Goal: Task Accomplishment & Management: Complete application form

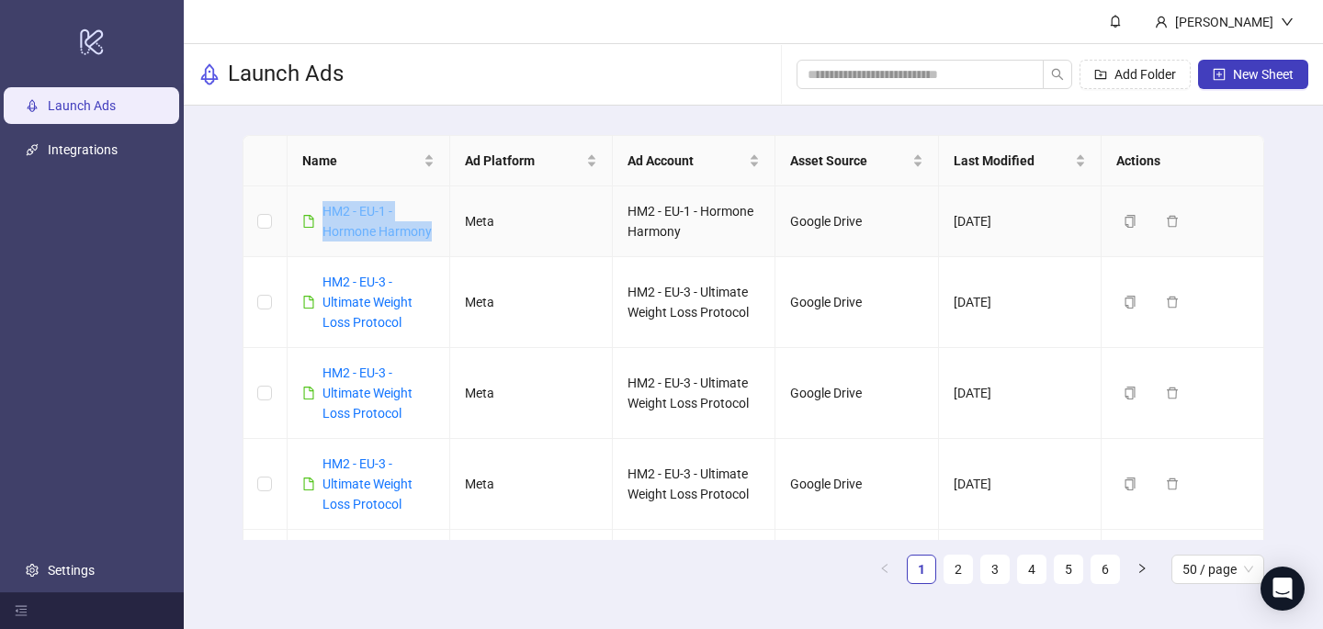
drag, startPoint x: 438, startPoint y: 231, endPoint x: 321, endPoint y: 214, distance: 117.8
click at [323, 215] on td "HM2 - EU-1 - Hormone Harmony" at bounding box center [368, 221] width 163 height 71
copy link "HM2 - EU-1 - Hormone Harmony"
click at [1282, 84] on button "New Sheet" at bounding box center [1253, 74] width 110 height 29
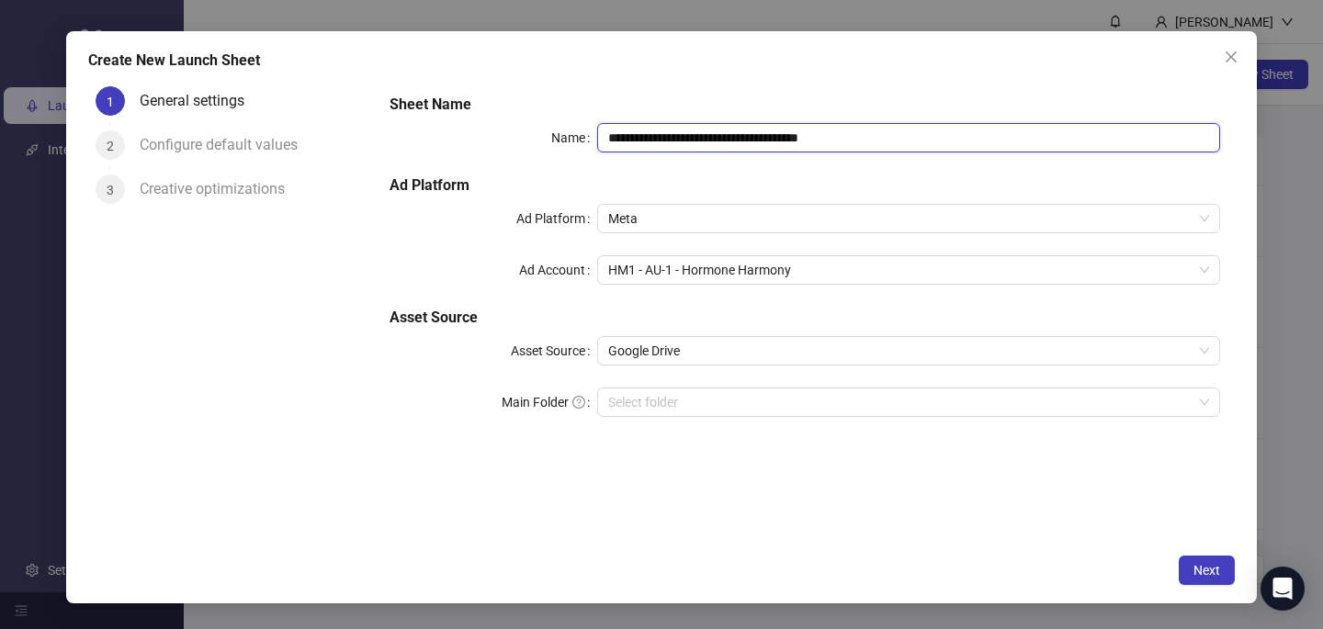
click at [675, 149] on input "**********" at bounding box center [908, 137] width 623 height 29
click at [675, 150] on input "**********" at bounding box center [908, 137] width 623 height 29
paste input "text"
type input "**********"
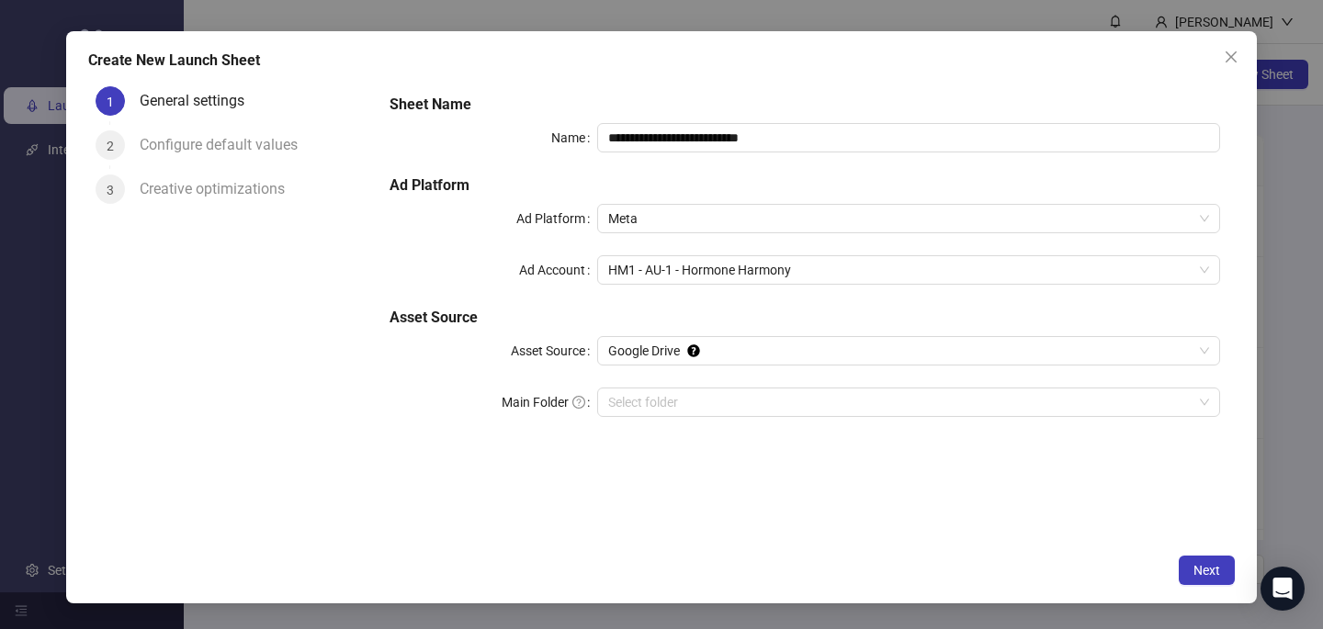
click at [684, 85] on form "**********" at bounding box center [805, 266] width 860 height 375
click at [652, 269] on span "HM1 - AU-1 - Hormone Harmony" at bounding box center [908, 270] width 601 height 28
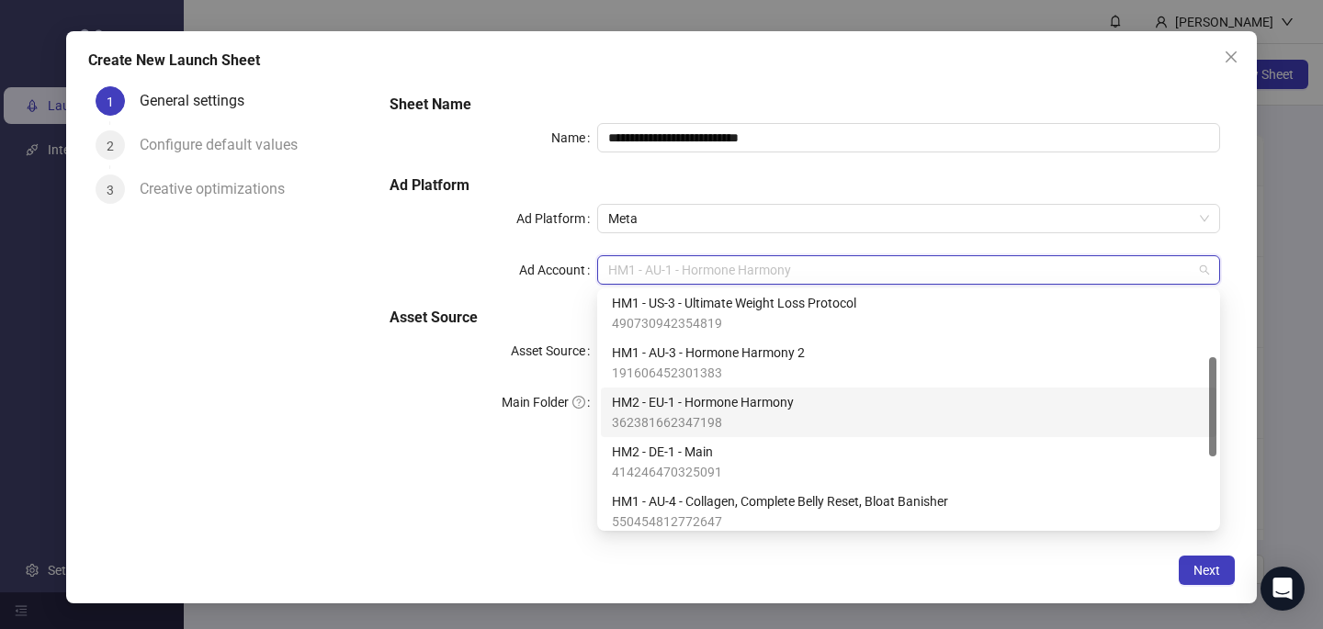
scroll to position [159, 0]
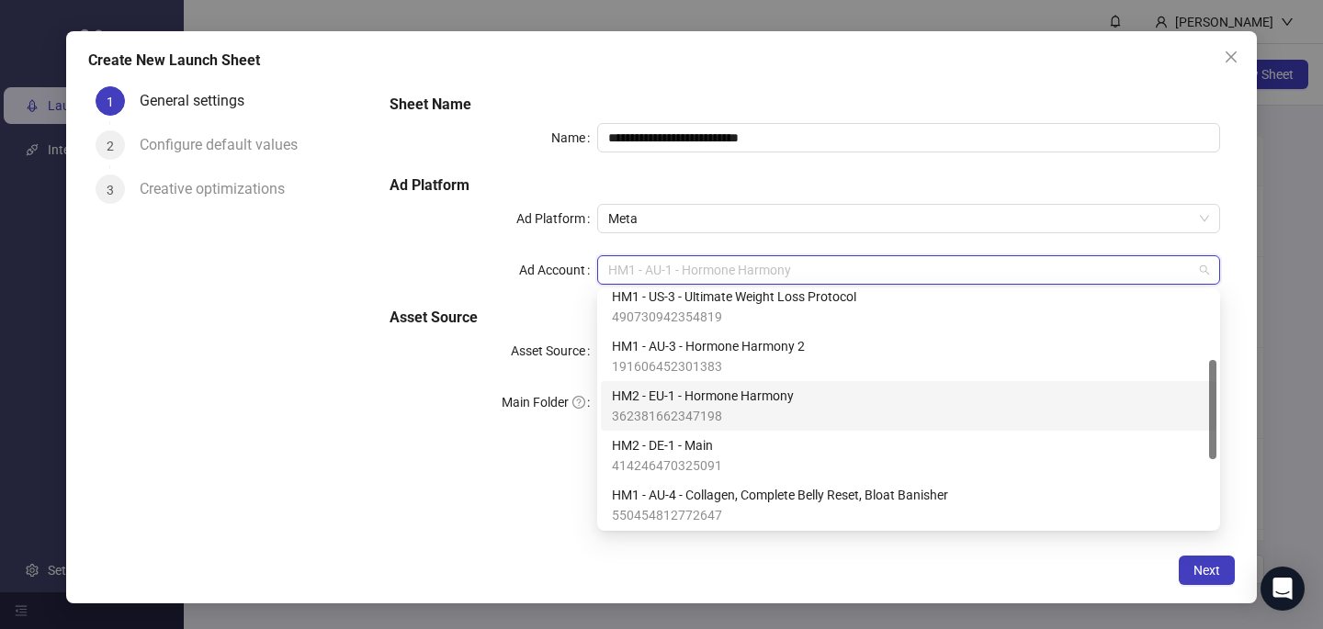
click at [694, 421] on span "362381662347198" at bounding box center [703, 416] width 182 height 20
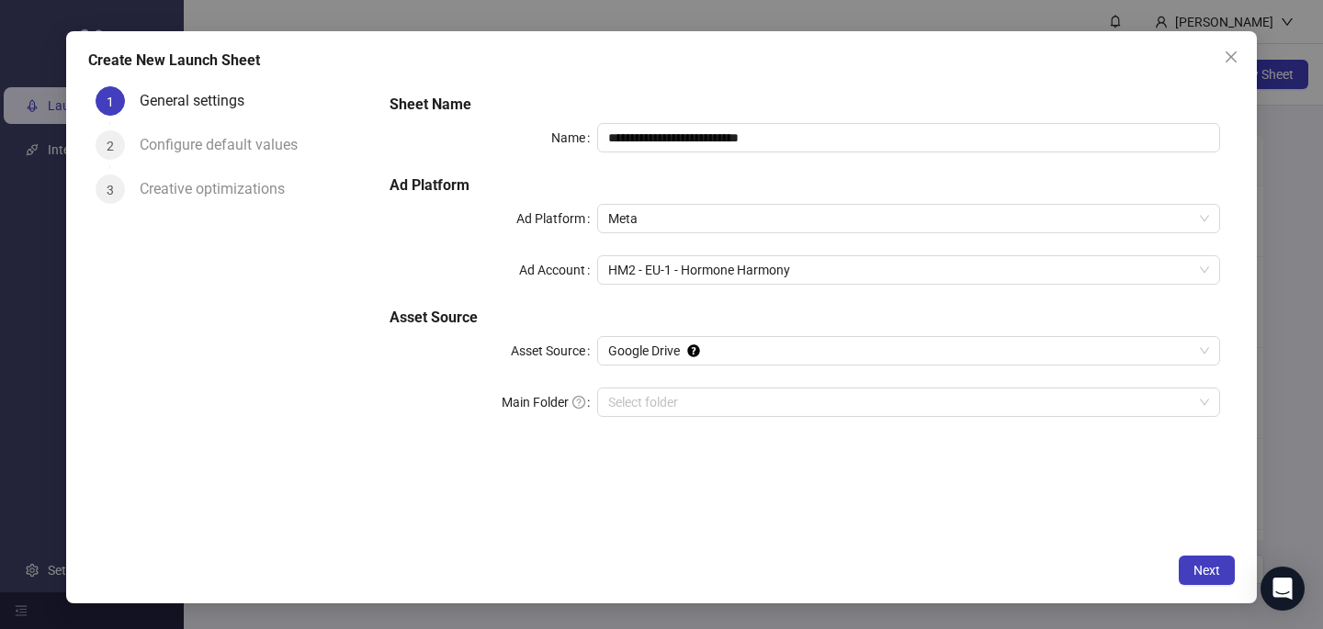
click at [685, 505] on div "**********" at bounding box center [805, 312] width 860 height 466
click at [1213, 570] on span "Next" at bounding box center [1206, 570] width 27 height 15
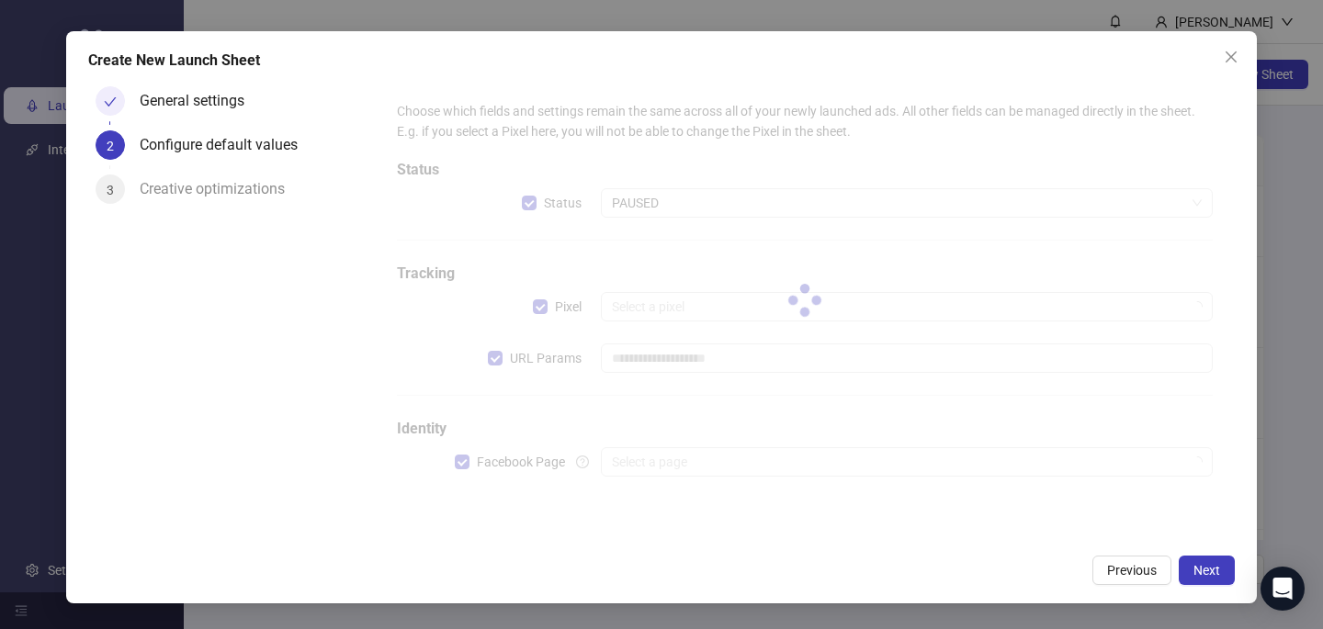
type input "**********"
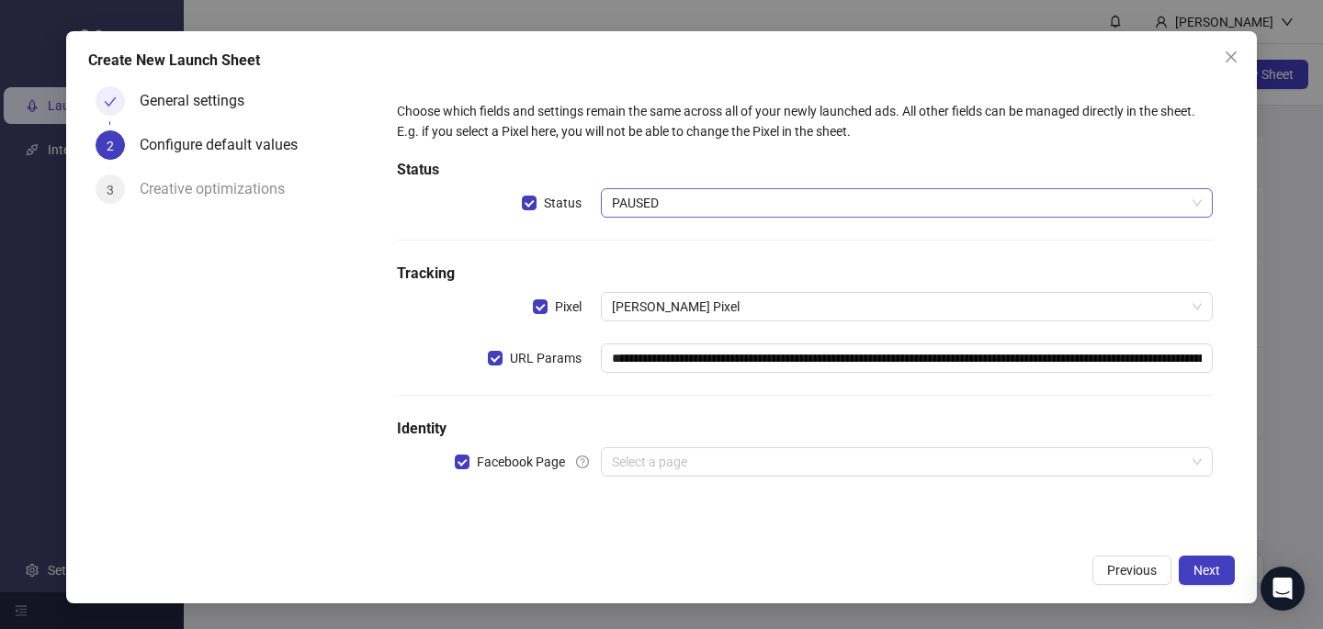
click at [655, 196] on span "PAUSED" at bounding box center [907, 203] width 590 height 28
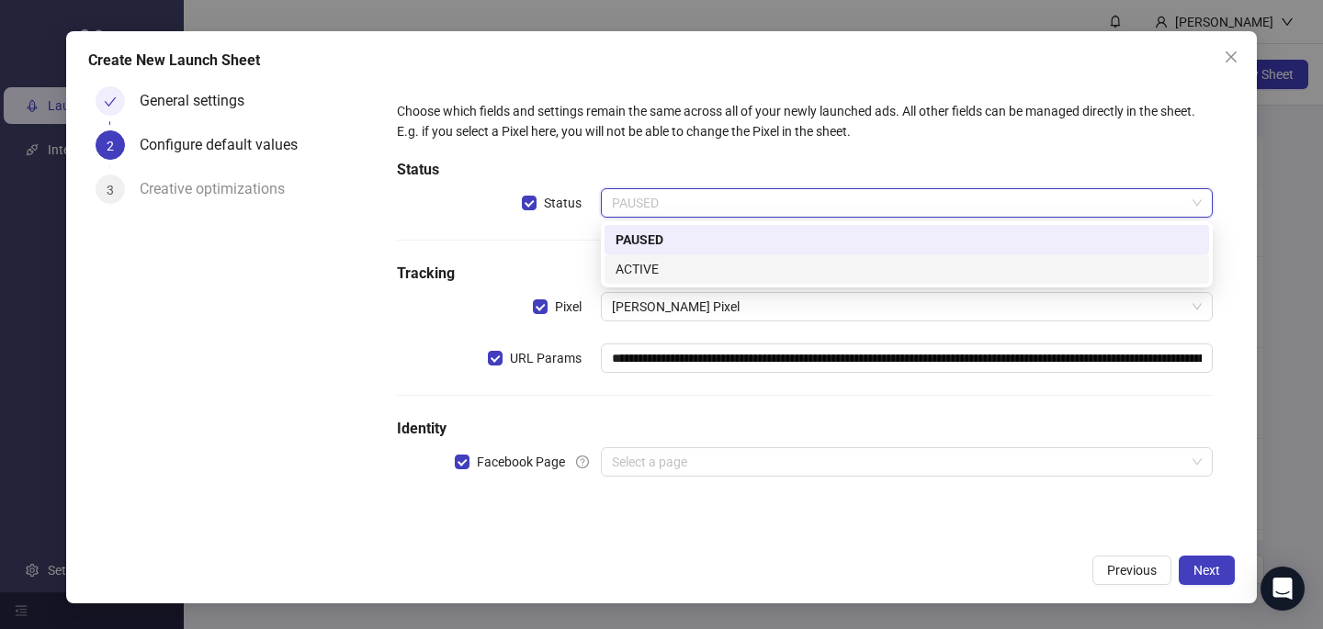
click at [638, 268] on div "ACTIVE" at bounding box center [906, 269] width 582 height 20
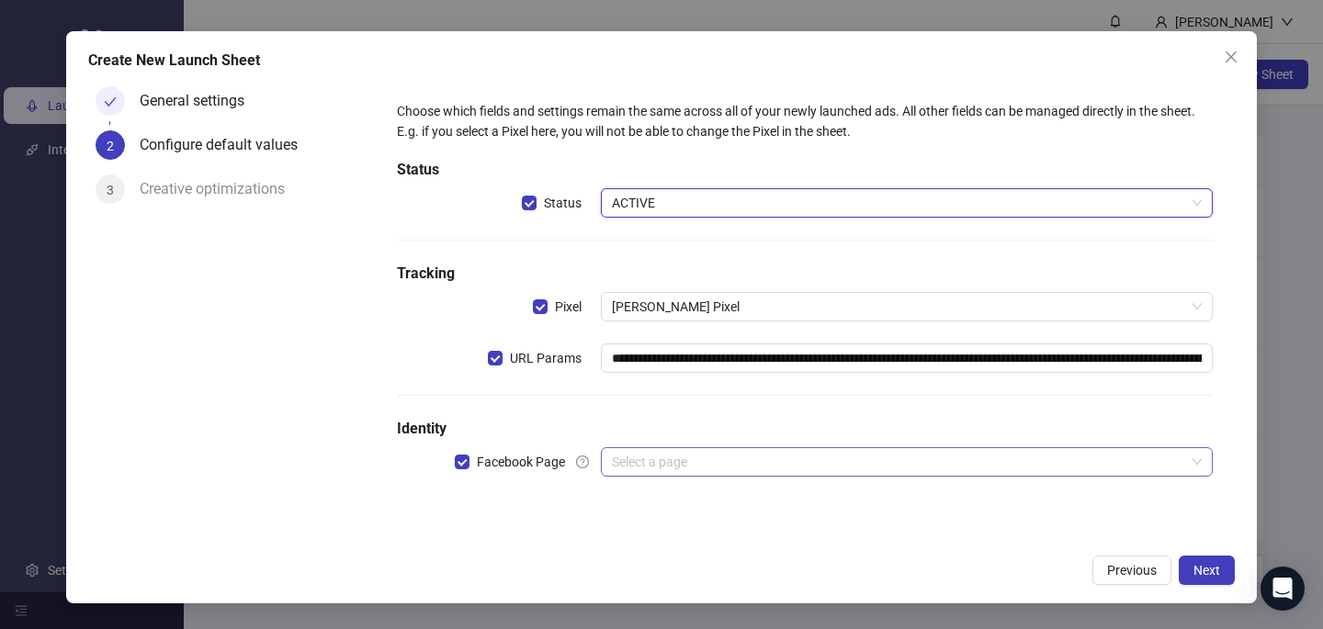
click at [638, 460] on input "search" at bounding box center [898, 462] width 573 height 28
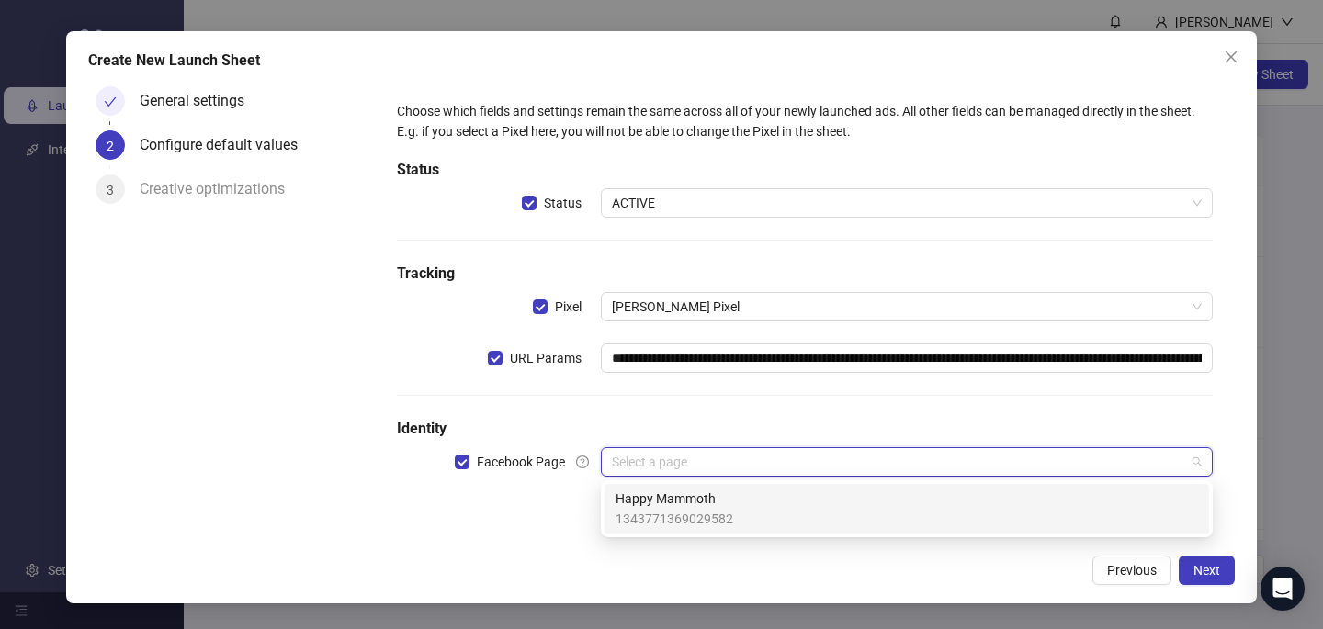
click at [638, 503] on span "Happy Mammoth" at bounding box center [674, 499] width 118 height 20
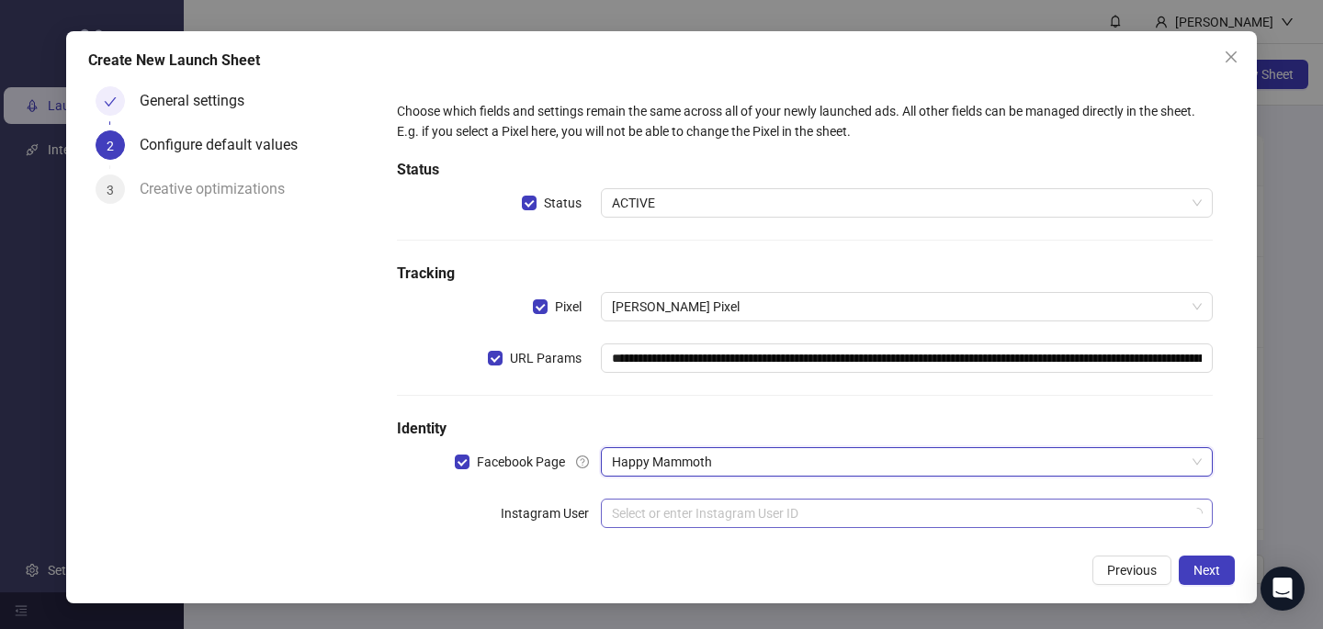
click at [639, 501] on input "search" at bounding box center [898, 514] width 573 height 28
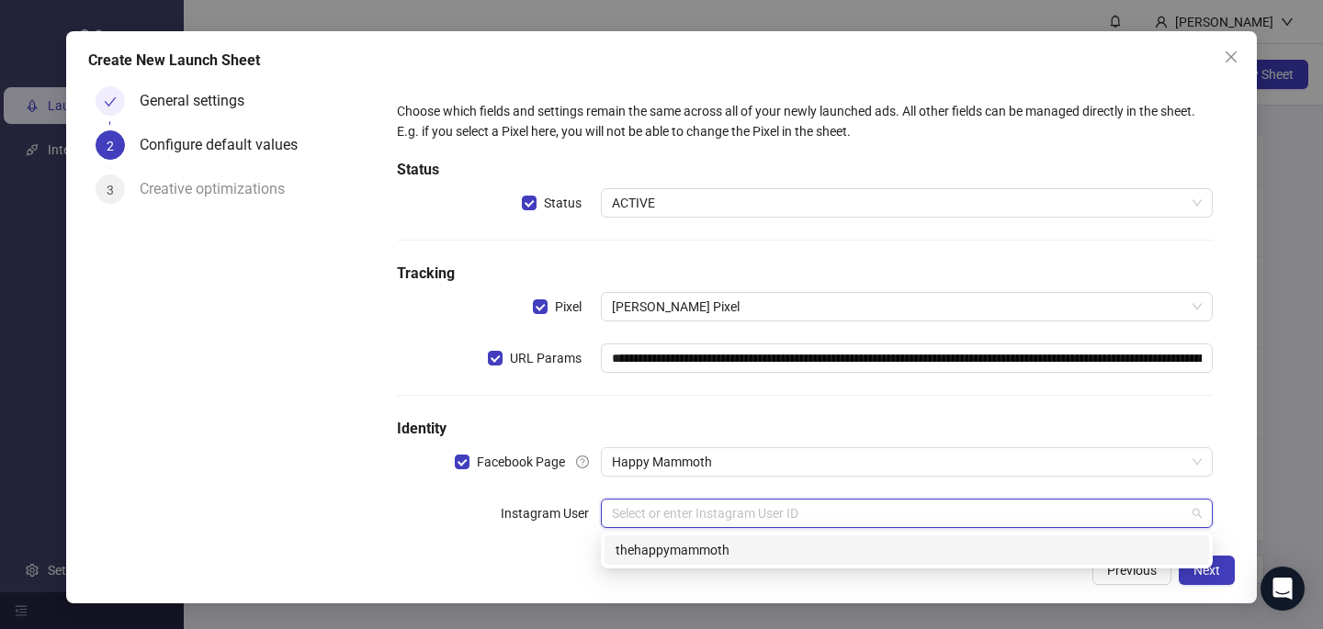
click at [641, 533] on div "17841402336518414 thehappymammoth" at bounding box center [907, 550] width 612 height 37
click at [668, 555] on div "thehappymammoth" at bounding box center [906, 550] width 582 height 20
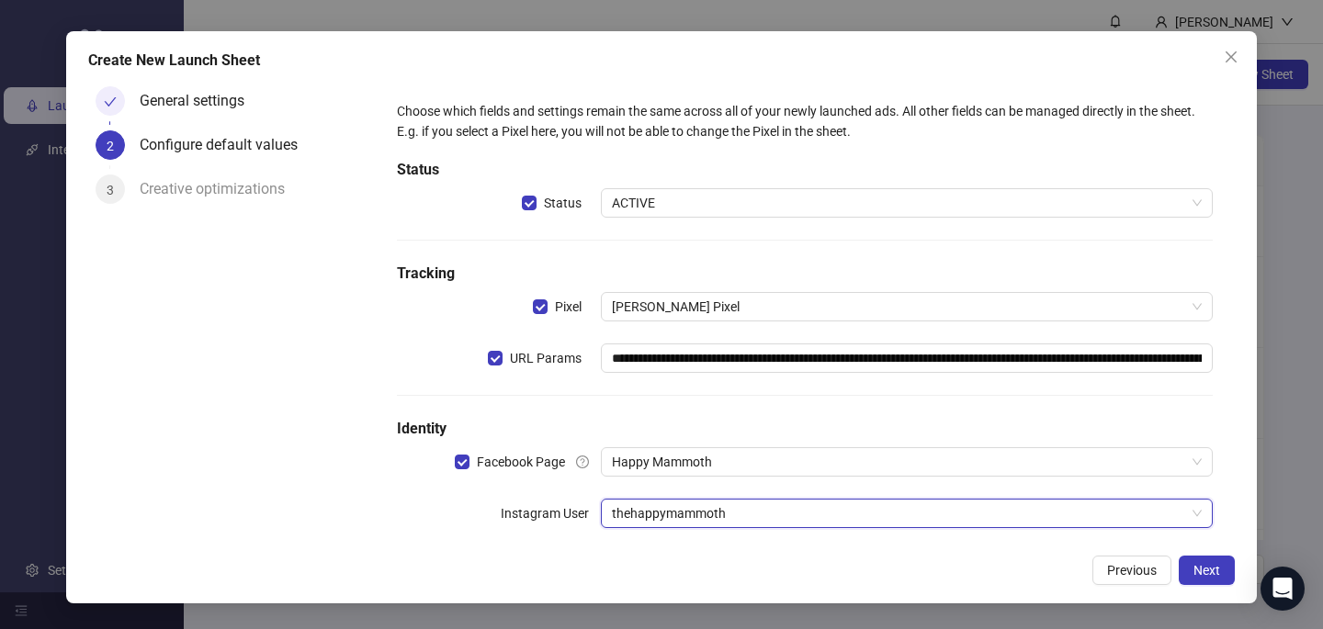
click at [668, 556] on div "Previous Next" at bounding box center [661, 570] width 1146 height 29
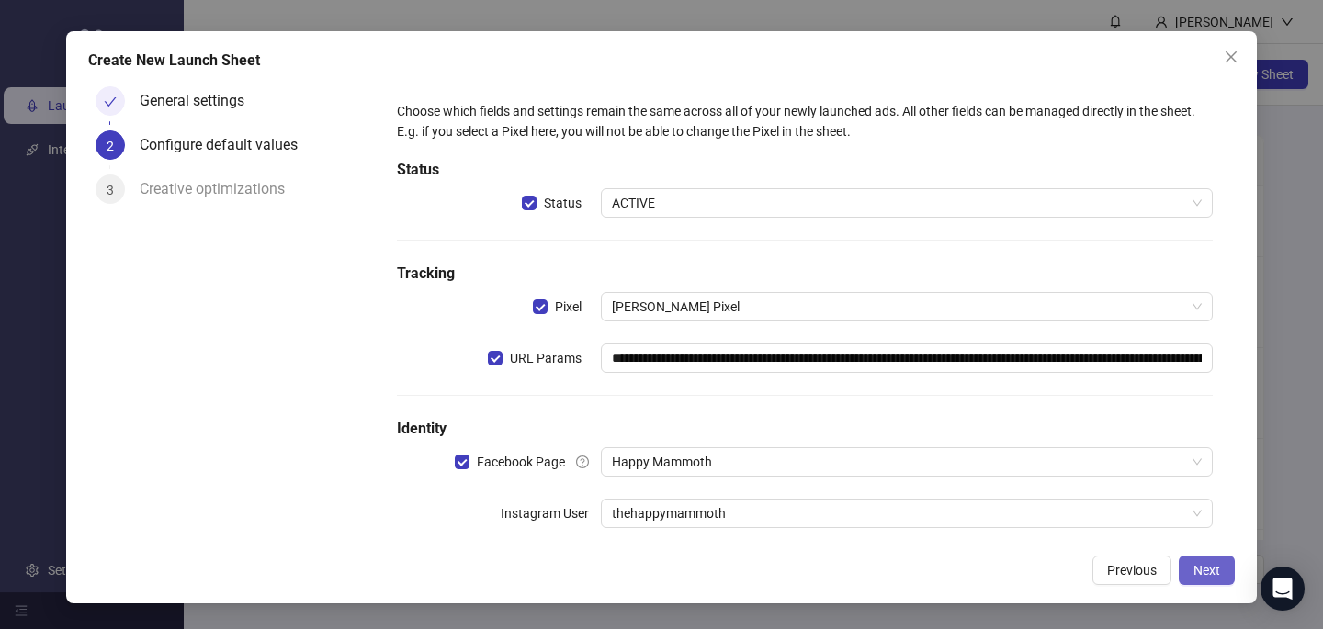
click at [1202, 560] on button "Next" at bounding box center [1206, 570] width 56 height 29
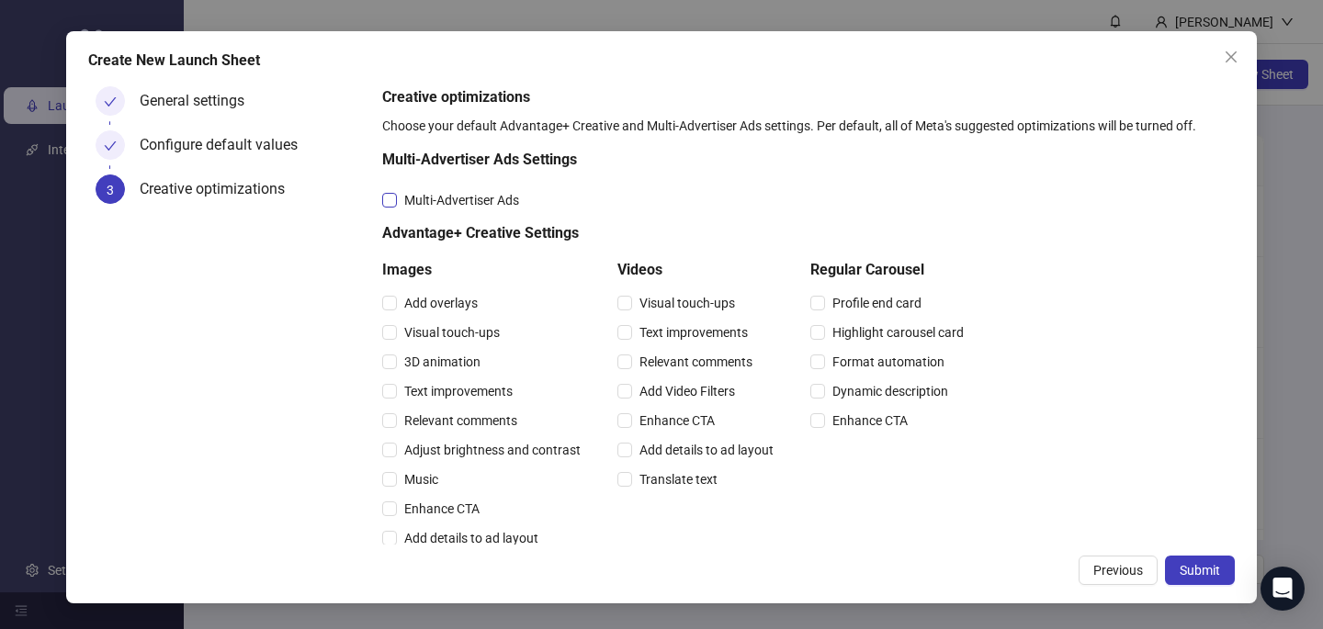
click at [500, 199] on span "Multi-Advertiser Ads" at bounding box center [462, 200] width 130 height 20
click at [465, 416] on span "Relevant comments" at bounding box center [461, 421] width 128 height 20
click at [650, 362] on span "Relevant comments" at bounding box center [696, 362] width 128 height 20
click at [1212, 577] on span "Submit" at bounding box center [1199, 570] width 40 height 15
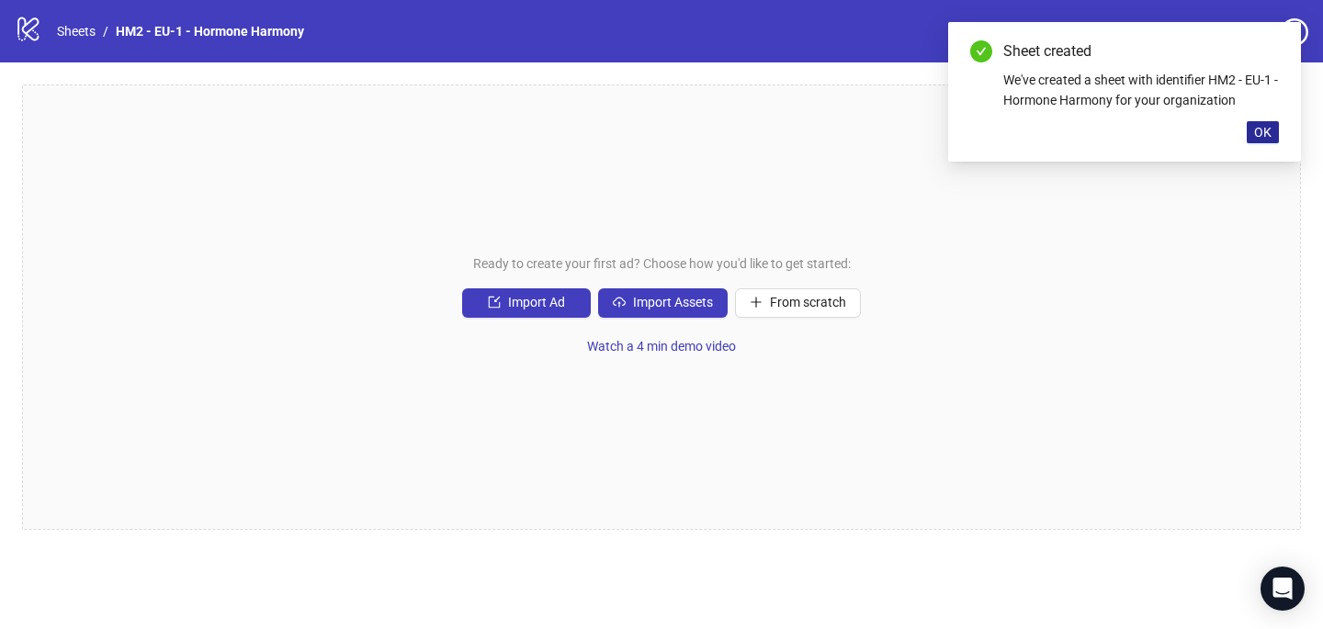
click at [1266, 136] on span "OK" at bounding box center [1262, 132] width 17 height 15
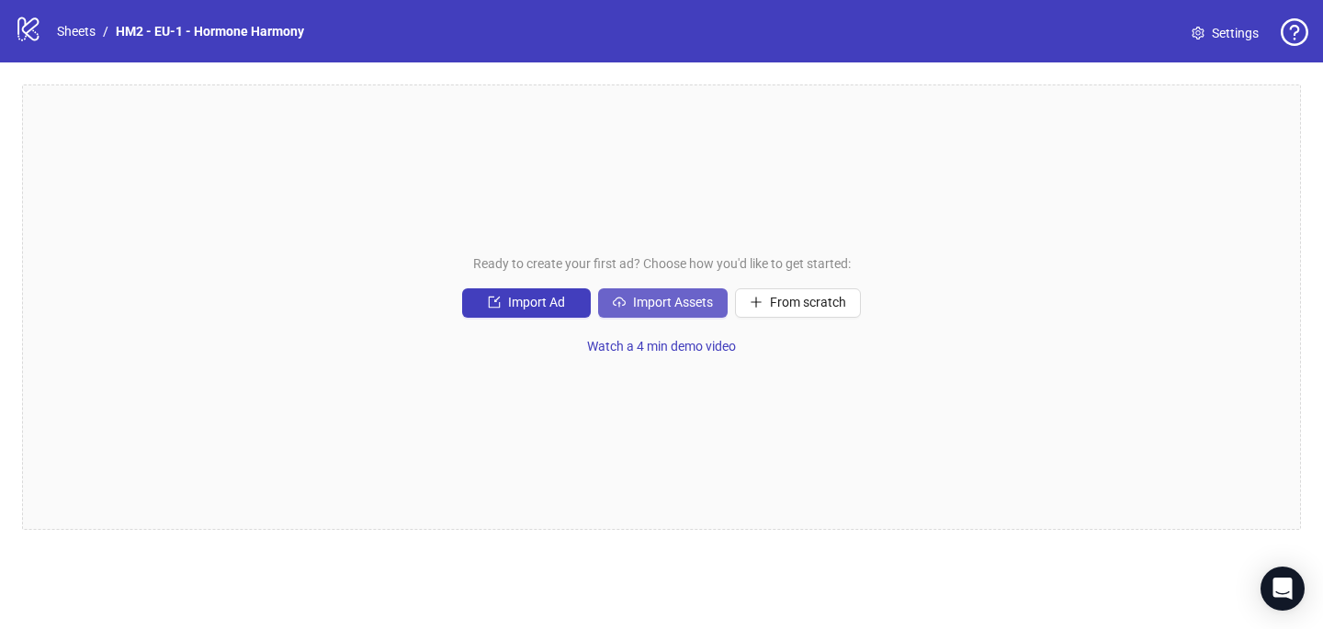
click at [704, 310] on span "Import Assets" at bounding box center [673, 302] width 80 height 15
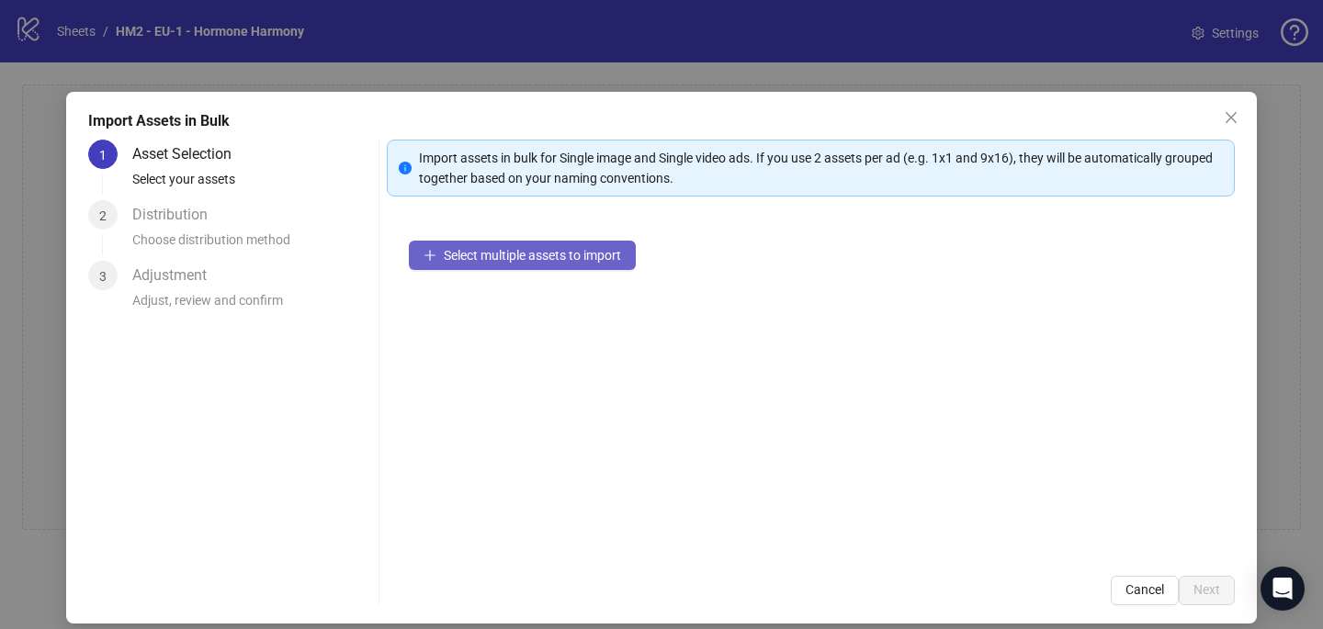
click at [519, 261] on span "Select multiple assets to import" at bounding box center [532, 255] width 177 height 15
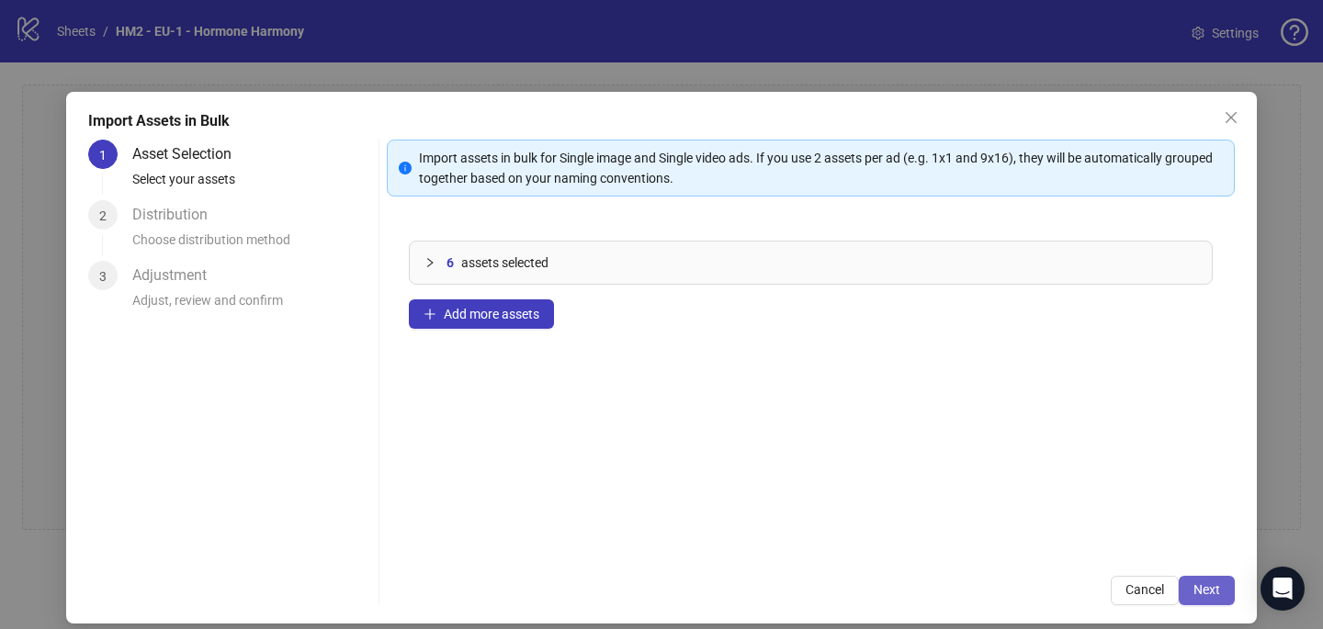
click at [1210, 584] on span "Next" at bounding box center [1206, 589] width 27 height 15
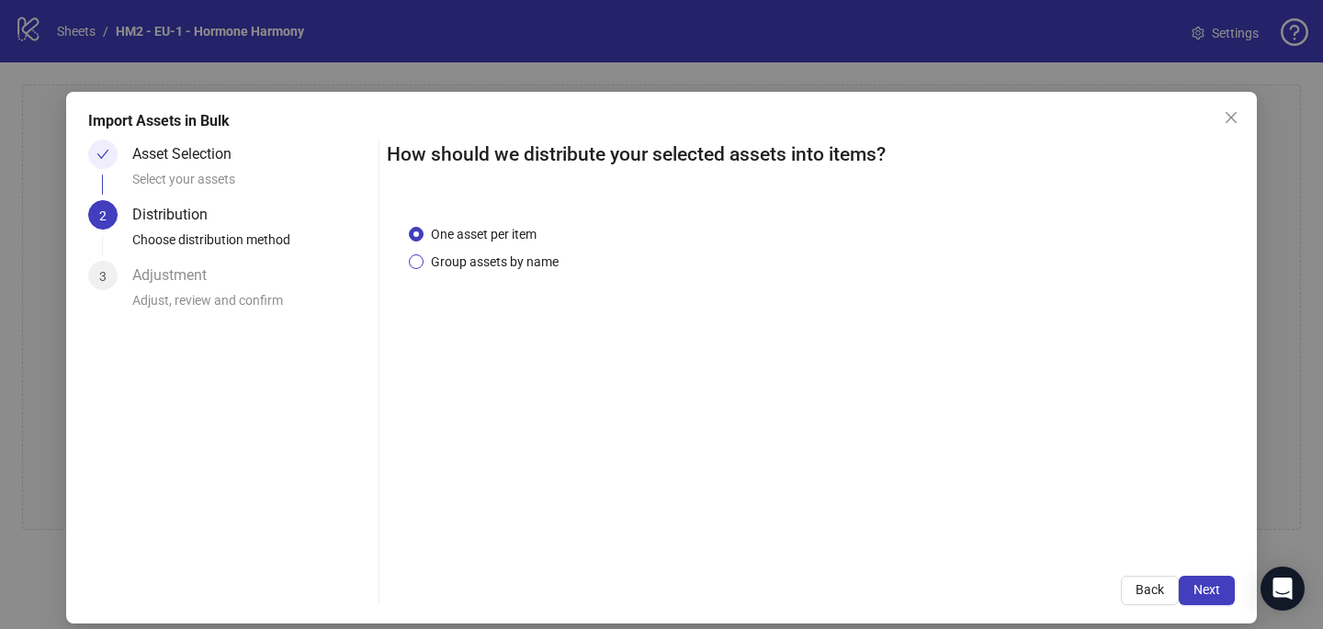
click at [527, 265] on span "Group assets by name" at bounding box center [494, 262] width 142 height 20
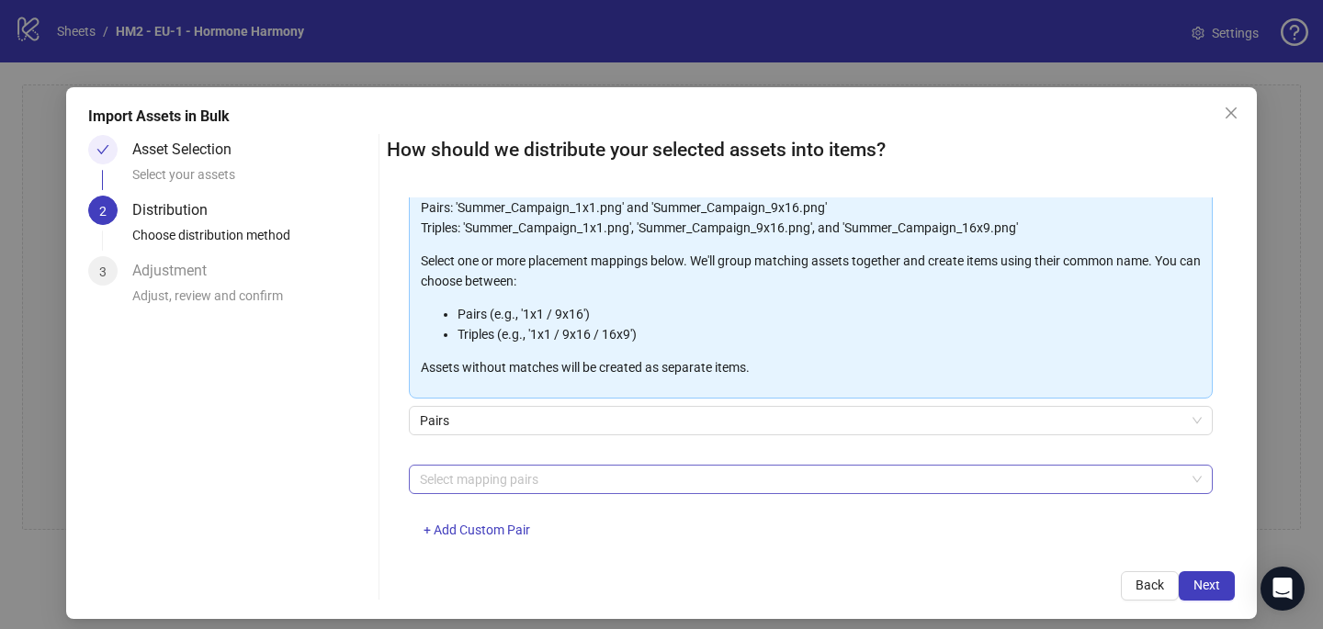
scroll to position [160, 0]
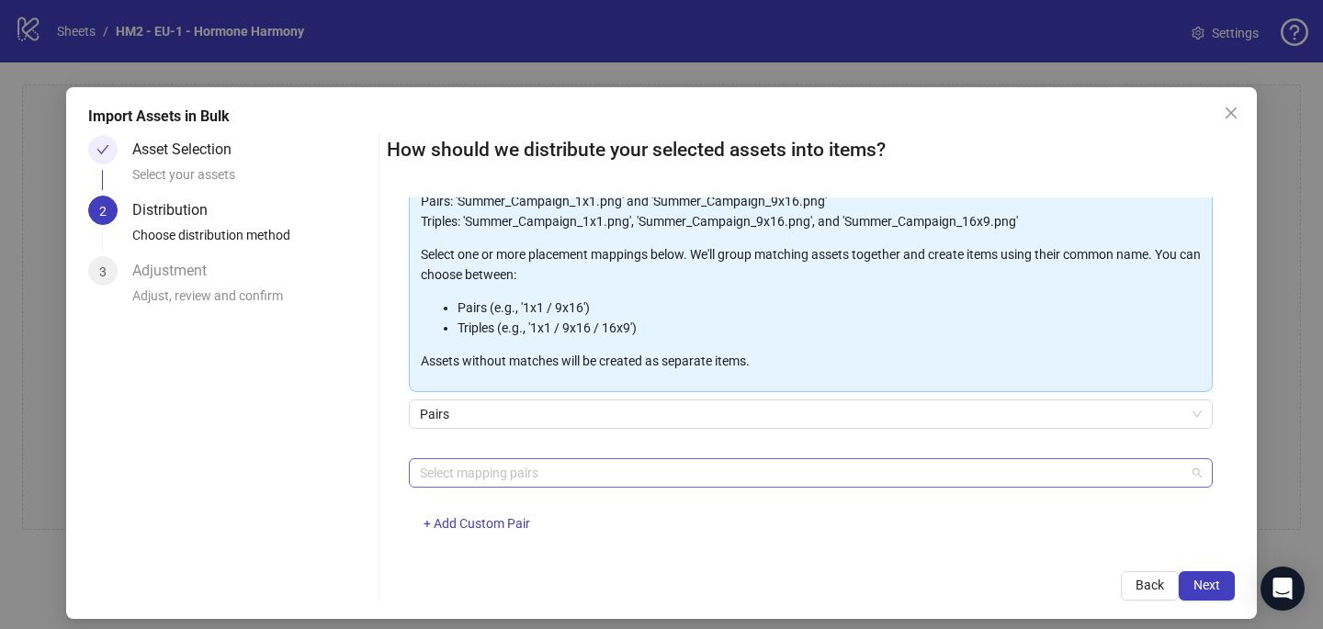
click at [647, 475] on div at bounding box center [800, 473] width 777 height 26
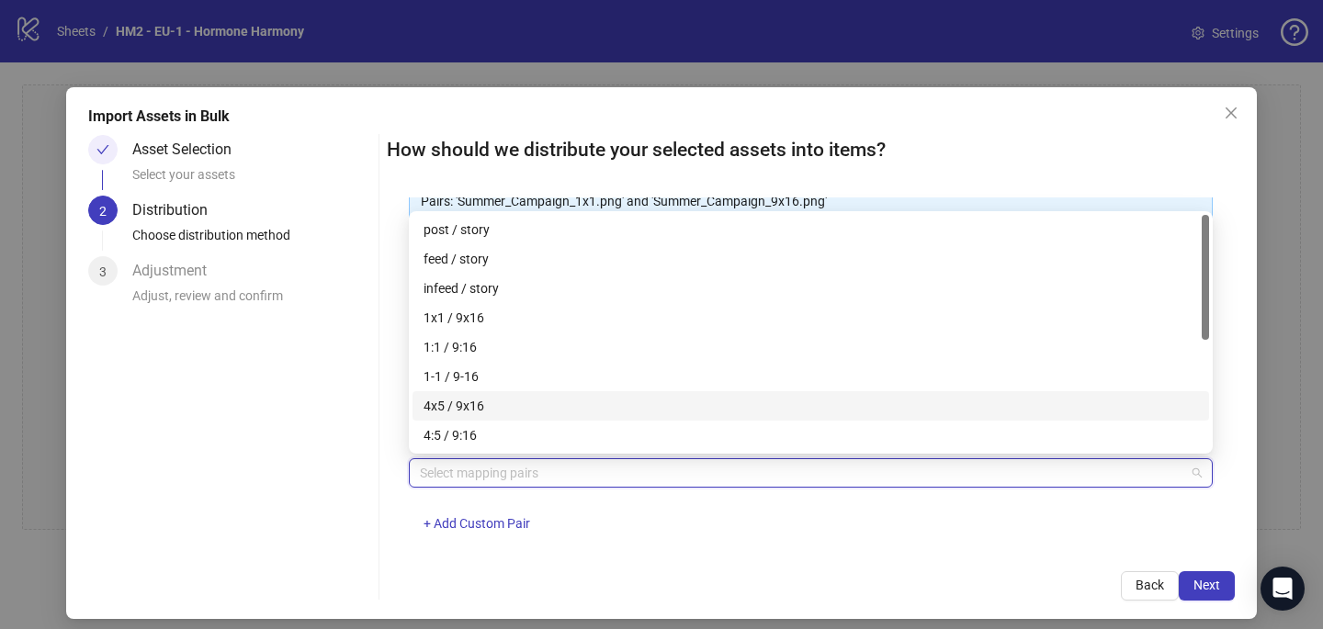
click at [610, 402] on div "4x5 / 9x16" at bounding box center [810, 406] width 774 height 20
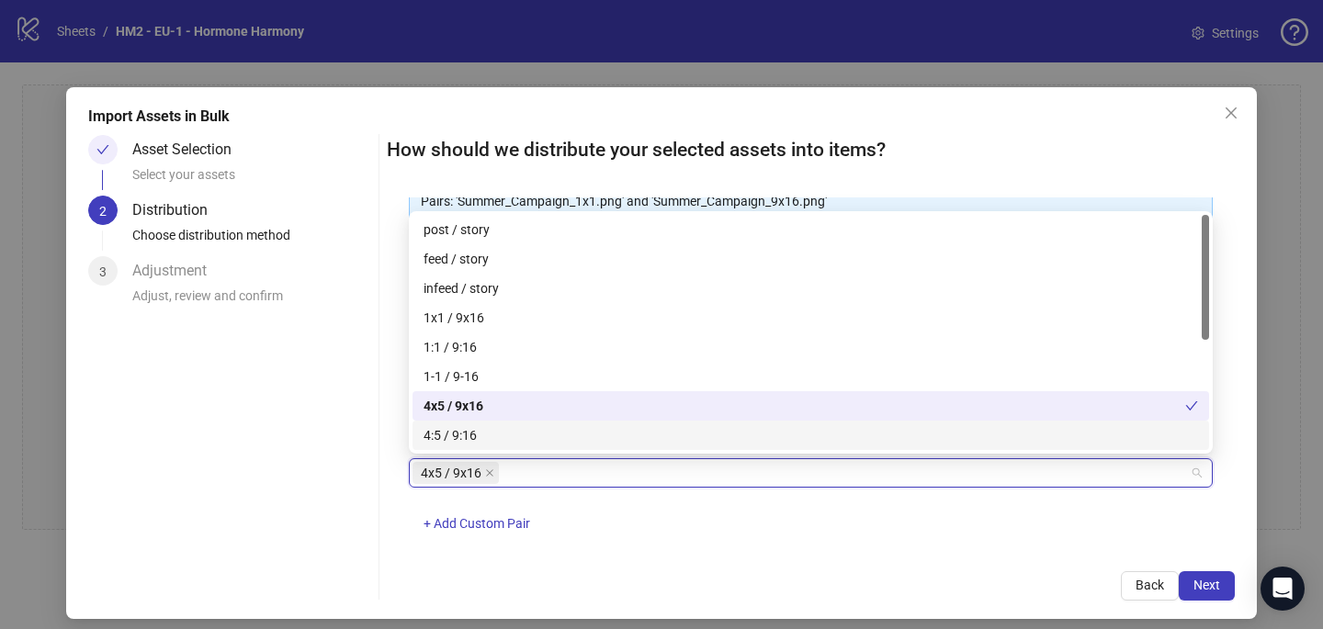
click at [749, 510] on div "4x5 / 9x16 + Add Custom Pair" at bounding box center [811, 506] width 804 height 96
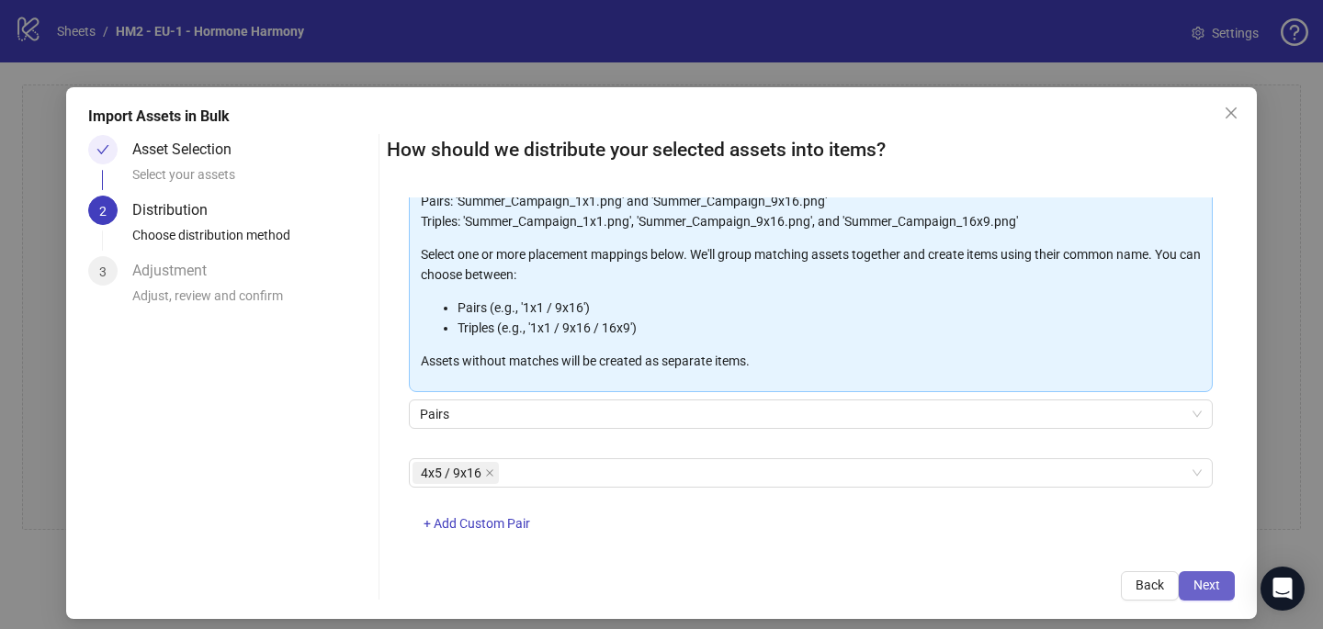
click at [1199, 574] on button "Next" at bounding box center [1206, 585] width 56 height 29
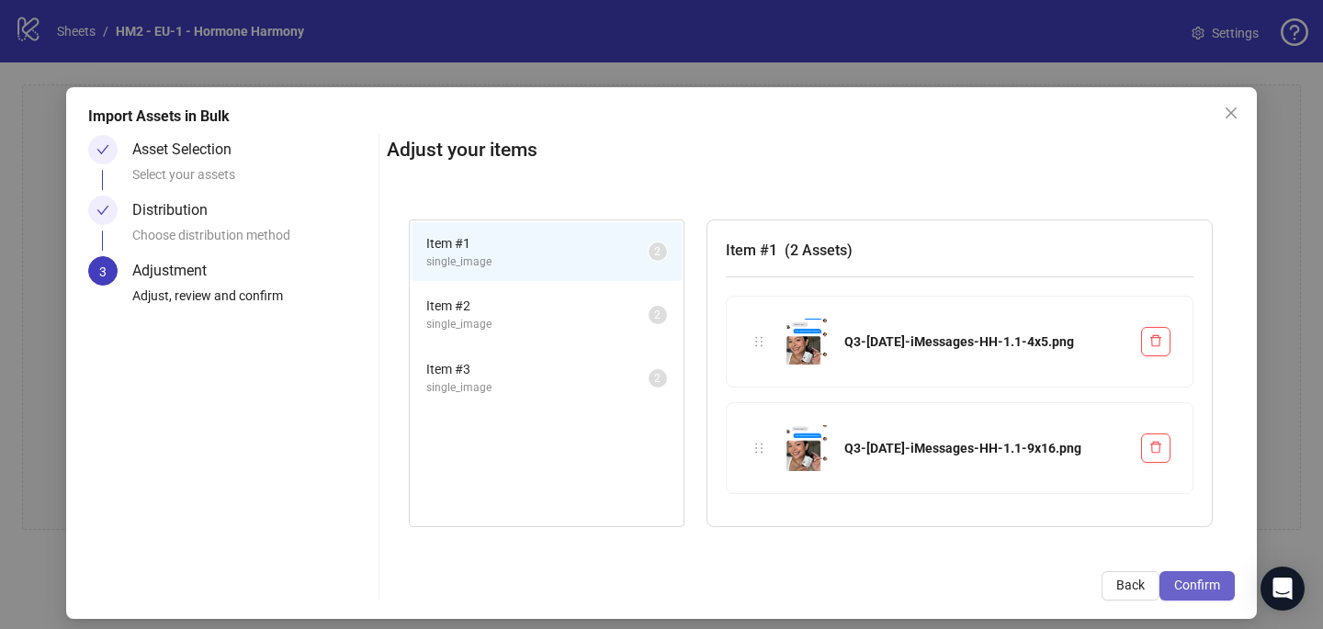
click at [1204, 585] on span "Confirm" at bounding box center [1197, 585] width 46 height 15
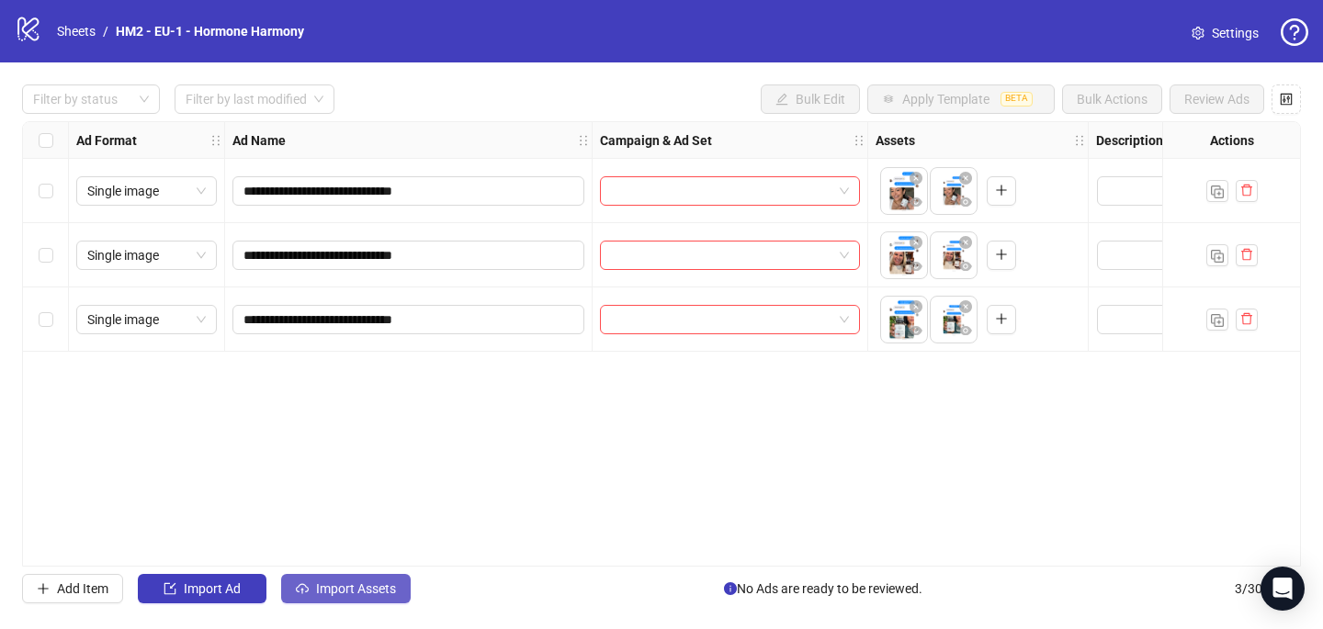
click at [346, 579] on button "Import Assets" at bounding box center [346, 588] width 130 height 29
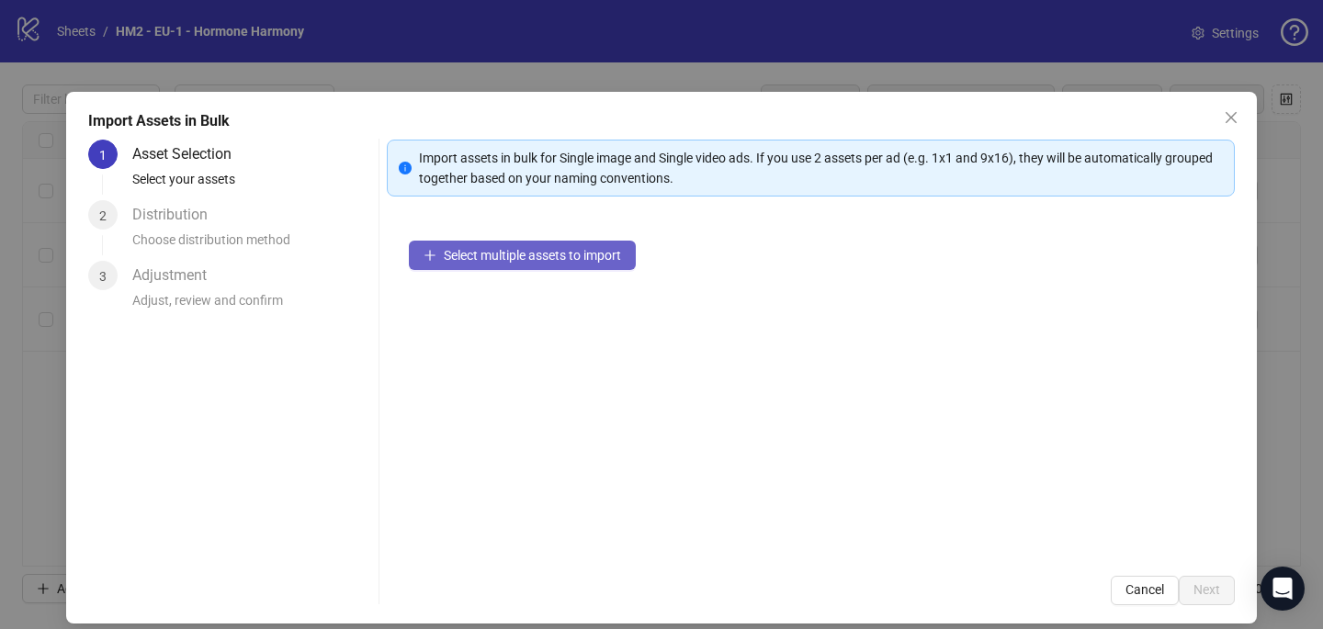
click at [563, 259] on span "Select multiple assets to import" at bounding box center [532, 255] width 177 height 15
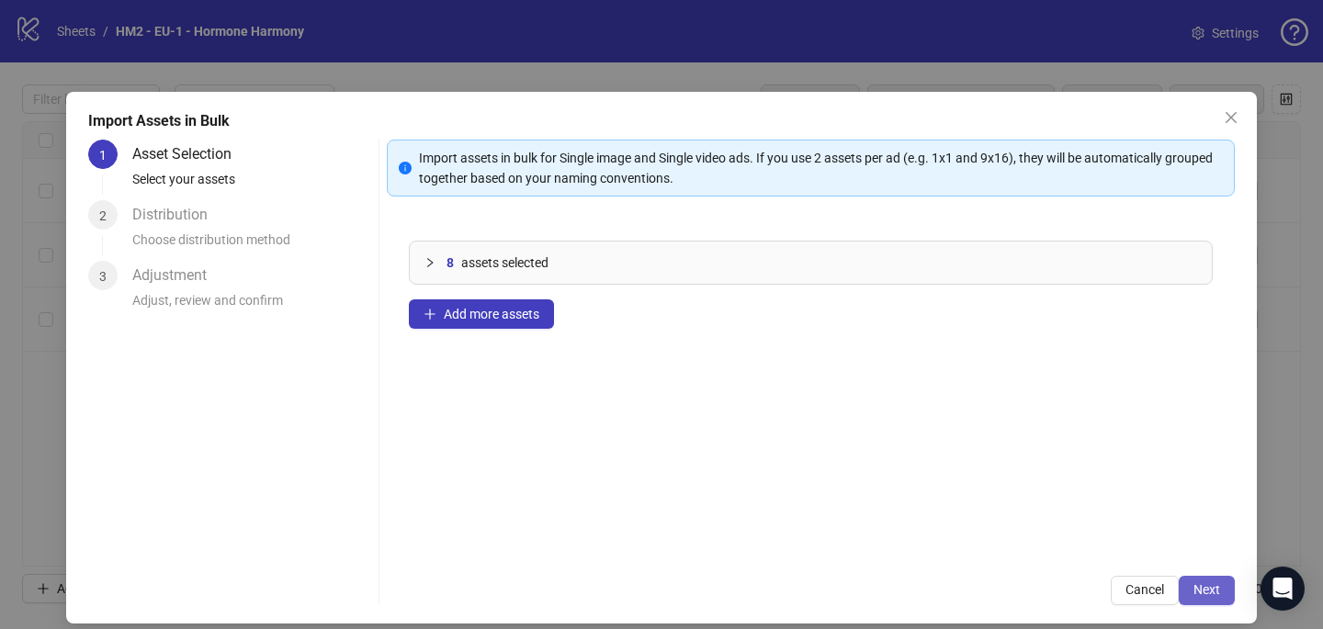
click at [1226, 592] on button "Next" at bounding box center [1206, 590] width 56 height 29
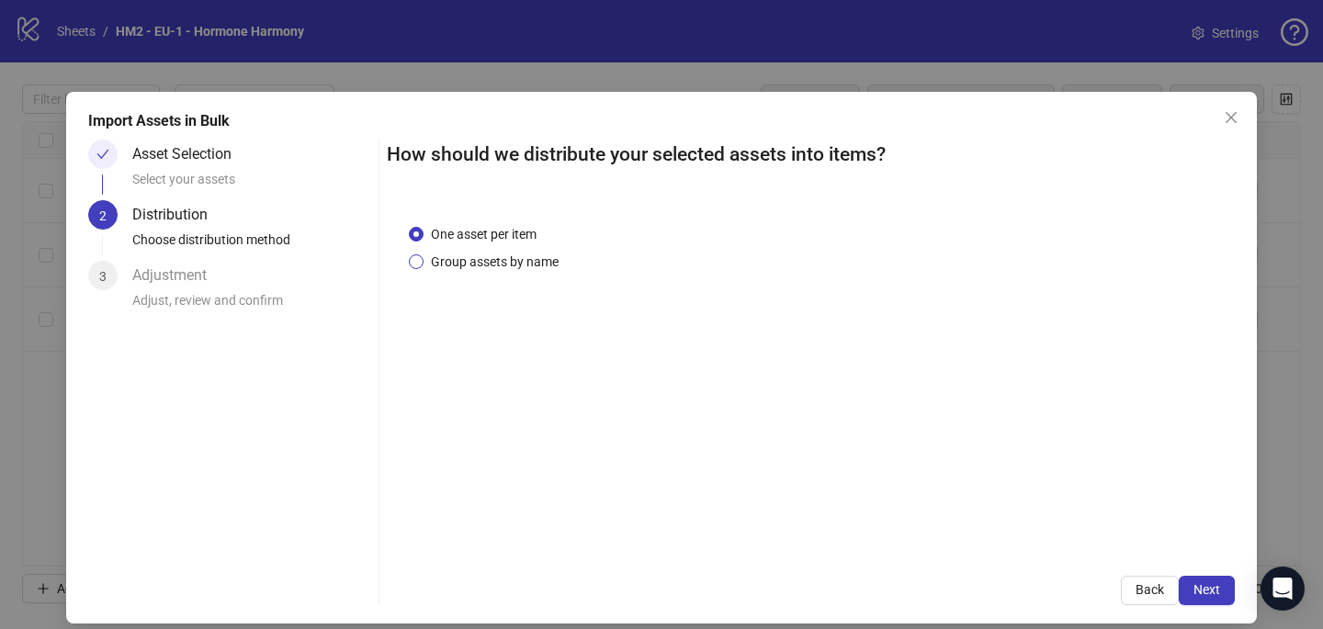
click at [524, 265] on span "Group assets by name" at bounding box center [494, 262] width 142 height 20
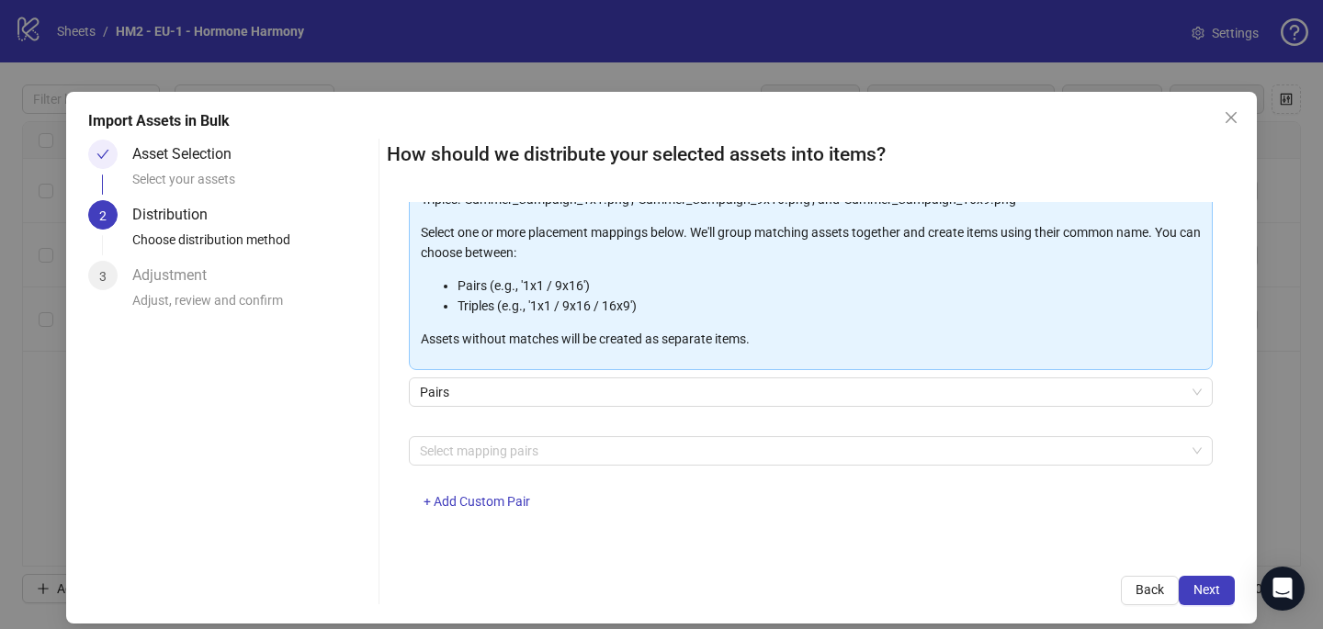
scroll to position [12, 0]
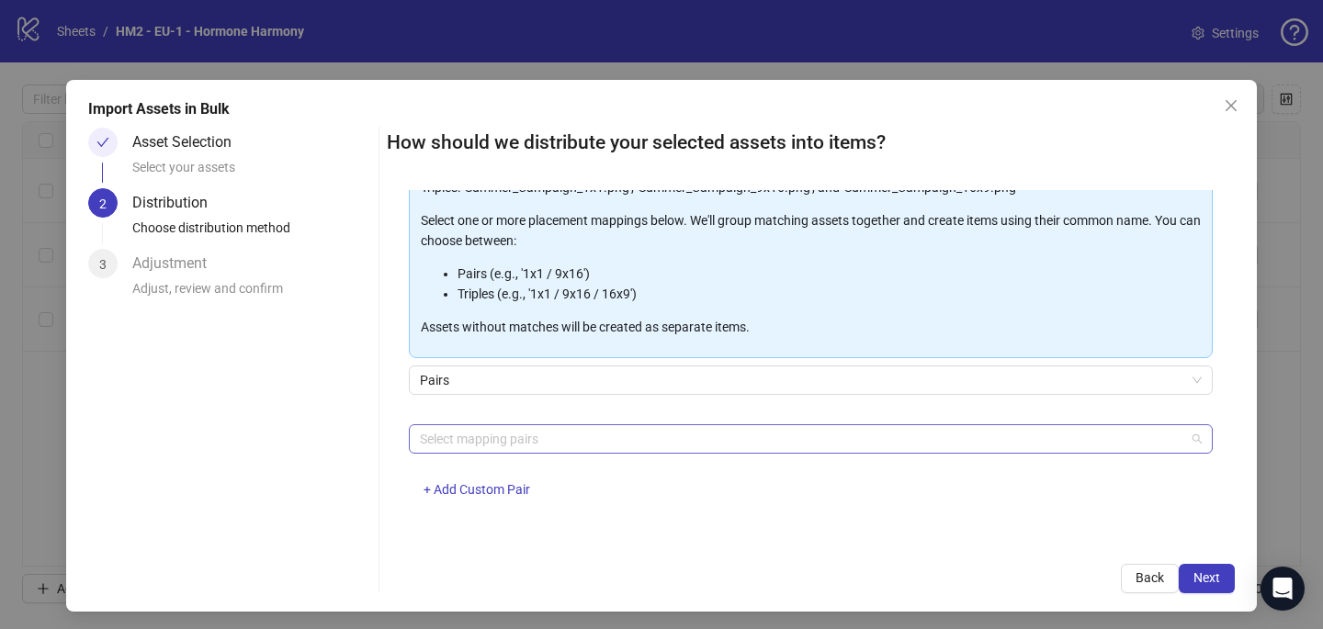
click at [500, 440] on div at bounding box center [800, 439] width 777 height 26
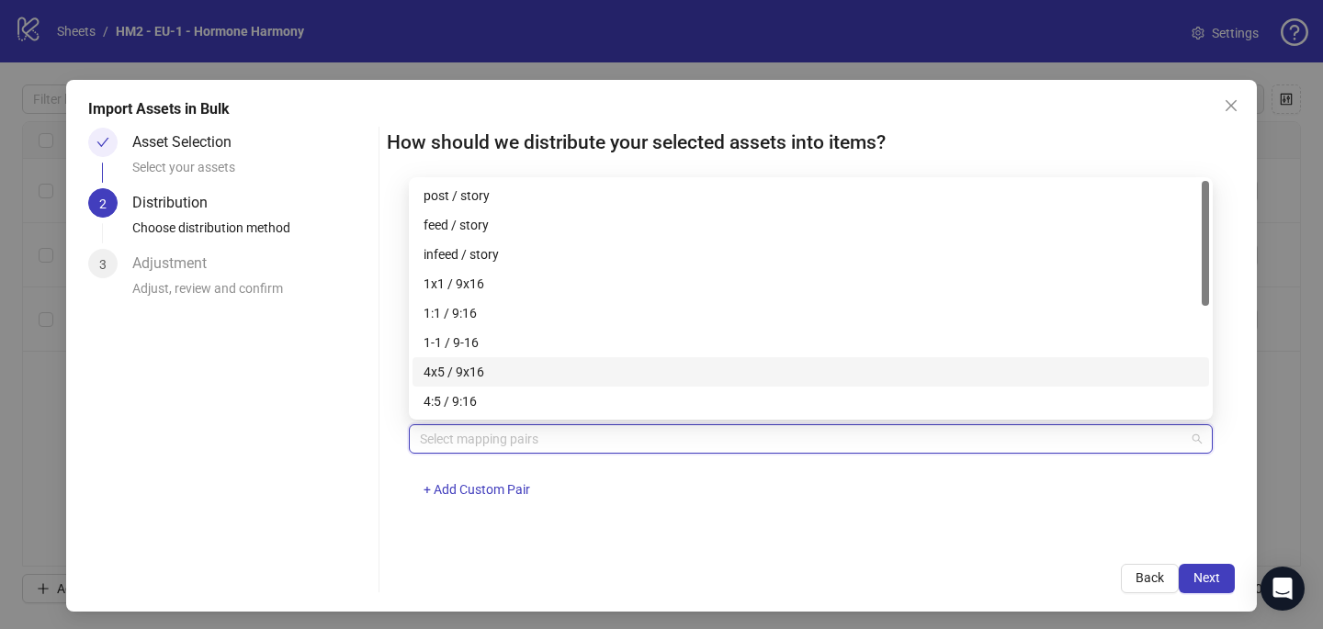
click at [479, 372] on div "4x5 / 9x16" at bounding box center [810, 372] width 774 height 20
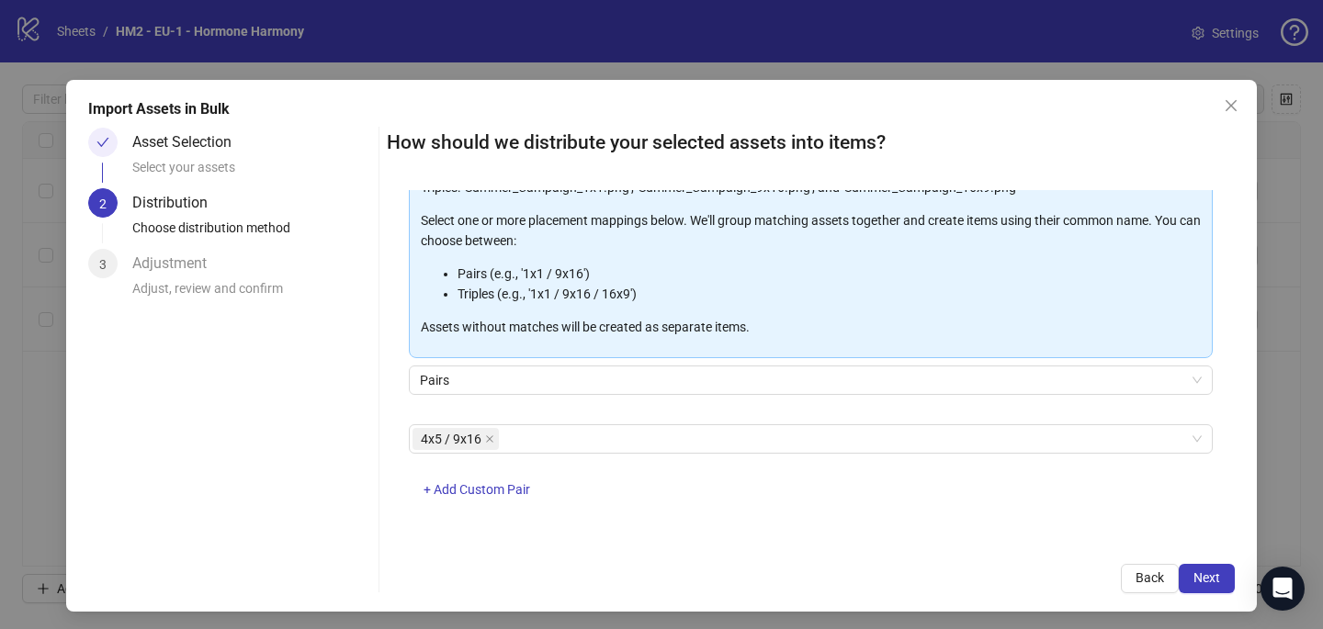
click at [828, 569] on div "Back Next" at bounding box center [811, 578] width 848 height 29
click at [1222, 571] on button "Next" at bounding box center [1206, 578] width 56 height 29
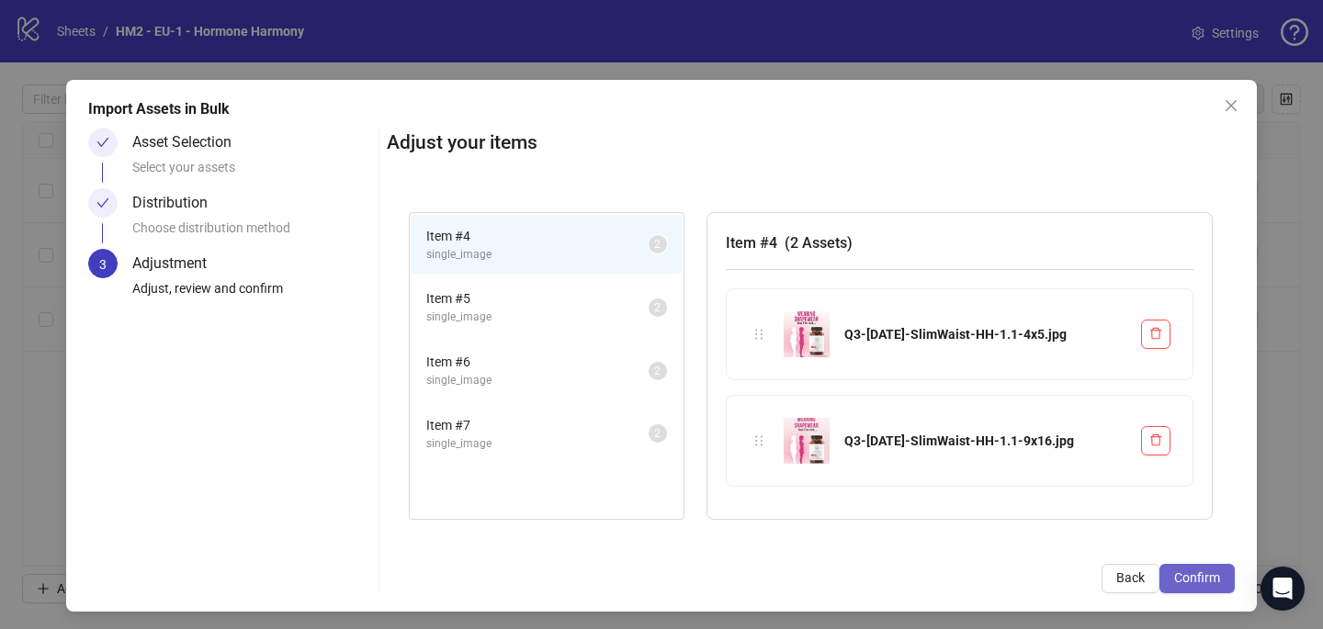
click at [1209, 582] on span "Confirm" at bounding box center [1197, 577] width 46 height 15
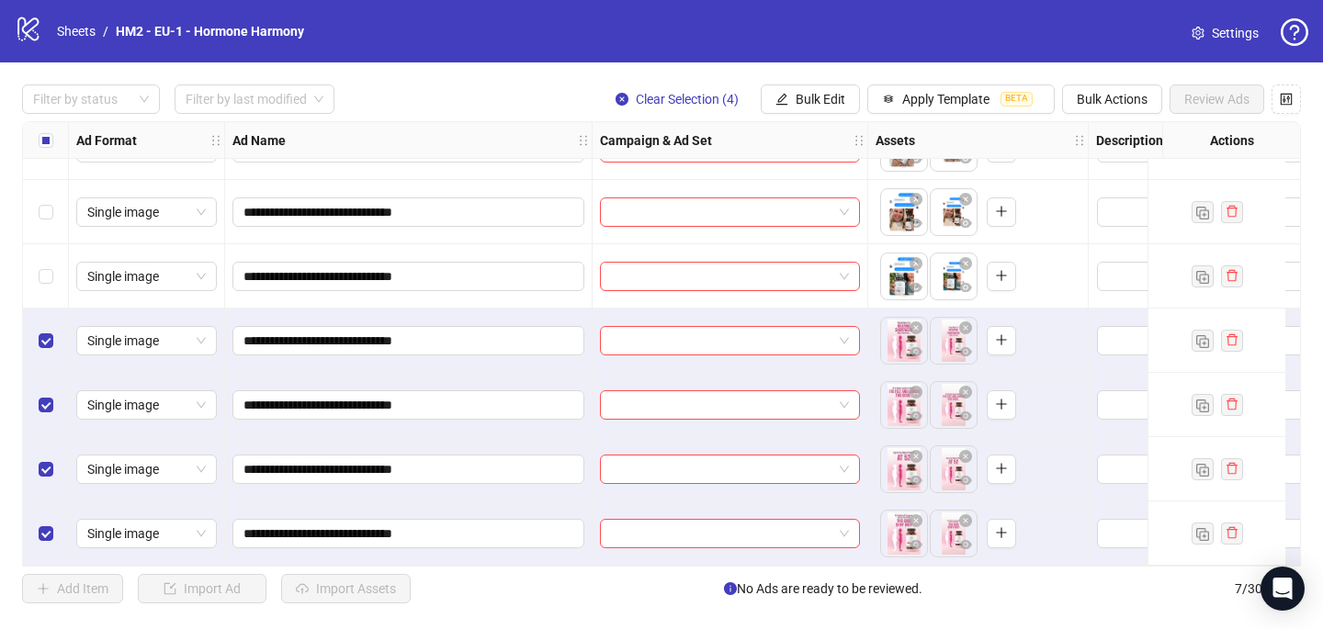
scroll to position [0, 0]
click at [43, 152] on div "Select all rows" at bounding box center [46, 140] width 46 height 37
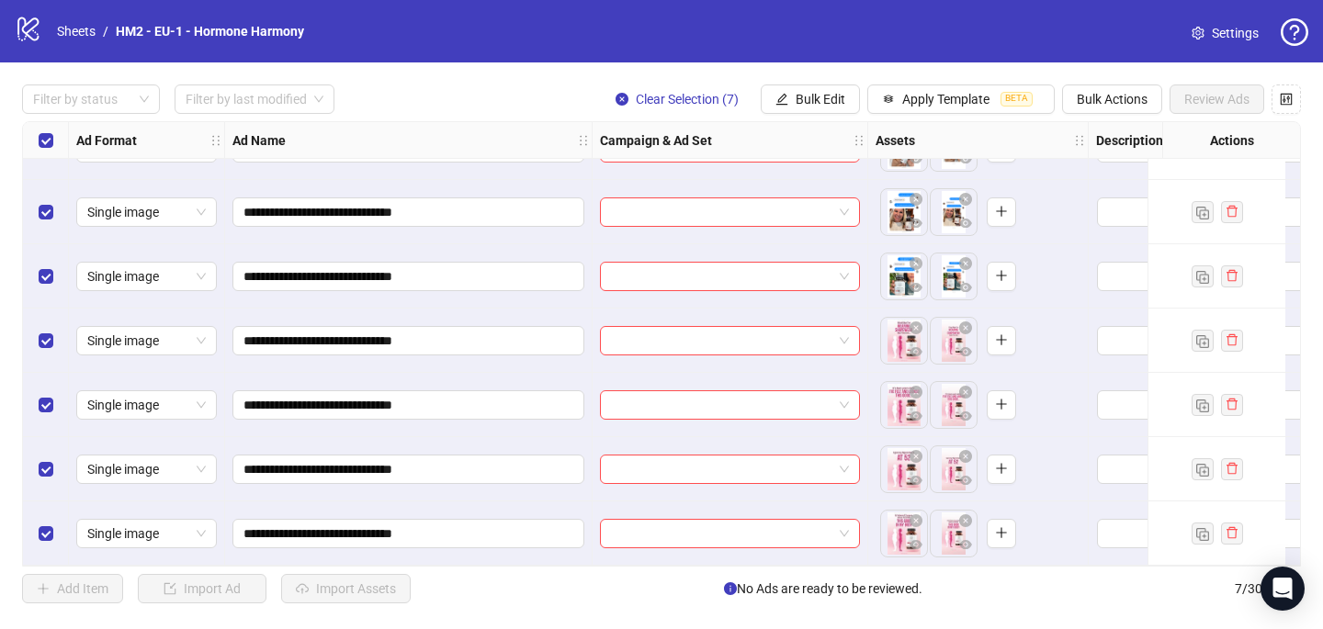
click at [43, 152] on div "Select all rows" at bounding box center [46, 140] width 46 height 37
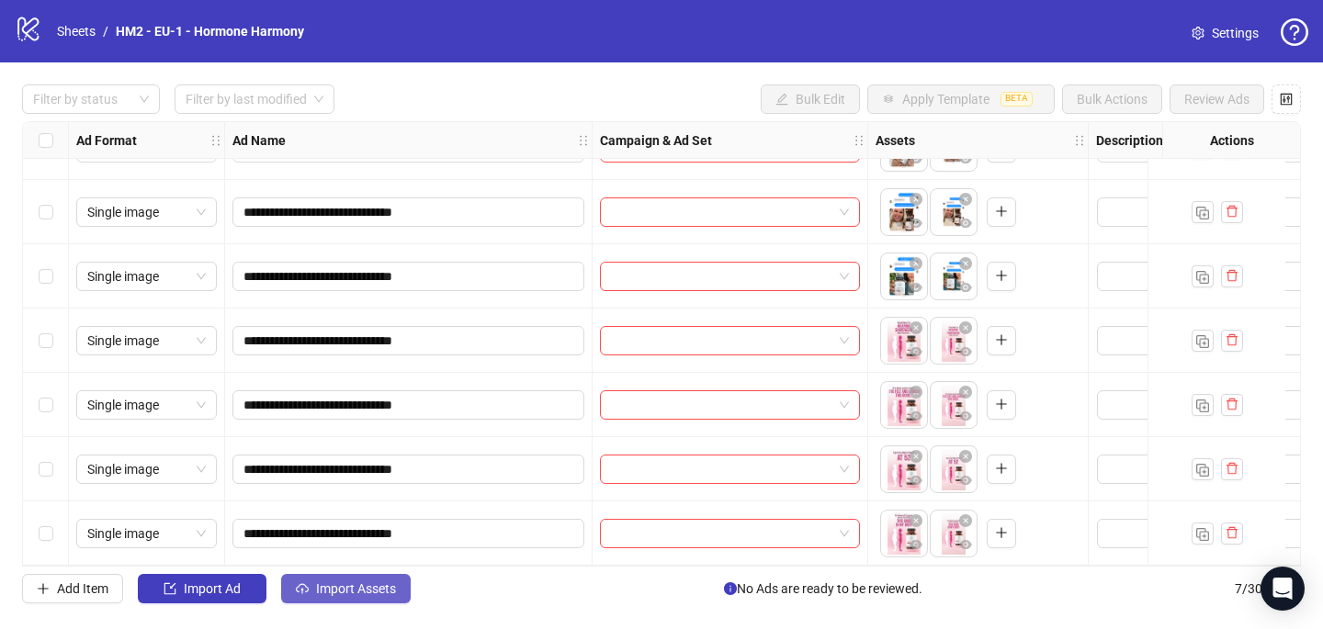
click at [342, 596] on button "Import Assets" at bounding box center [346, 588] width 130 height 29
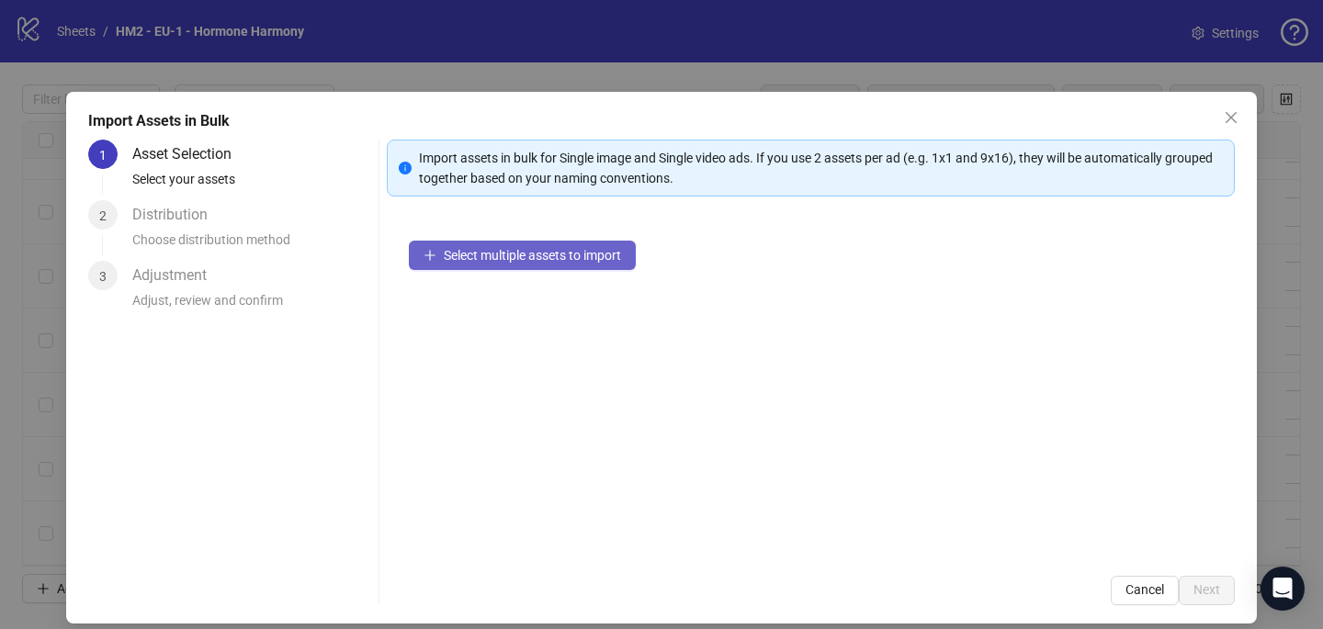
click at [593, 256] on span "Select multiple assets to import" at bounding box center [532, 255] width 177 height 15
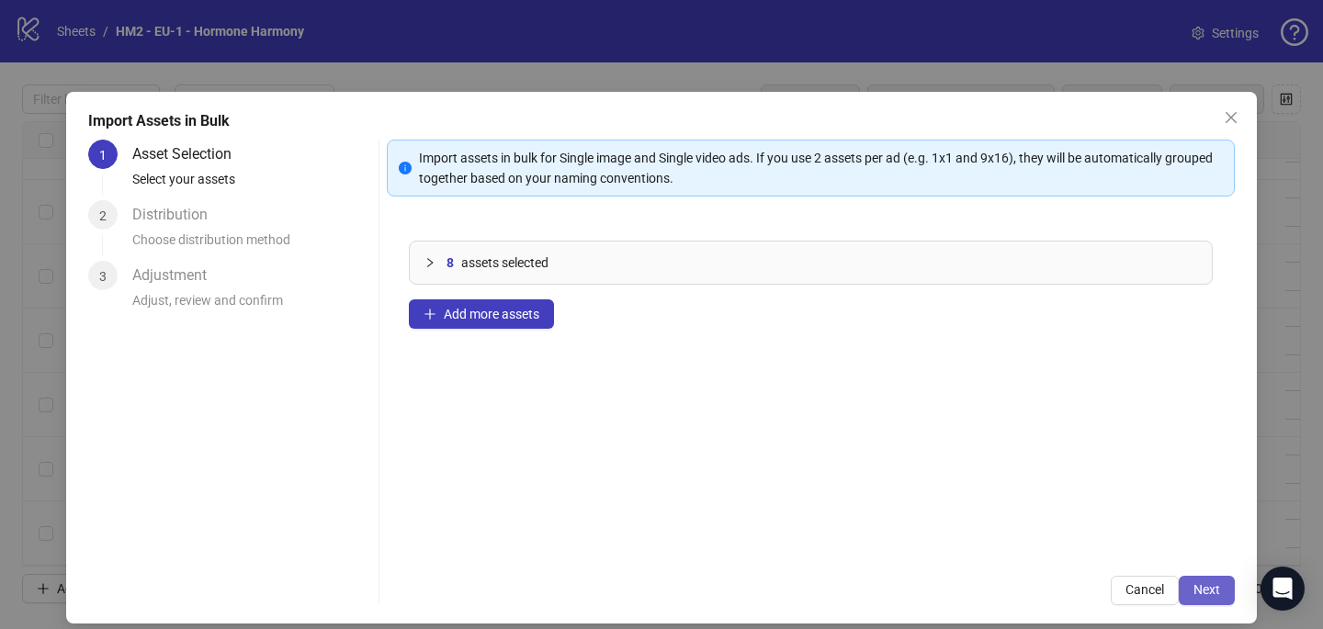
click at [1215, 584] on span "Next" at bounding box center [1206, 589] width 27 height 15
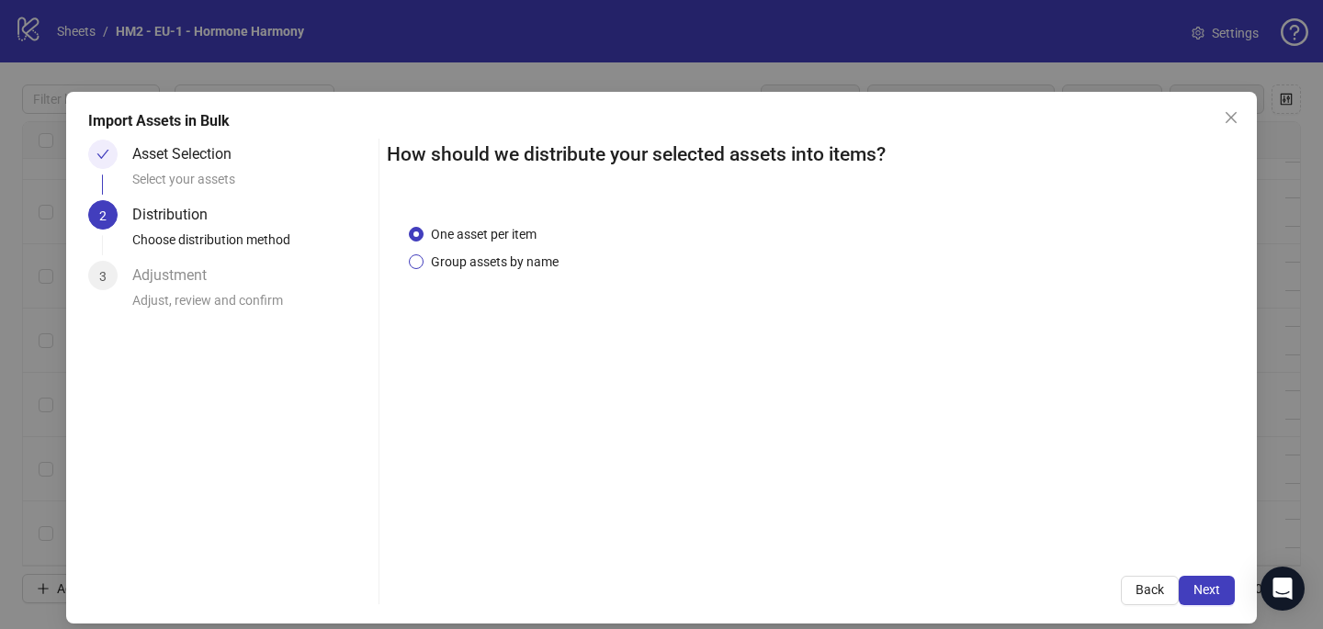
click at [490, 271] on span "Group assets by name" at bounding box center [494, 262] width 142 height 20
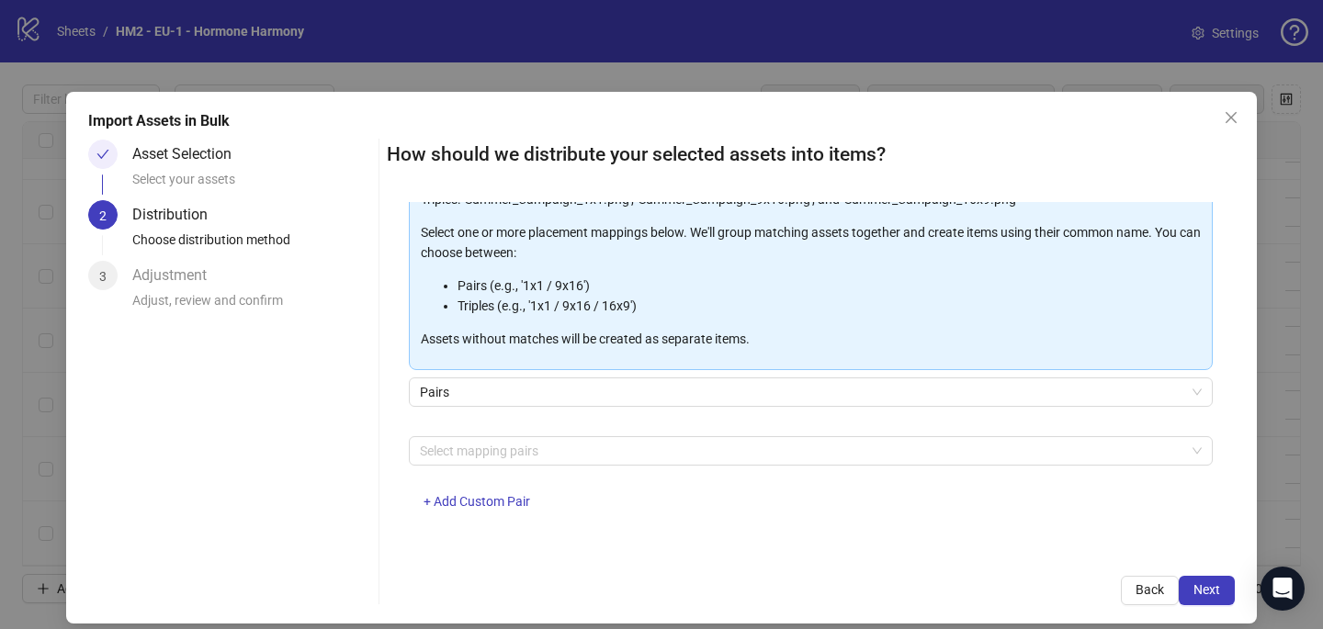
scroll to position [6, 0]
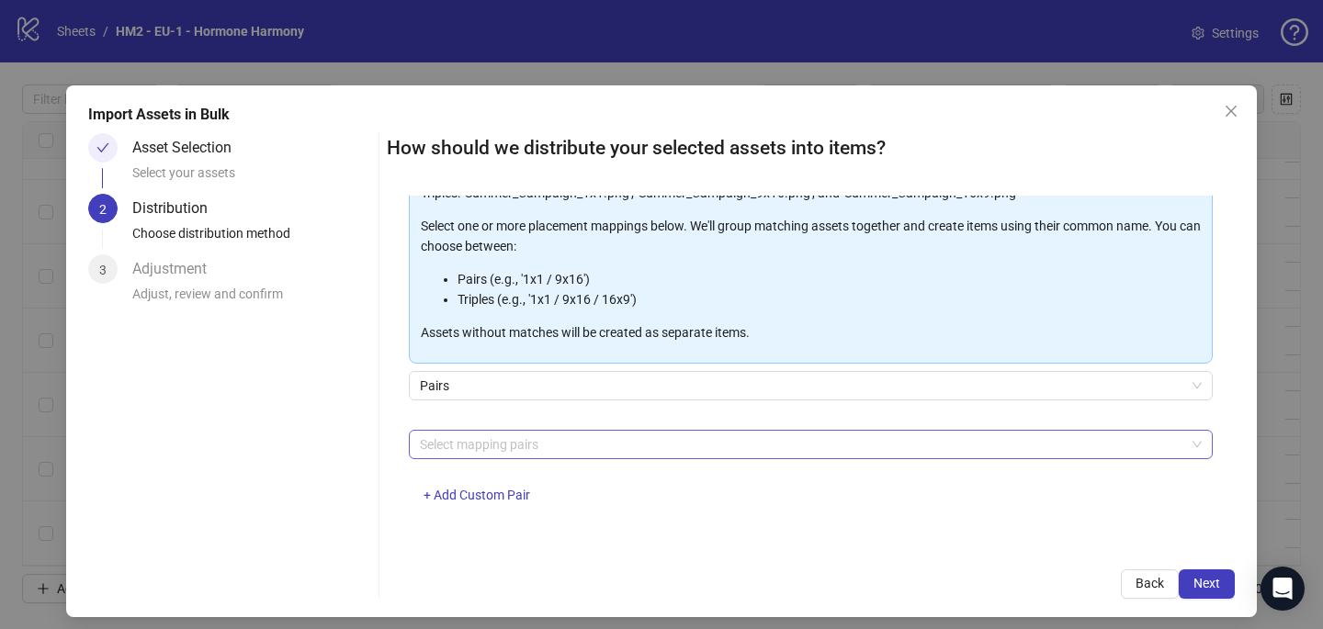
click at [451, 447] on div at bounding box center [800, 445] width 777 height 26
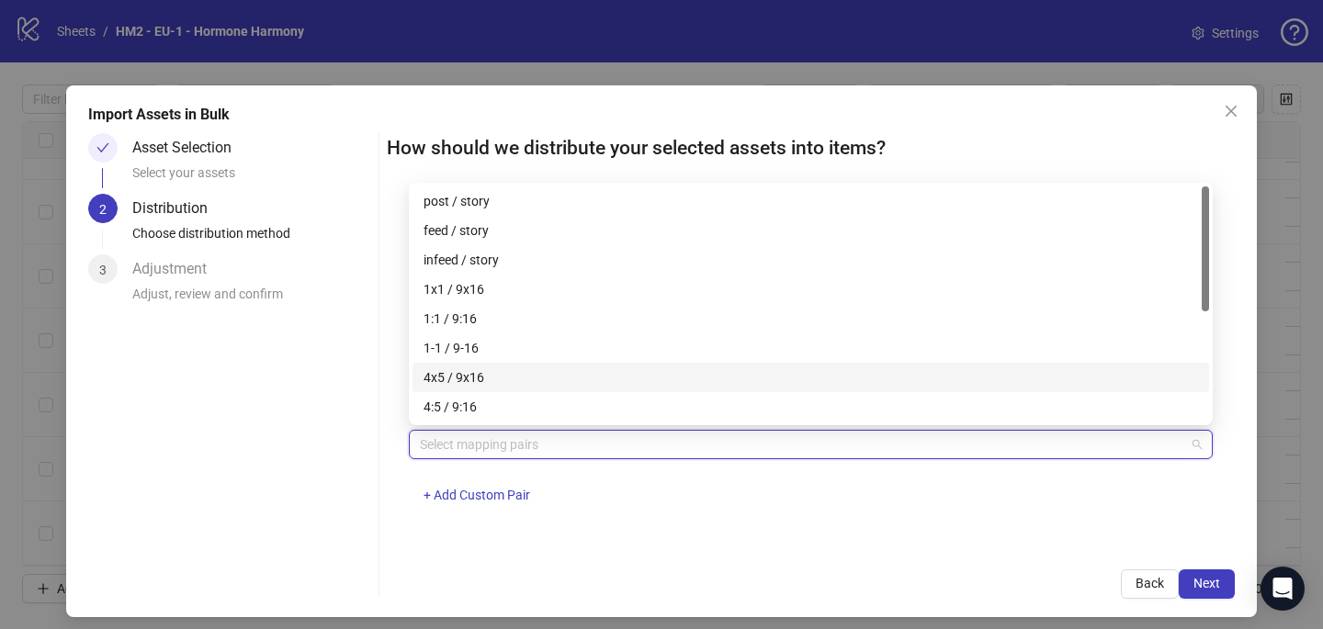
click at [472, 366] on div "4x5 / 9x16" at bounding box center [810, 377] width 796 height 29
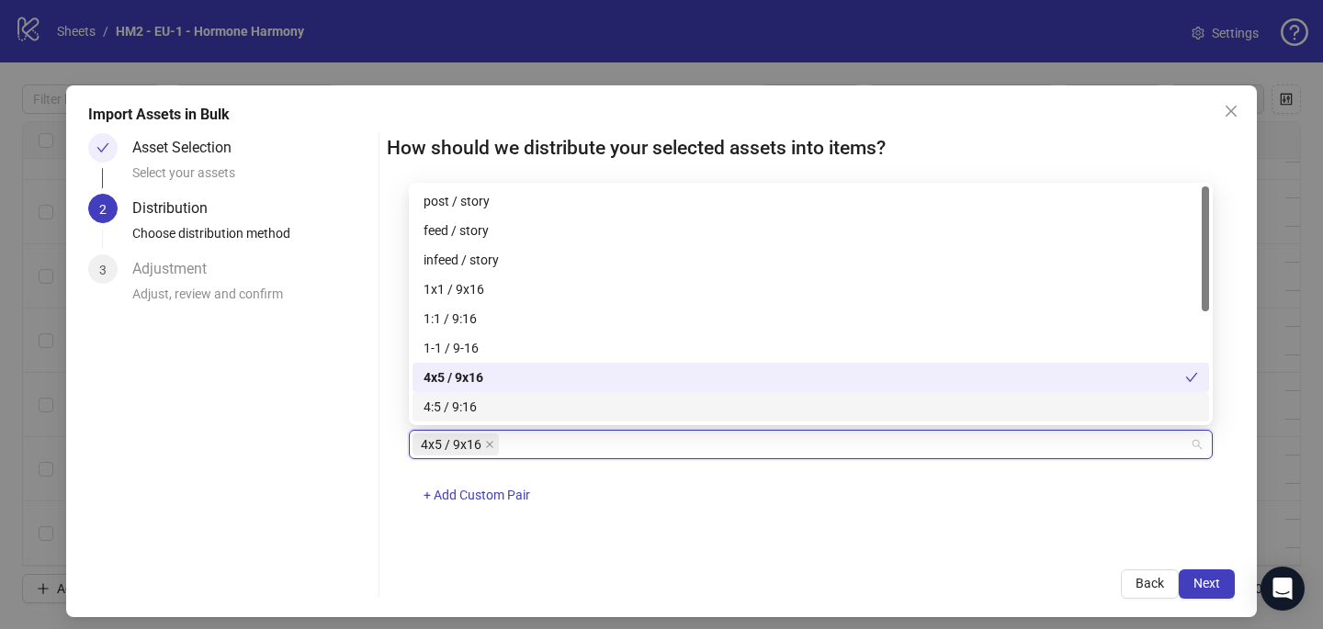
click at [867, 530] on div "One asset per item Group assets by name Assets must follow a consistent naming …" at bounding box center [811, 372] width 848 height 352
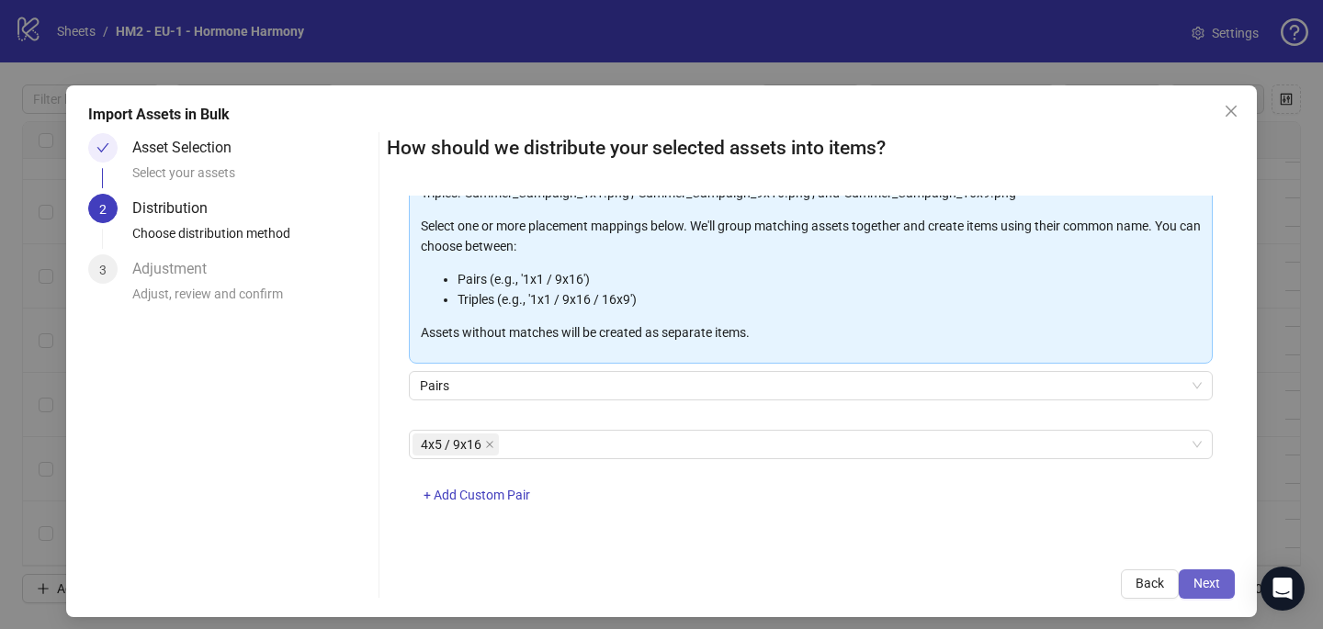
click at [1211, 574] on button "Next" at bounding box center [1206, 583] width 56 height 29
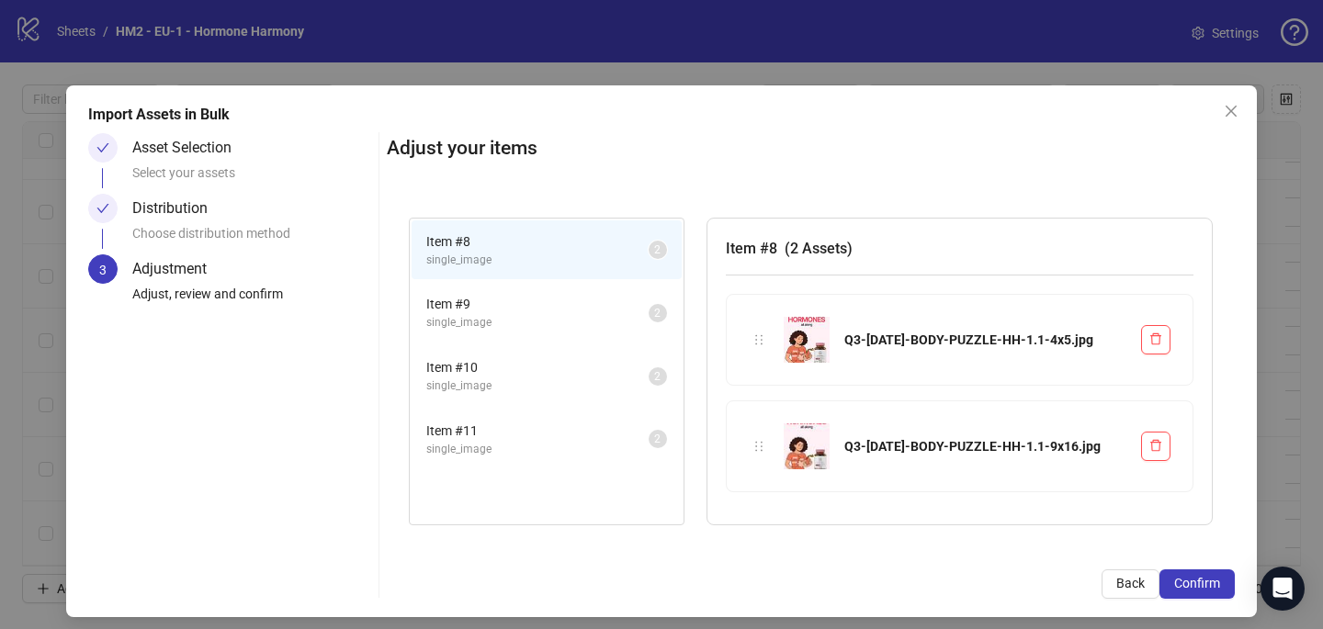
click at [1211, 574] on button "Confirm" at bounding box center [1196, 583] width 75 height 29
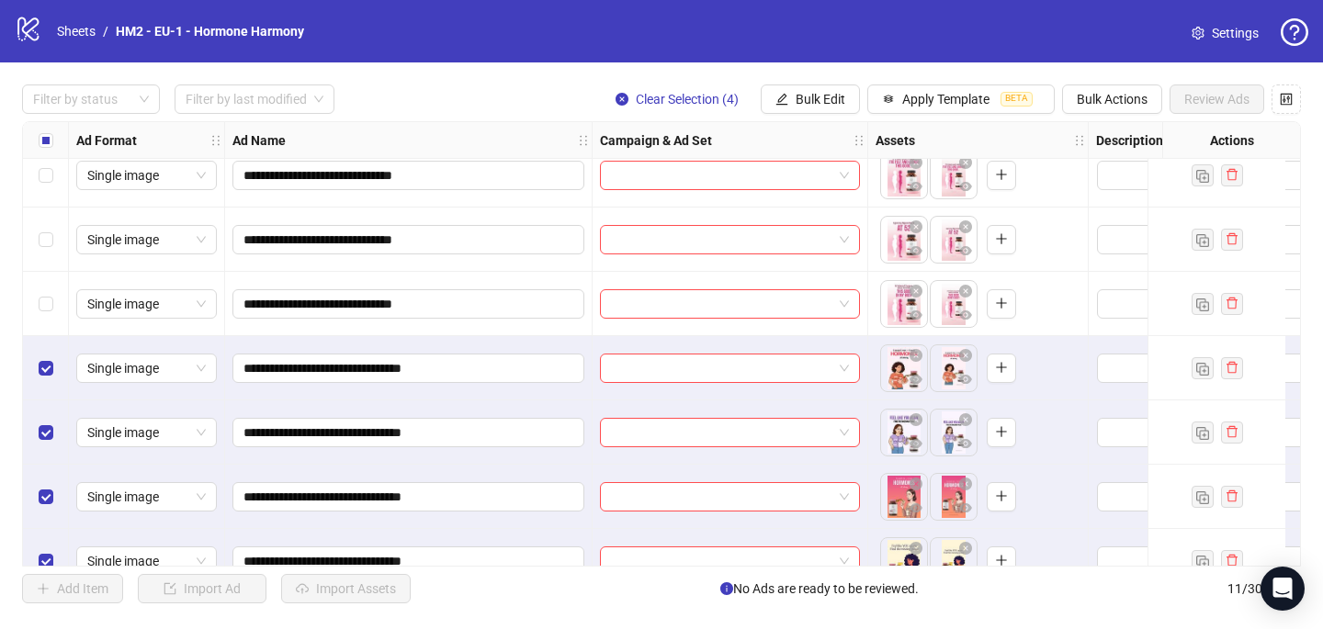
scroll to position [308, 0]
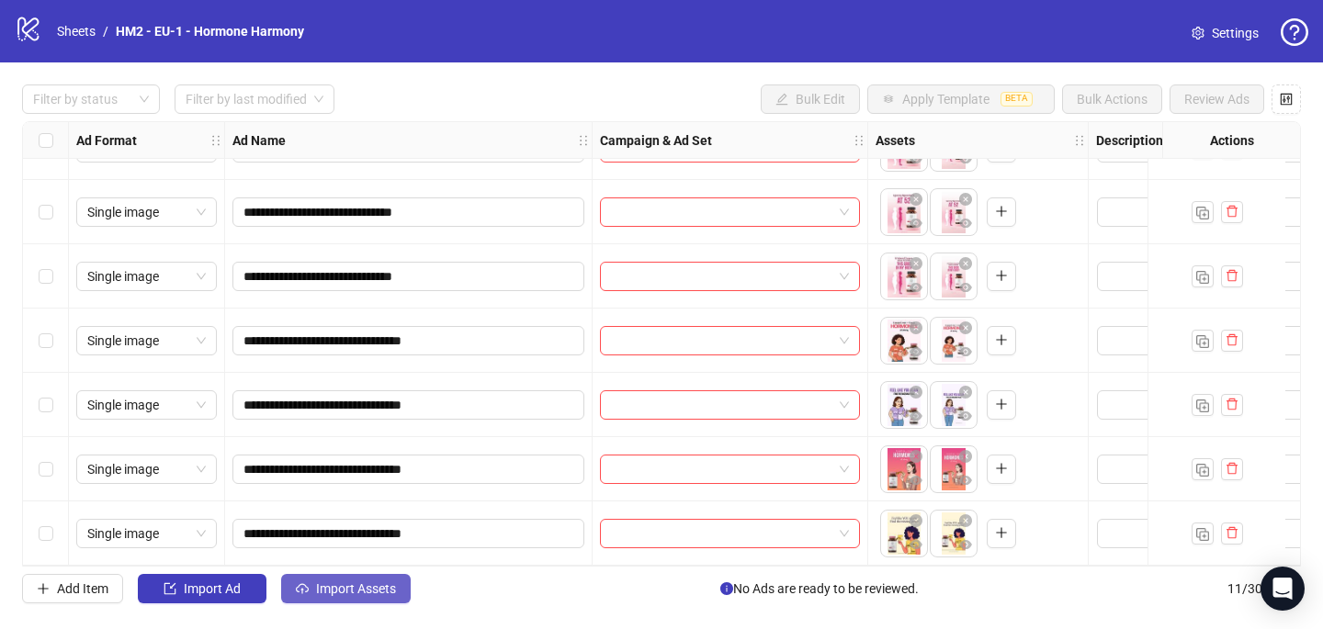
click at [380, 590] on span "Import Assets" at bounding box center [356, 588] width 80 height 15
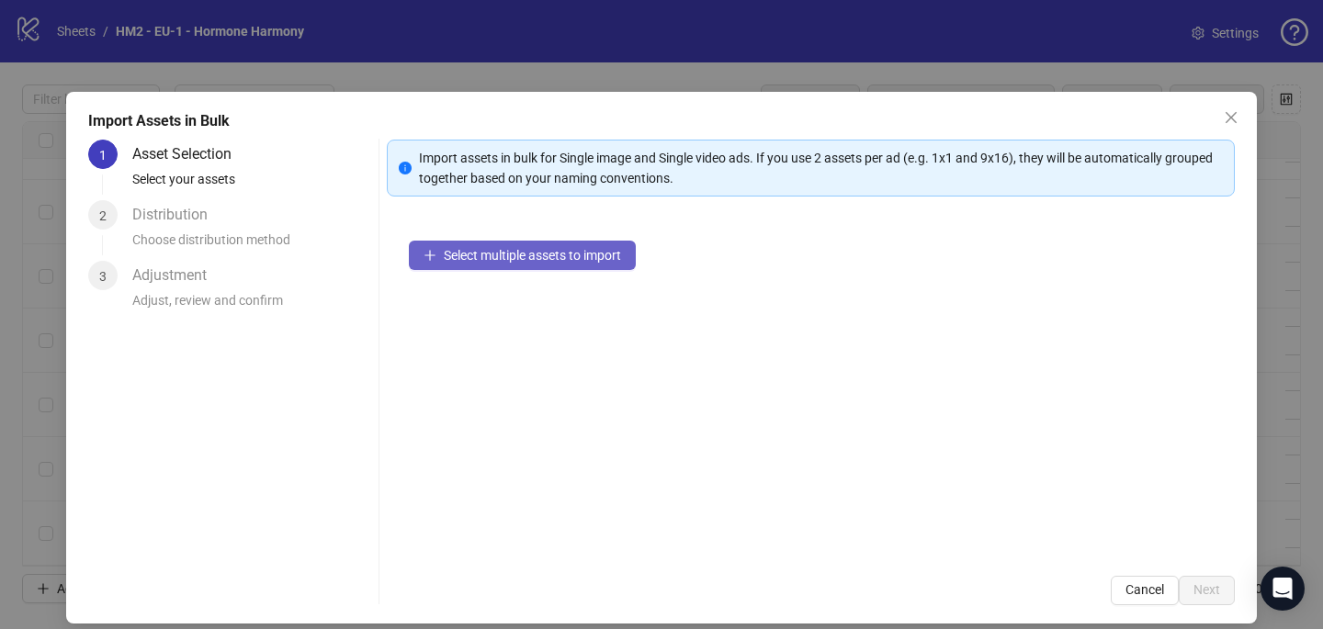
click at [499, 259] on span "Select multiple assets to import" at bounding box center [532, 255] width 177 height 15
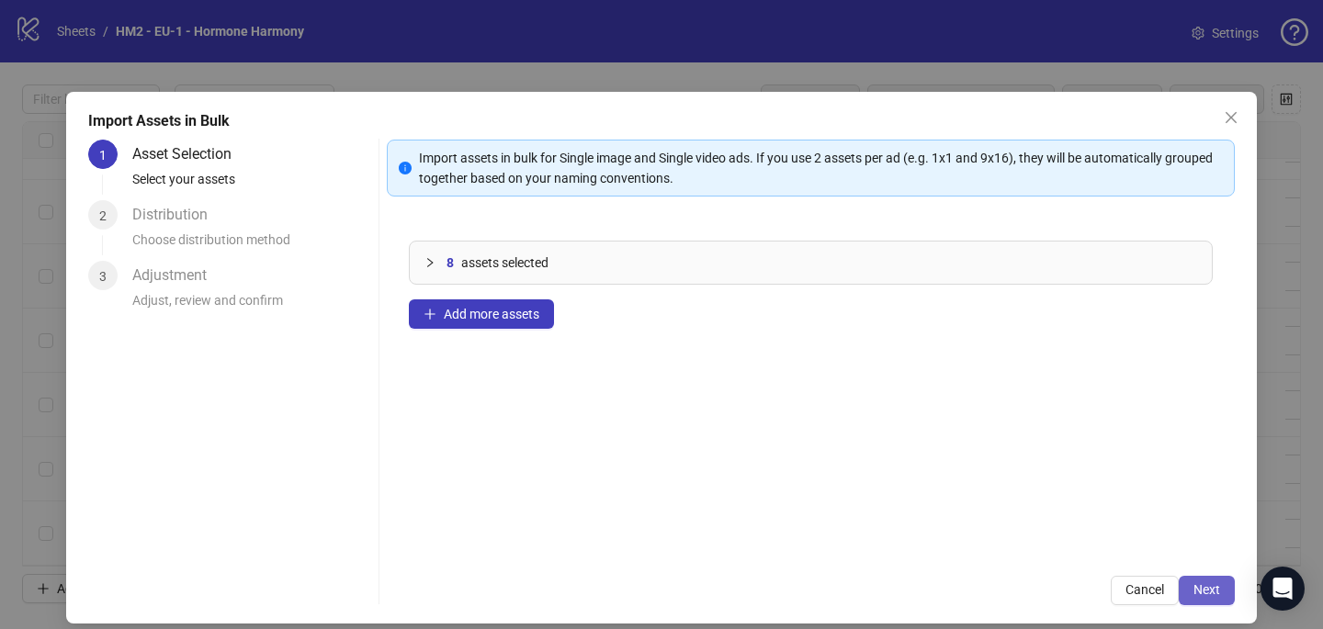
click at [1205, 586] on span "Next" at bounding box center [1206, 589] width 27 height 15
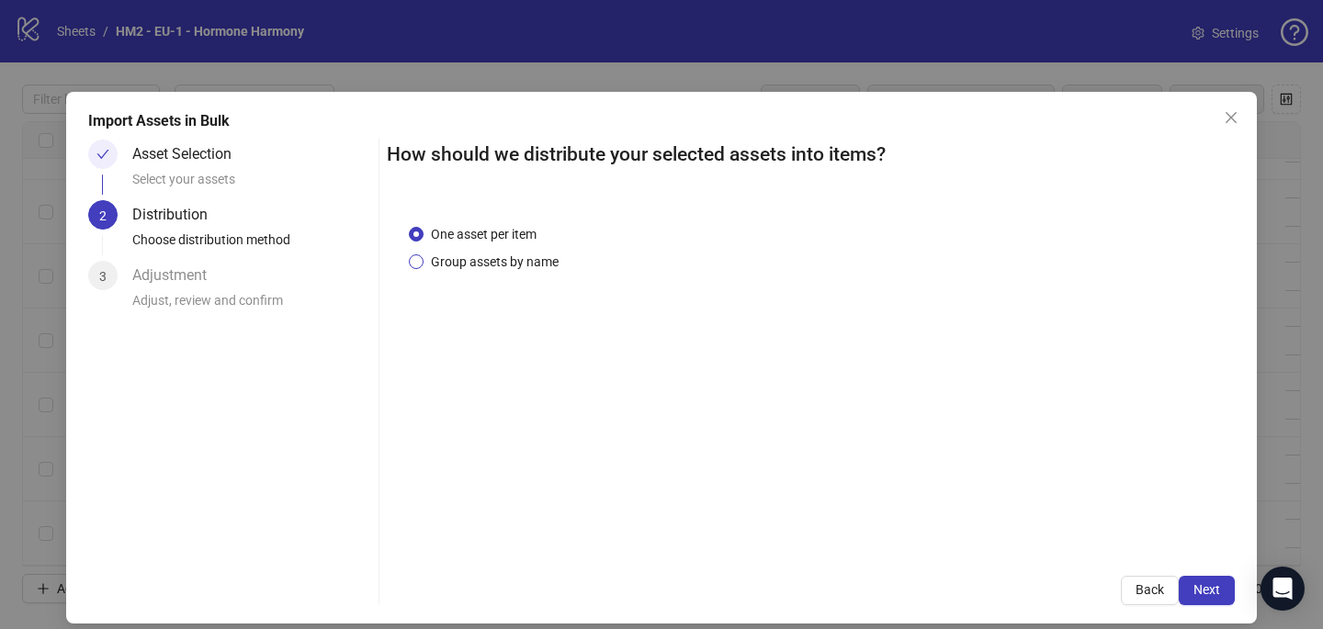
click at [513, 265] on span "Group assets by name" at bounding box center [494, 262] width 142 height 20
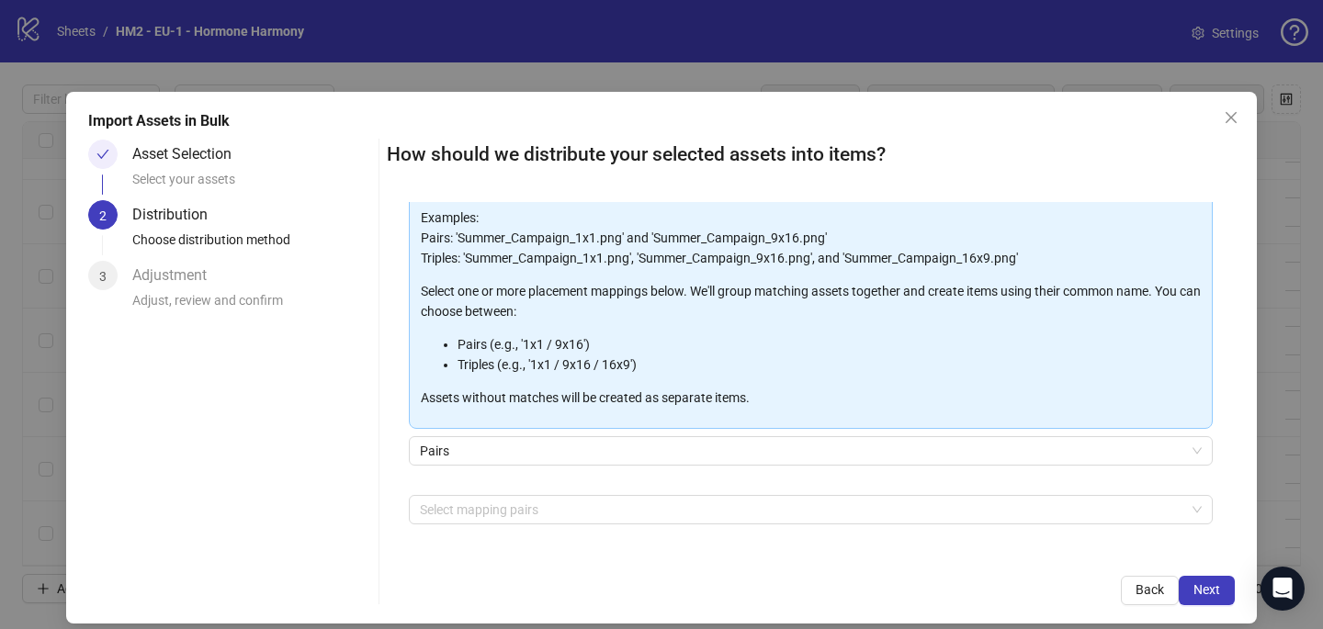
scroll to position [186, 0]
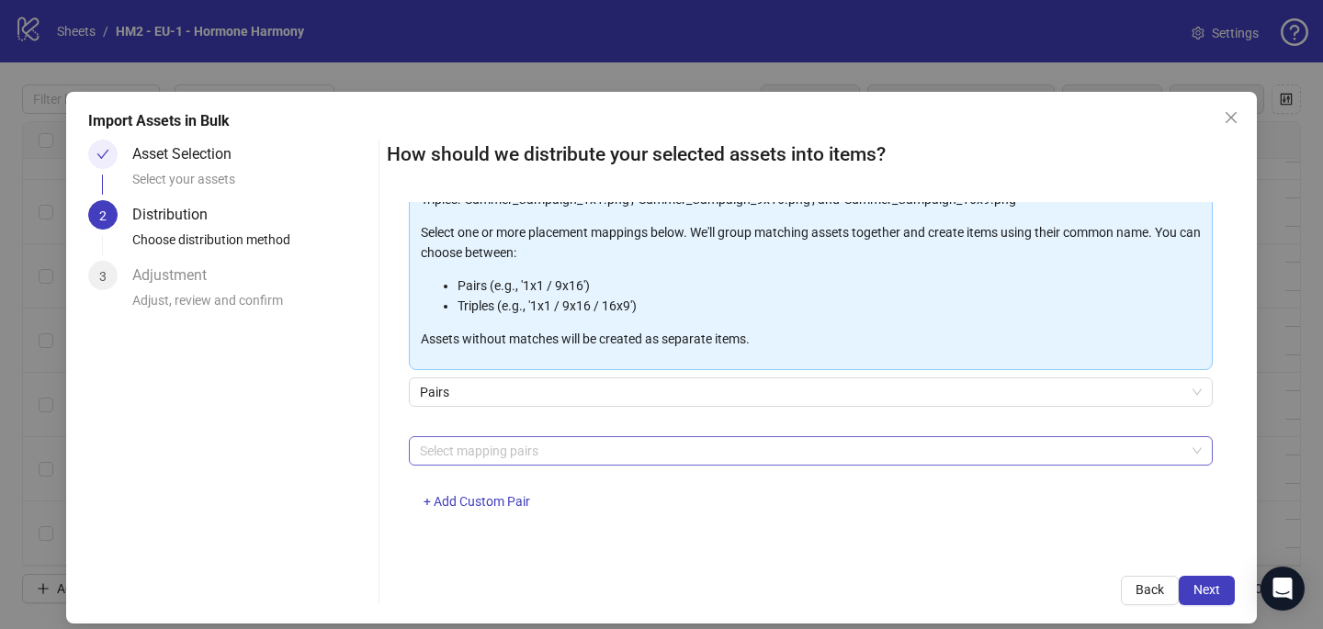
click at [458, 456] on div at bounding box center [800, 451] width 777 height 26
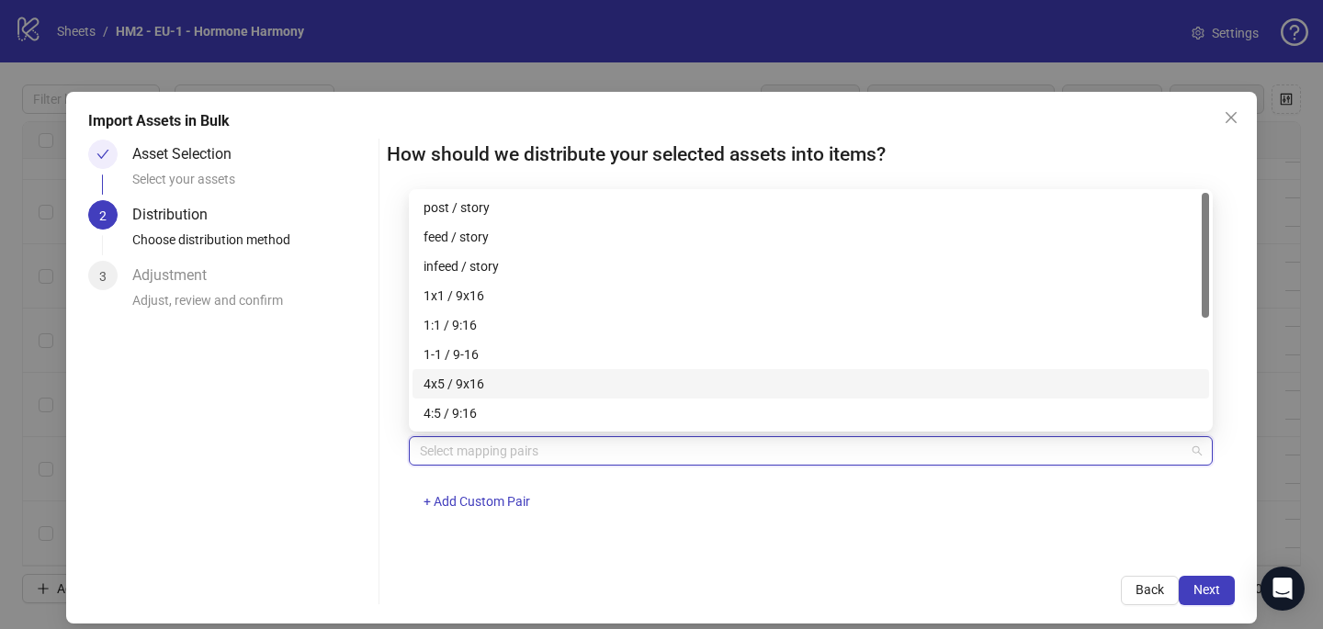
click at [490, 374] on div "4x5 / 9x16" at bounding box center [810, 384] width 774 height 20
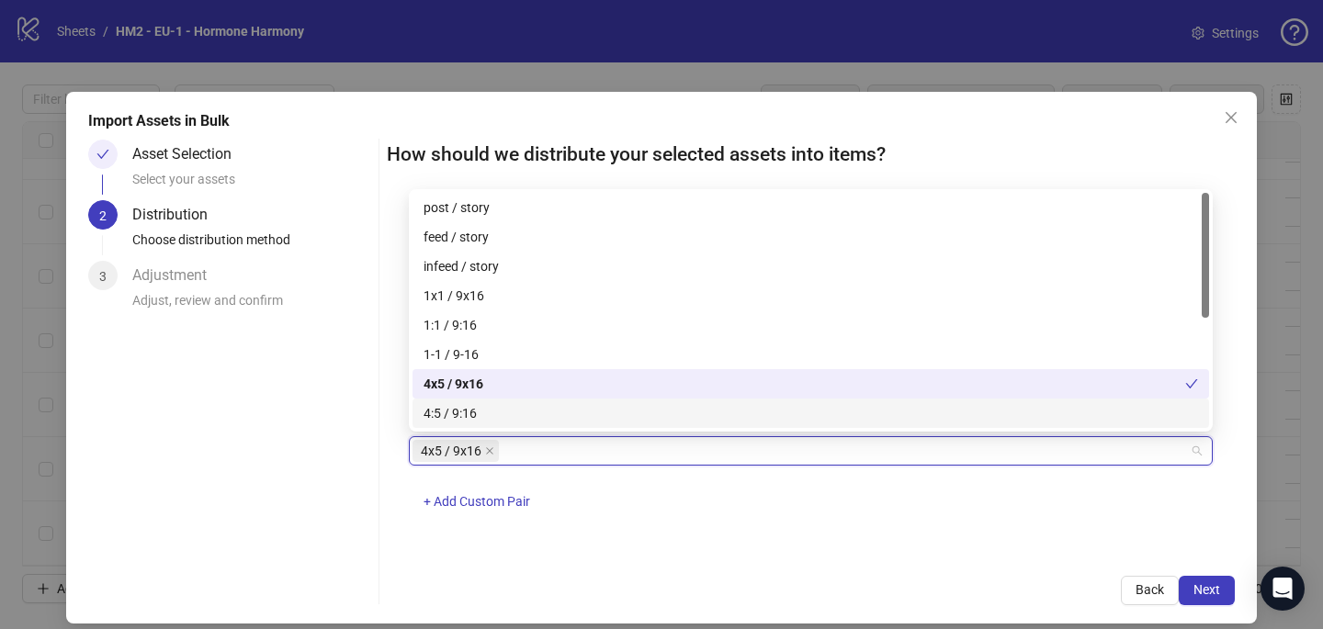
click at [947, 509] on div "4x5 / 9x16 + Add Custom Pair" at bounding box center [811, 484] width 804 height 96
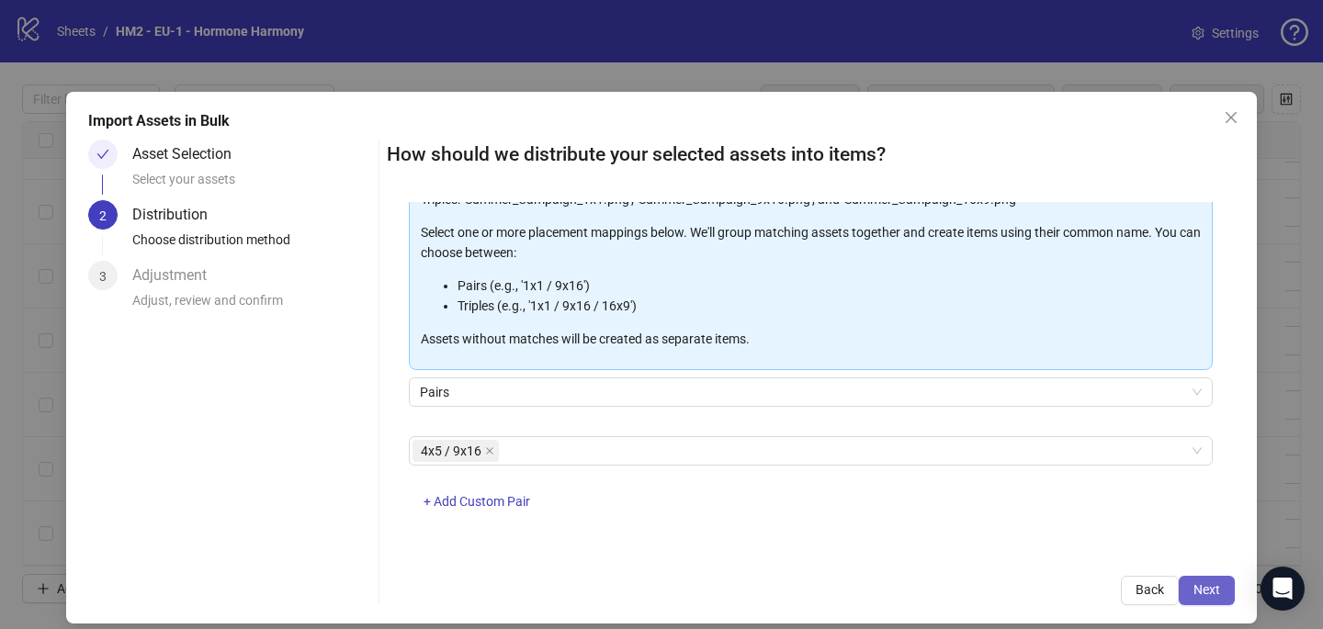
click at [1204, 584] on span "Next" at bounding box center [1206, 589] width 27 height 15
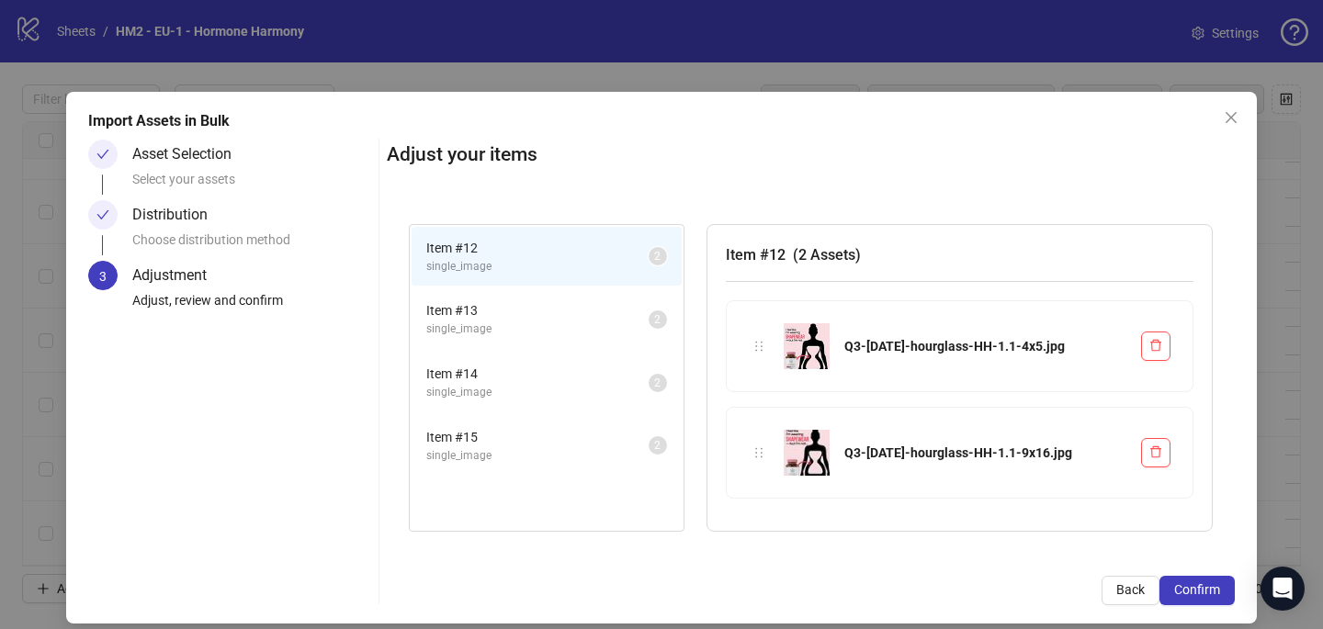
click at [1205, 584] on span "Confirm" at bounding box center [1197, 589] width 46 height 15
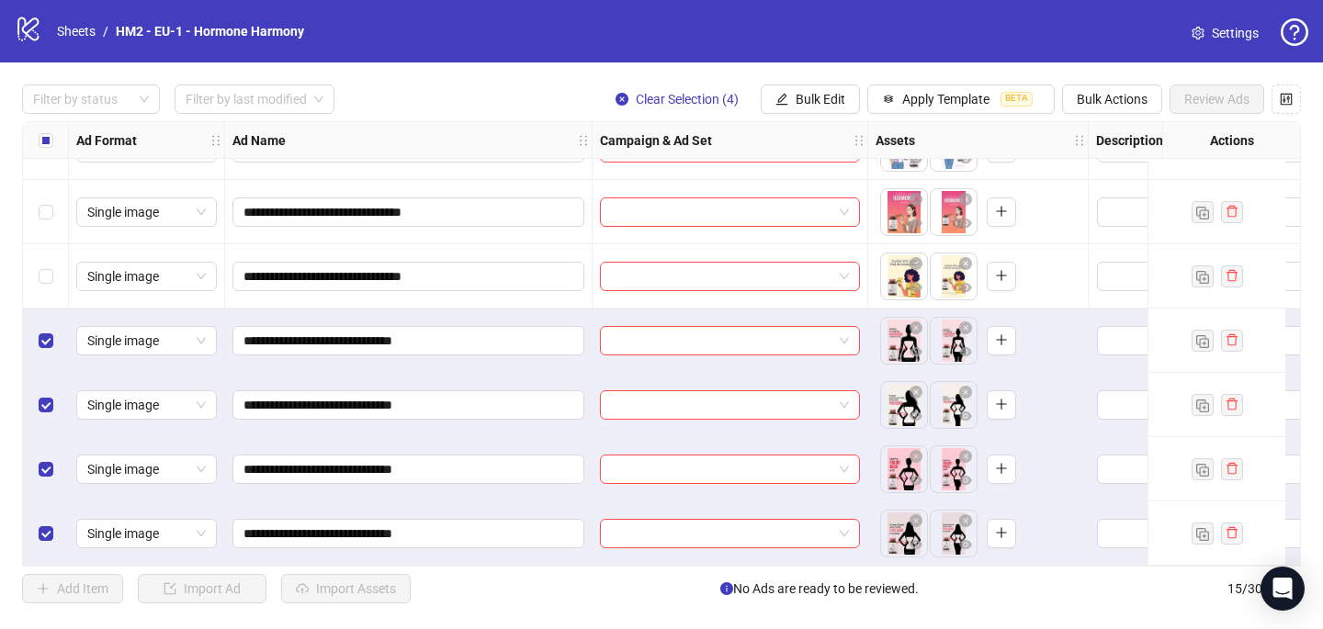
scroll to position [565, 0]
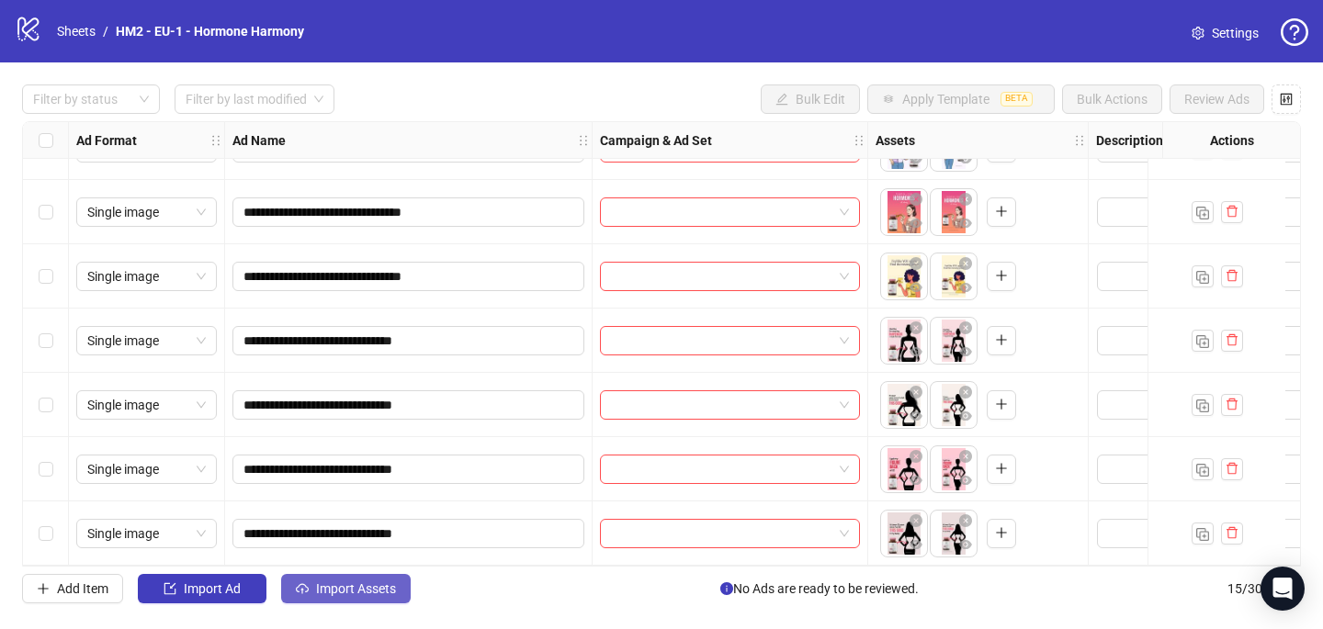
click at [326, 597] on button "Import Assets" at bounding box center [346, 588] width 130 height 29
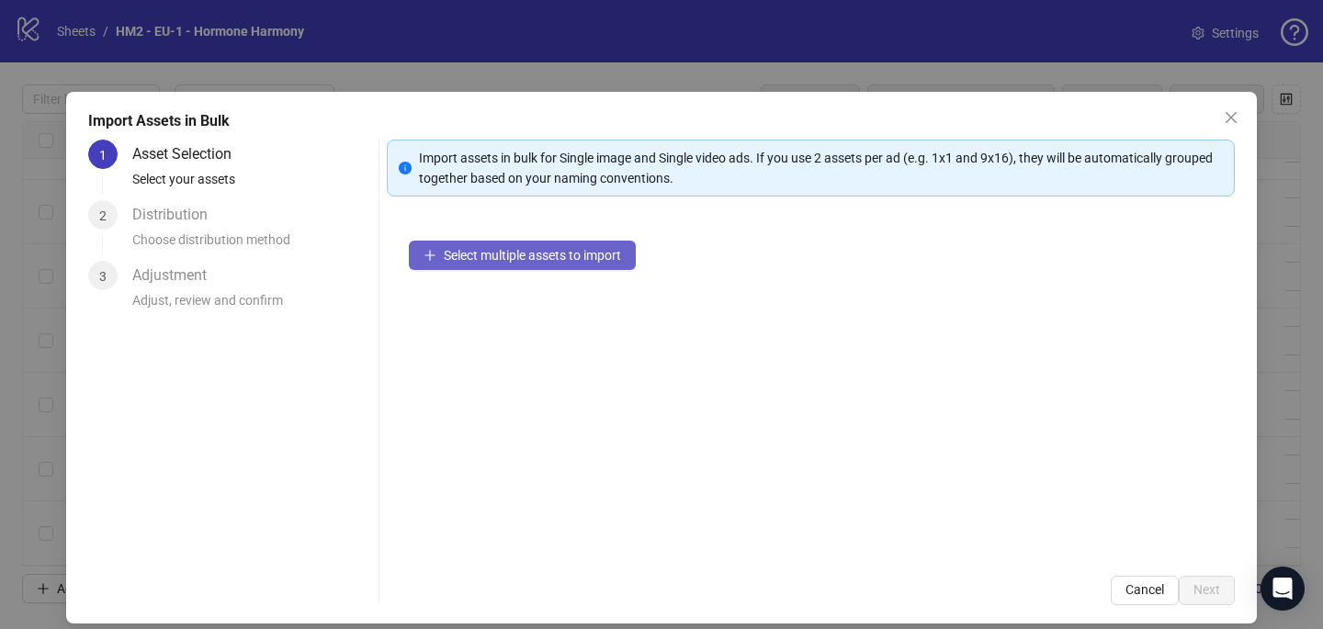
click at [586, 267] on button "Select multiple assets to import" at bounding box center [522, 255] width 227 height 29
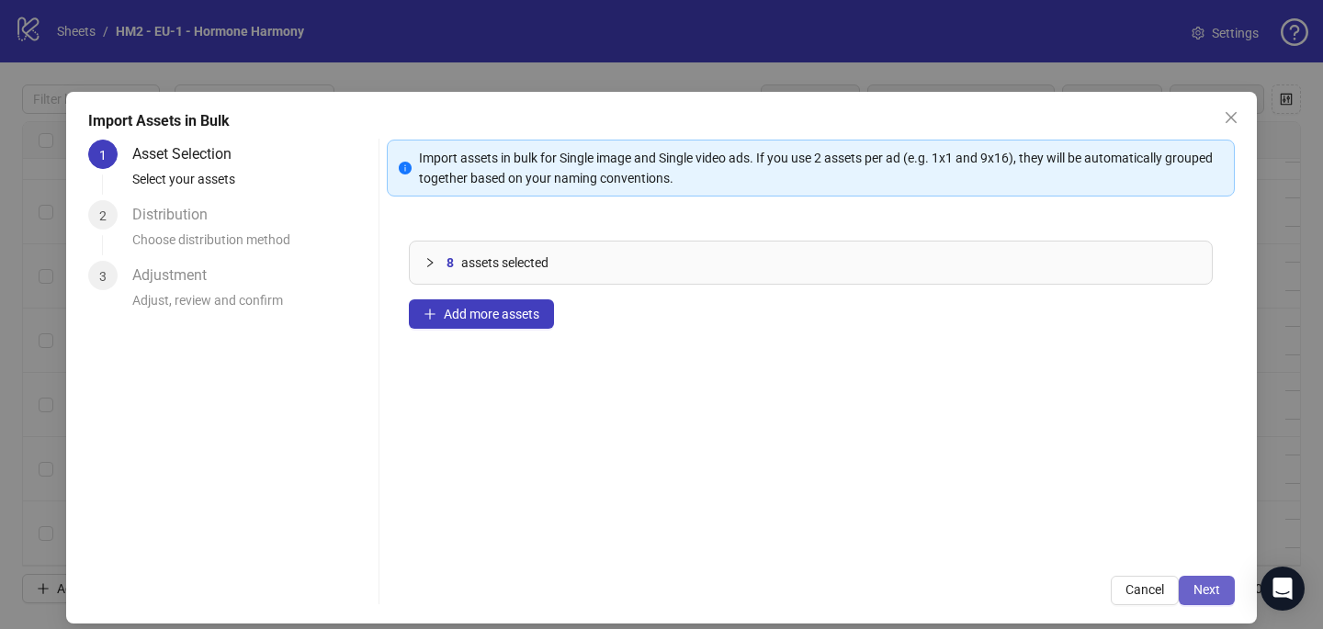
click at [1208, 591] on span "Next" at bounding box center [1206, 589] width 27 height 15
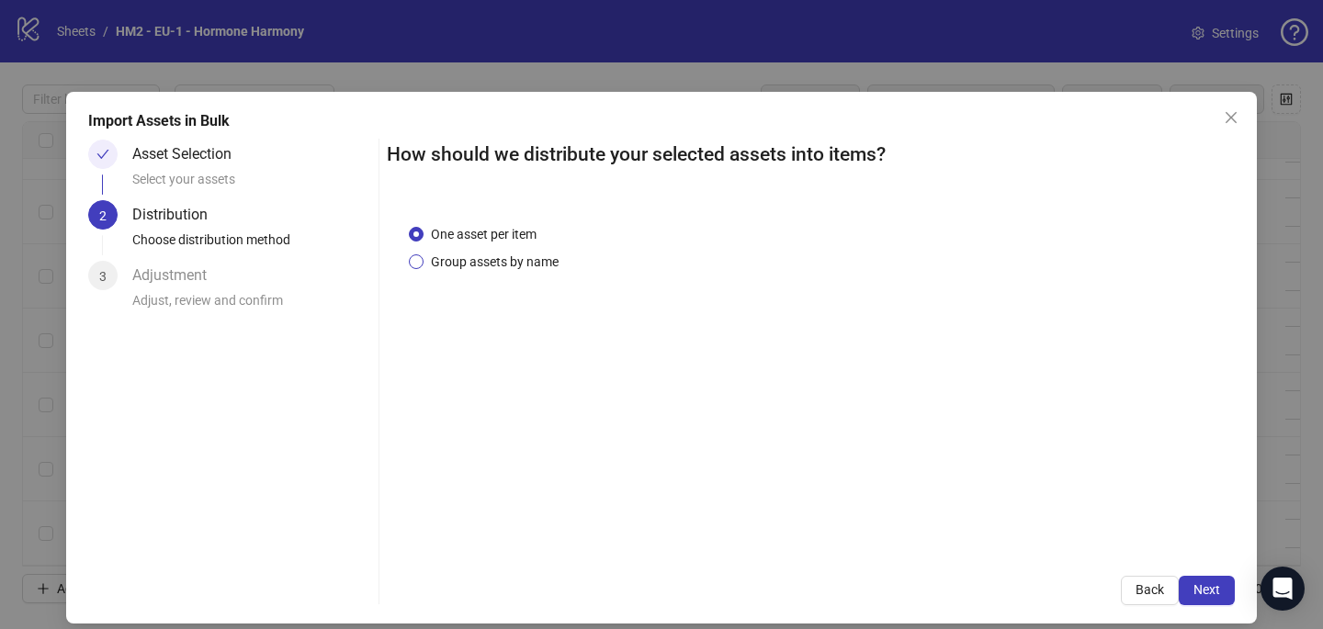
click at [514, 265] on span "Group assets by name" at bounding box center [494, 262] width 142 height 20
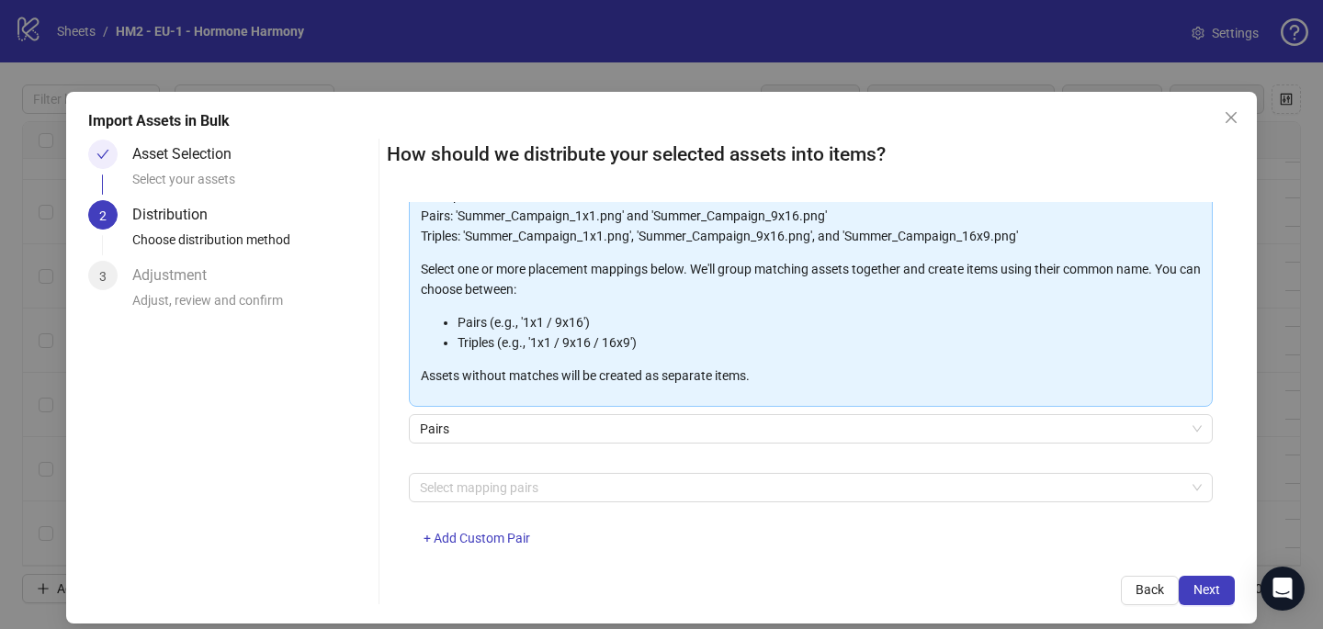
scroll to position [186, 0]
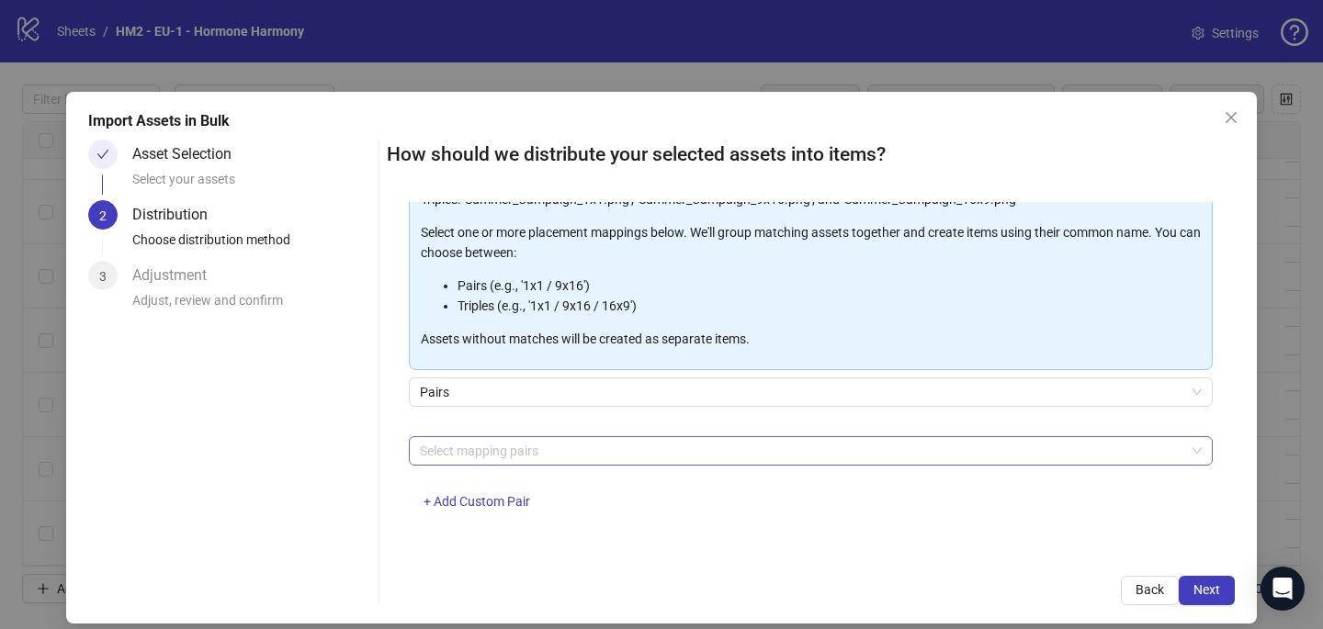
click at [471, 461] on div at bounding box center [800, 451] width 777 height 26
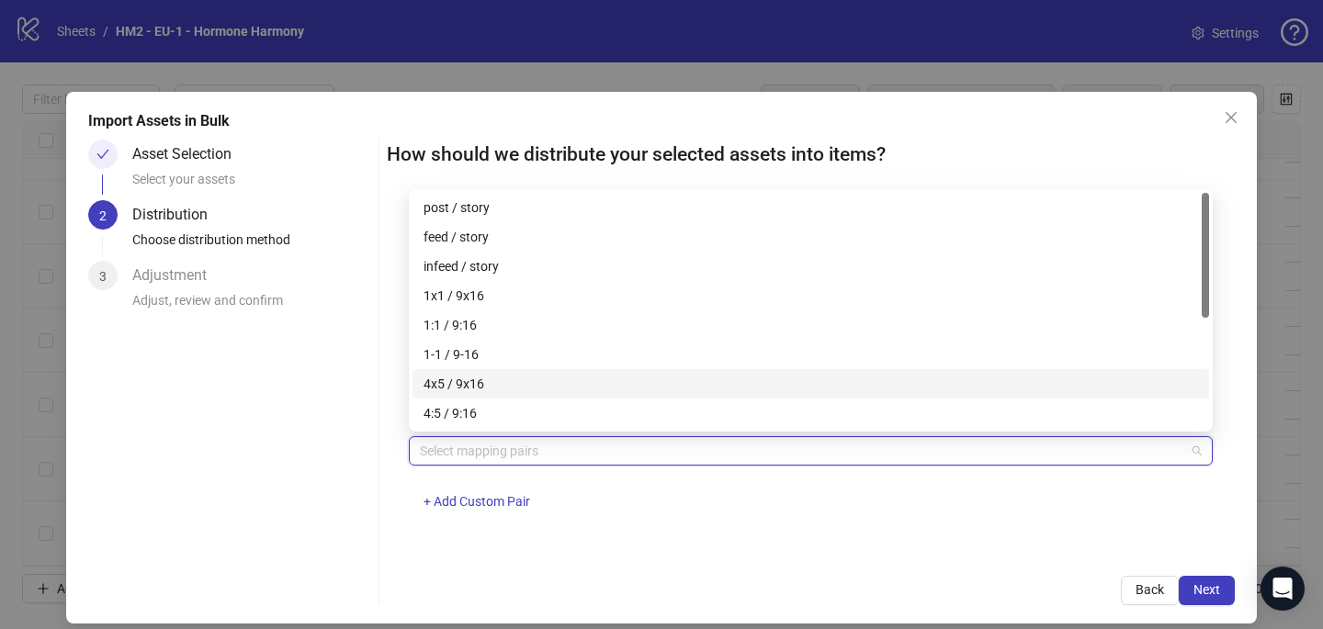
click at [468, 380] on div "4x5 / 9x16" at bounding box center [810, 384] width 774 height 20
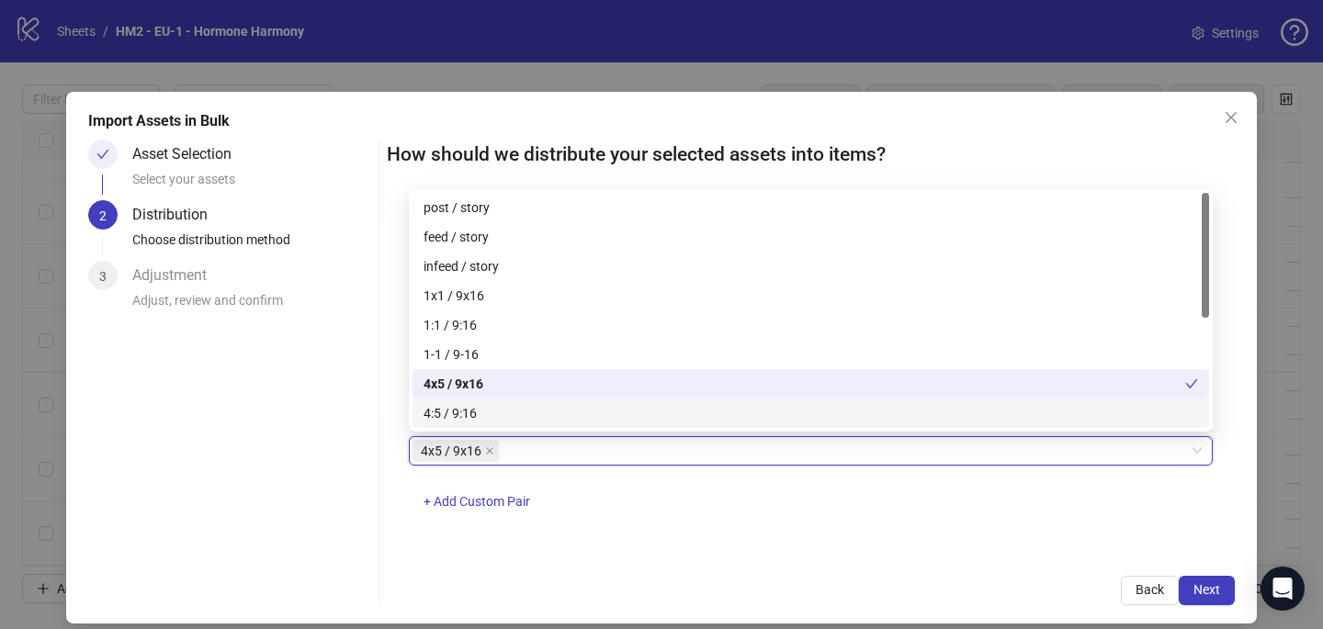
click at [669, 506] on div "4x5 / 9x16 4x5 / 9x16 + Add Custom Pair" at bounding box center [811, 484] width 804 height 96
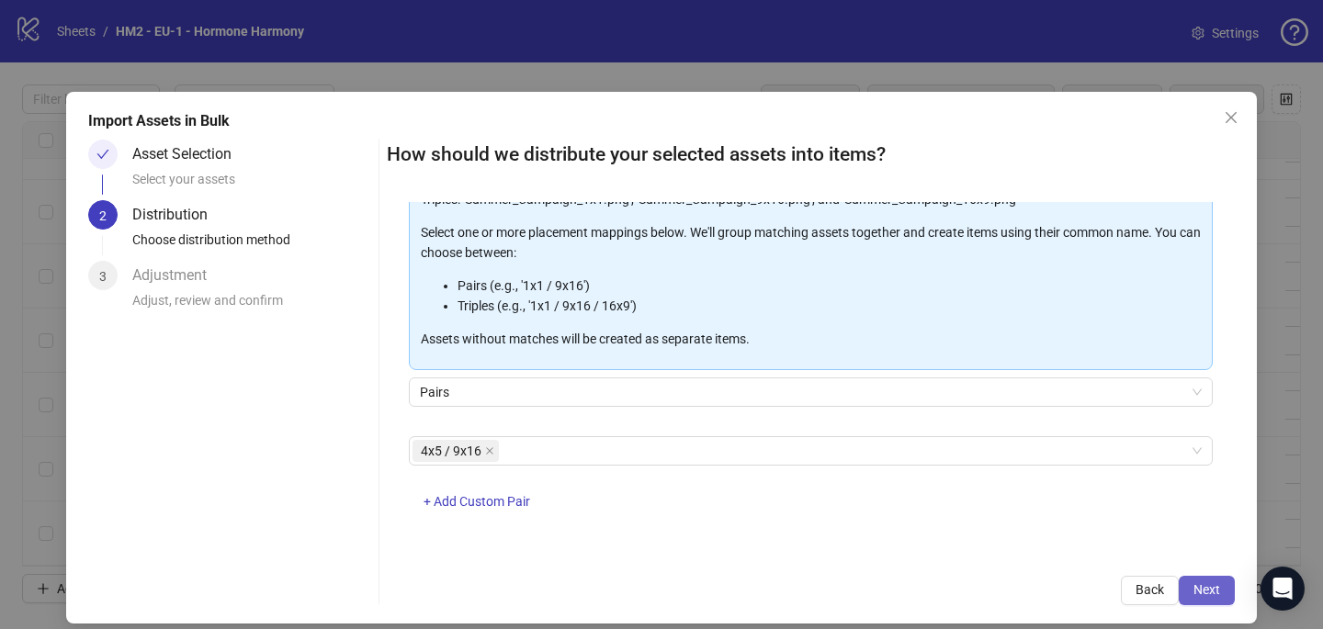
click at [1231, 591] on button "Next" at bounding box center [1206, 590] width 56 height 29
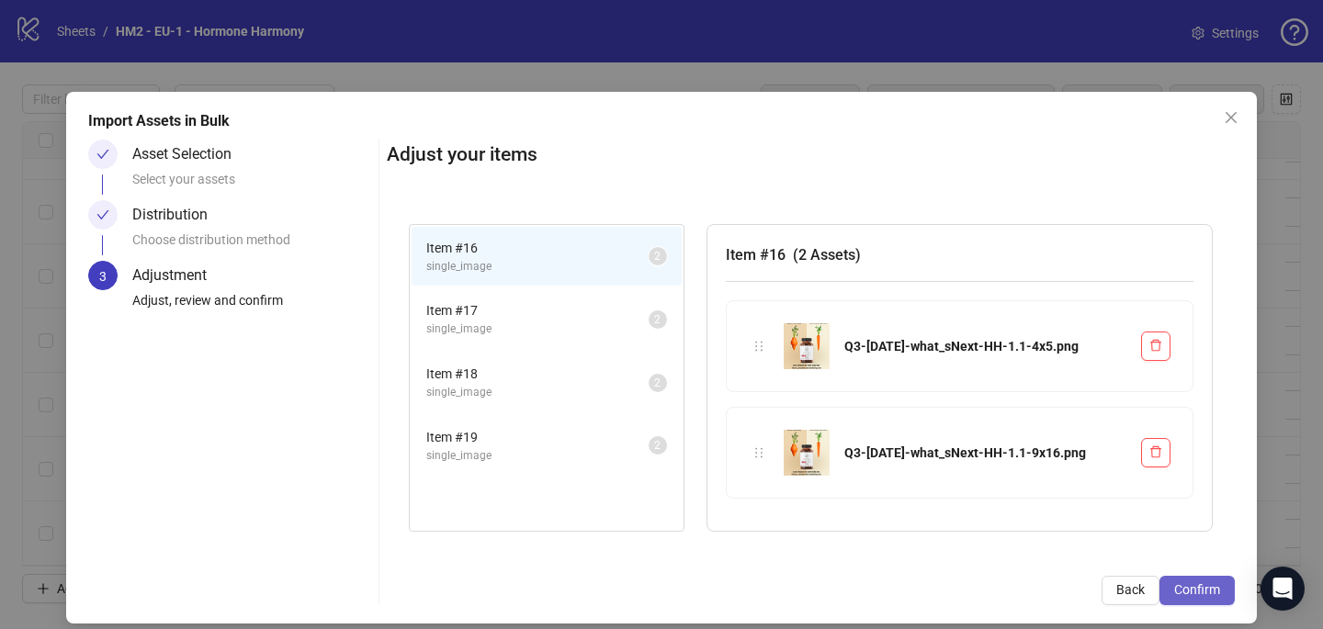
click at [1208, 591] on span "Confirm" at bounding box center [1197, 589] width 46 height 15
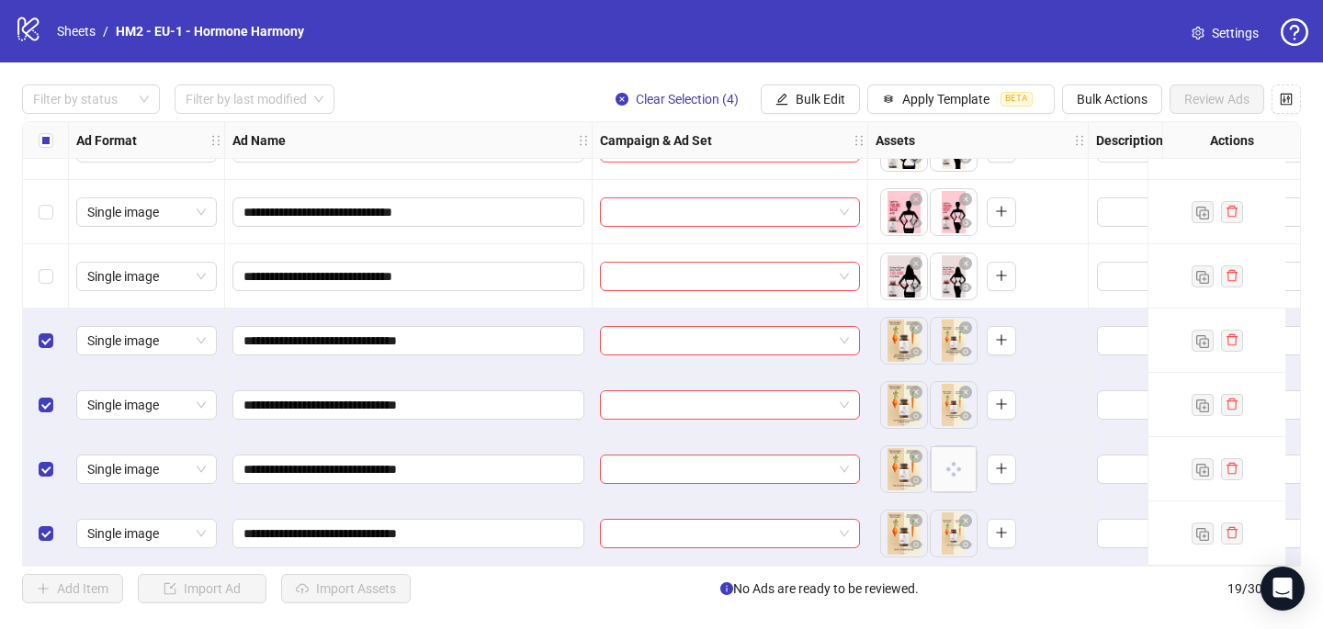
scroll to position [822, 0]
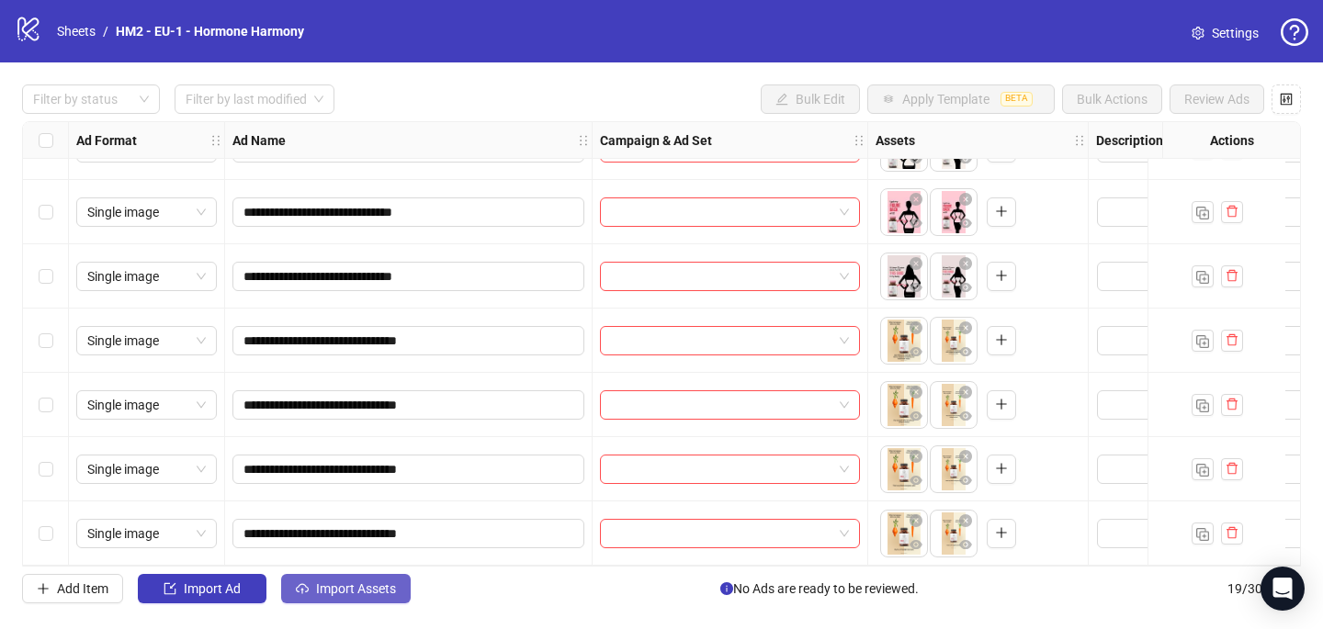
click at [353, 590] on span "Import Assets" at bounding box center [356, 588] width 80 height 15
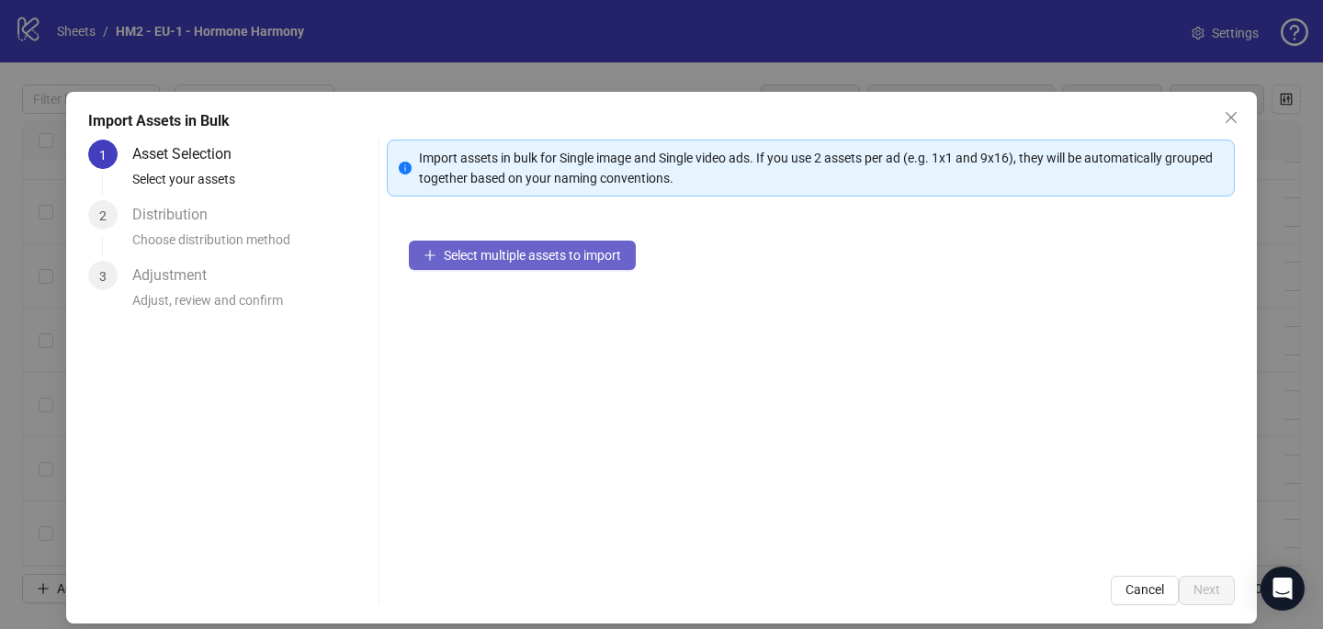
click at [578, 242] on button "Select multiple assets to import" at bounding box center [522, 255] width 227 height 29
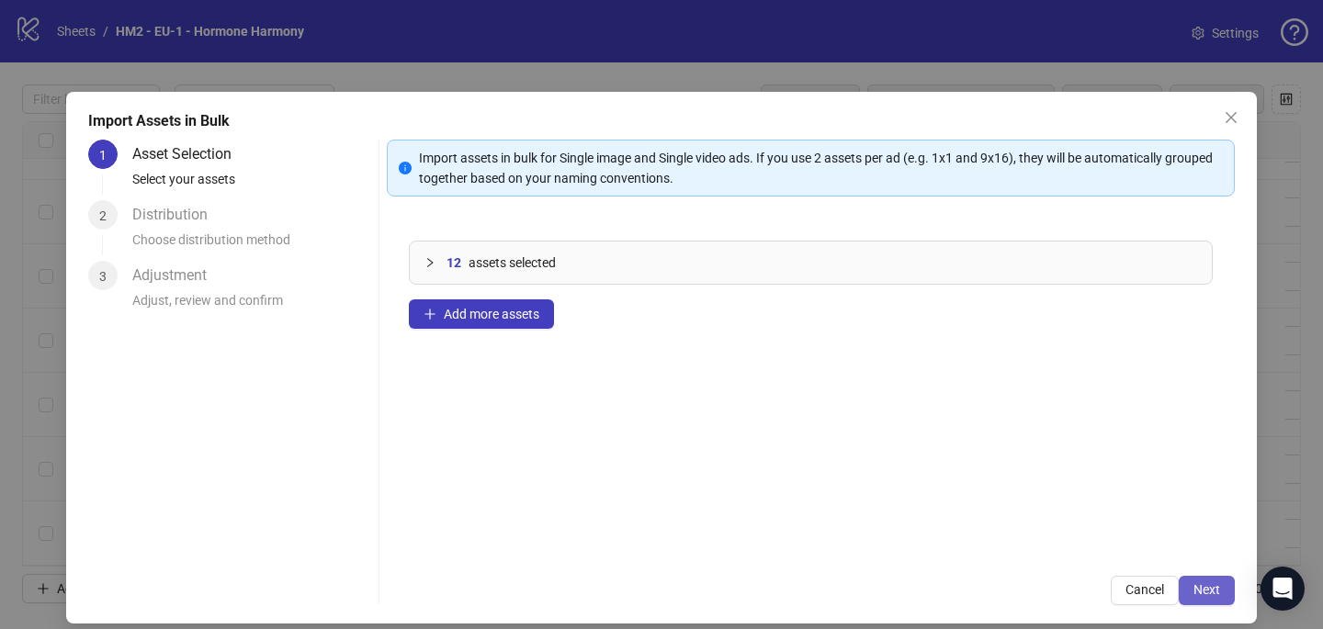
click at [1210, 594] on span "Next" at bounding box center [1206, 589] width 27 height 15
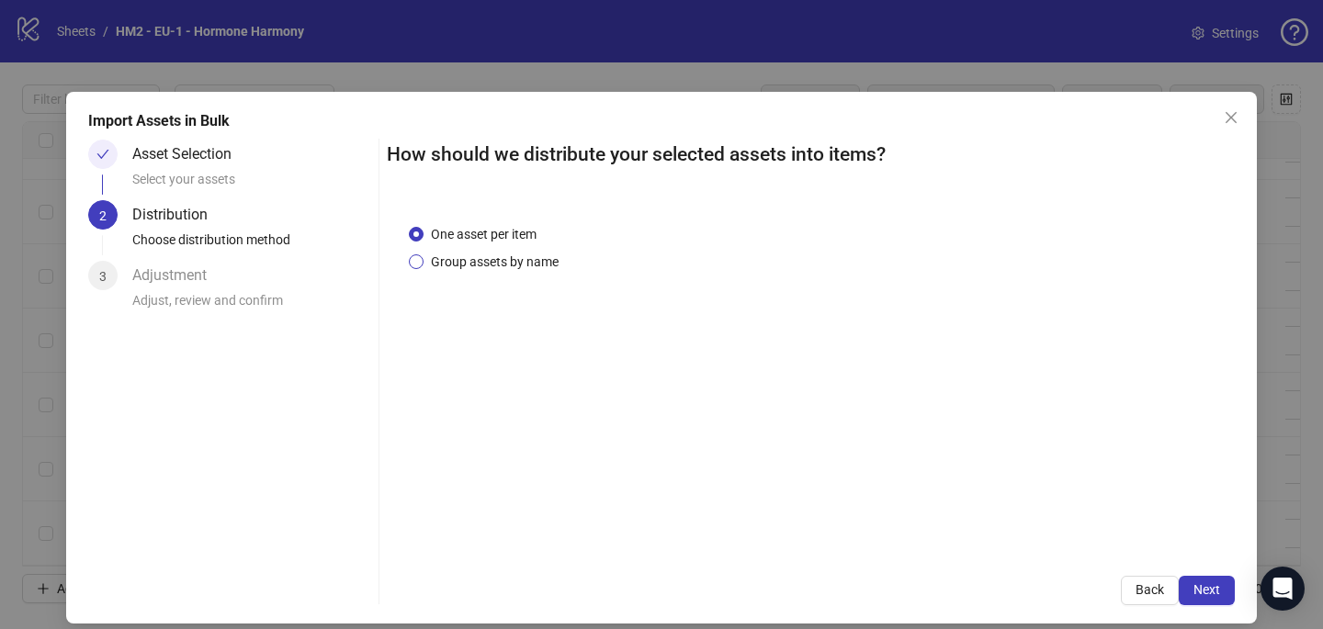
click at [550, 259] on span "Group assets by name" at bounding box center [494, 262] width 142 height 20
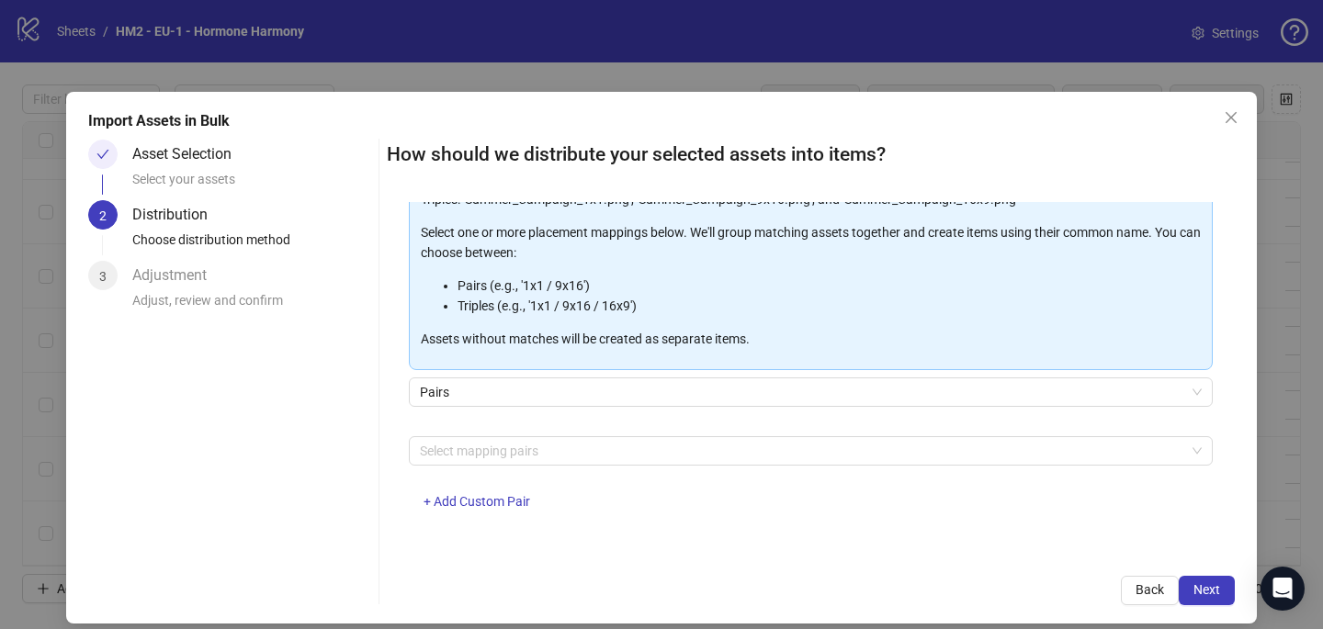
scroll to position [11, 0]
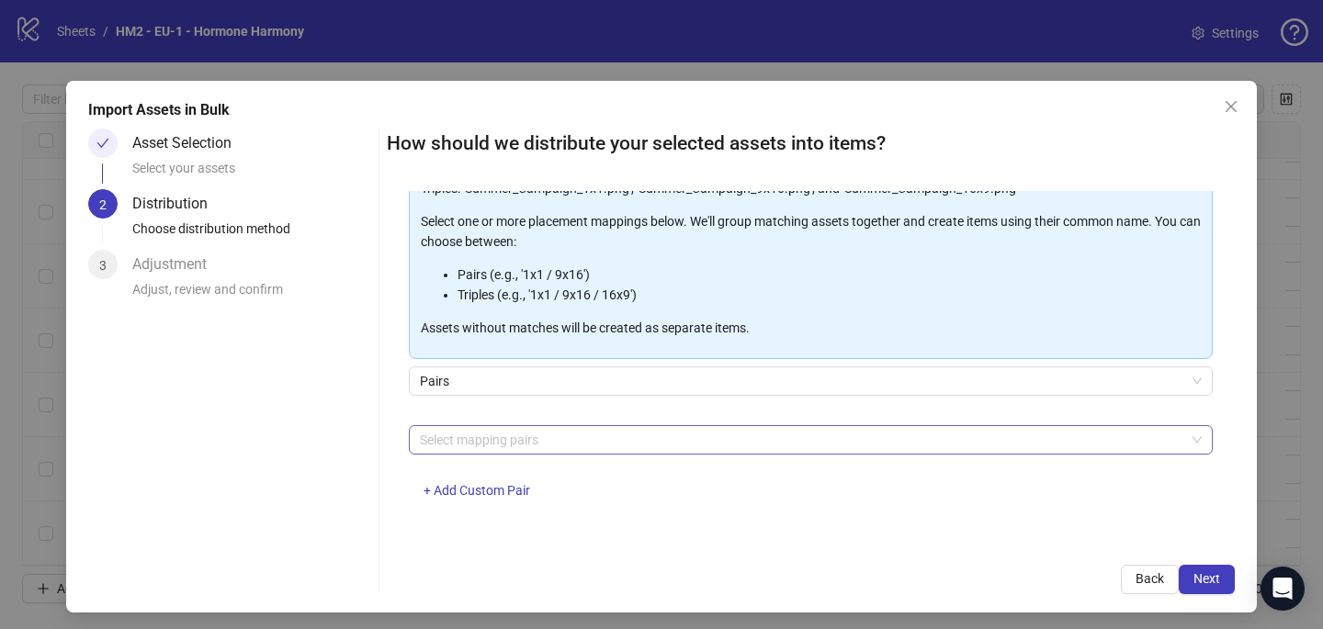
click at [560, 443] on div at bounding box center [800, 440] width 777 height 26
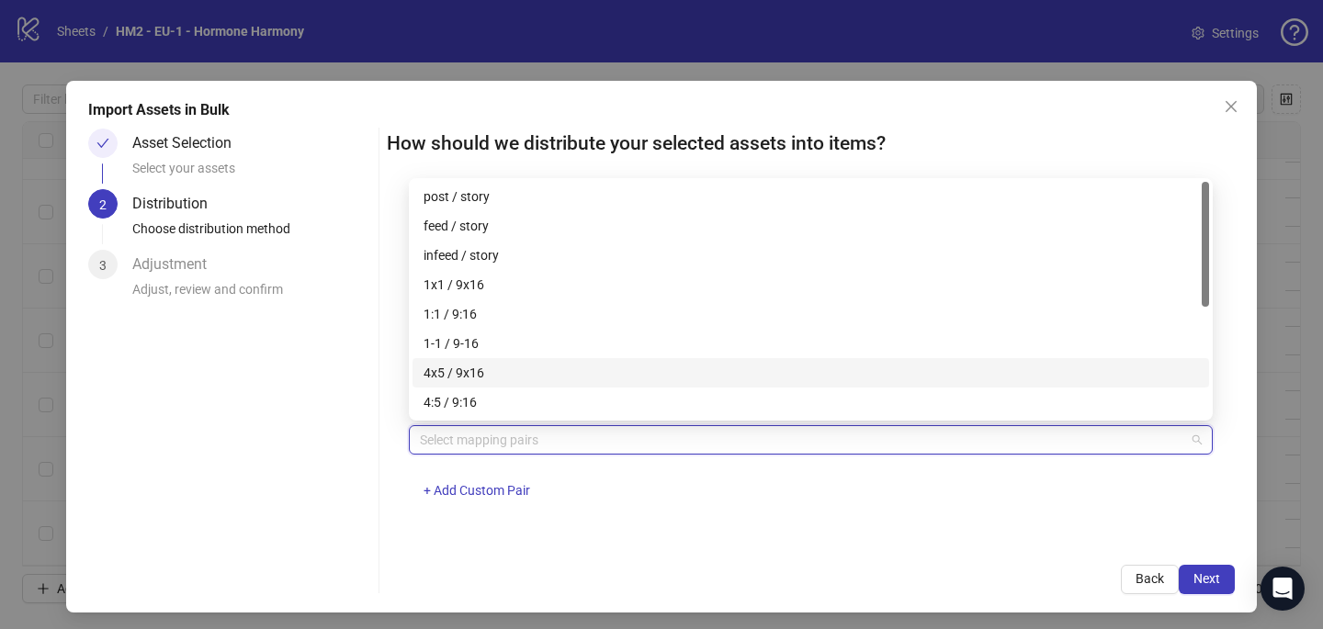
click at [564, 369] on div "4x5 / 9x16" at bounding box center [810, 373] width 774 height 20
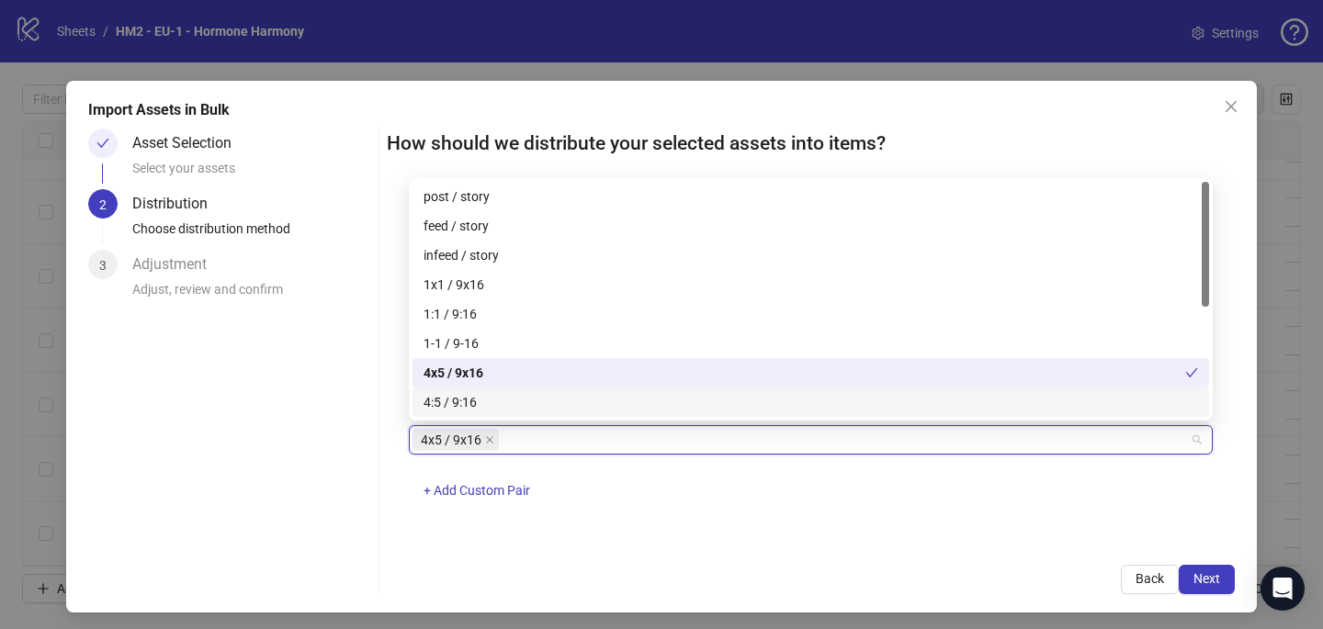
click at [889, 481] on div "4x5 / 9x16 + Add Custom Pair" at bounding box center [811, 473] width 804 height 96
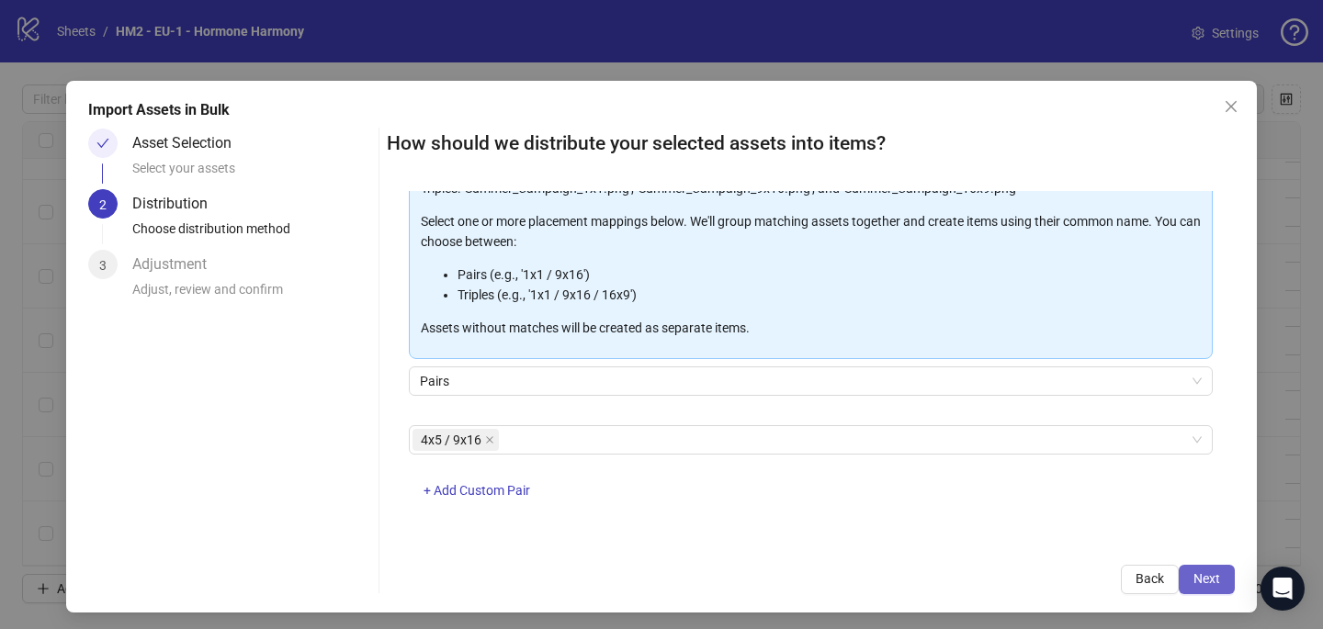
click at [1211, 575] on span "Next" at bounding box center [1206, 578] width 27 height 15
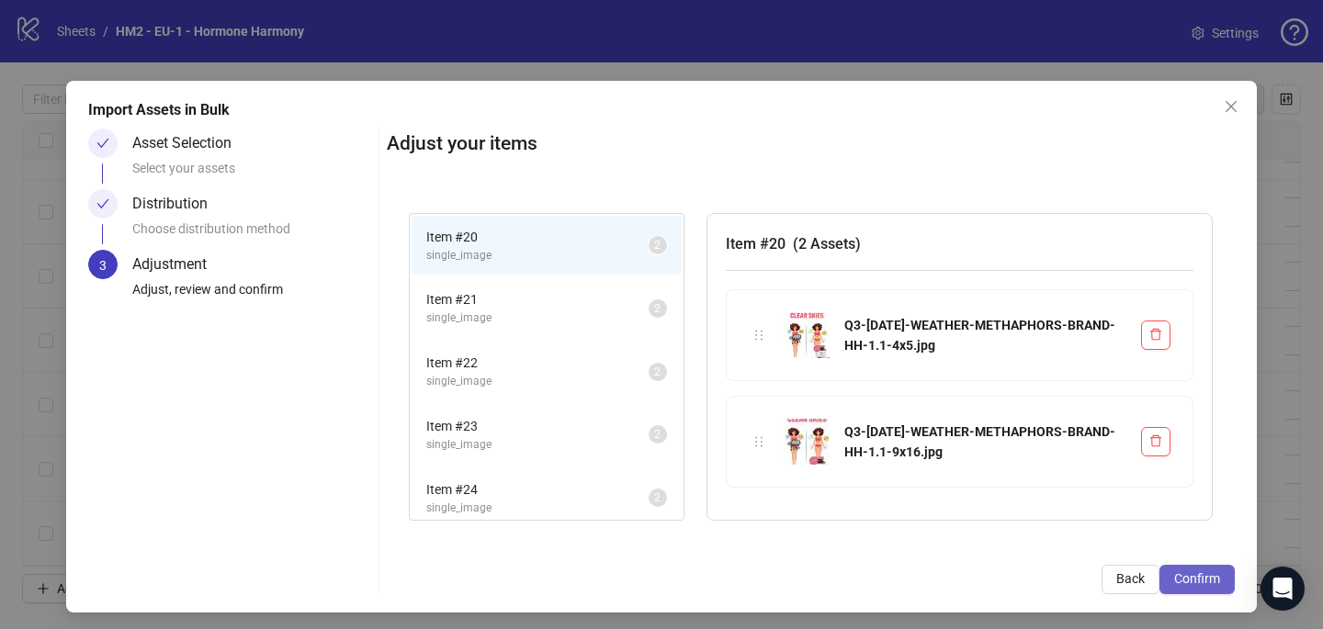
click at [1218, 569] on button "Confirm" at bounding box center [1196, 579] width 75 height 29
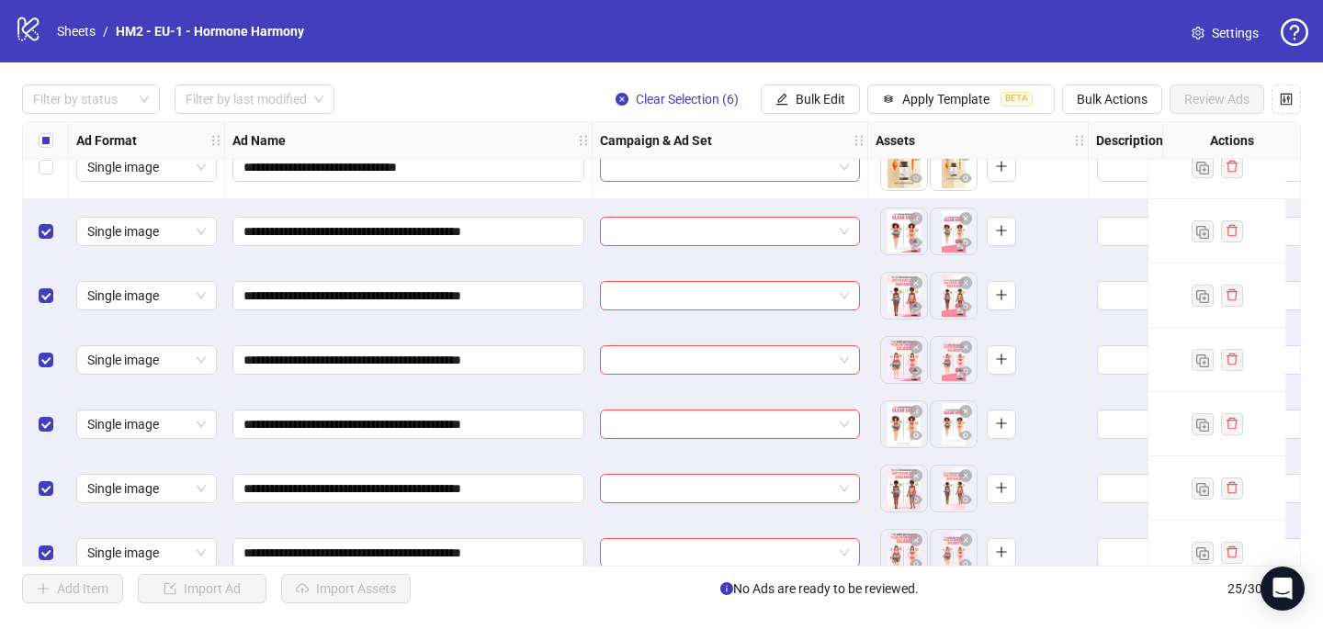
scroll to position [1208, 0]
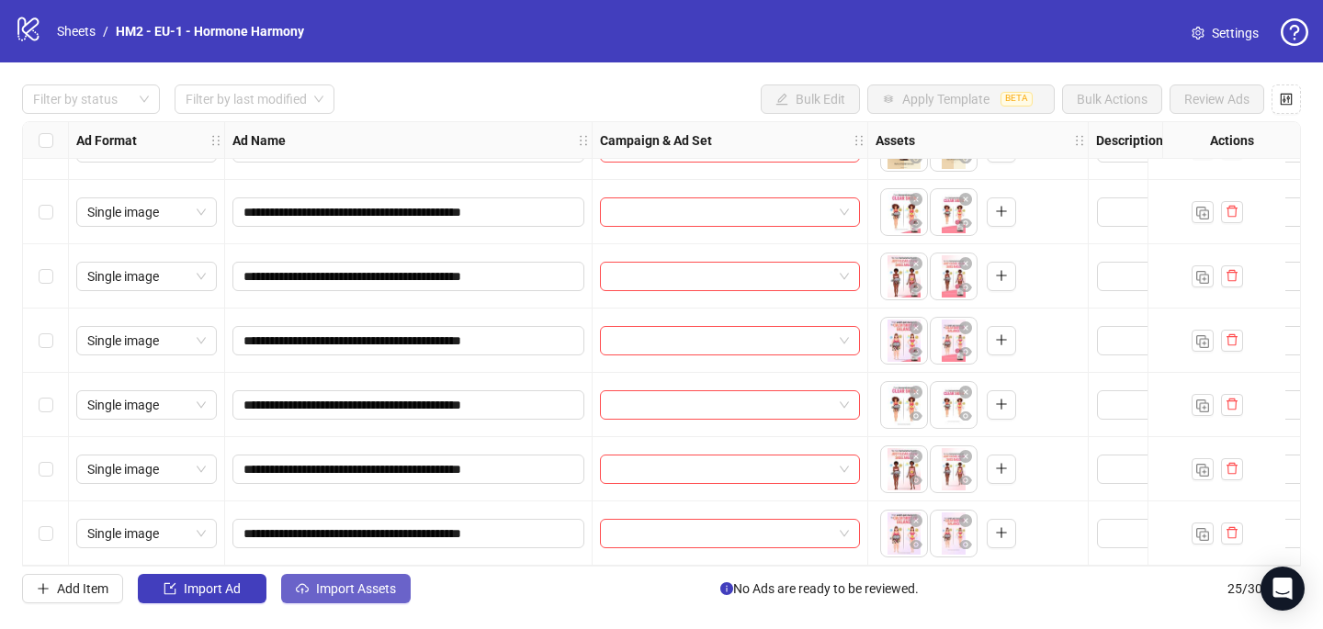
click at [316, 591] on span "Import Assets" at bounding box center [356, 588] width 80 height 15
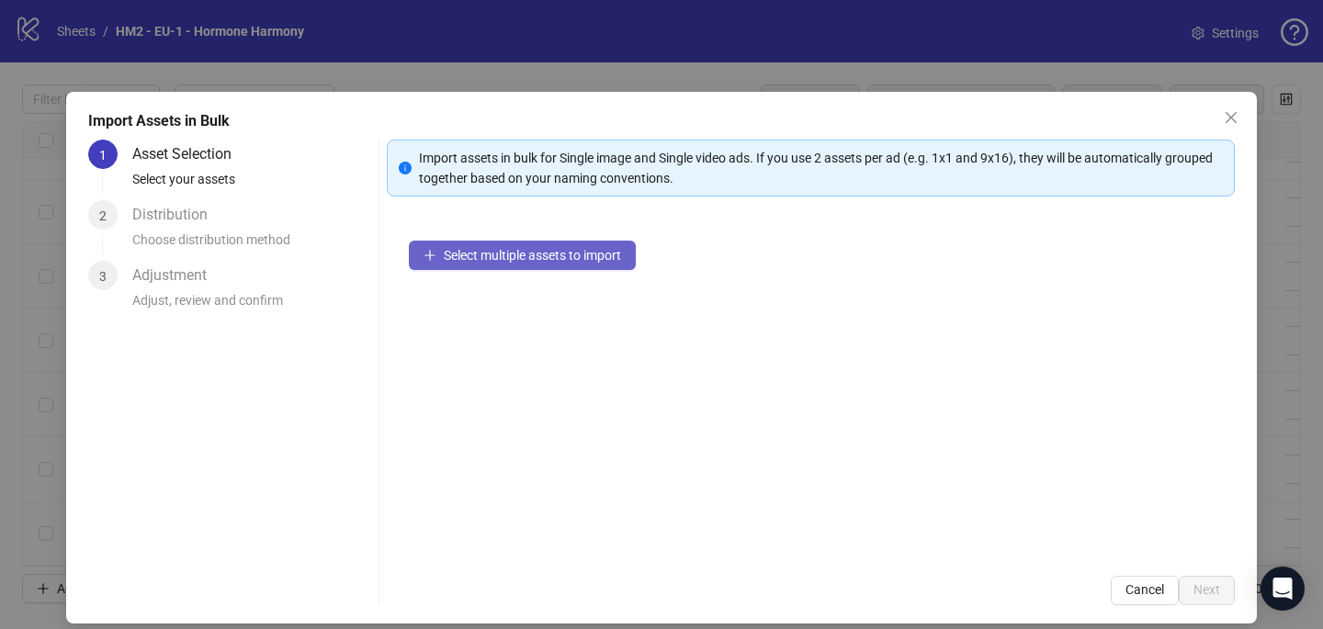
click at [461, 266] on button "Select multiple assets to import" at bounding box center [522, 255] width 227 height 29
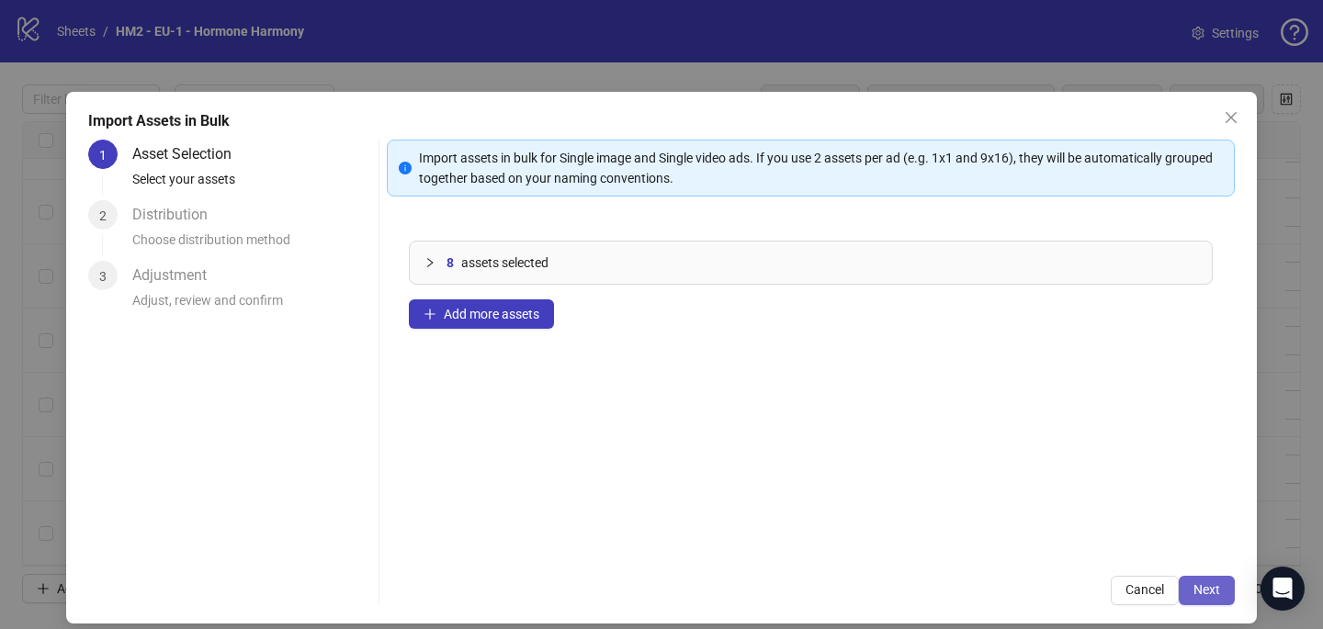
click at [1210, 584] on span "Next" at bounding box center [1206, 589] width 27 height 15
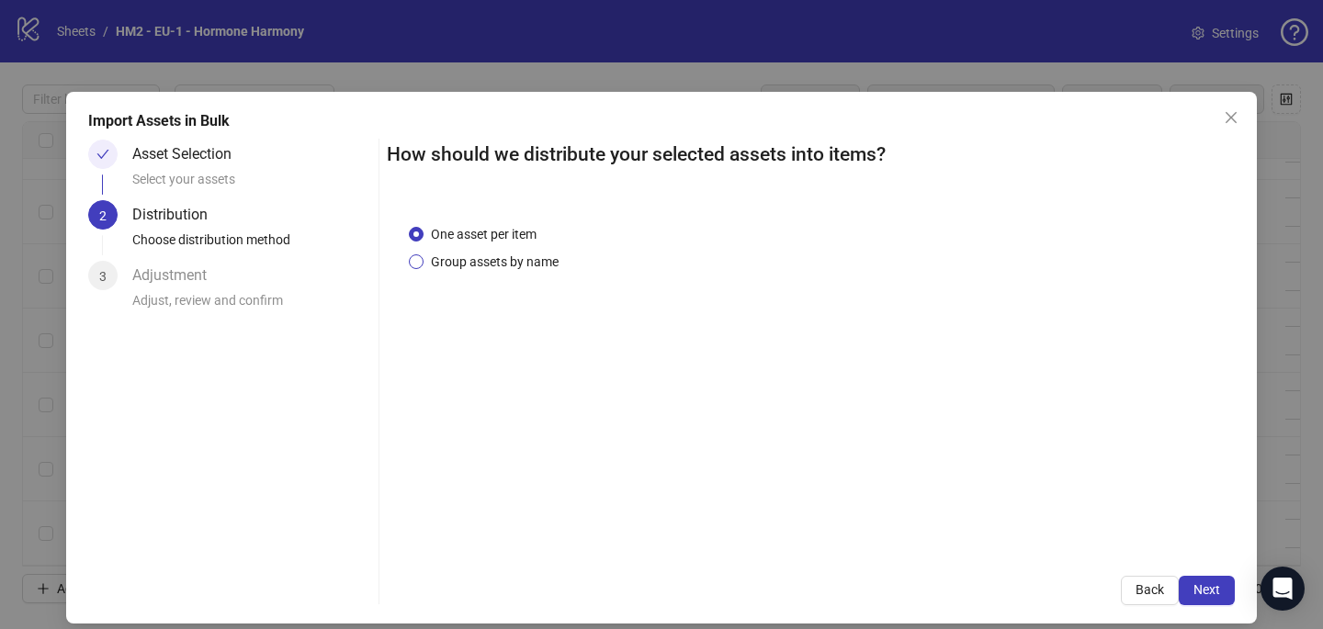
click at [520, 253] on span "Group assets by name" at bounding box center [494, 262] width 142 height 20
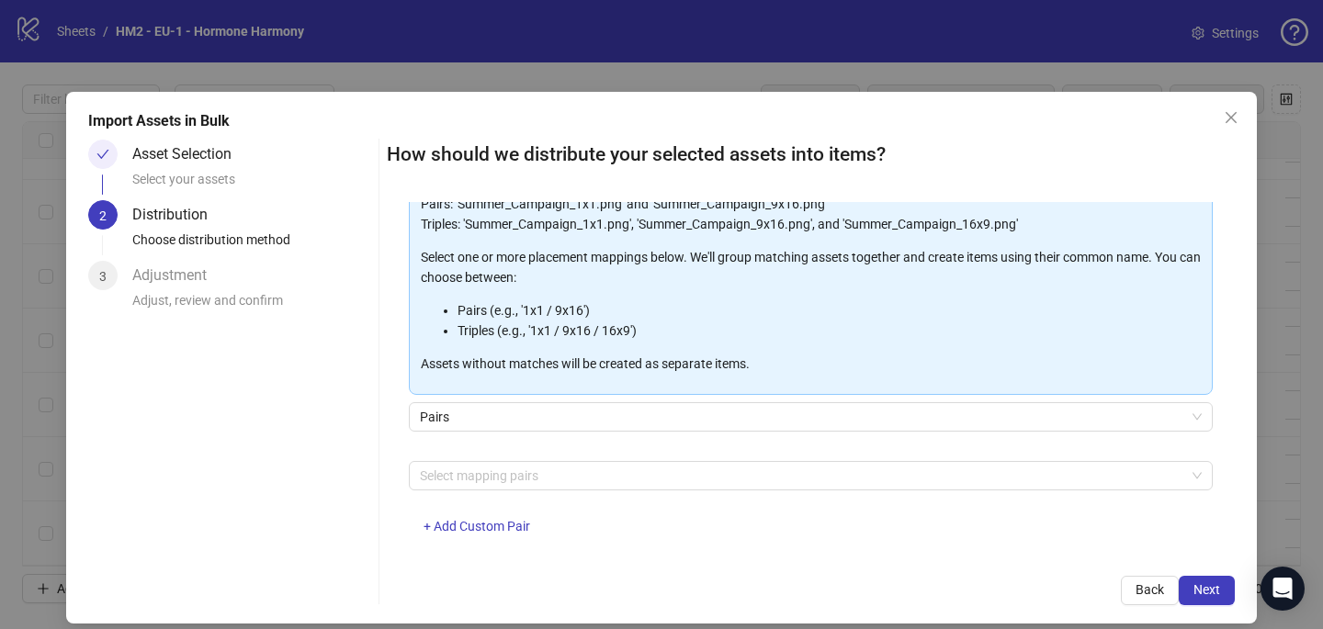
scroll to position [186, 0]
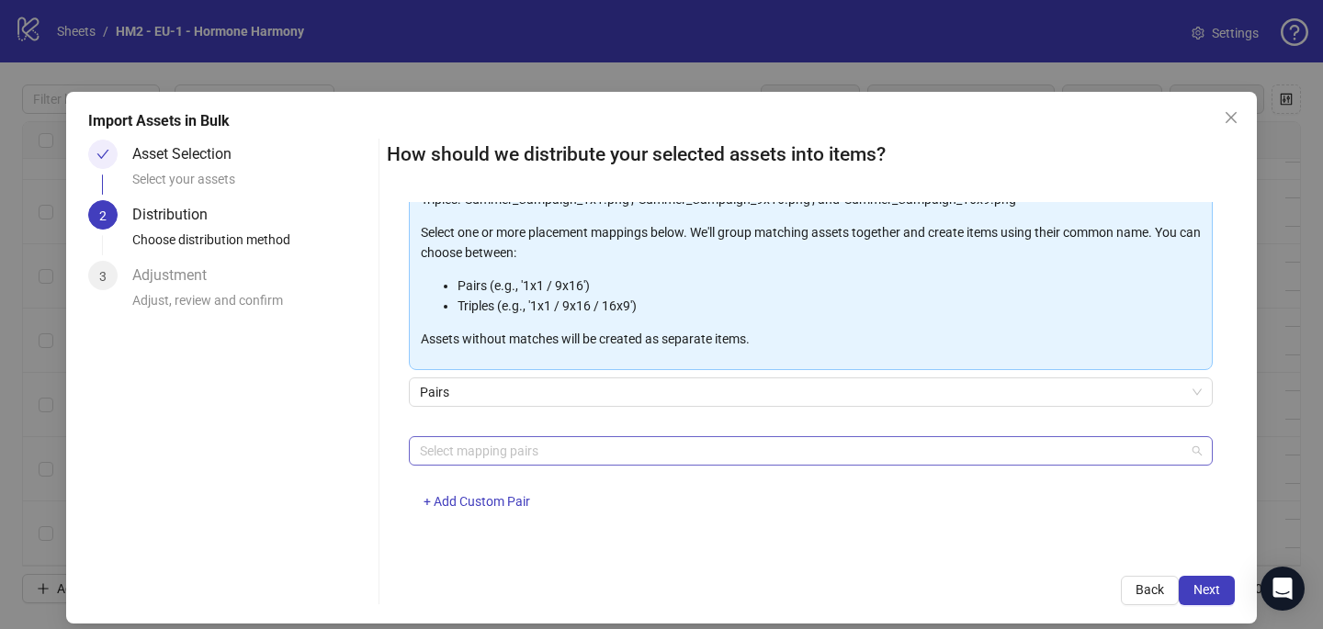
click at [484, 455] on div at bounding box center [800, 451] width 777 height 26
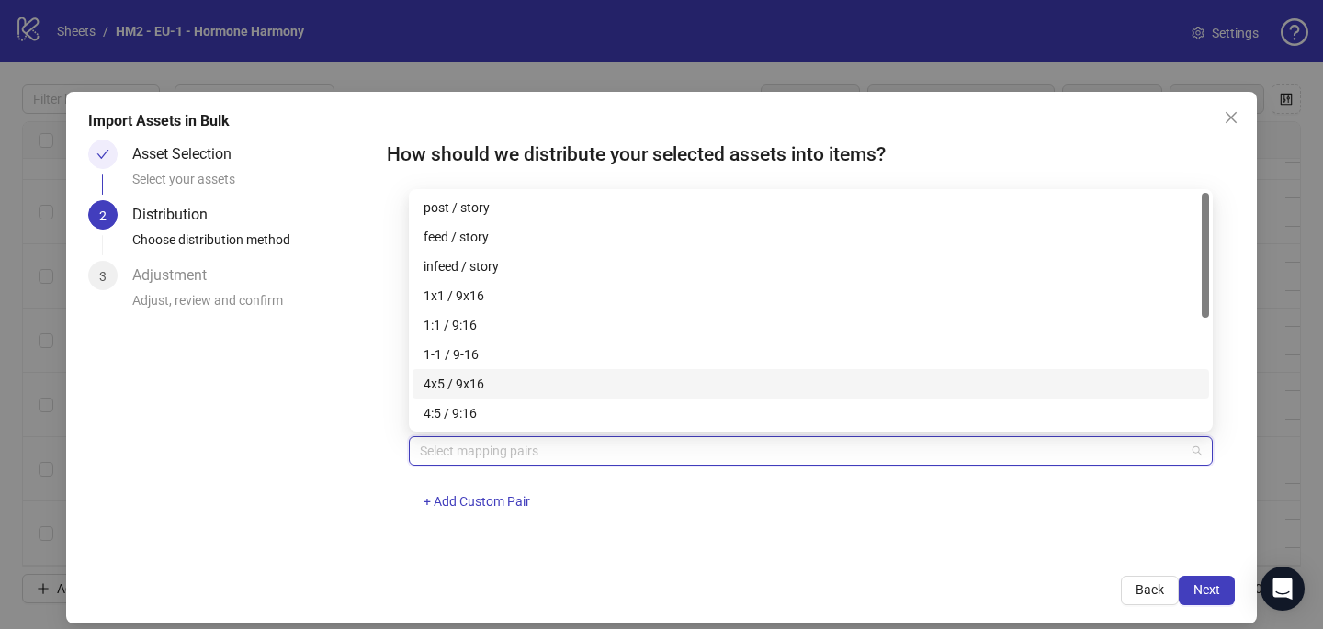
click at [495, 387] on div "4x5 / 9x16" at bounding box center [810, 384] width 774 height 20
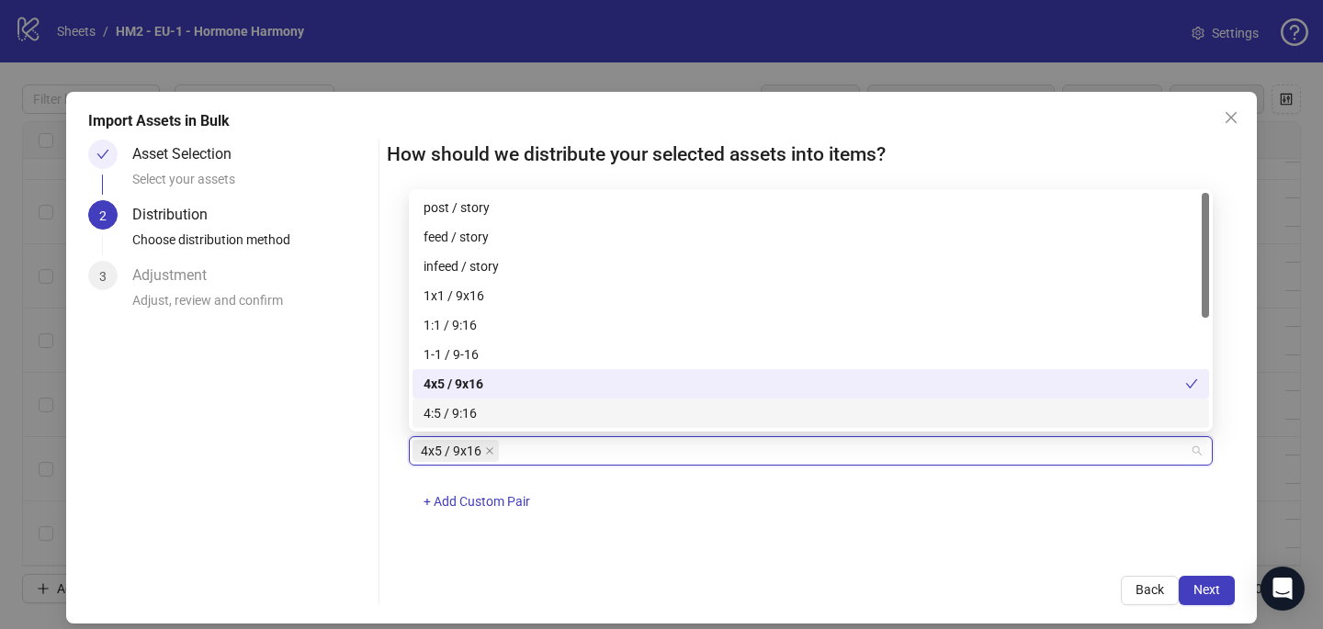
click at [804, 490] on div "4x5 / 9x16 + Add Custom Pair" at bounding box center [811, 484] width 804 height 96
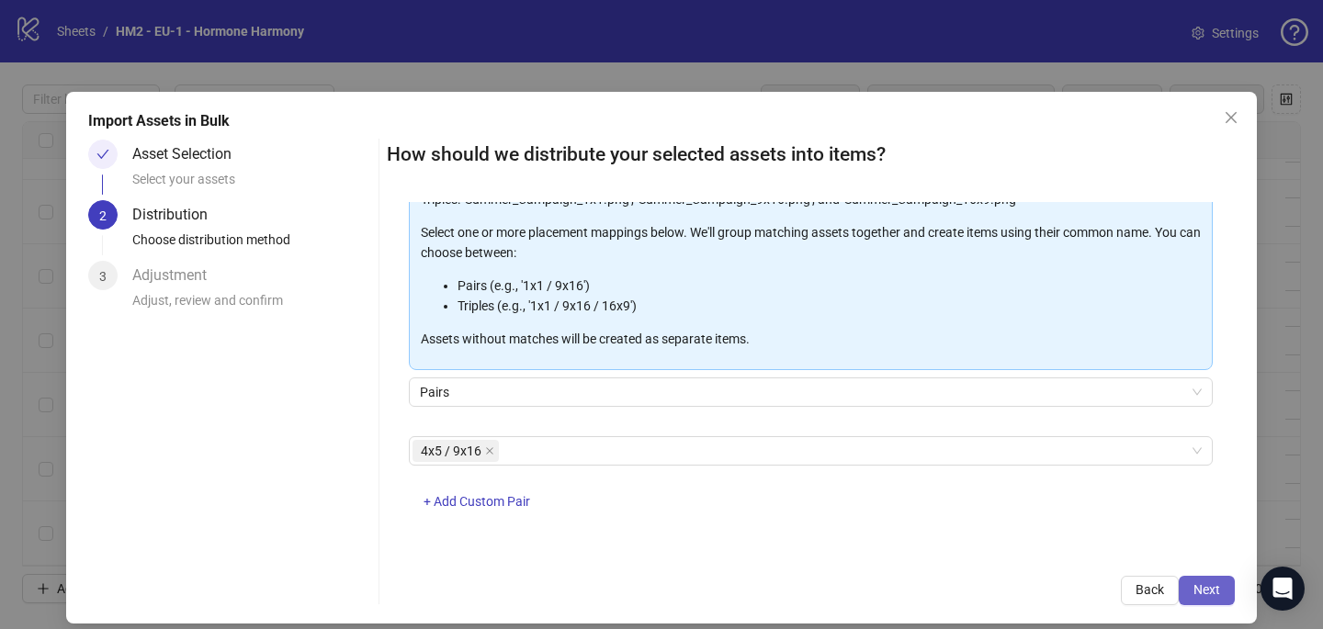
click at [1199, 582] on span "Next" at bounding box center [1206, 589] width 27 height 15
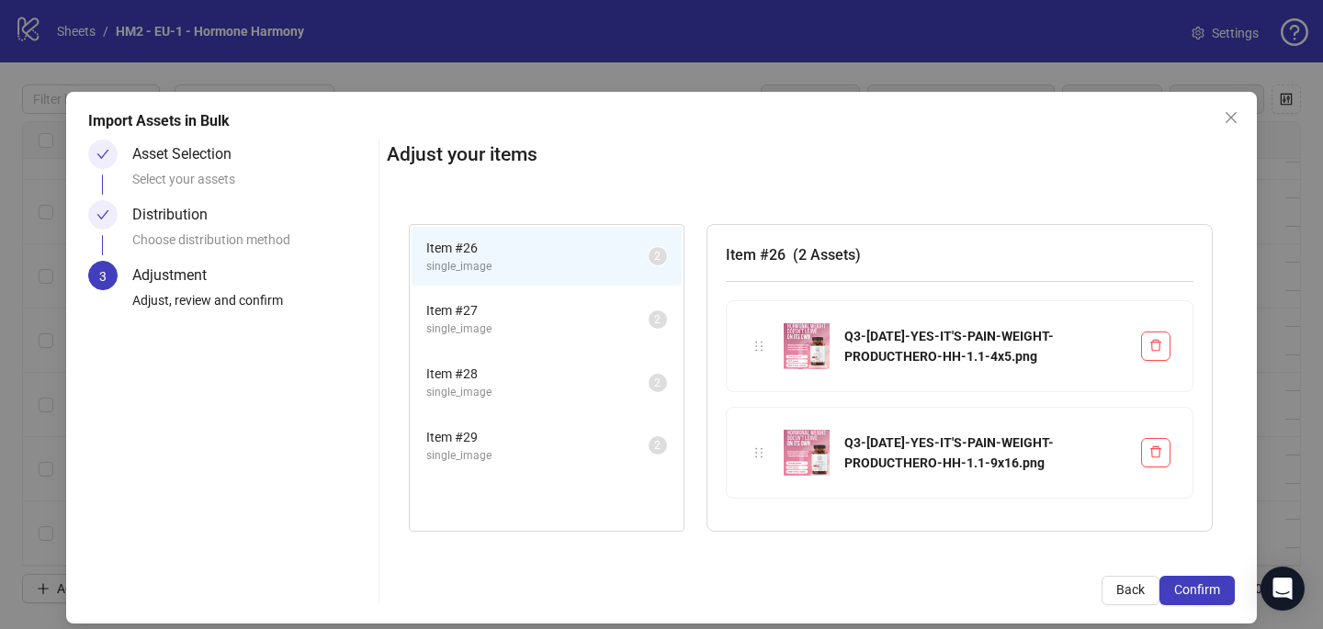
click at [1200, 583] on span "Confirm" at bounding box center [1197, 589] width 46 height 15
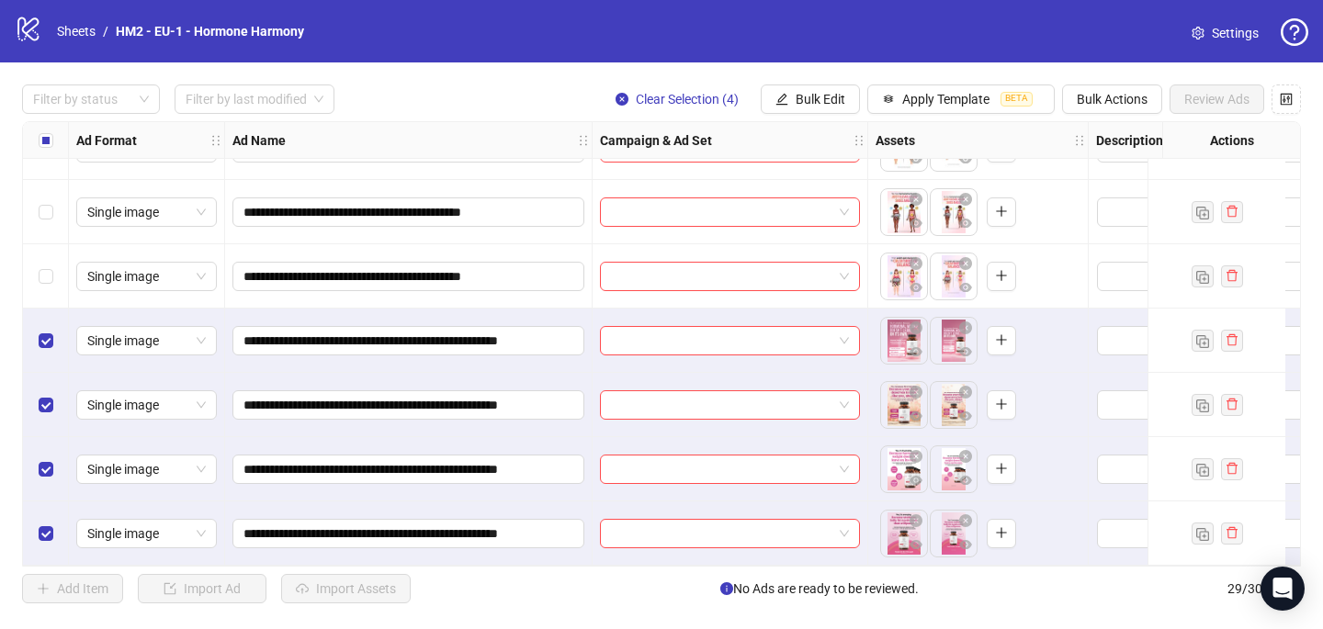
scroll to position [1465, 0]
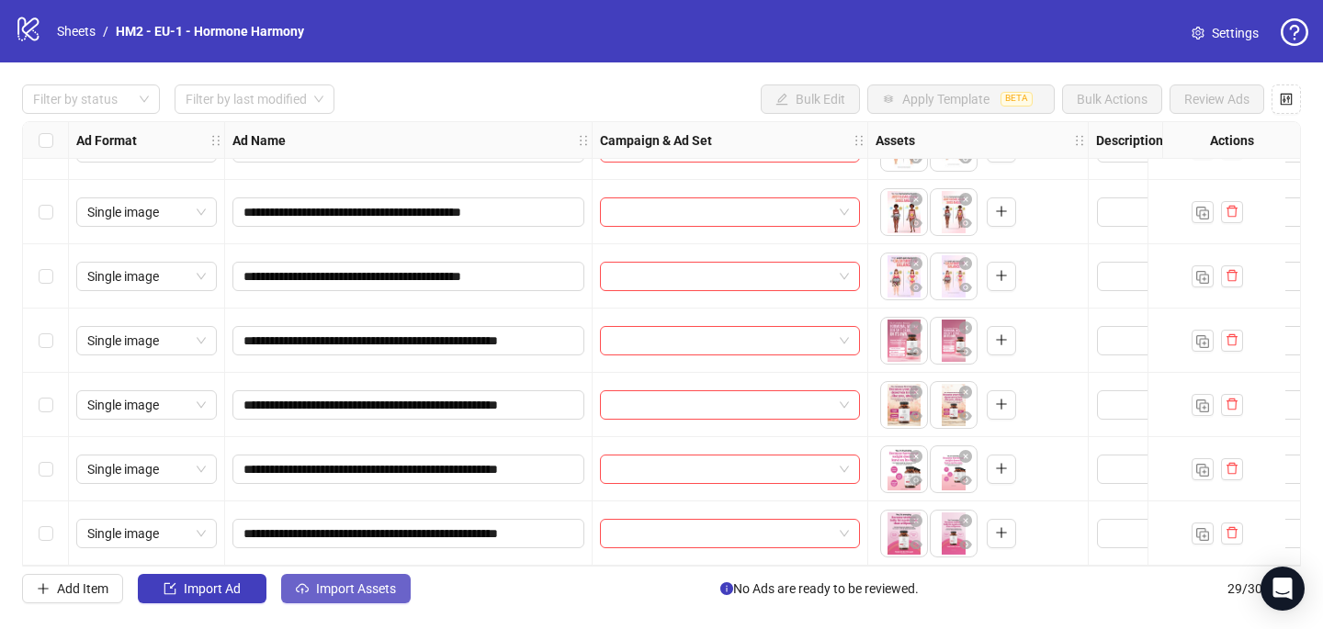
click at [332, 585] on span "Import Assets" at bounding box center [356, 588] width 80 height 15
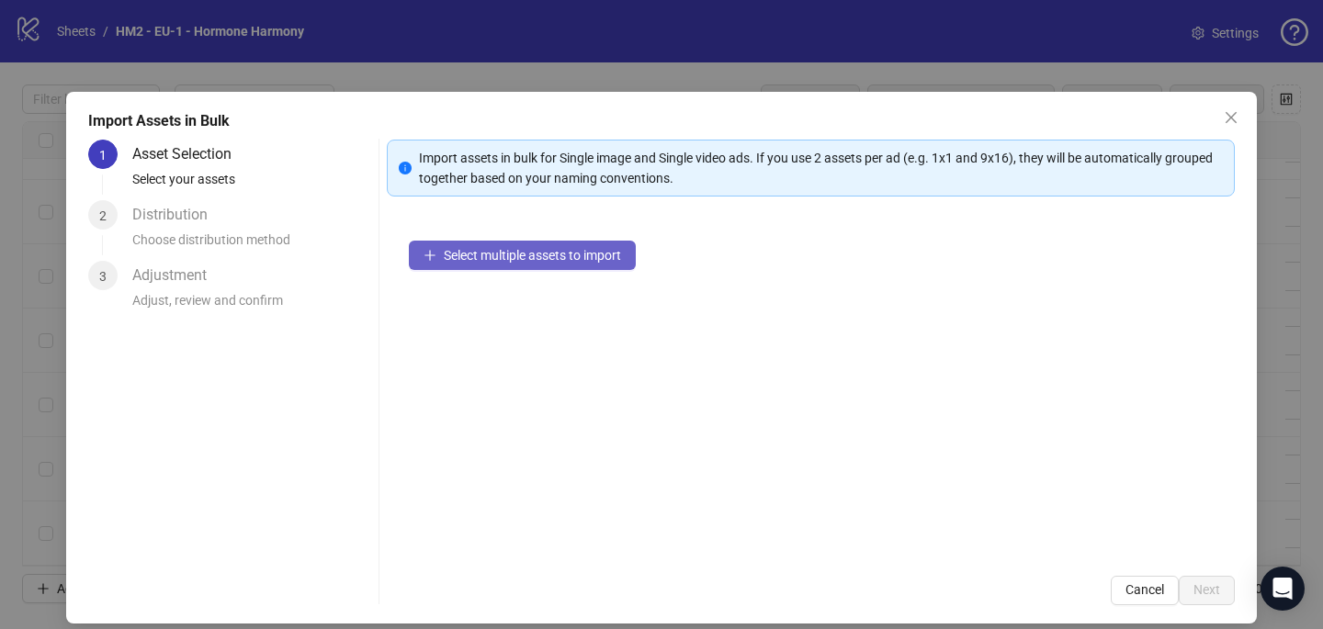
click at [479, 250] on span "Select multiple assets to import" at bounding box center [532, 255] width 177 height 15
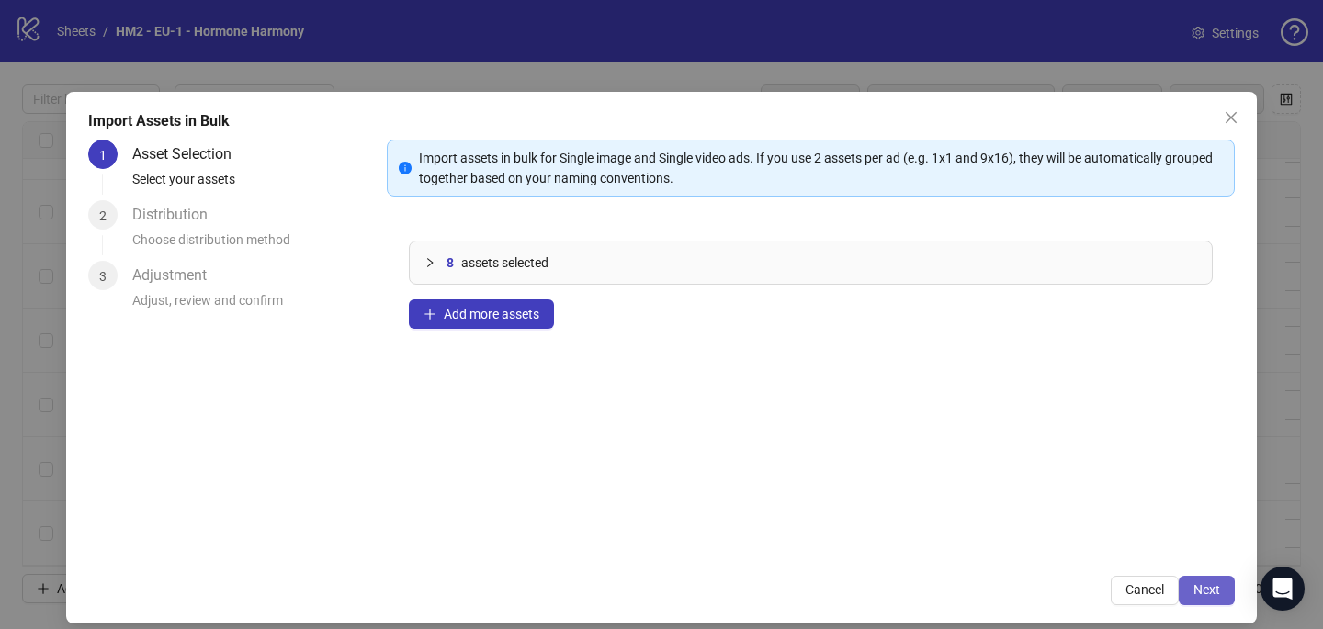
click at [1216, 587] on span "Next" at bounding box center [1206, 589] width 27 height 15
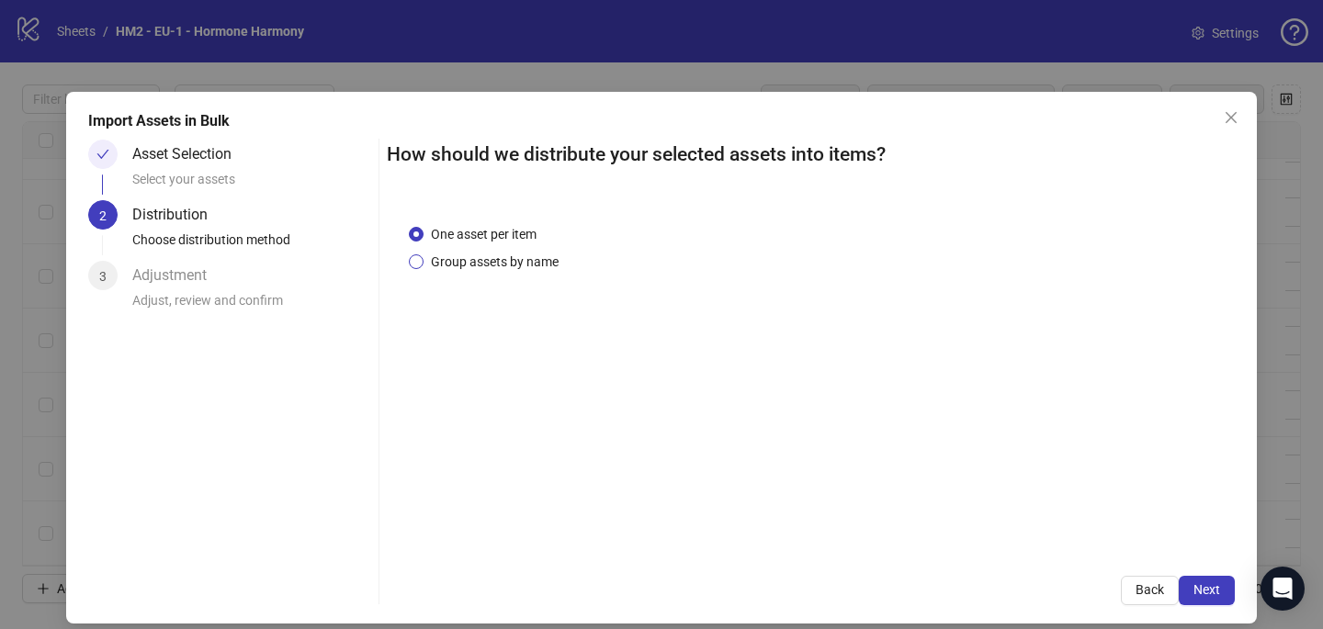
click at [496, 270] on span "Group assets by name" at bounding box center [494, 262] width 142 height 20
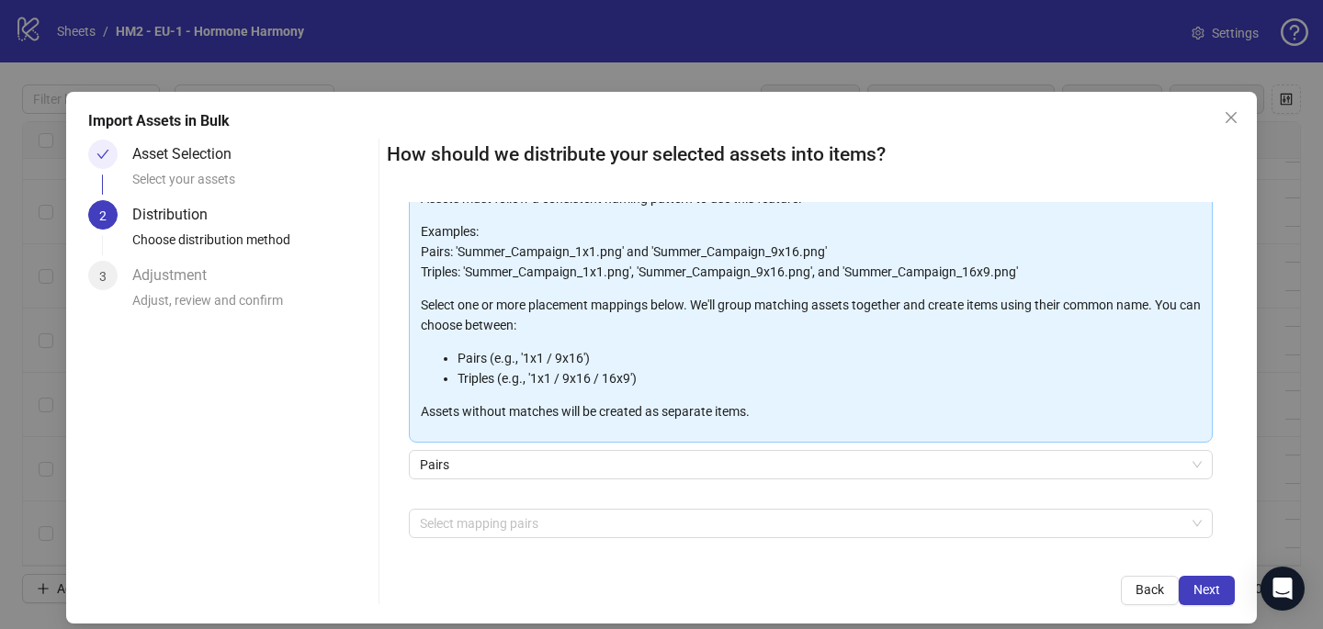
scroll to position [186, 0]
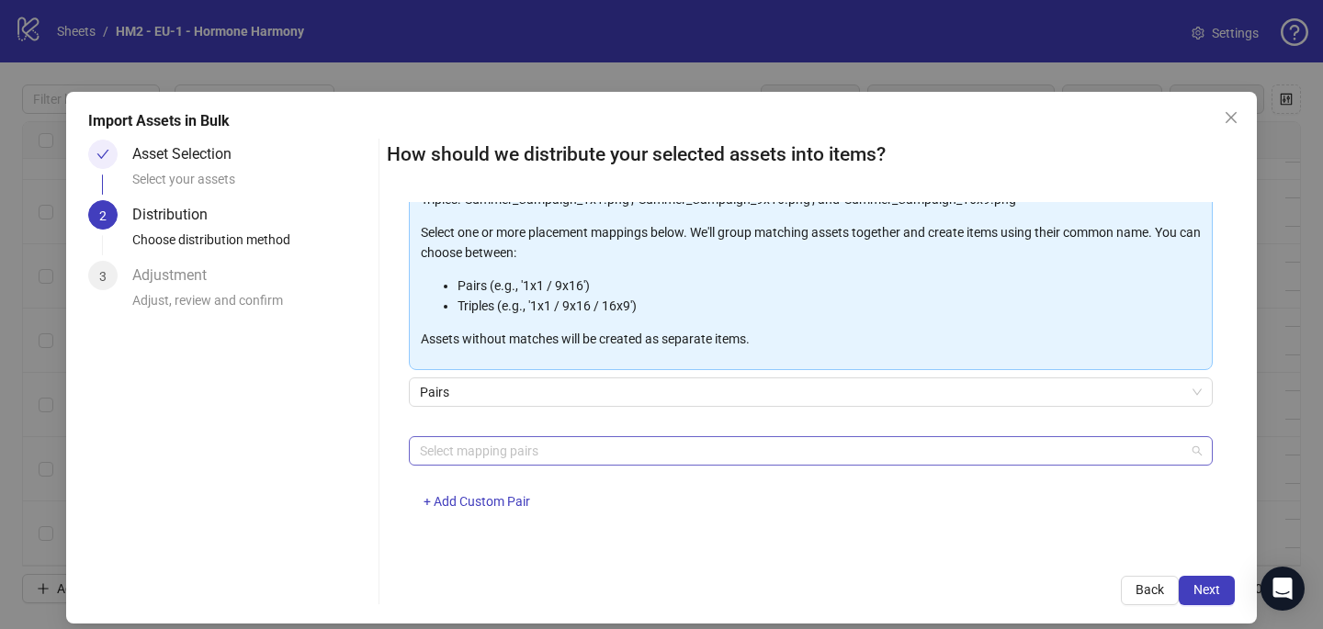
click at [468, 453] on div at bounding box center [800, 451] width 777 height 26
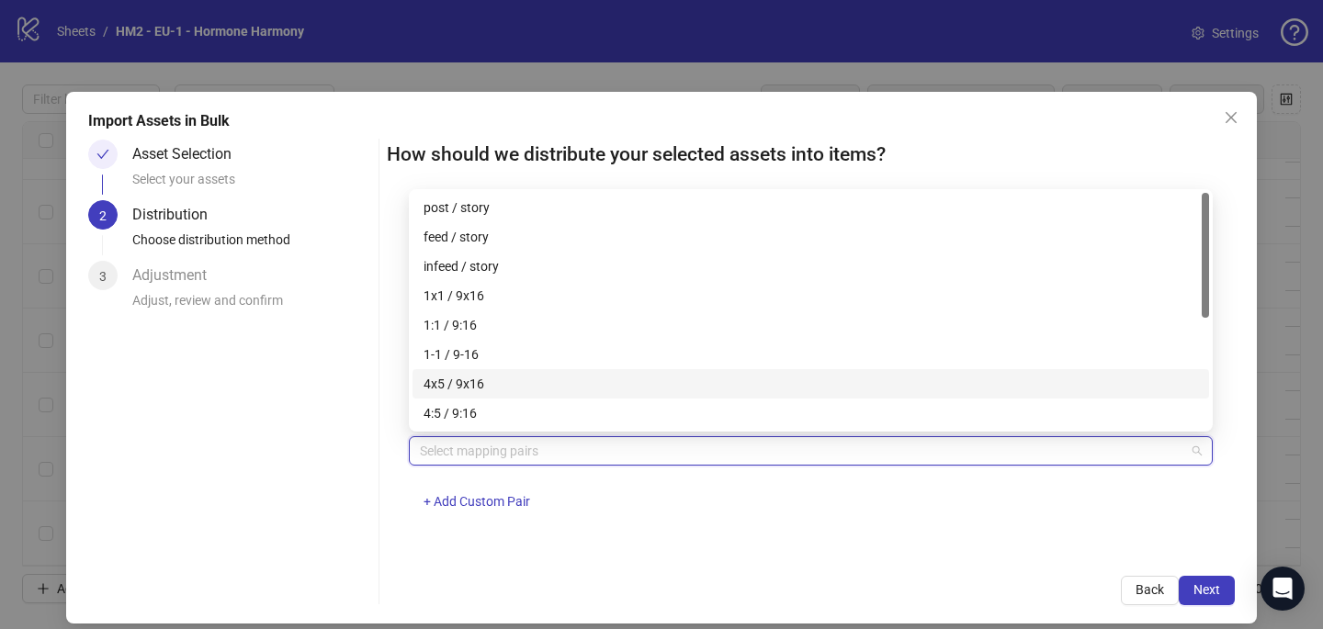
click at [475, 385] on div "4x5 / 9x16" at bounding box center [810, 384] width 774 height 20
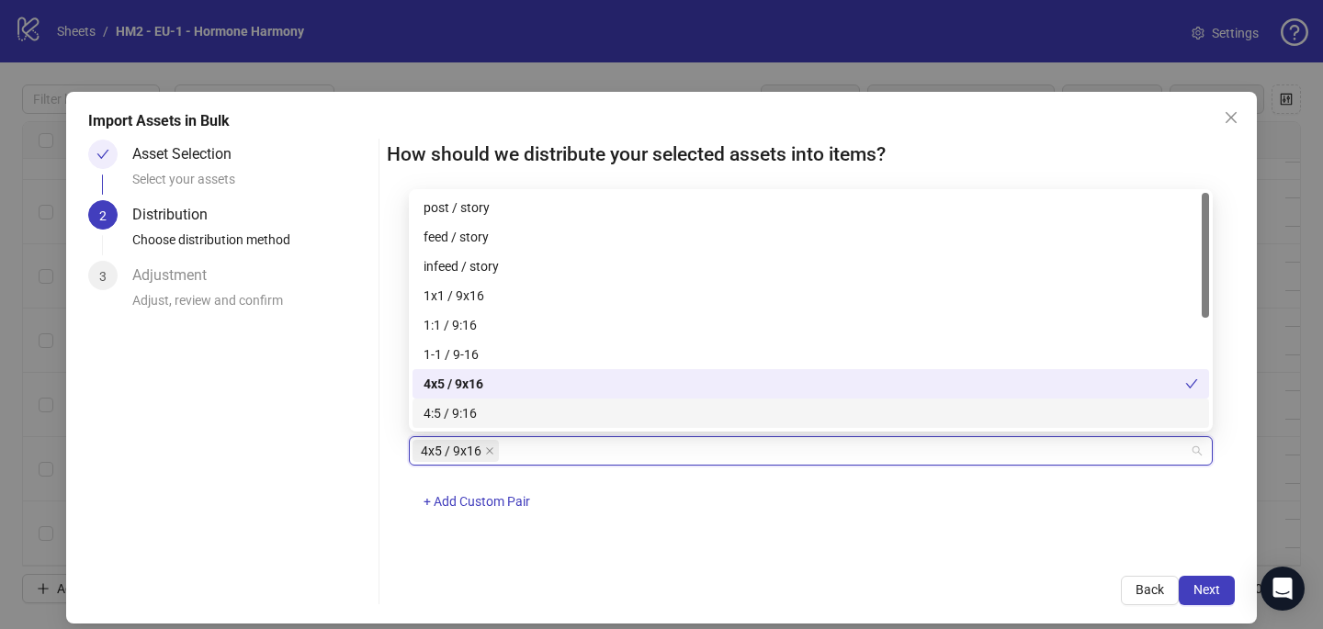
click at [832, 516] on div "4x5 / 9x16 + Add Custom Pair" at bounding box center [811, 484] width 804 height 96
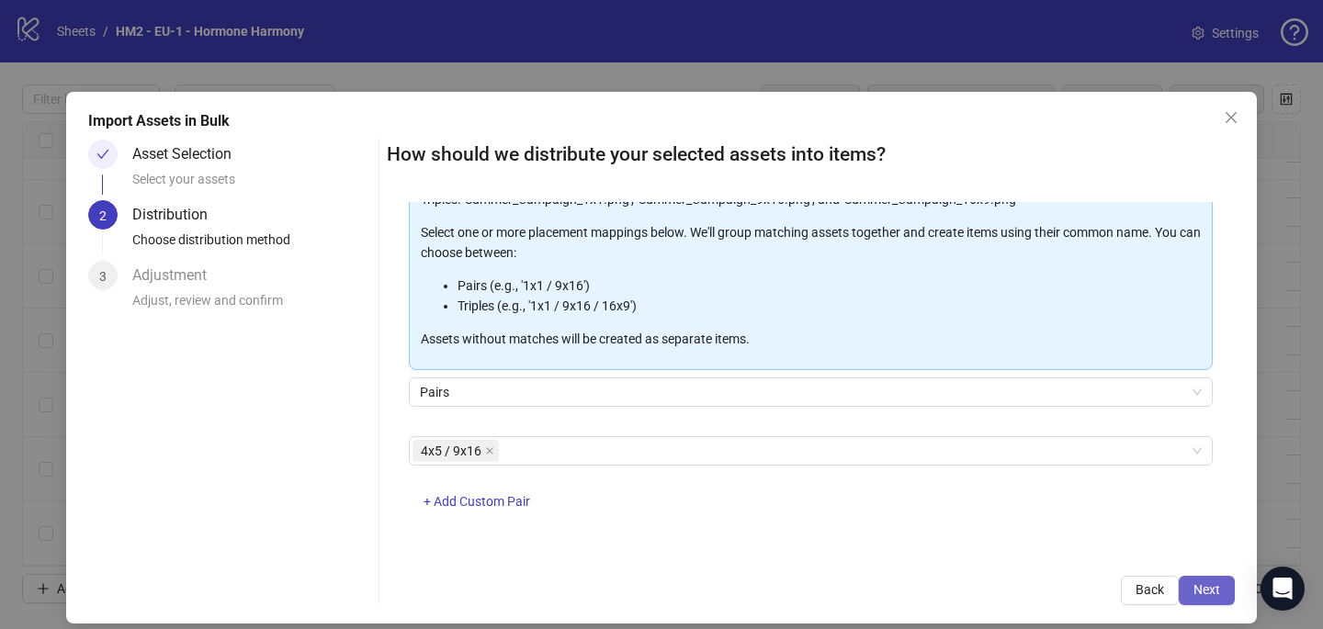
click at [1213, 585] on span "Next" at bounding box center [1206, 589] width 27 height 15
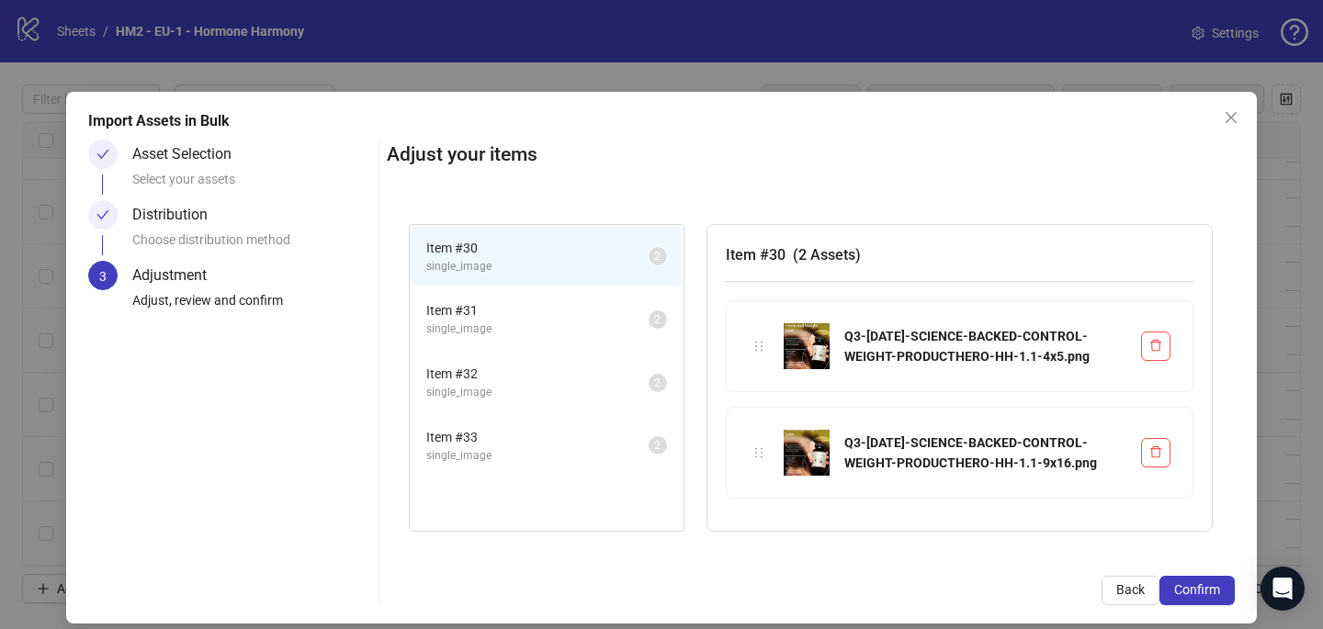
click at [1212, 585] on span "Confirm" at bounding box center [1197, 589] width 46 height 15
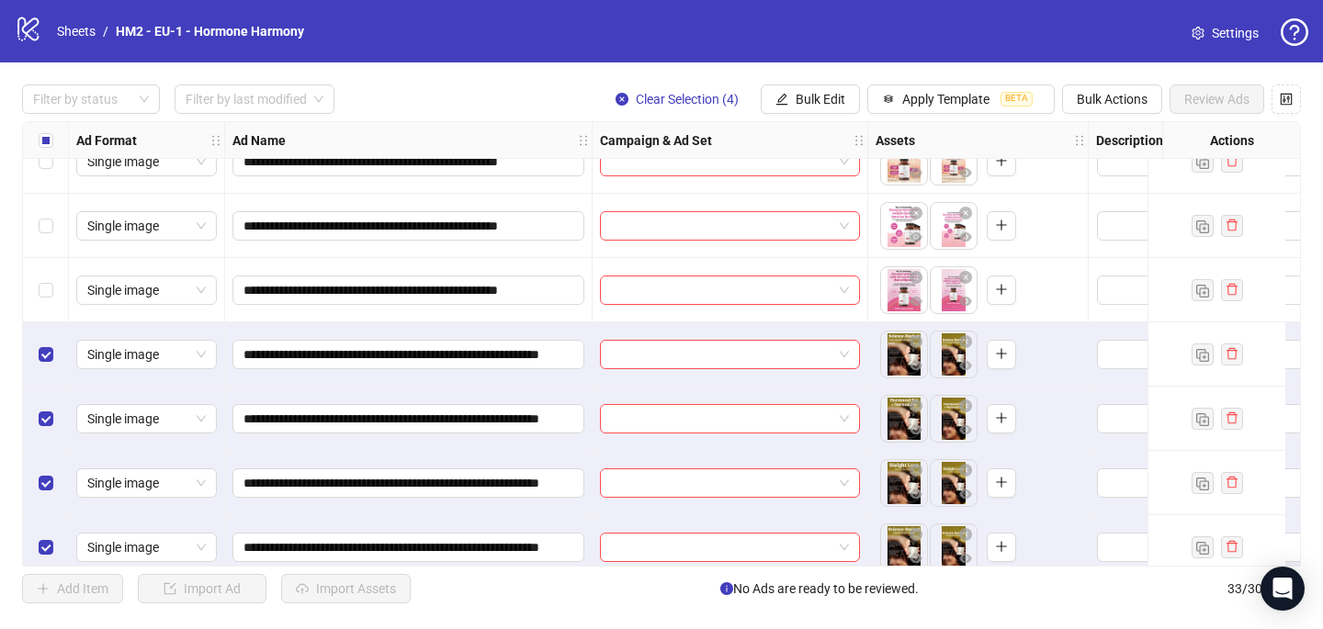
scroll to position [1722, 0]
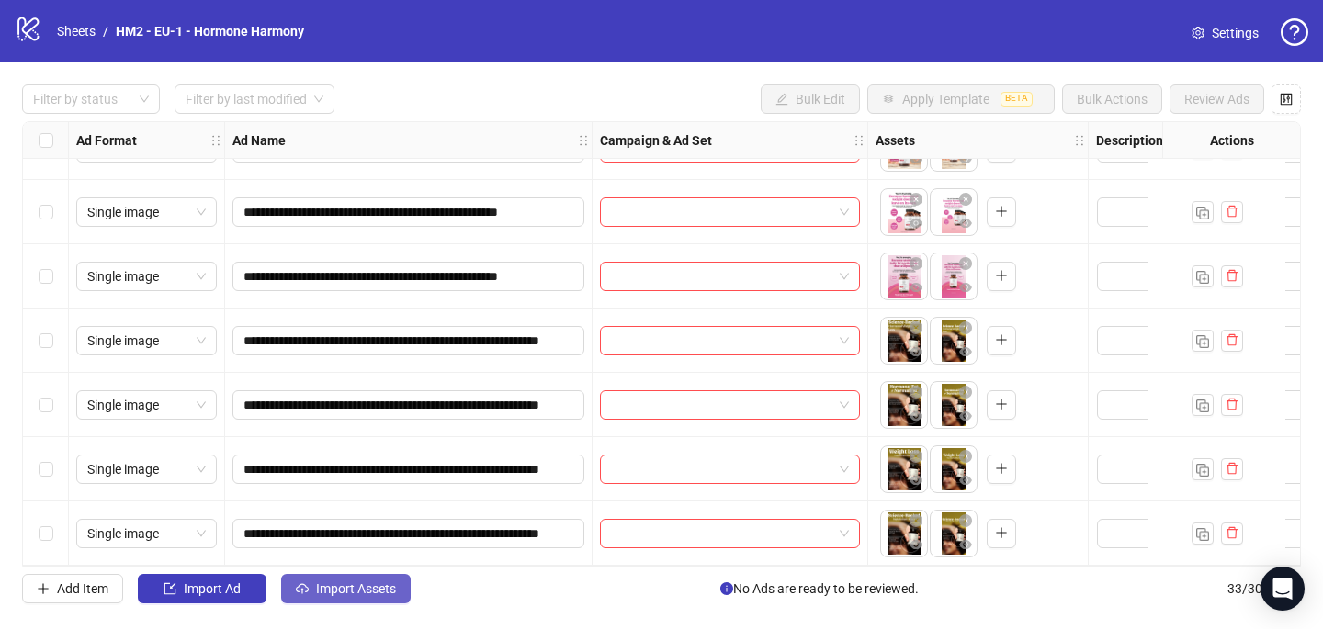
click at [380, 598] on button "Import Assets" at bounding box center [346, 588] width 130 height 29
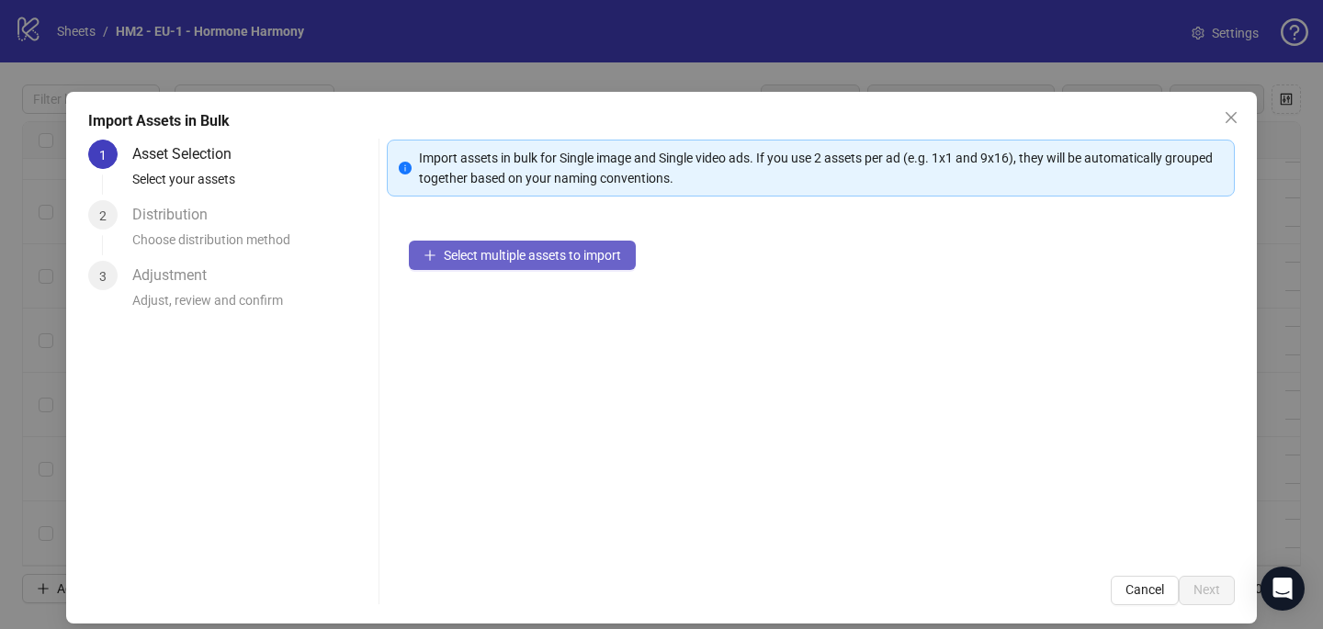
click at [561, 265] on button "Select multiple assets to import" at bounding box center [522, 255] width 227 height 29
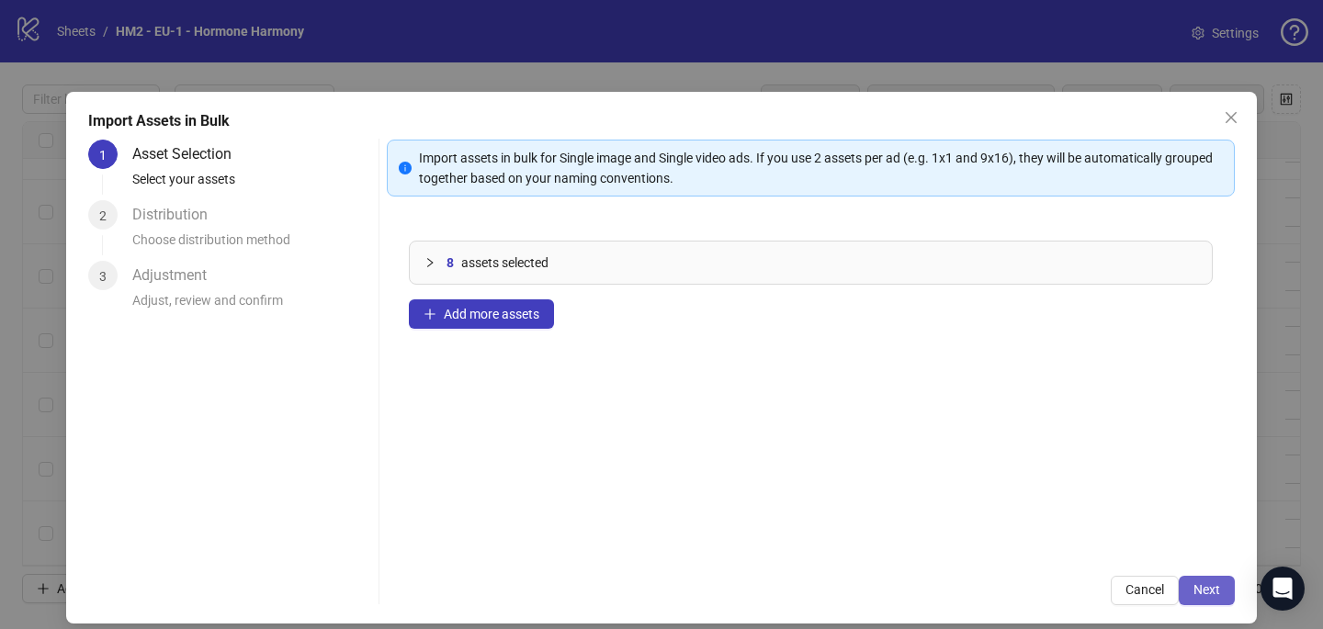
click at [1202, 579] on button "Next" at bounding box center [1206, 590] width 56 height 29
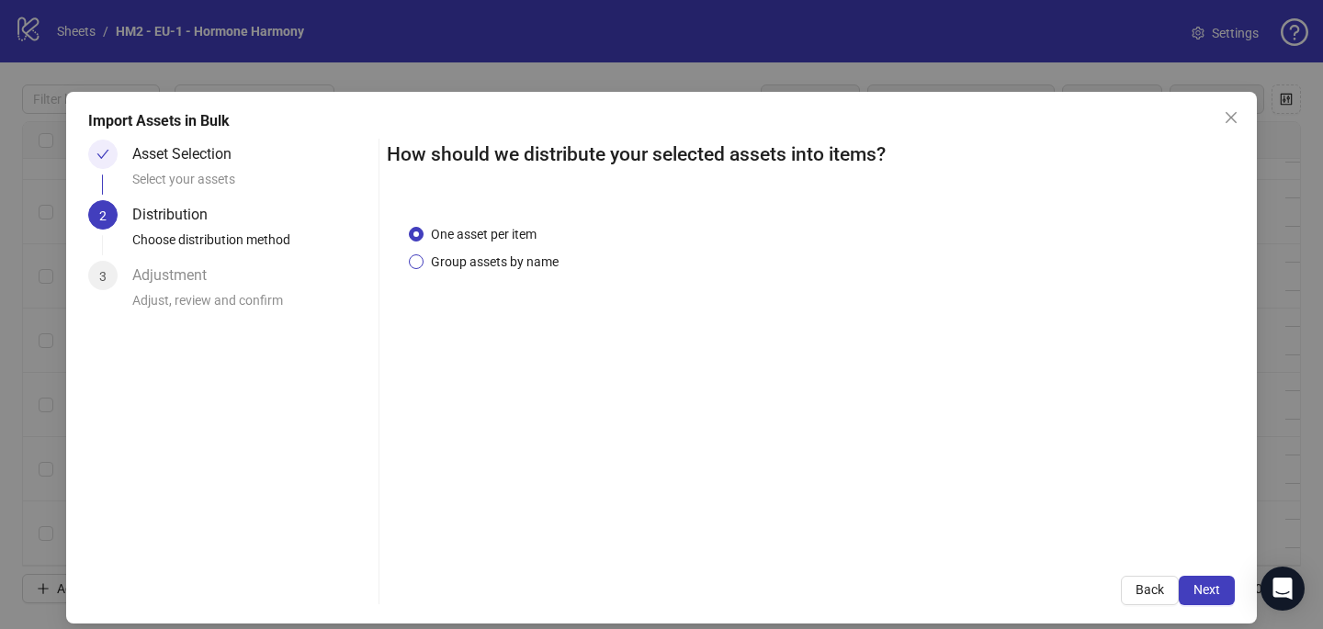
click at [490, 258] on span "Group assets by name" at bounding box center [494, 262] width 142 height 20
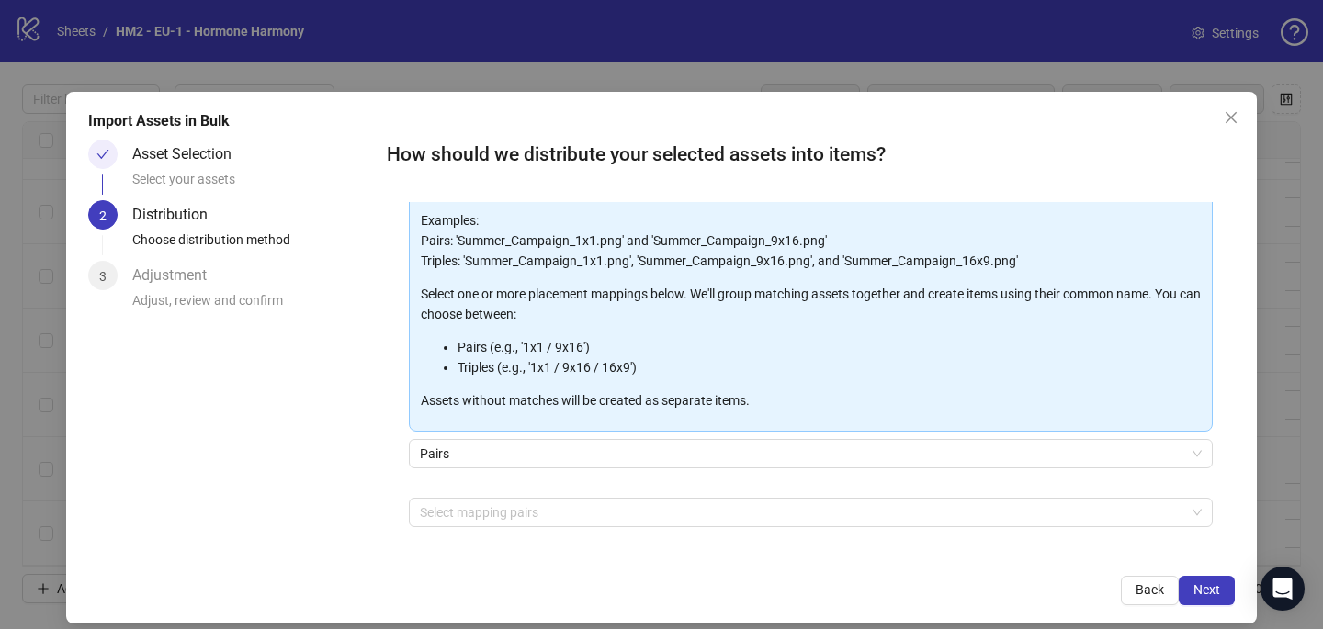
scroll to position [171, 0]
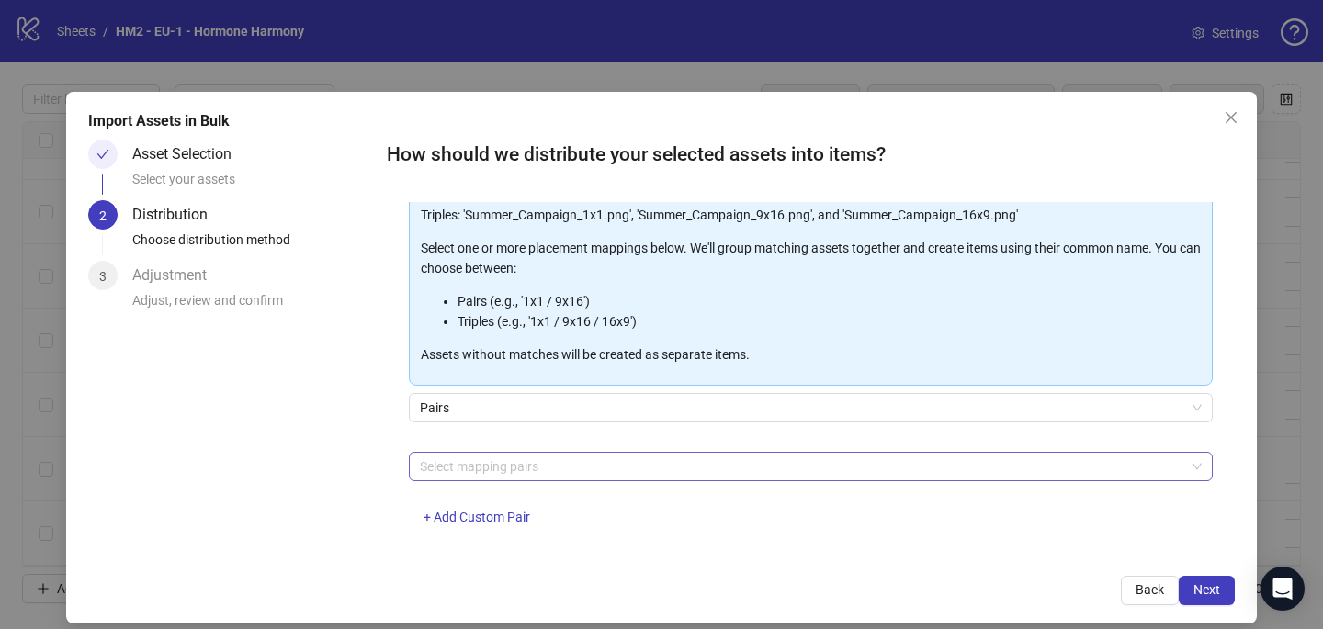
click at [447, 476] on div at bounding box center [800, 467] width 777 height 26
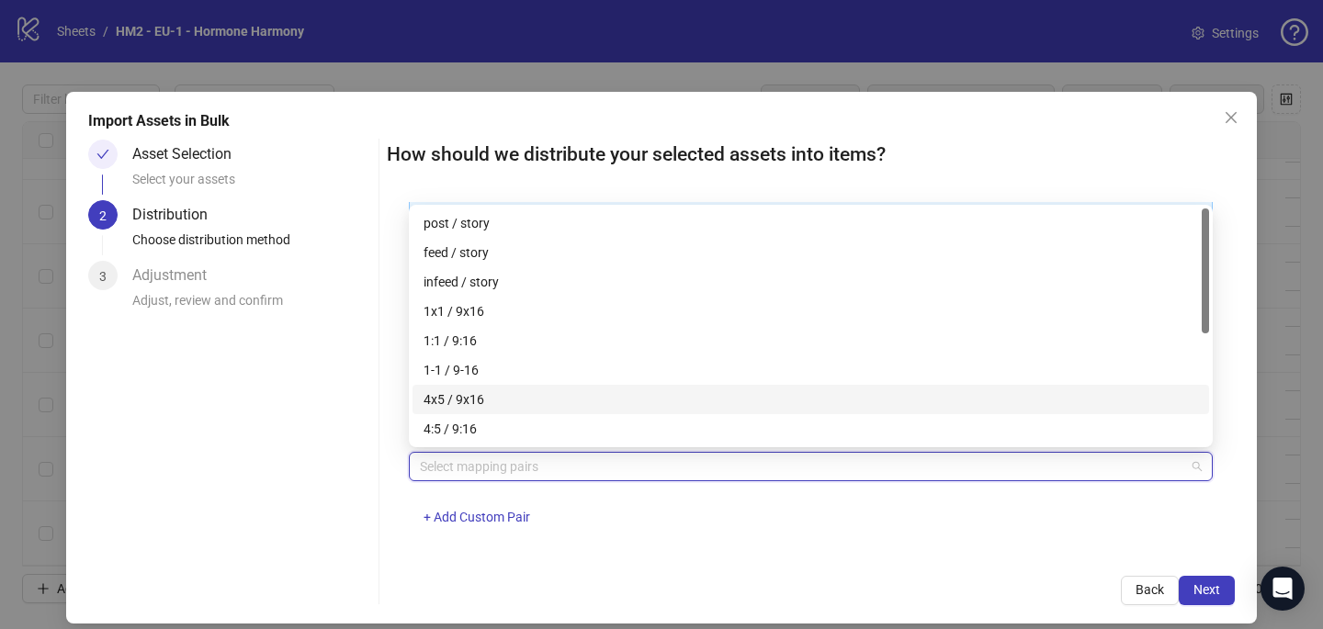
click at [478, 394] on div "4x5 / 9x16" at bounding box center [810, 399] width 774 height 20
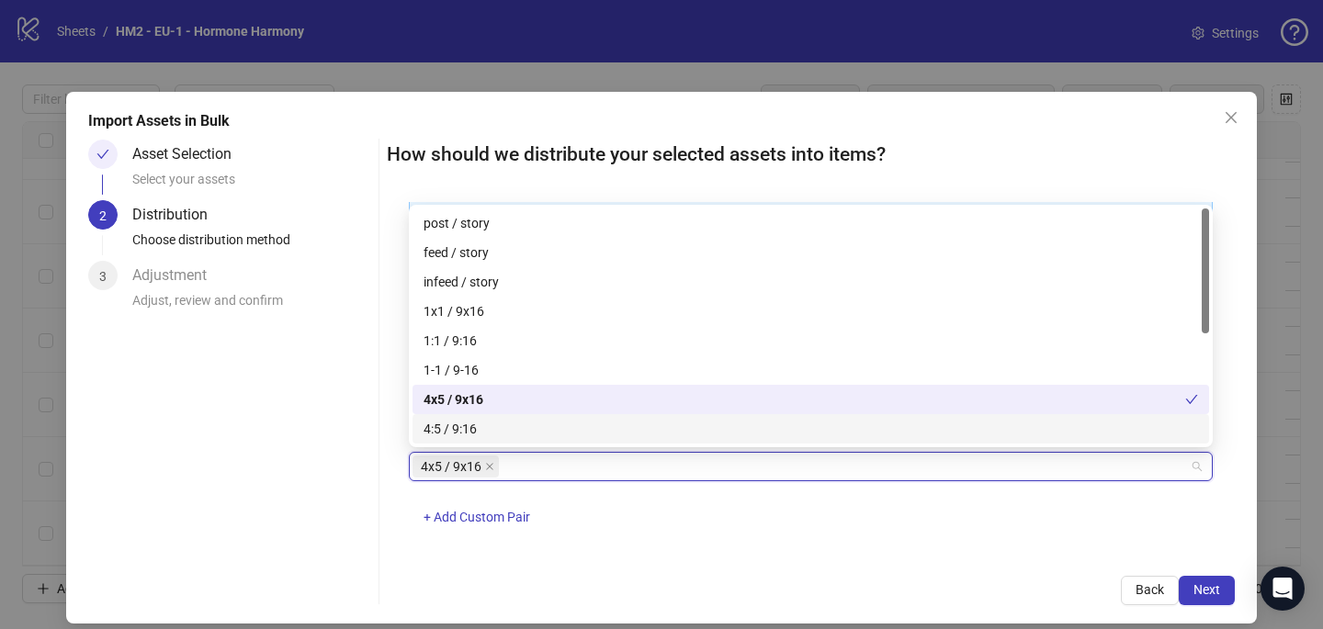
click at [914, 547] on div "One asset per item Group assets by name Assets must follow a consistent naming …" at bounding box center [811, 378] width 848 height 352
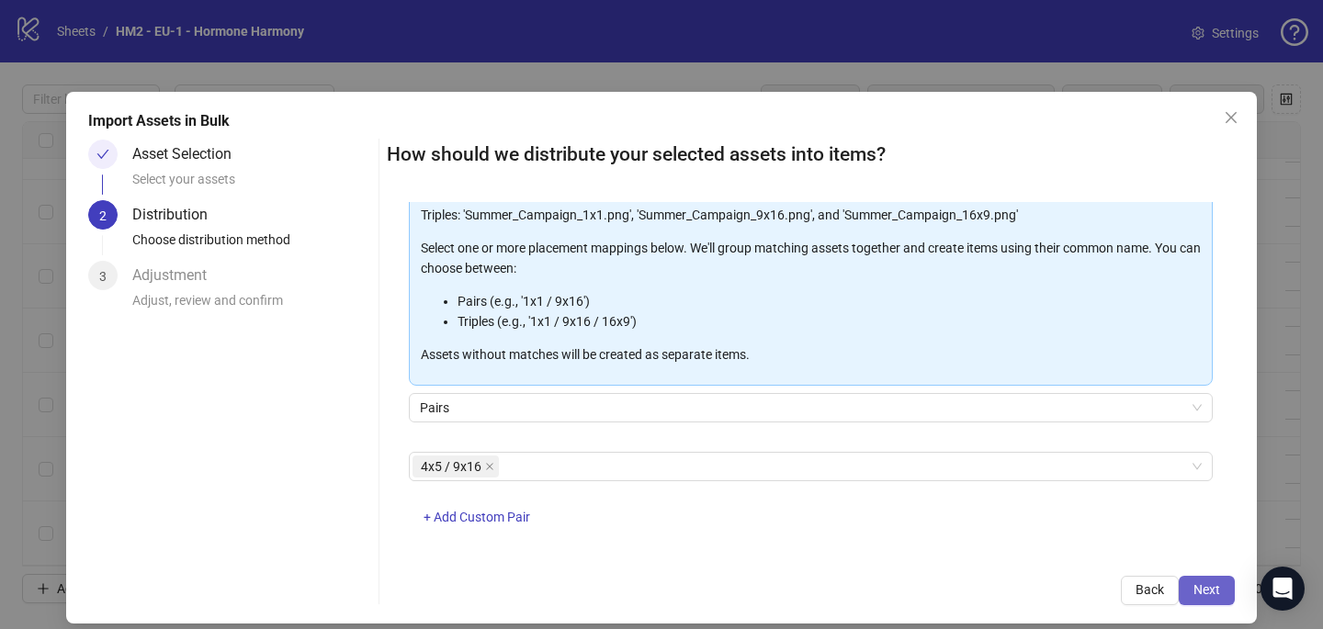
click at [1211, 580] on button "Next" at bounding box center [1206, 590] width 56 height 29
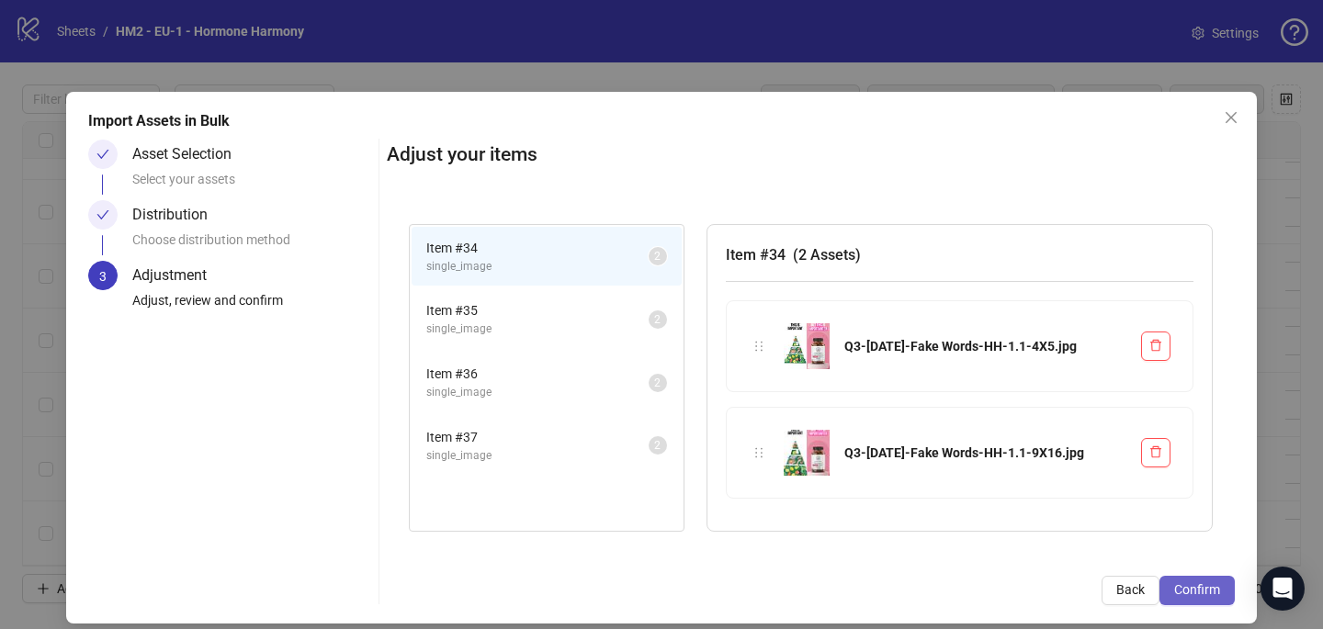
click at [1193, 588] on span "Confirm" at bounding box center [1197, 589] width 46 height 15
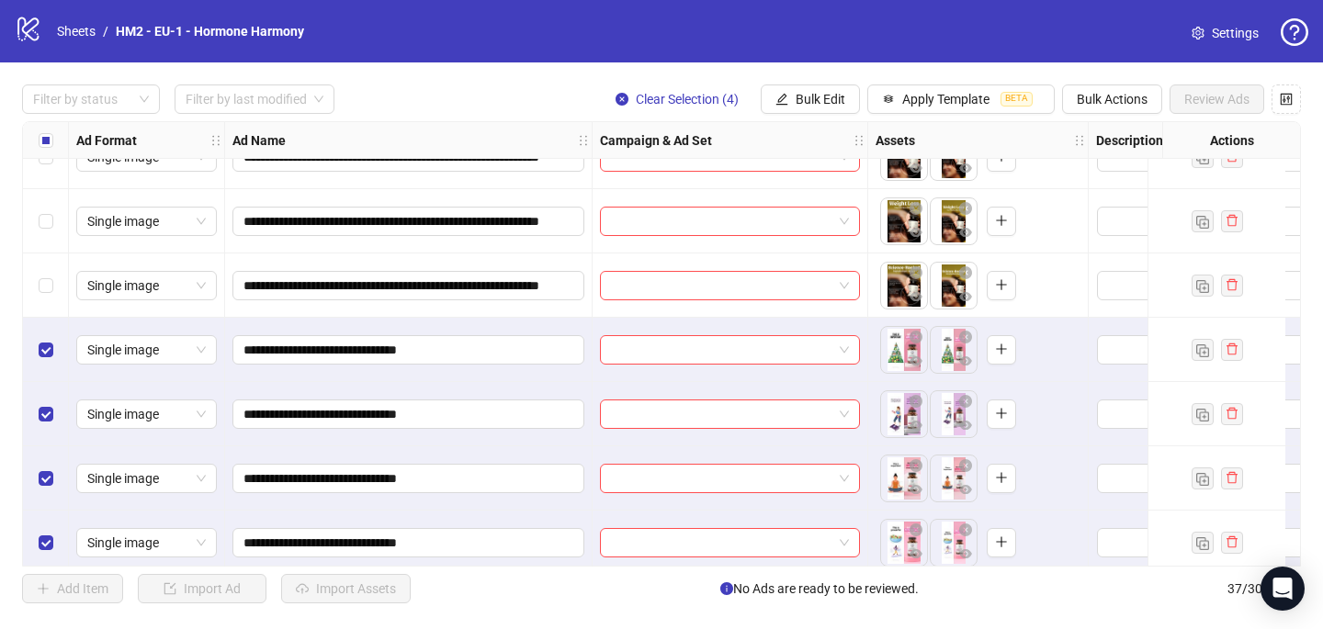
scroll to position [1979, 0]
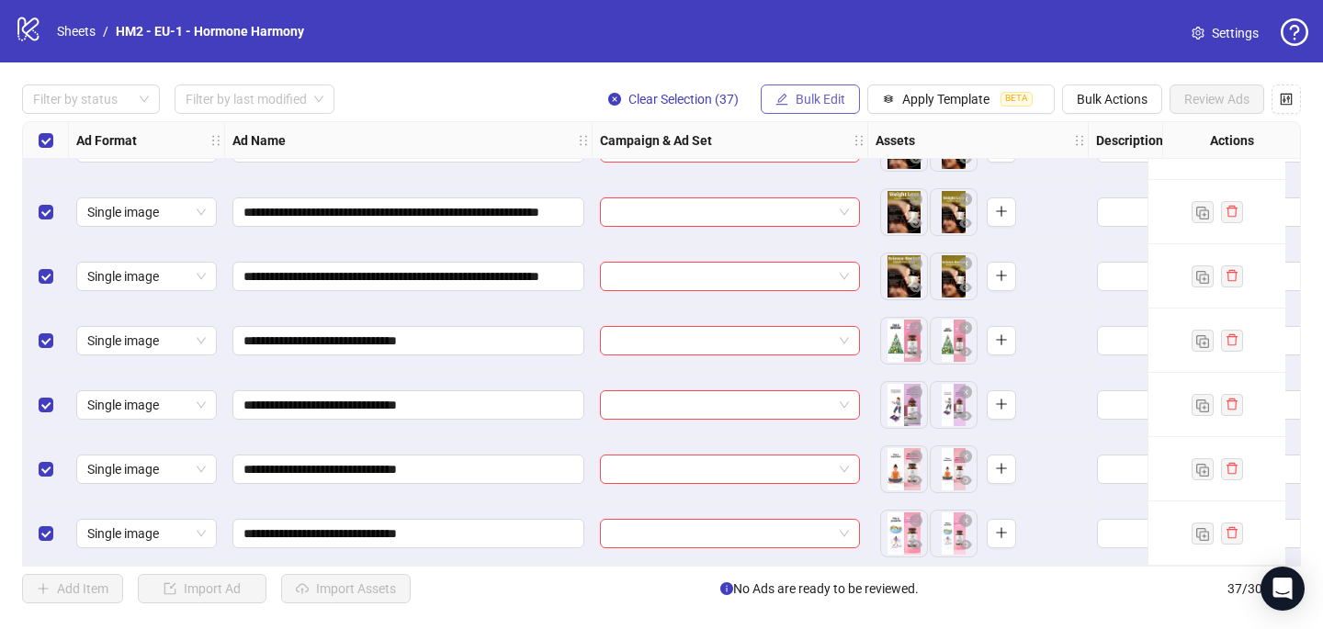
click at [828, 104] on span "Bulk Edit" at bounding box center [820, 99] width 50 height 15
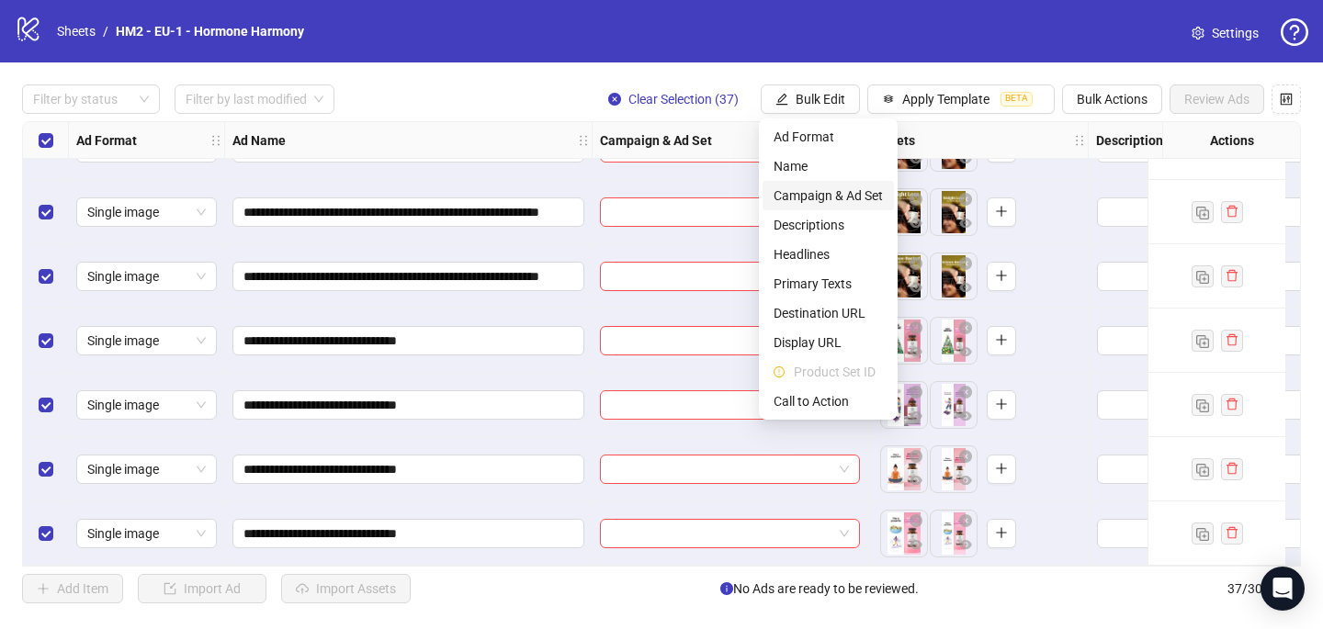
click at [828, 191] on span "Campaign & Ad Set" at bounding box center [827, 196] width 109 height 20
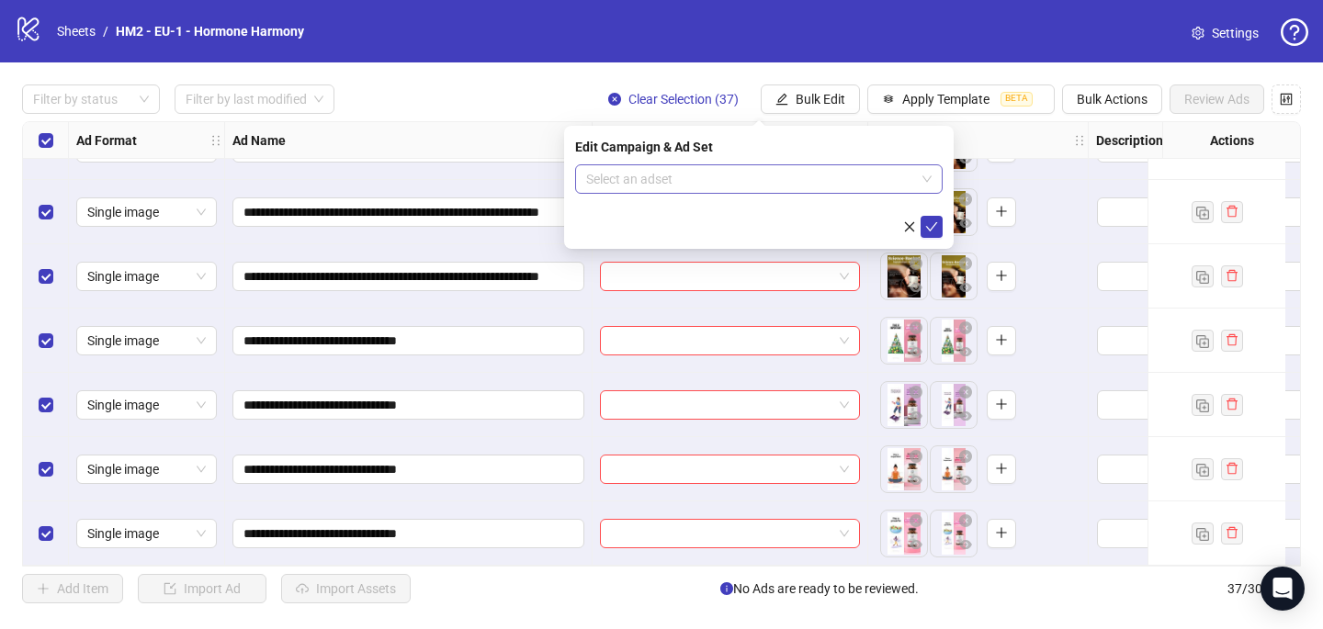
click at [682, 175] on input "search" at bounding box center [750, 179] width 329 height 28
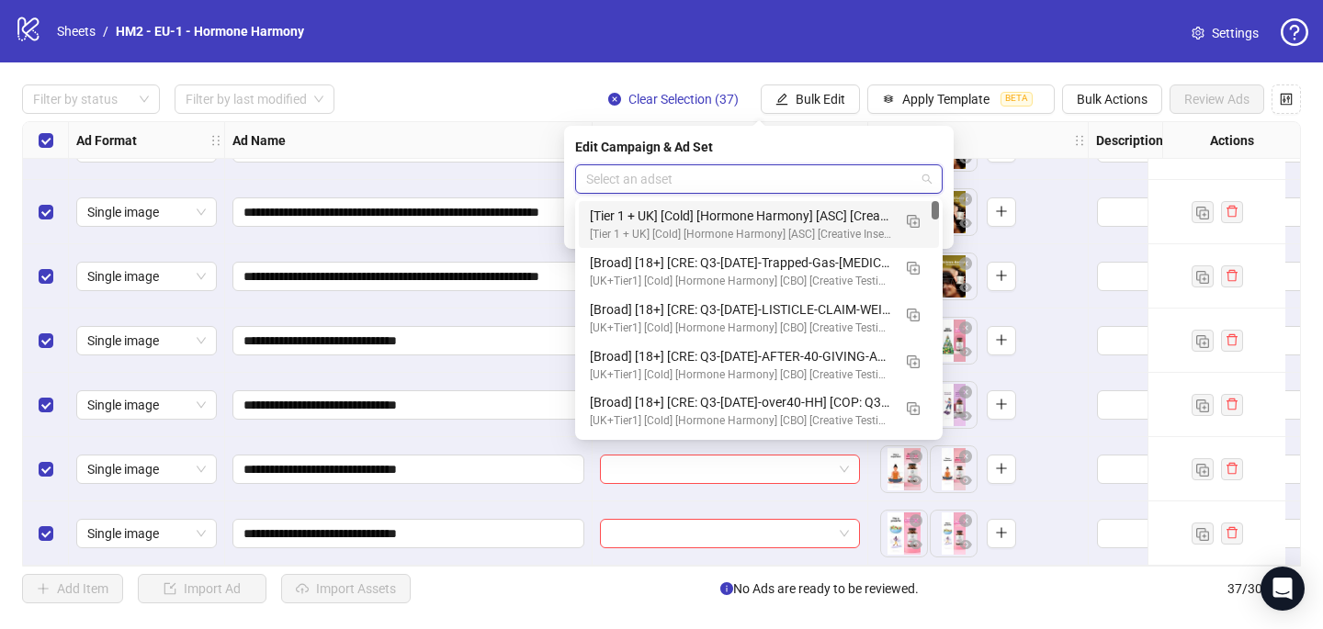
paste input "**********"
type input "**********"
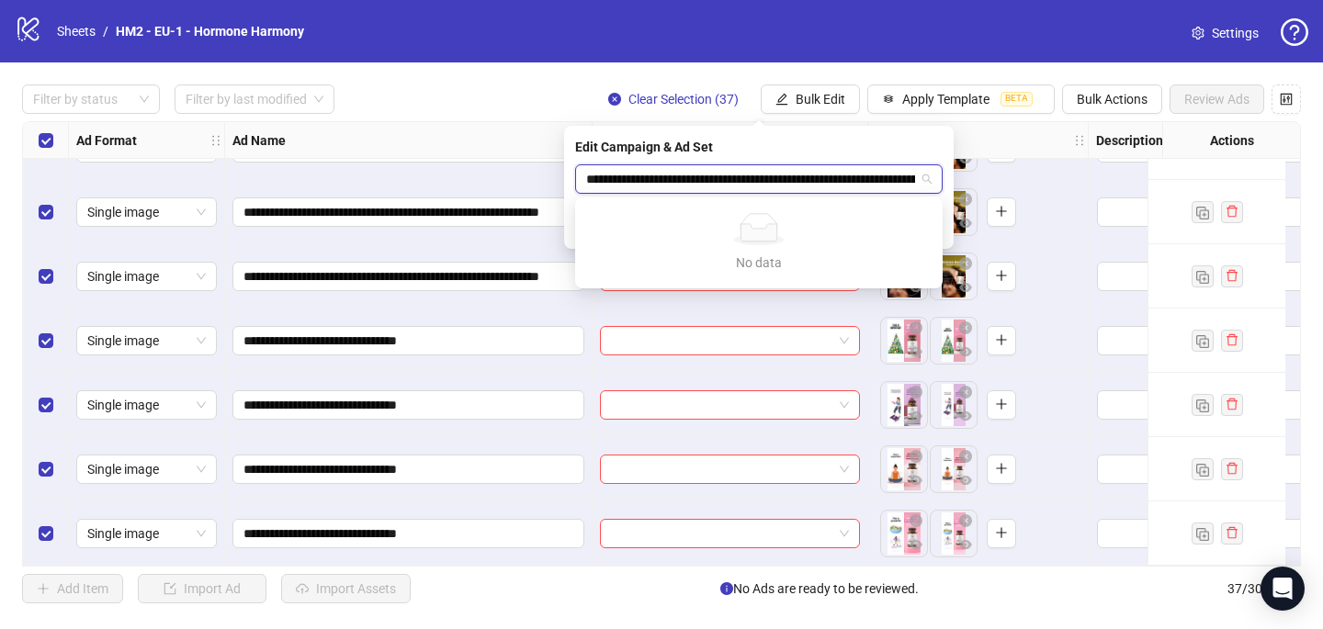
scroll to position [0, 231]
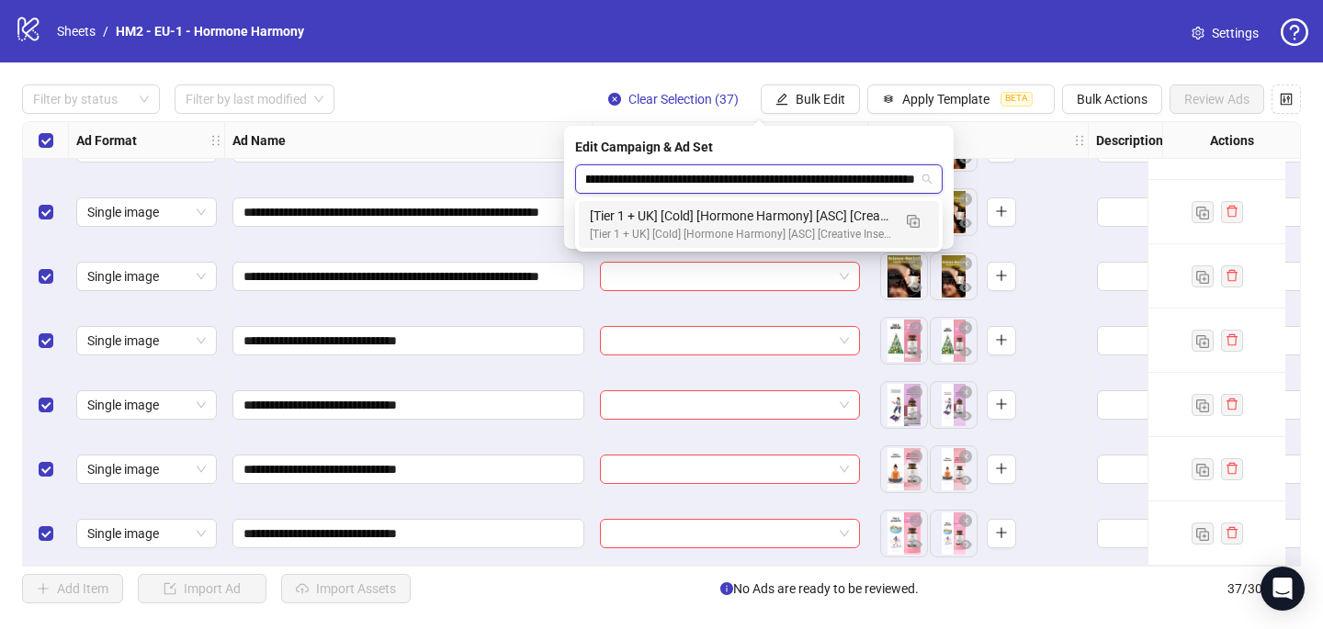
click at [775, 186] on input "**********" at bounding box center [750, 179] width 329 height 28
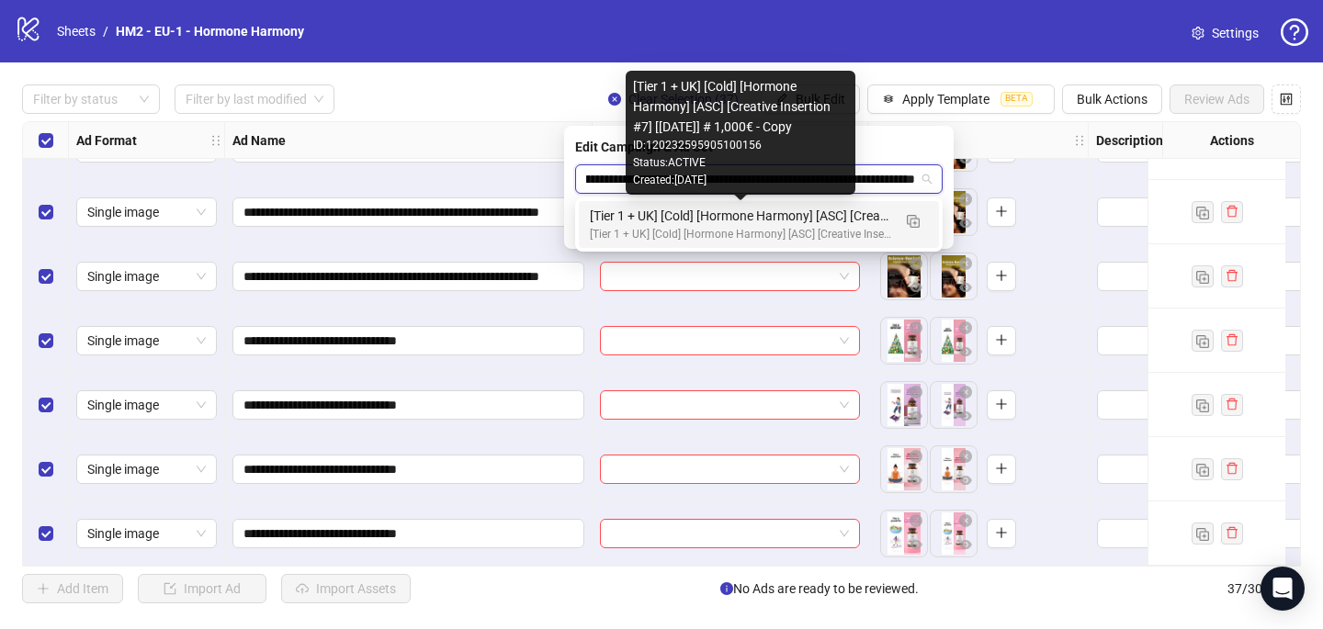
click at [778, 209] on div "[Tier 1 + UK] [Cold] [Hormone Harmony] [ASC] [Creative Insertion #7] [[DATE]] #…" at bounding box center [740, 216] width 301 height 20
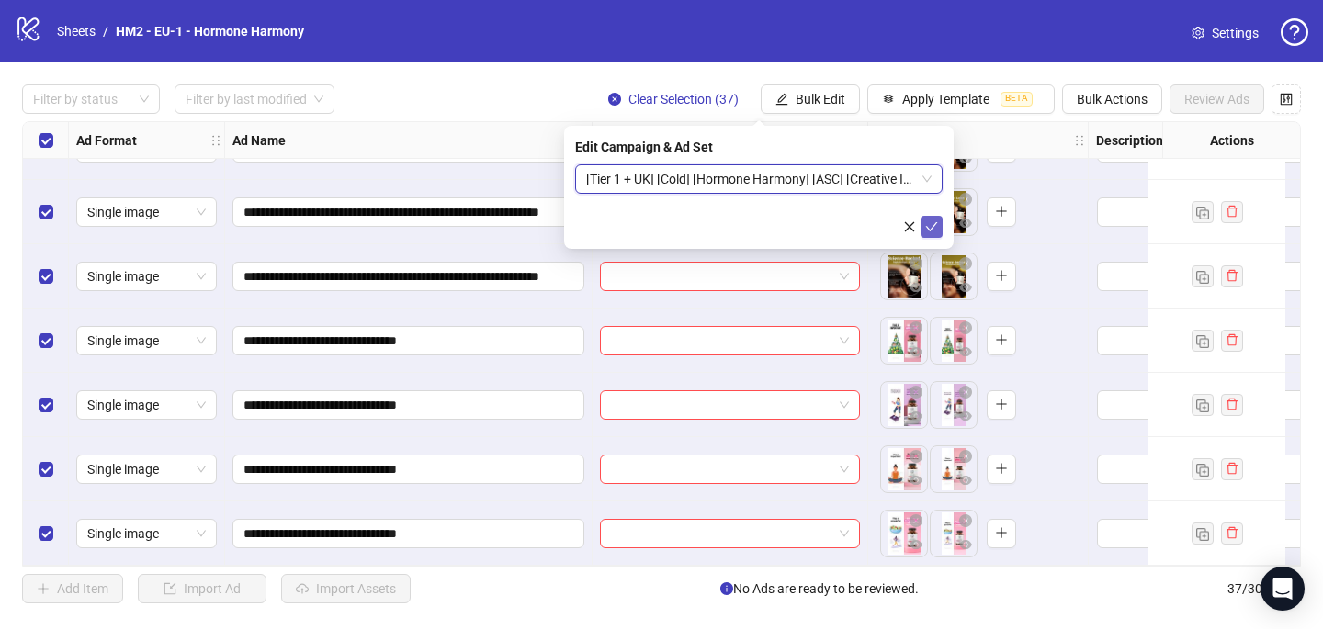
click at [933, 221] on icon "check" at bounding box center [931, 226] width 13 height 13
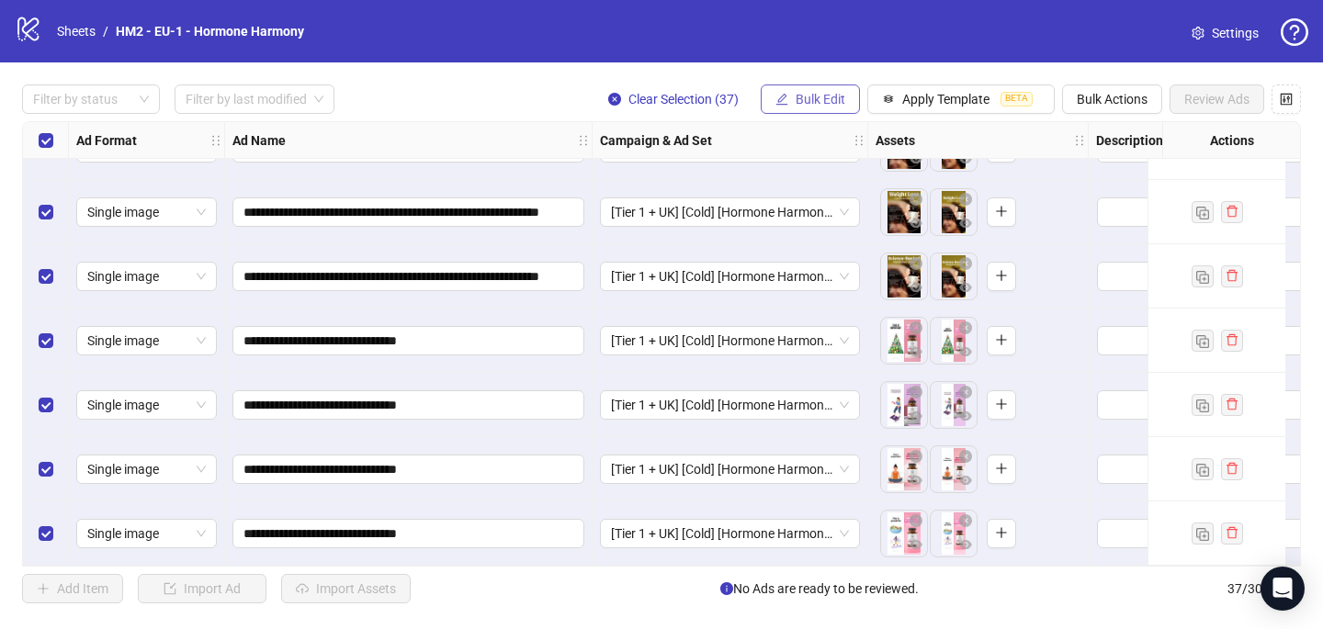
click at [799, 100] on span "Bulk Edit" at bounding box center [820, 99] width 50 height 15
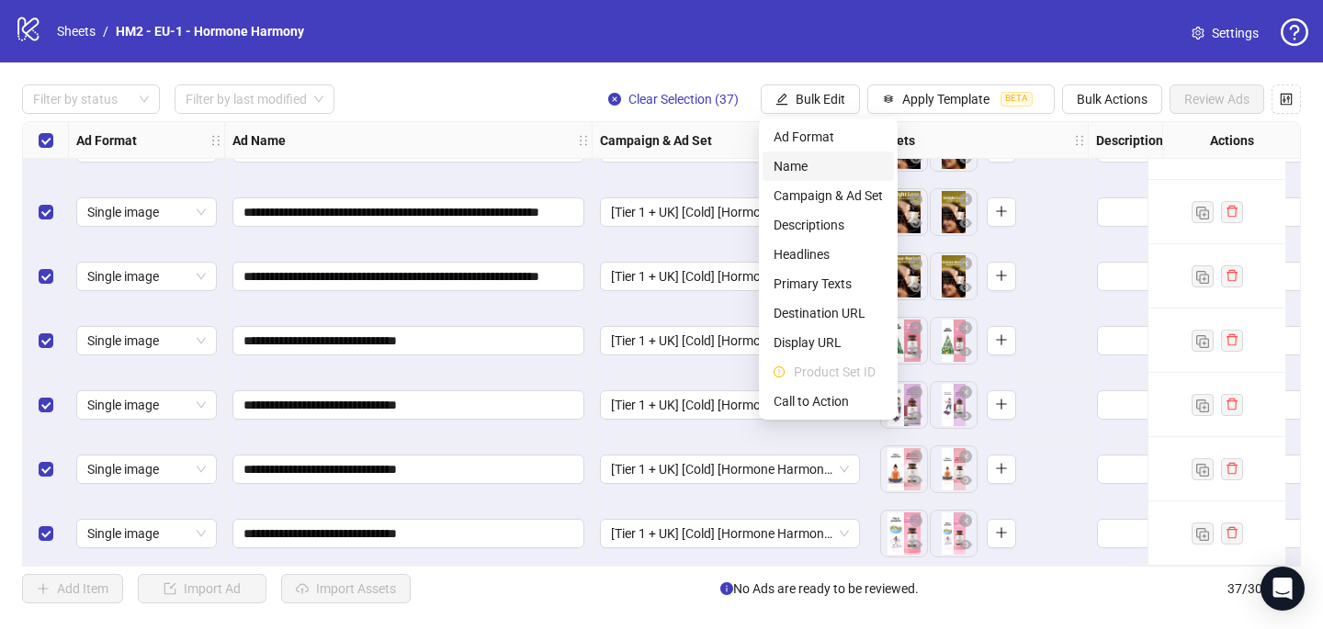
click at [806, 161] on span "Name" at bounding box center [827, 166] width 109 height 20
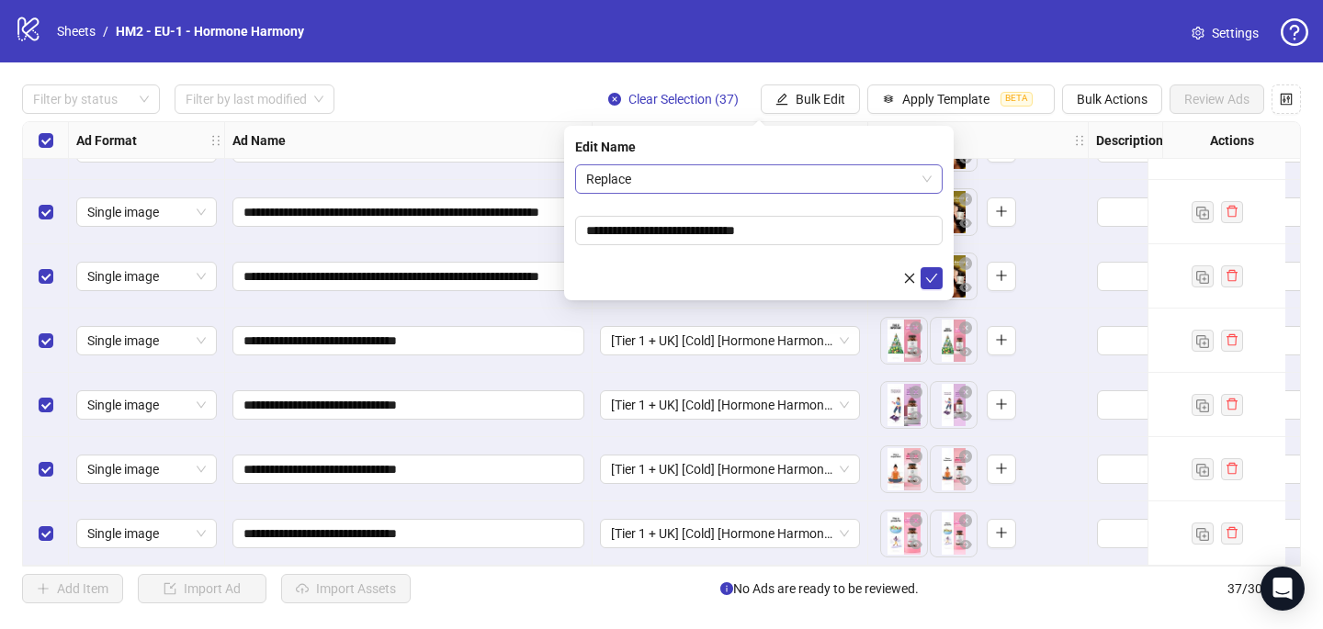
click at [802, 173] on span "Replace" at bounding box center [758, 179] width 345 height 28
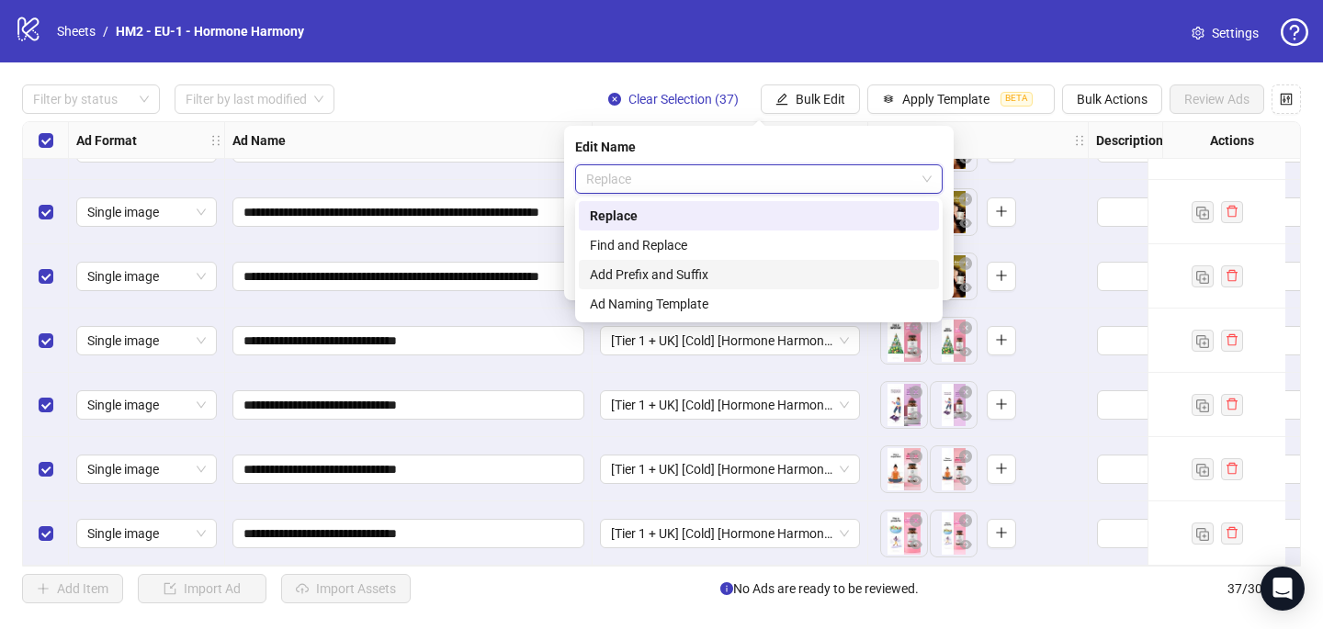
click at [760, 266] on div "Add Prefix and Suffix" at bounding box center [759, 275] width 338 height 20
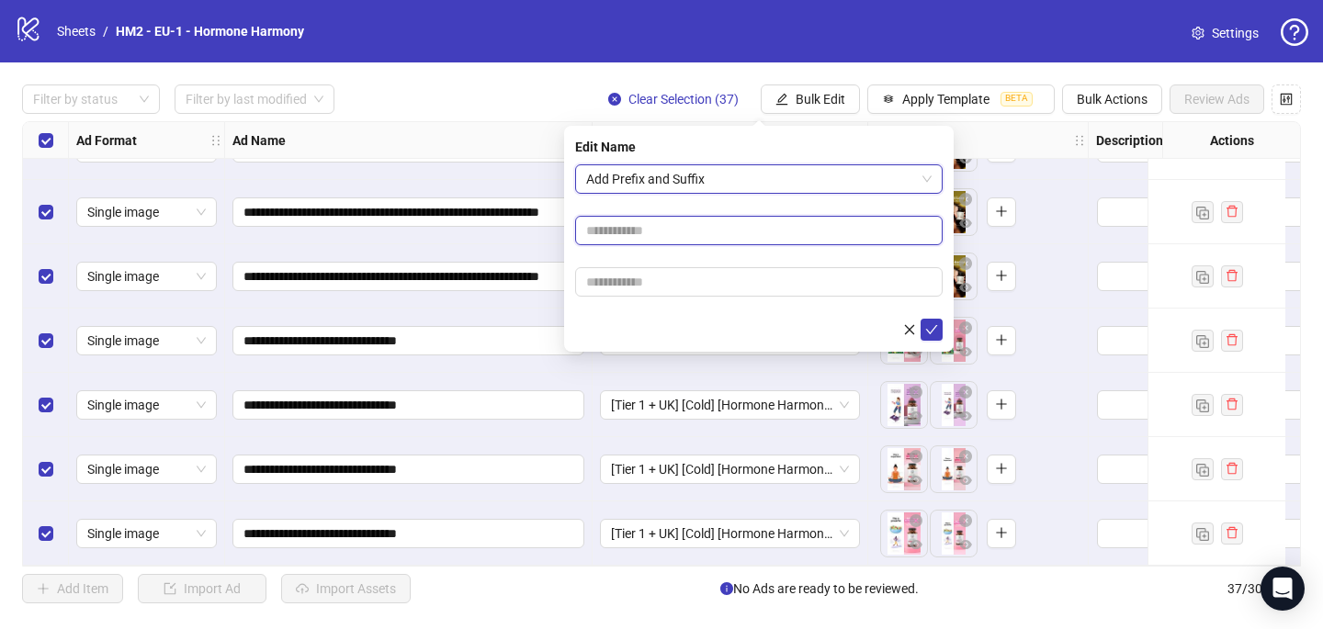
click at [738, 224] on input "text" at bounding box center [758, 230] width 367 height 29
paste input "**********"
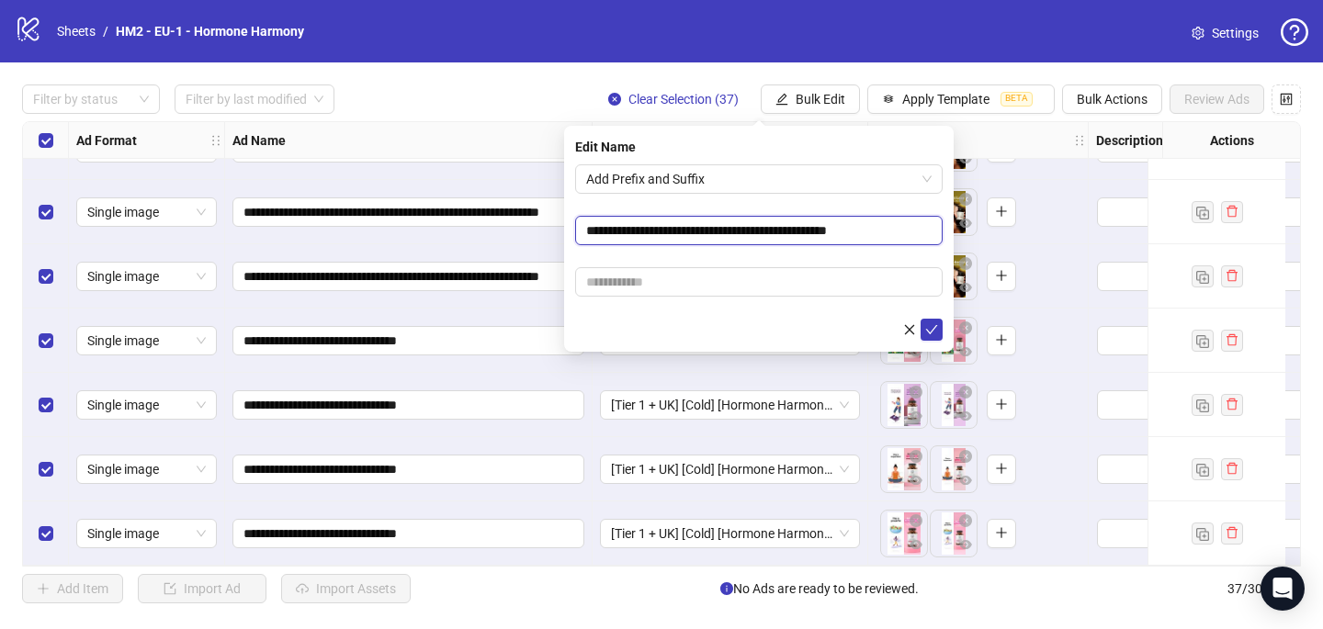
type input "**********"
click at [717, 293] on input "text" at bounding box center [758, 281] width 367 height 29
paste input "**********"
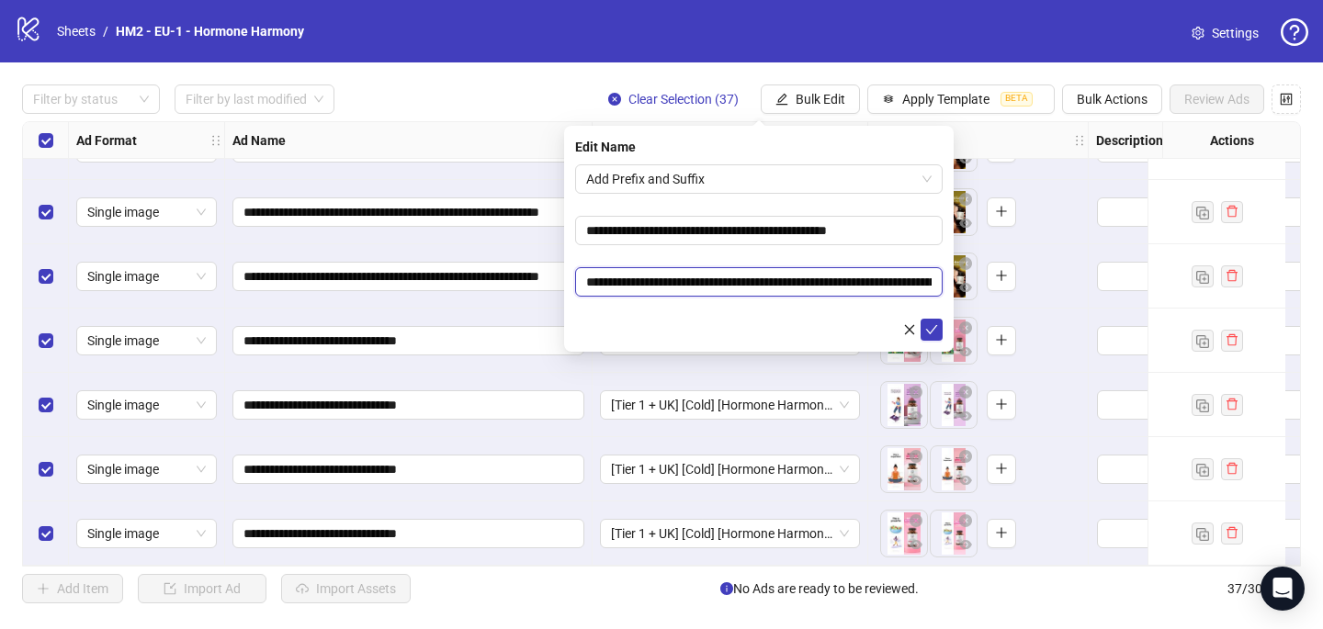
scroll to position [0, 276]
type input "**********"
click at [932, 323] on icon "check" at bounding box center [931, 329] width 13 height 13
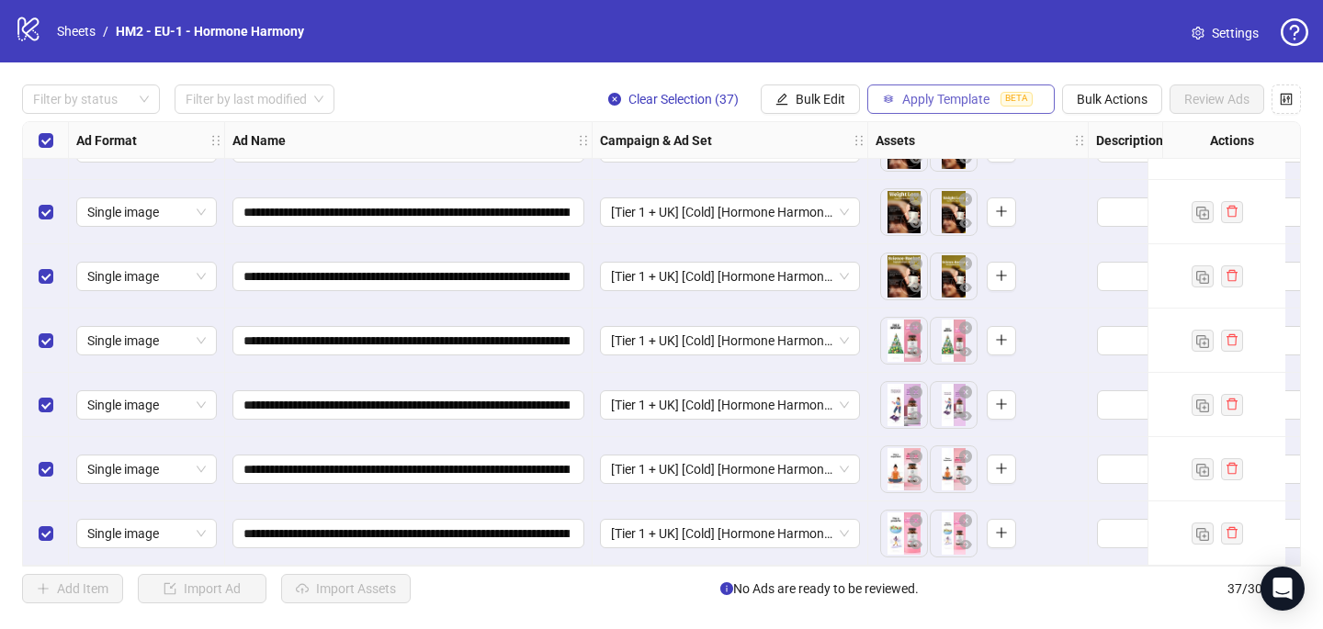
click at [945, 100] on span "Apply Template" at bounding box center [945, 99] width 87 height 15
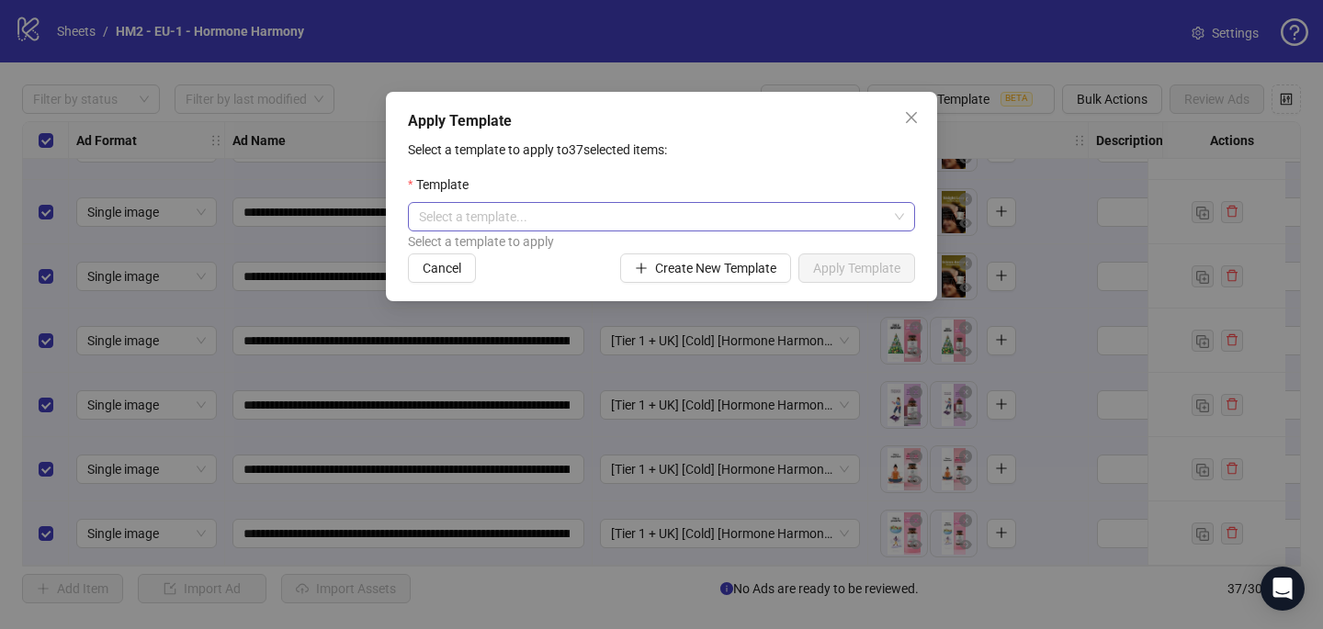
click at [786, 228] on input "search" at bounding box center [653, 217] width 468 height 28
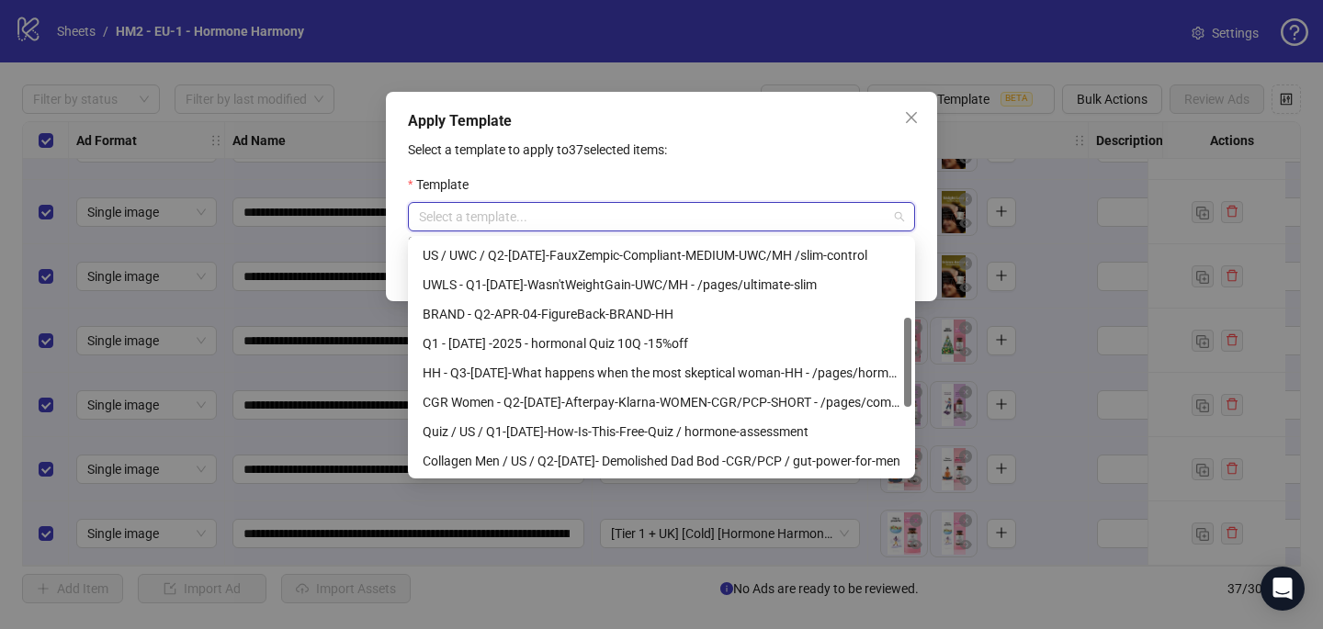
scroll to position [208, 0]
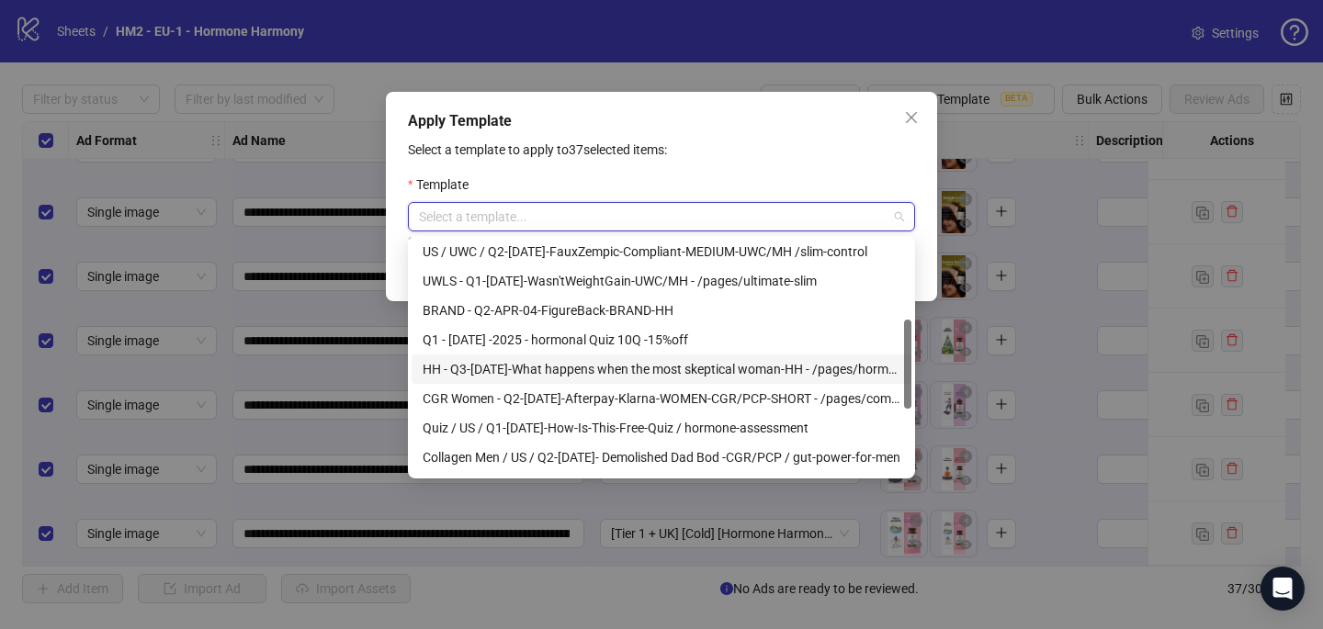
click at [773, 363] on div "HH - Q3-[DATE]-What happens when the most skeptical woman-HH - /pages/hormonal-…" at bounding box center [661, 369] width 478 height 20
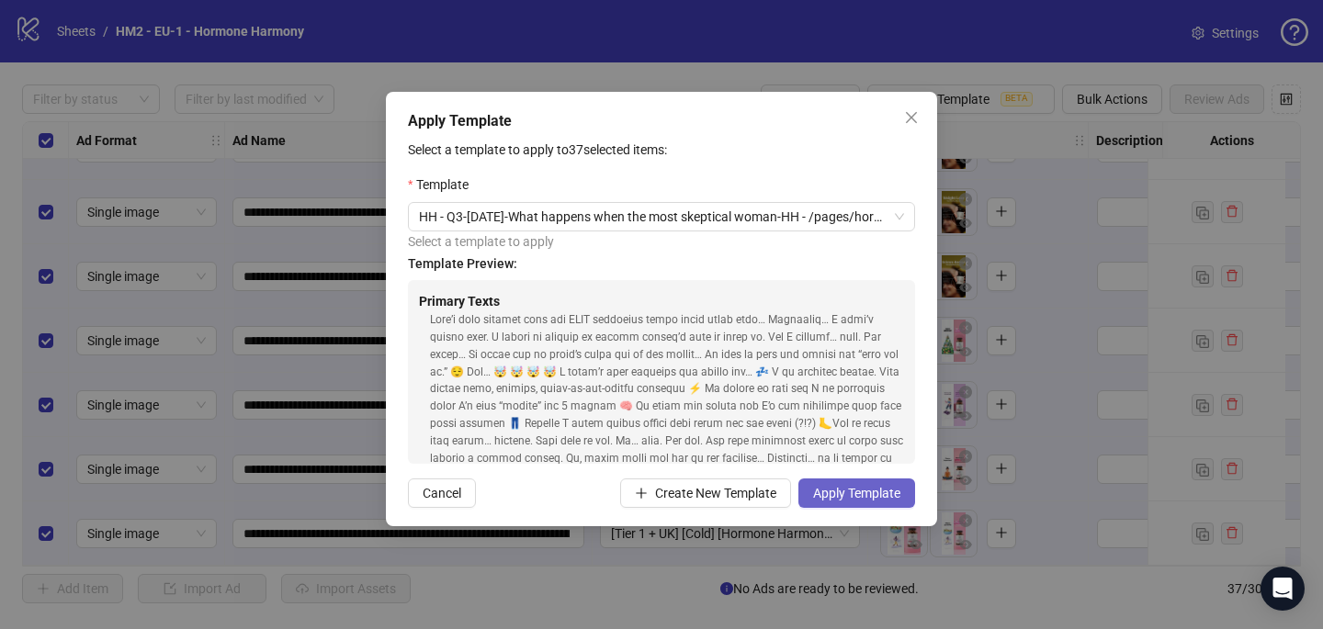
click at [854, 490] on span "Apply Template" at bounding box center [856, 493] width 87 height 15
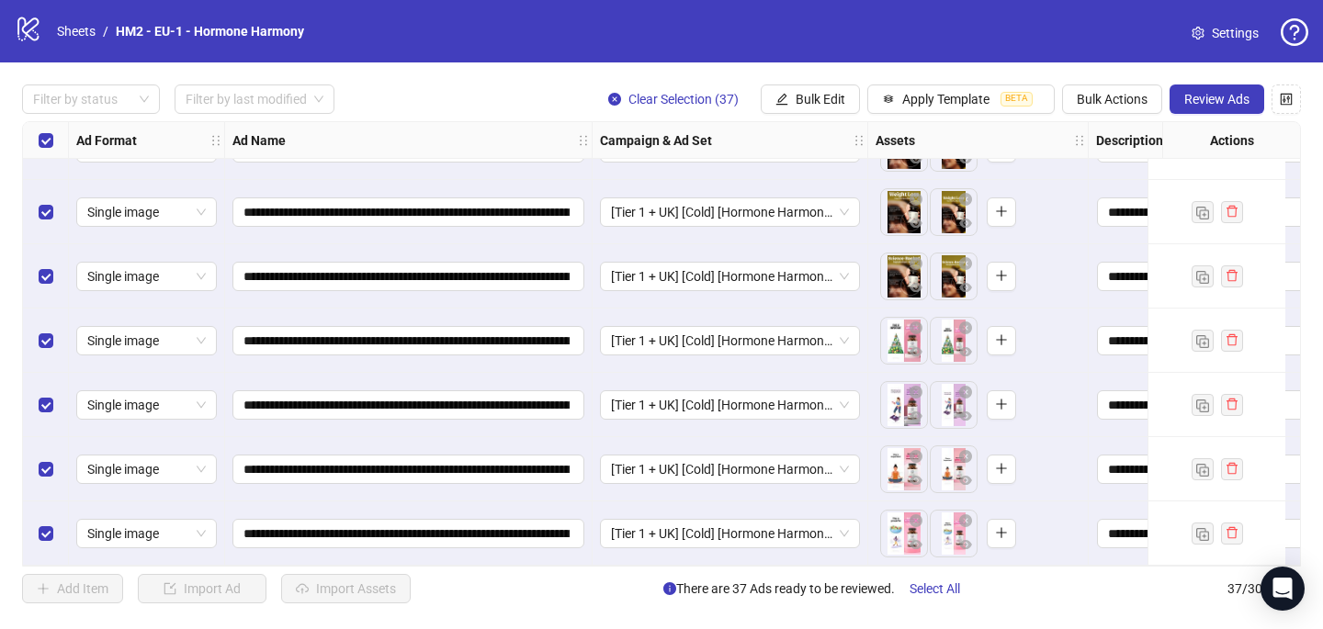
click at [57, 141] on div "Select all rows" at bounding box center [46, 140] width 46 height 37
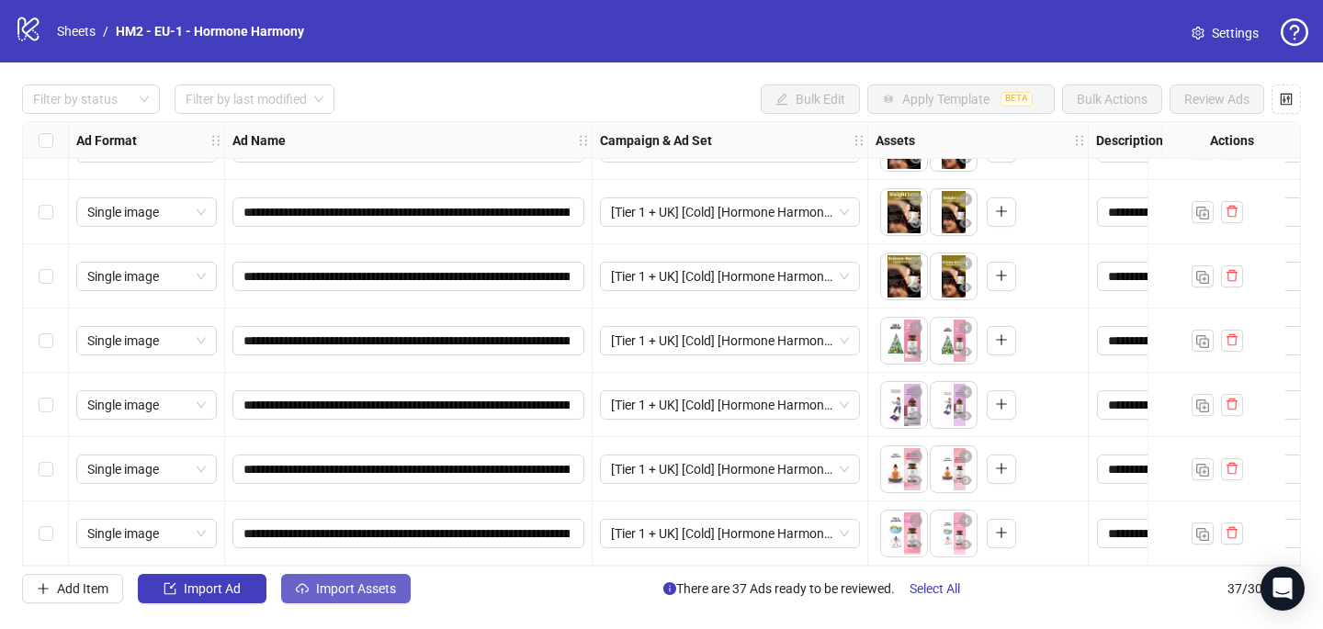
click at [377, 597] on button "Import Assets" at bounding box center [346, 588] width 130 height 29
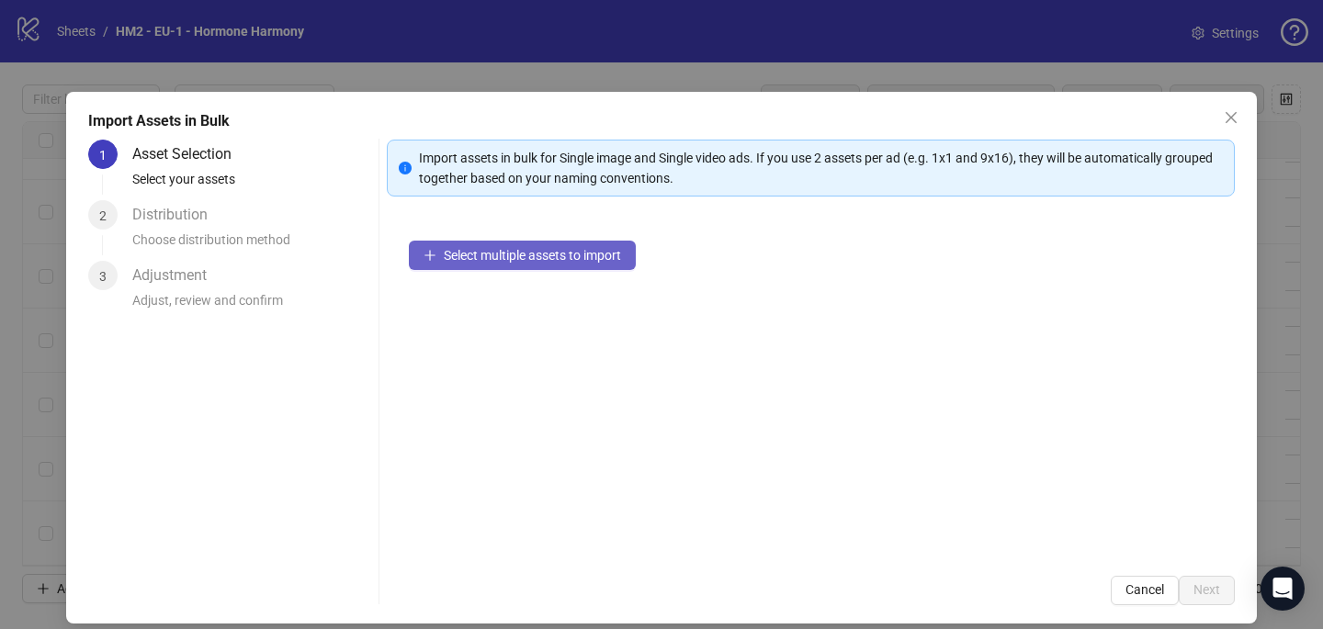
click at [569, 248] on span "Select multiple assets to import" at bounding box center [532, 255] width 177 height 15
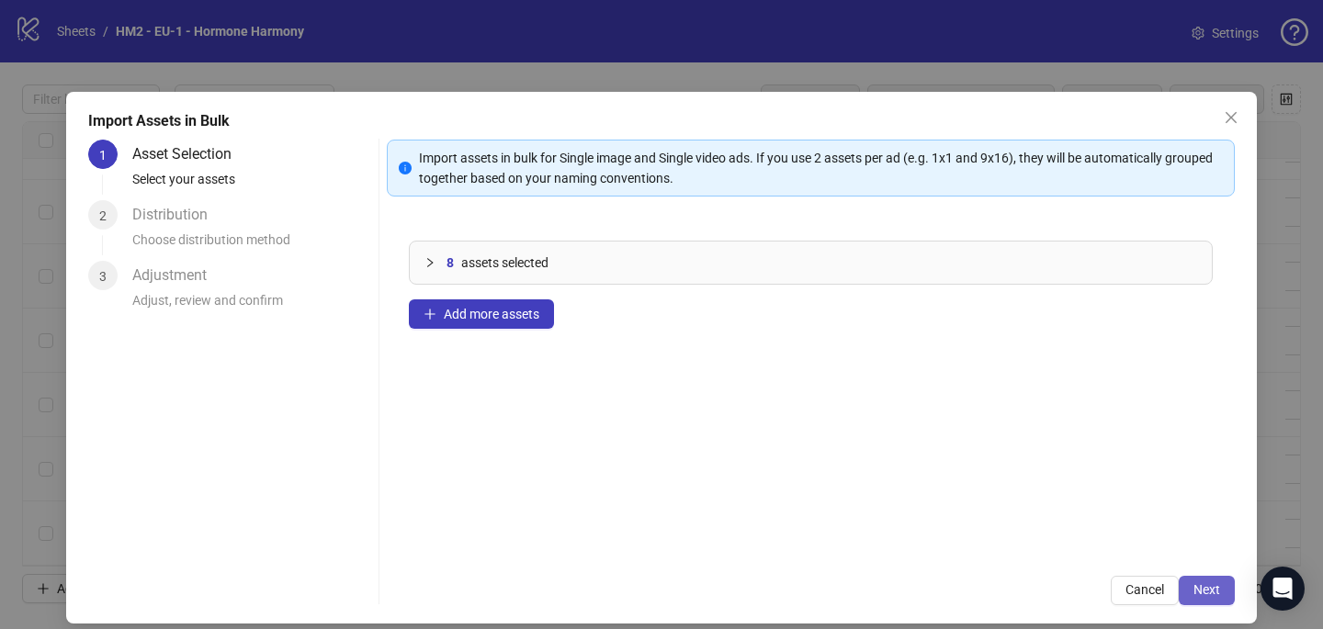
click at [1213, 582] on span "Next" at bounding box center [1206, 589] width 27 height 15
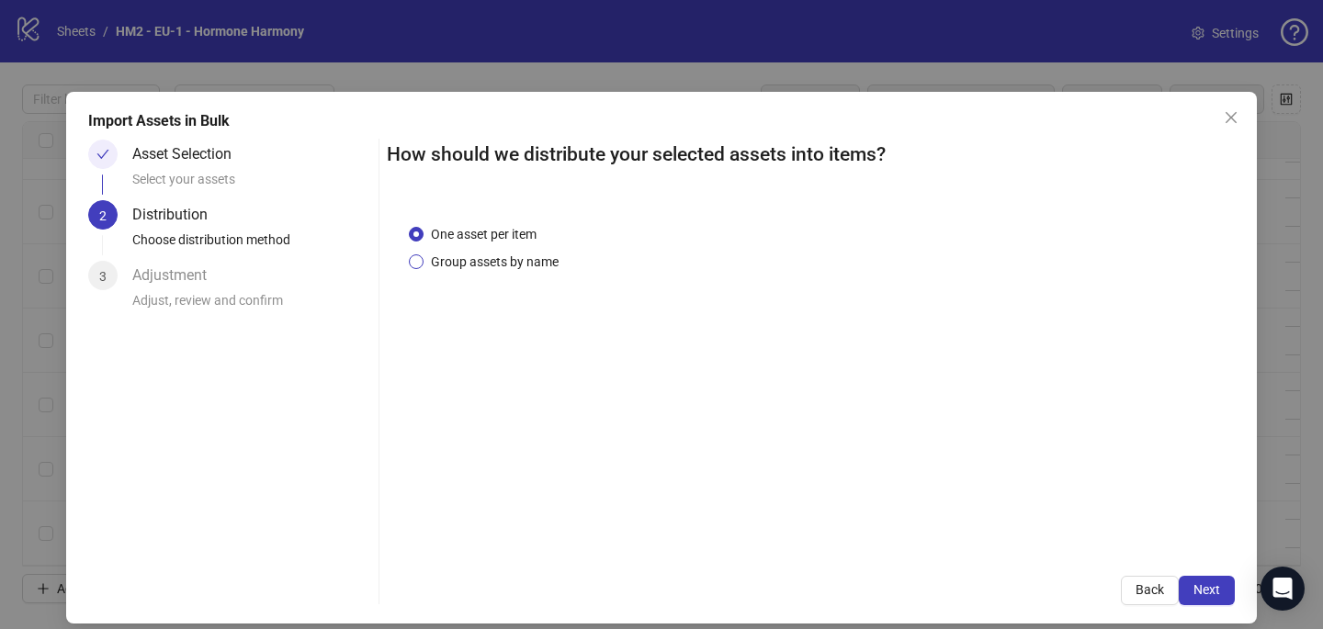
click at [470, 253] on span "Group assets by name" at bounding box center [494, 262] width 142 height 20
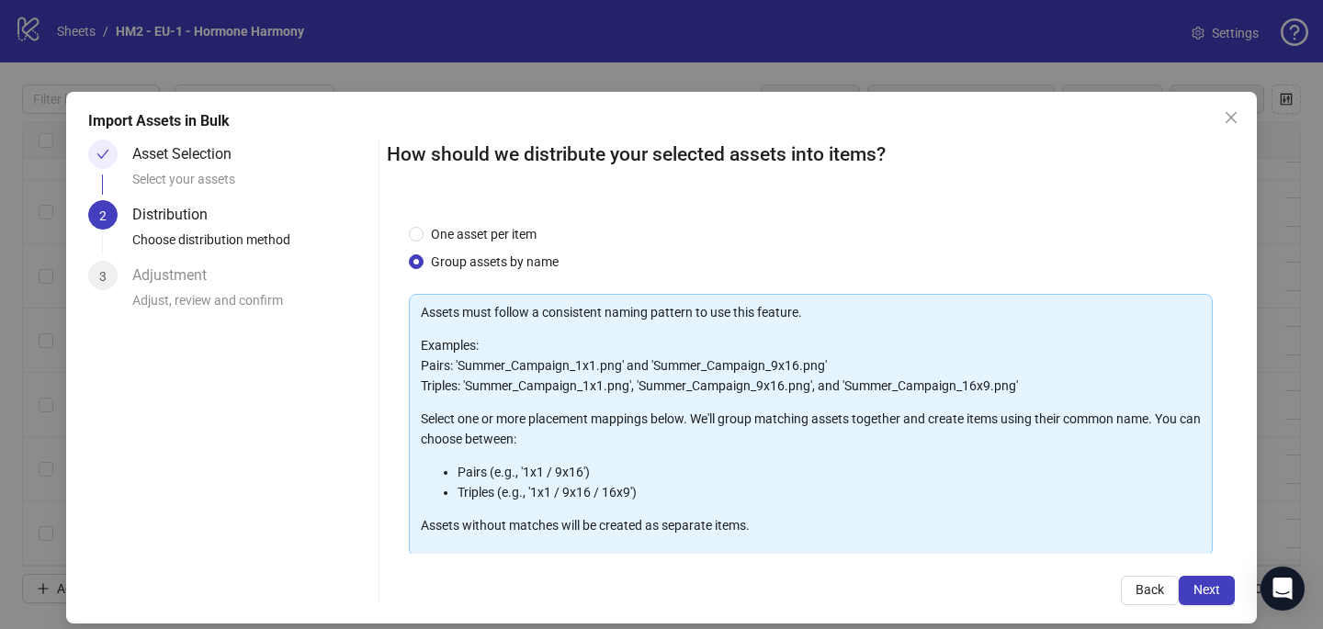
scroll to position [186, 0]
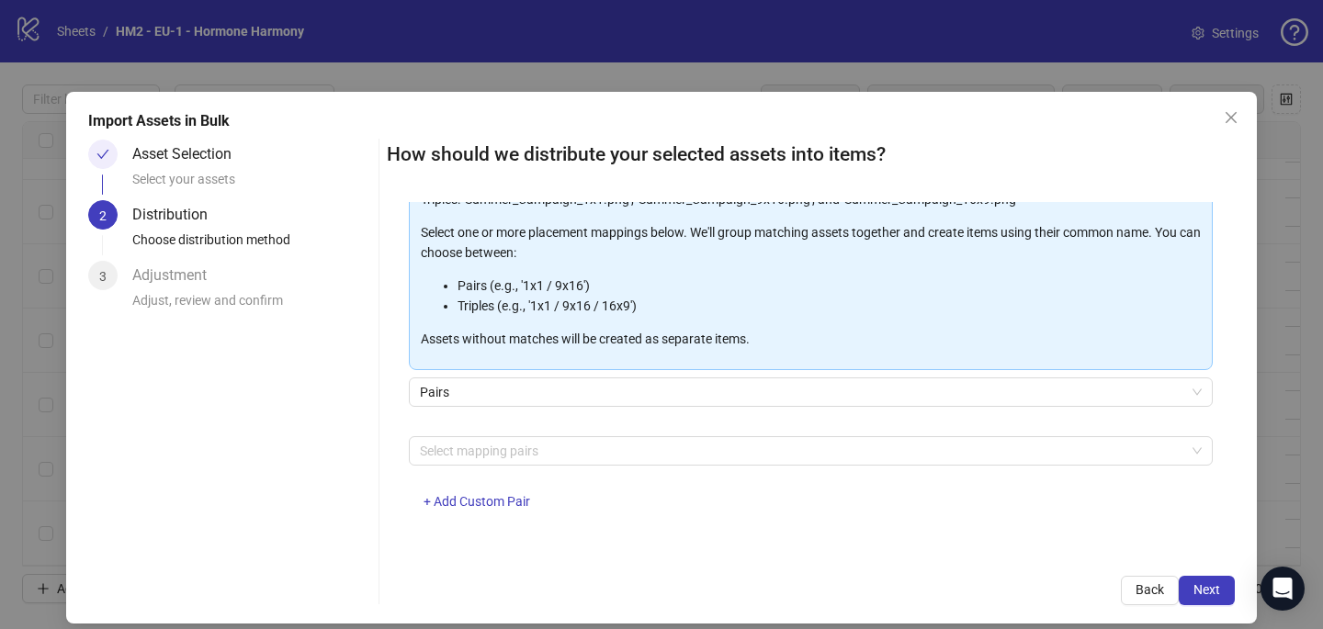
click at [465, 468] on div "Select mapping pairs + Add Custom Pair" at bounding box center [811, 484] width 804 height 96
click at [465, 457] on div at bounding box center [800, 451] width 777 height 26
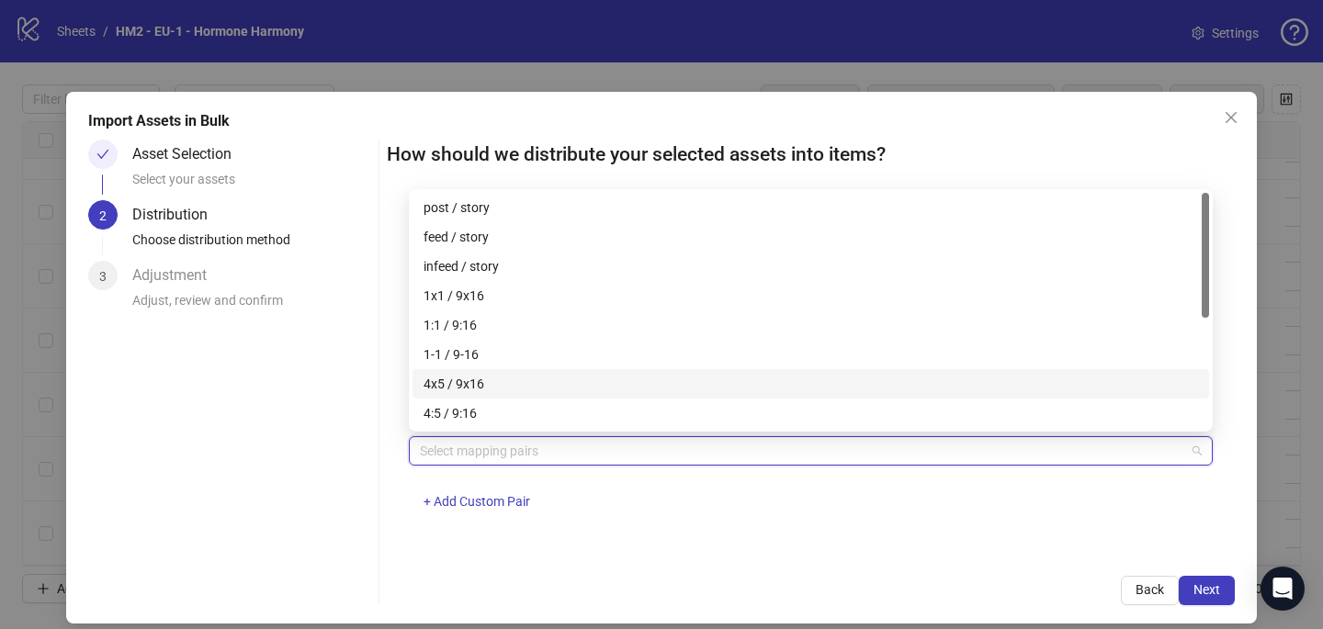
click at [468, 375] on div "4x5 / 9x16" at bounding box center [810, 384] width 774 height 20
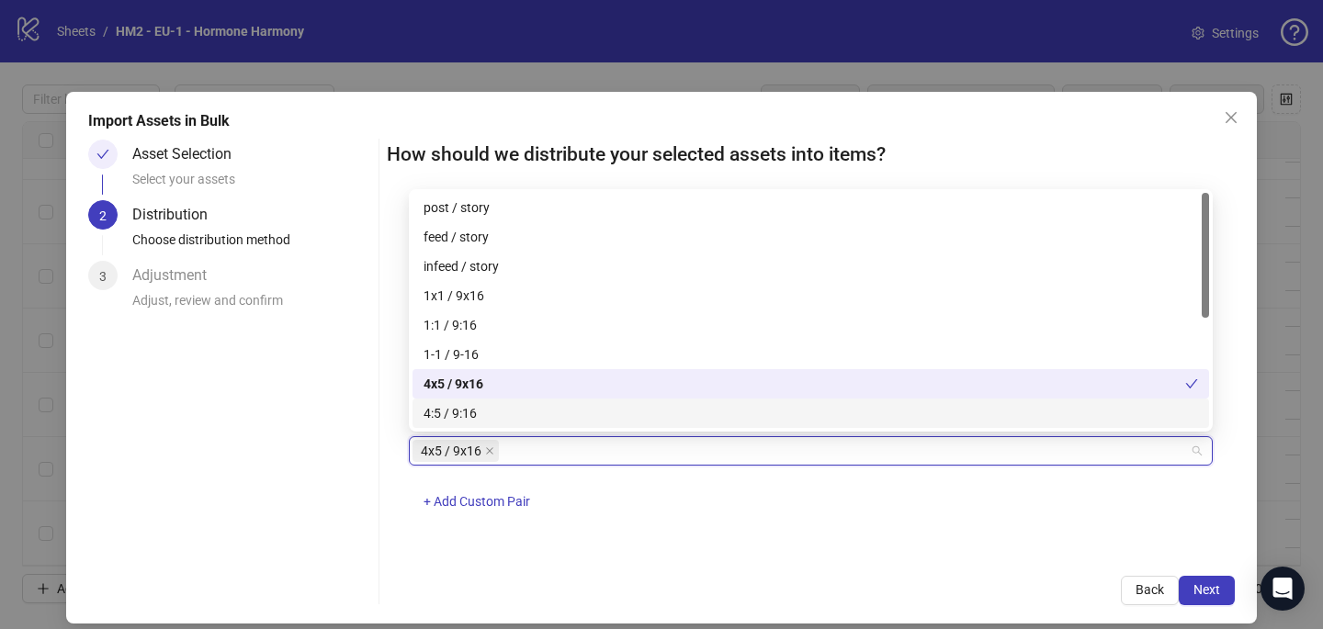
click at [837, 531] on div "4x5 / 9x16 + Add Custom Pair" at bounding box center [811, 484] width 804 height 96
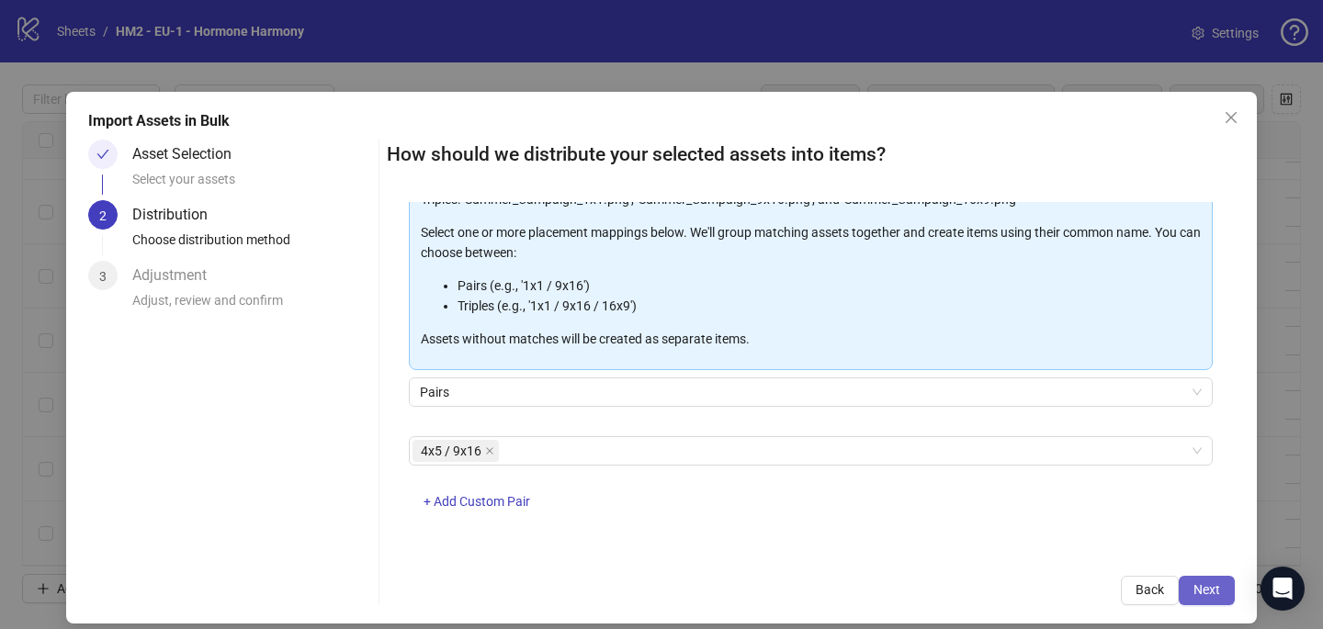
click at [1208, 590] on span "Next" at bounding box center [1206, 589] width 27 height 15
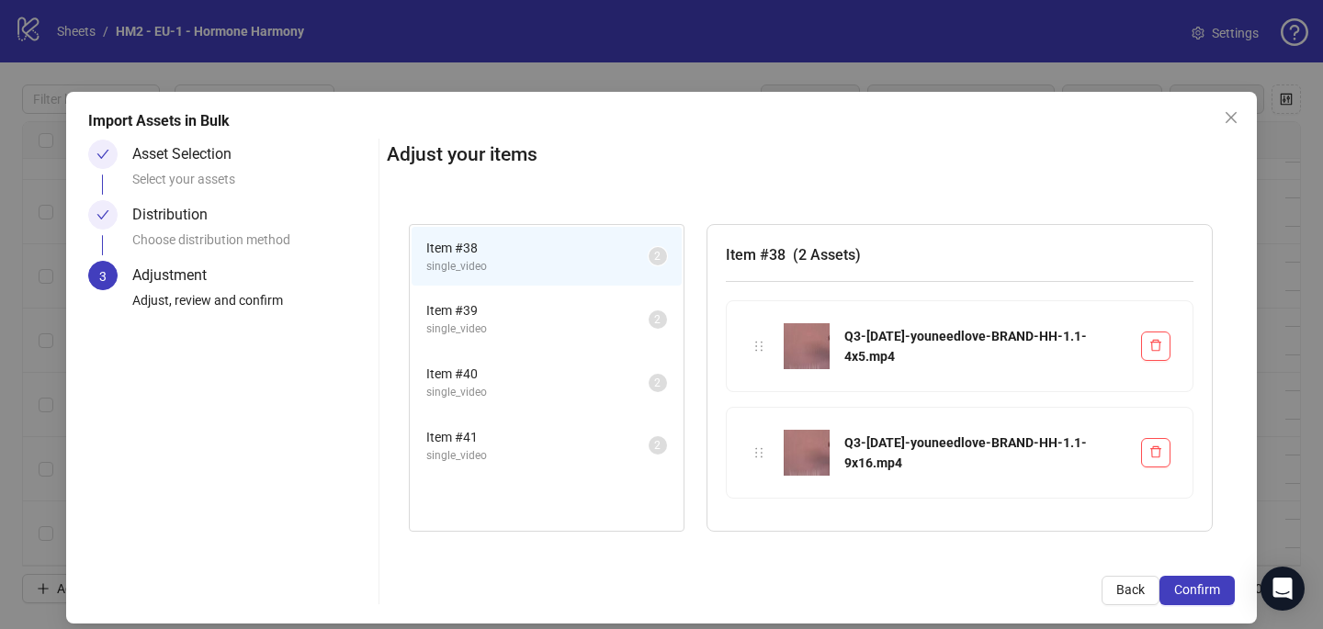
click at [1209, 591] on span "Confirm" at bounding box center [1197, 589] width 46 height 15
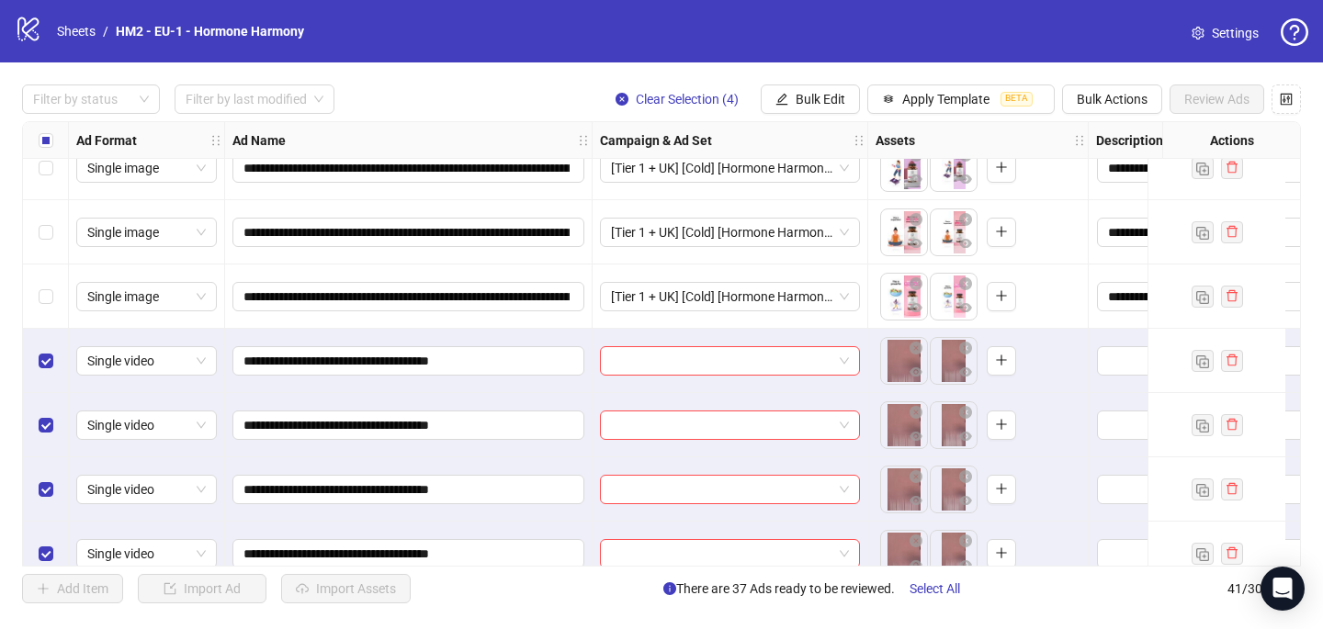
scroll to position [2236, 0]
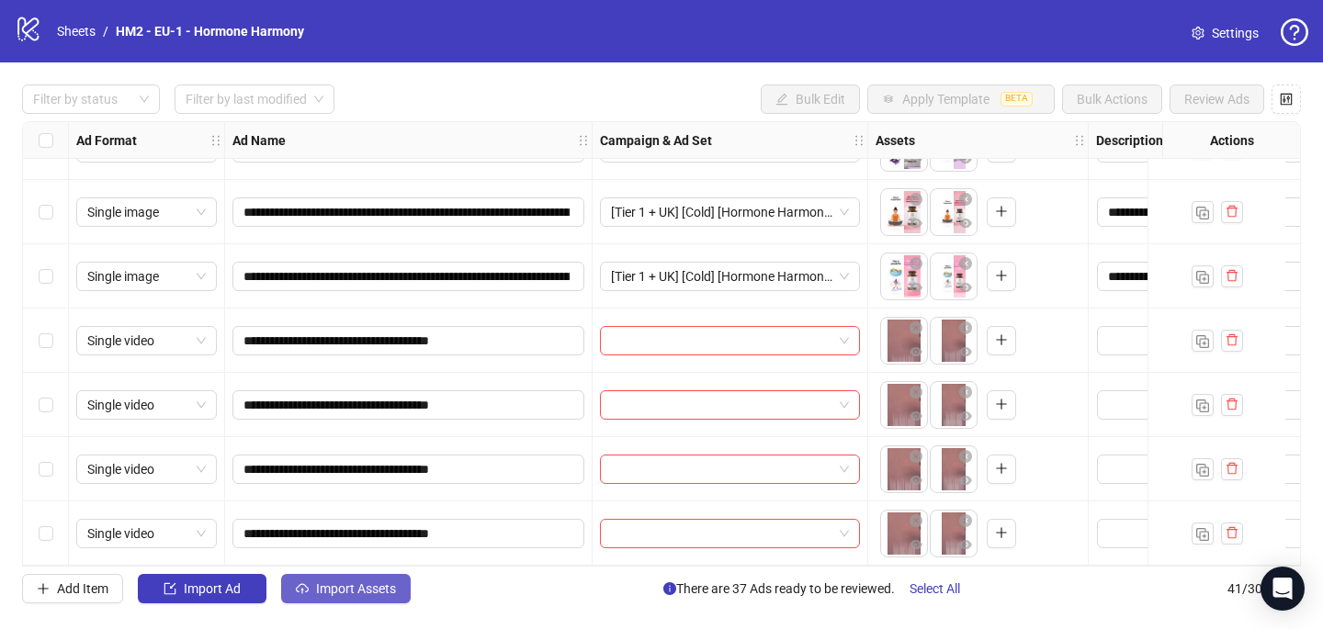
click at [344, 591] on span "Import Assets" at bounding box center [356, 588] width 80 height 15
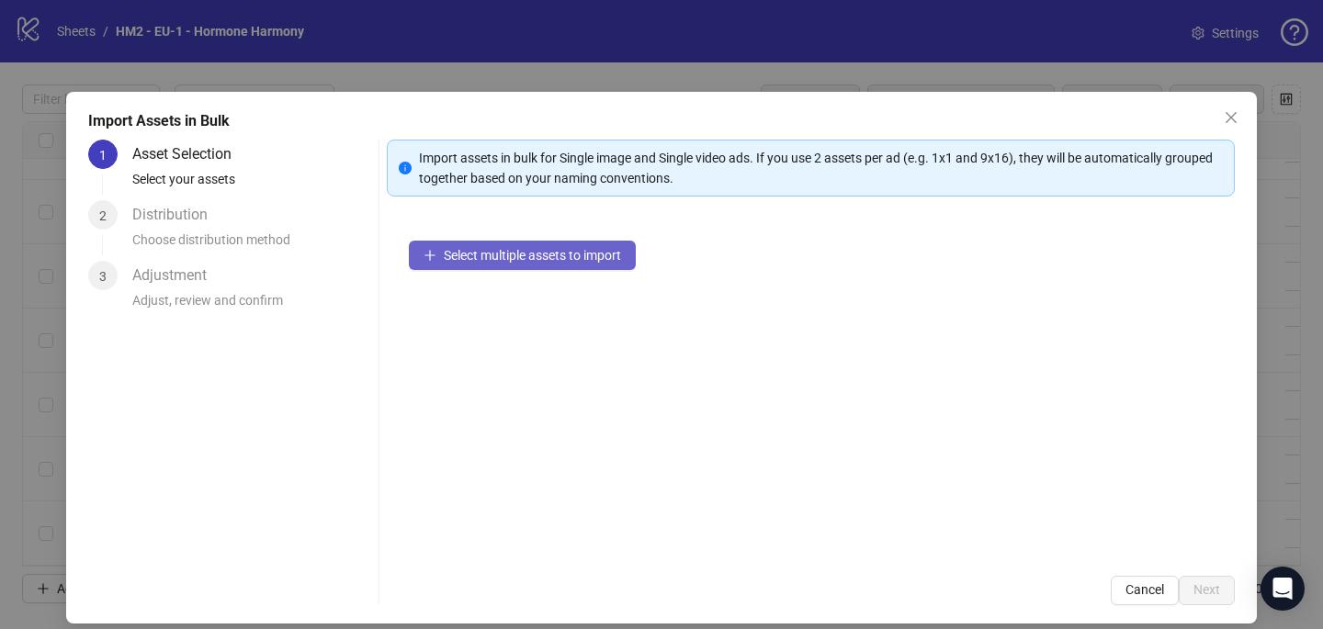
click at [493, 261] on span "Select multiple assets to import" at bounding box center [532, 255] width 177 height 15
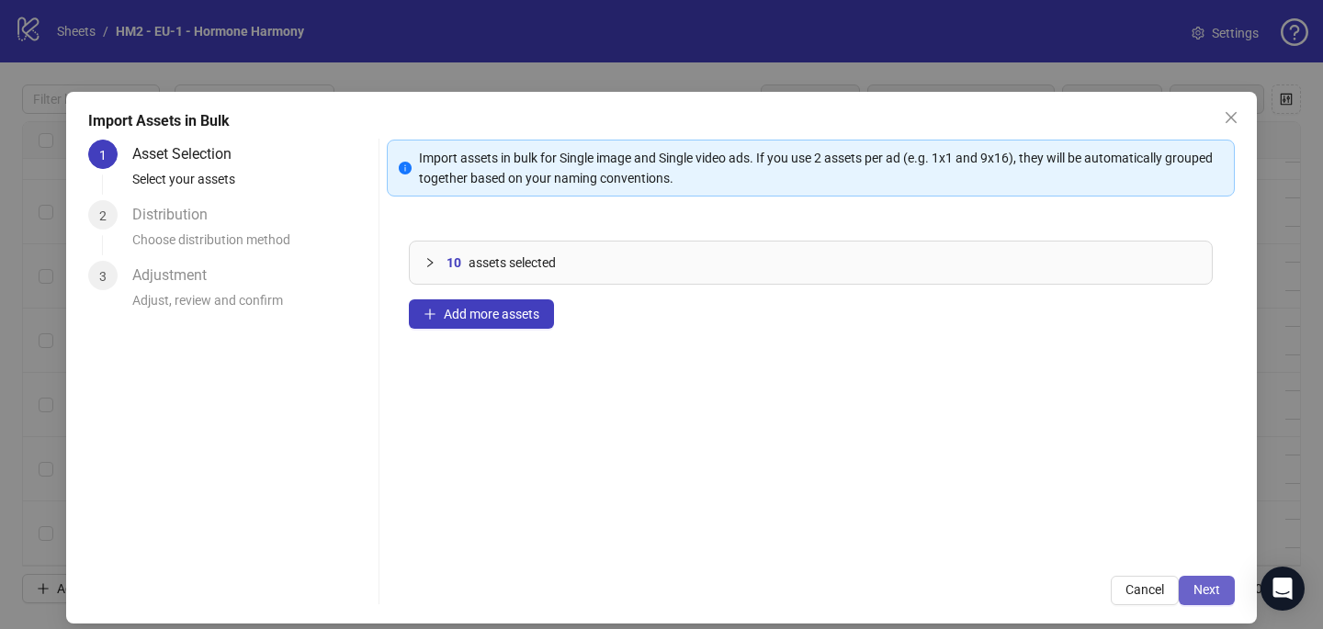
click at [1203, 597] on button "Next" at bounding box center [1206, 590] width 56 height 29
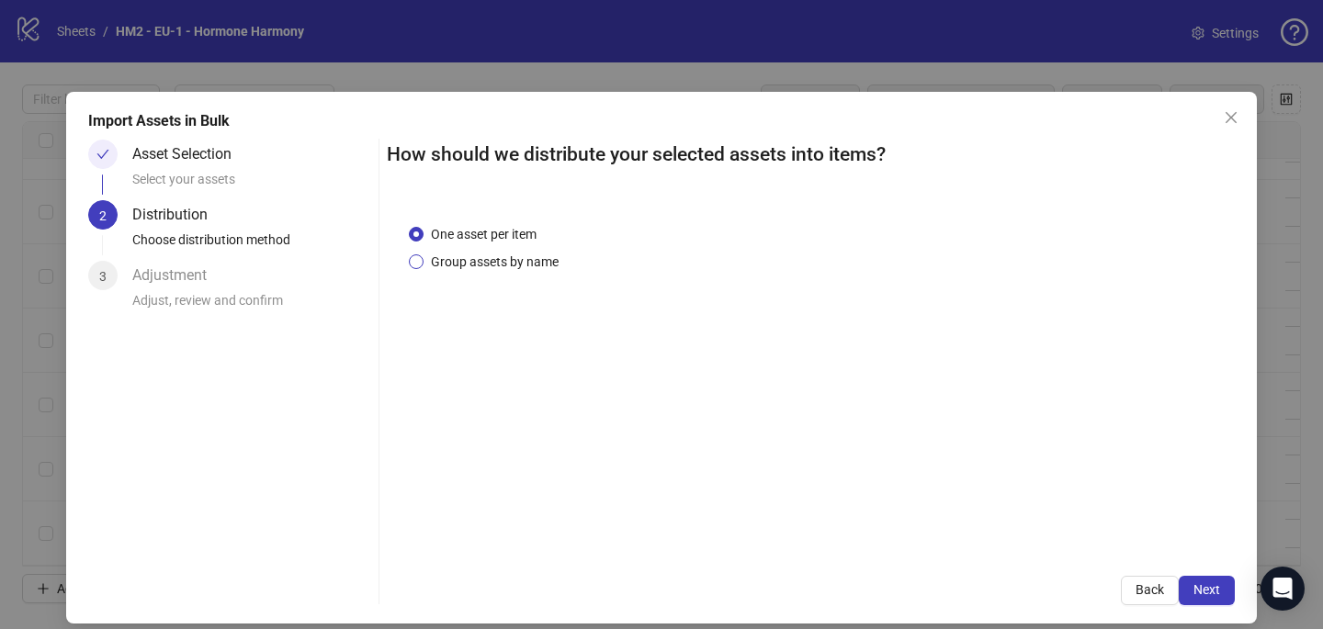
click at [530, 252] on span "Group assets by name" at bounding box center [494, 262] width 142 height 20
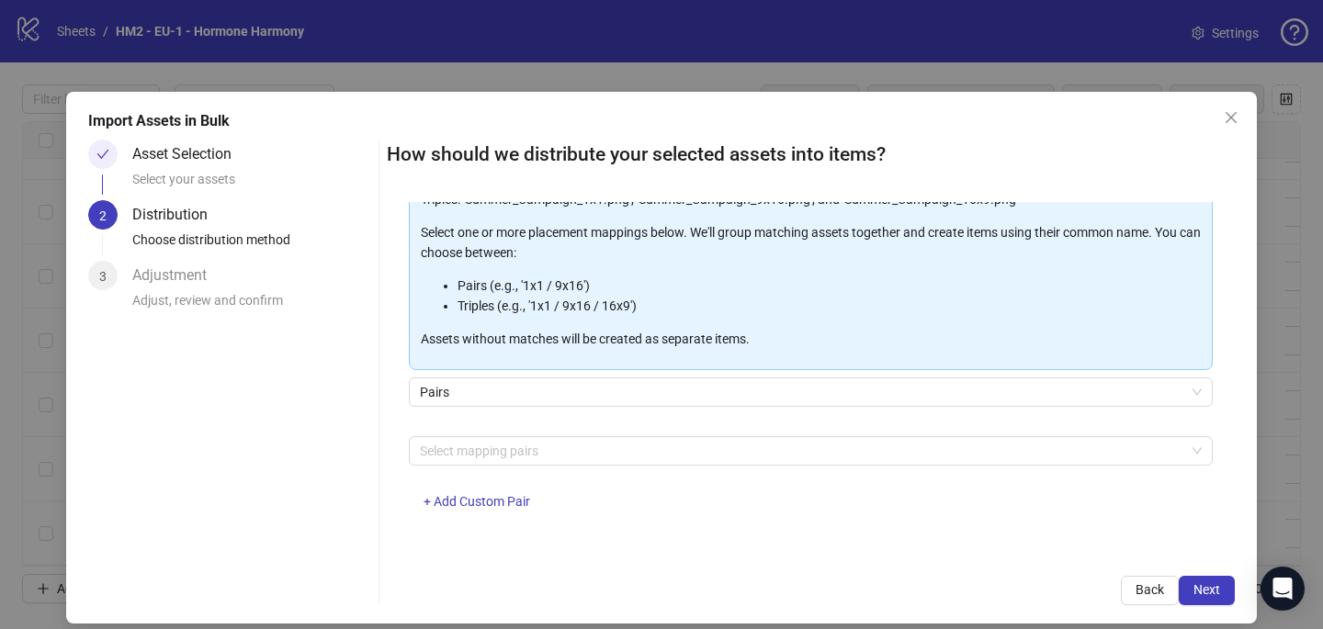
scroll to position [16, 0]
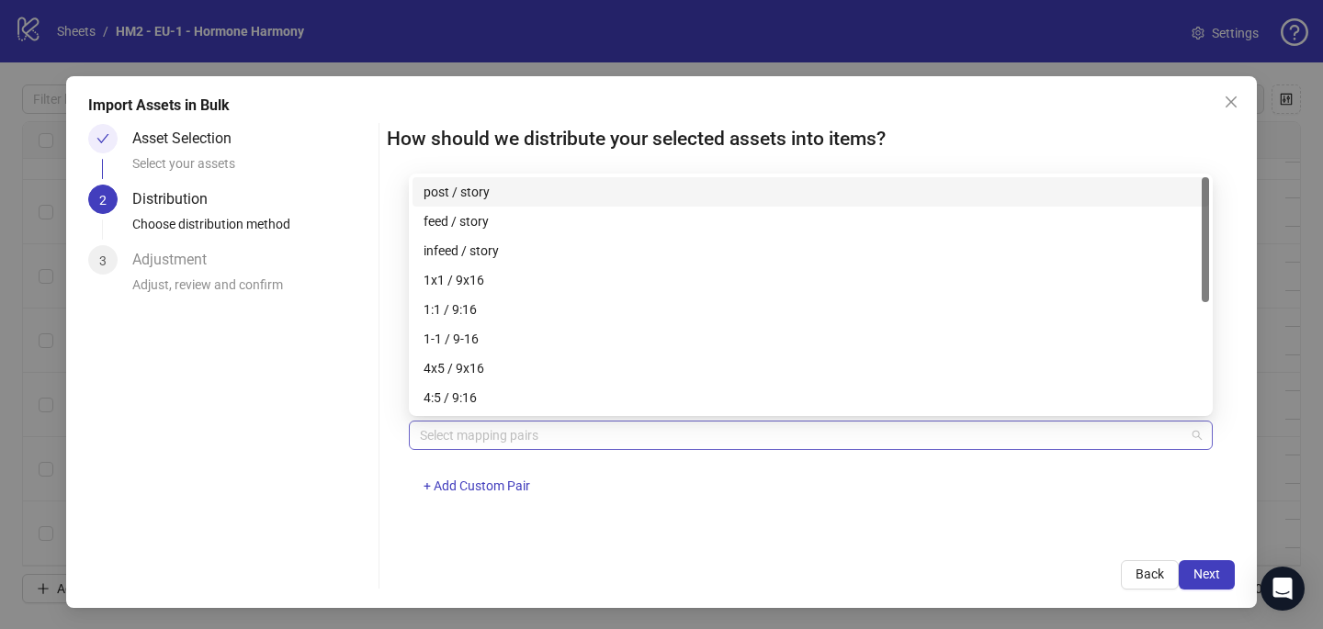
click at [512, 445] on div at bounding box center [800, 435] width 777 height 26
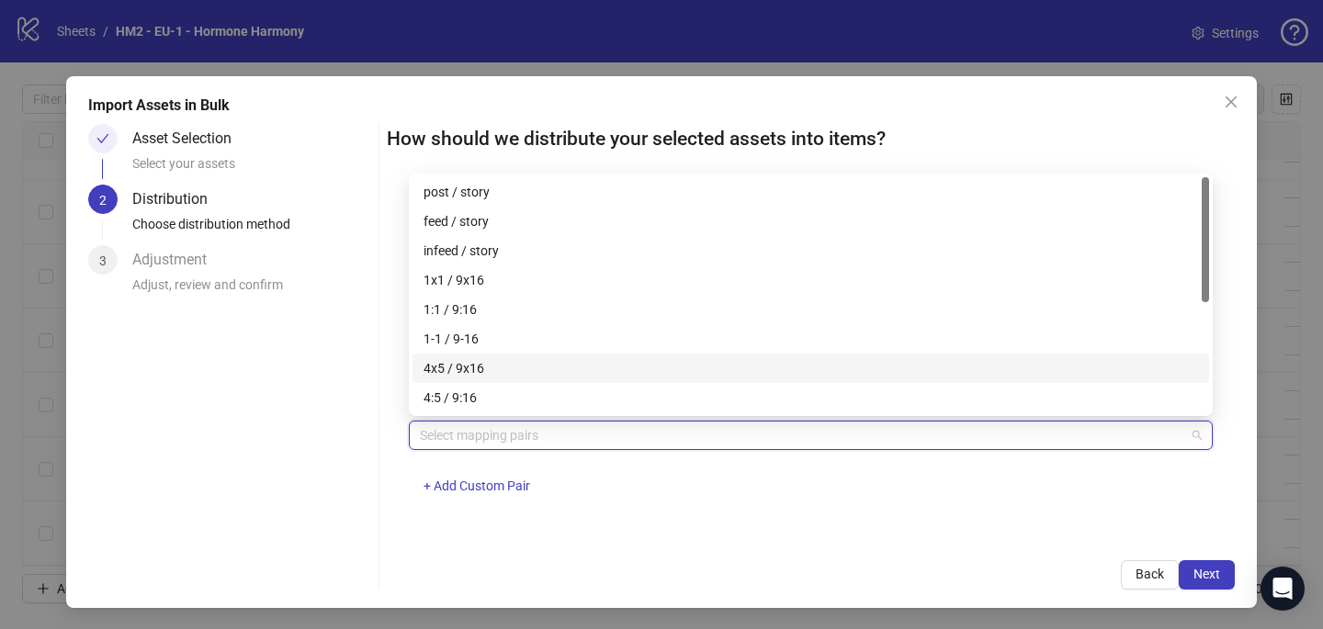
click at [499, 370] on div "4x5 / 9x16" at bounding box center [810, 368] width 774 height 20
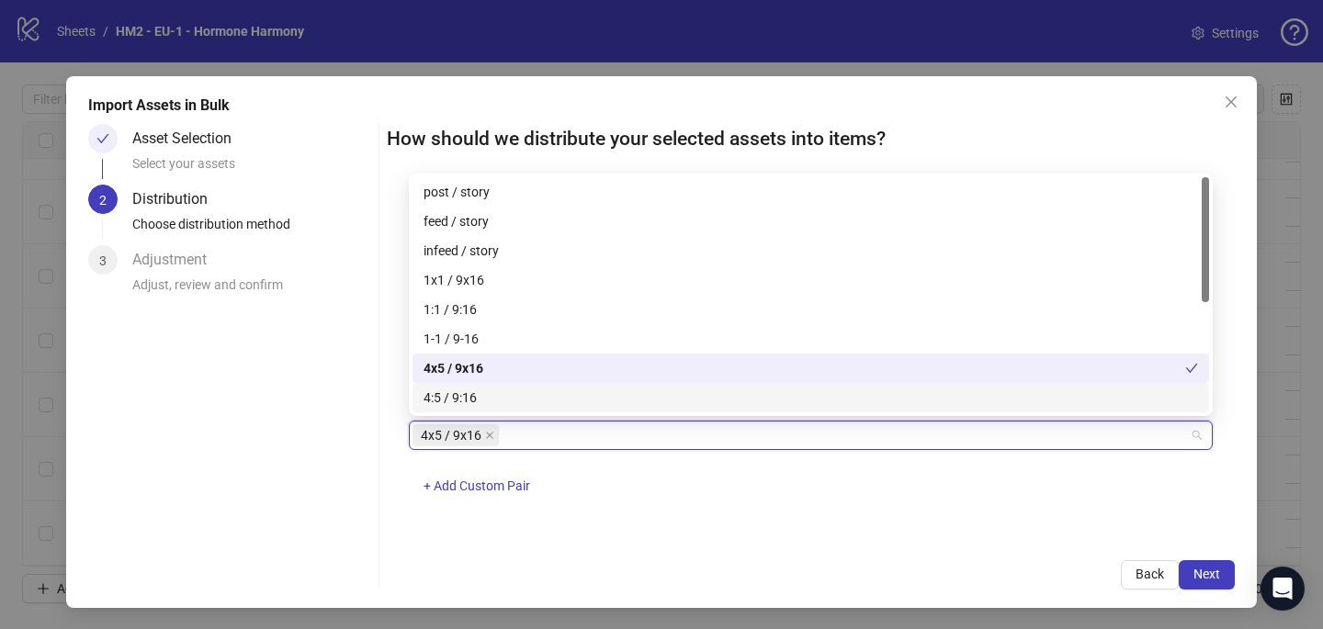
click at [949, 625] on div "Import Assets in Bulk Asset Selection Select your assets 2 Distribution Choose …" at bounding box center [661, 314] width 1323 height 629
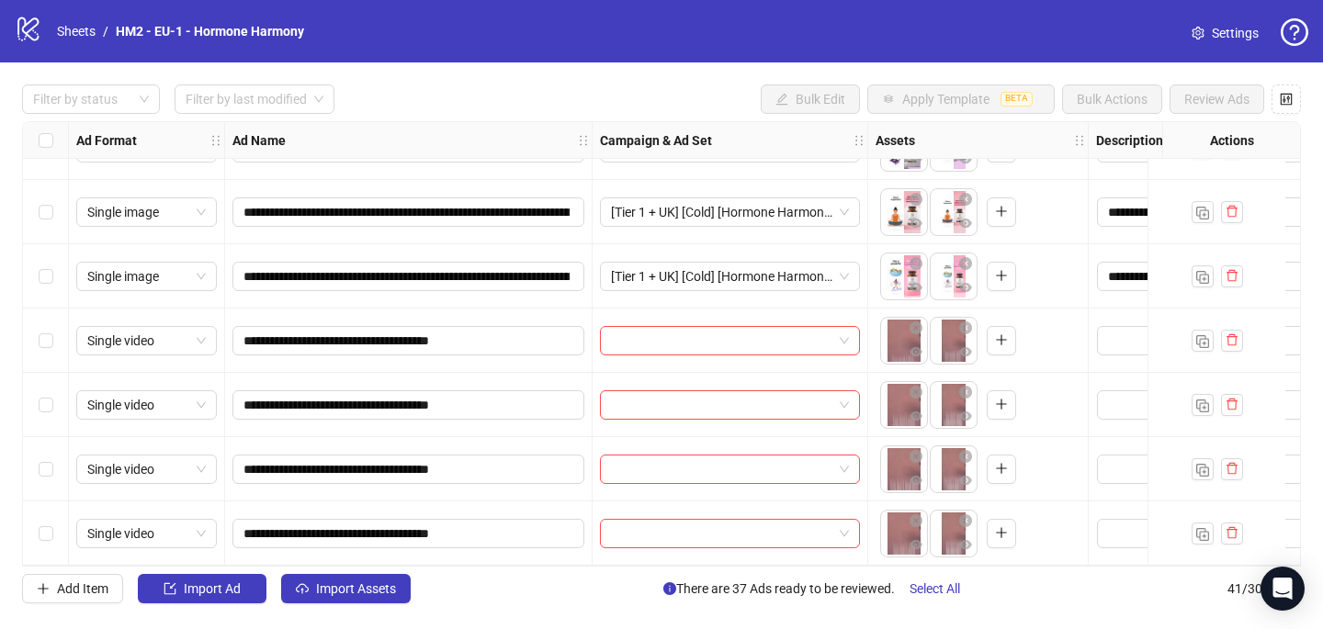
scroll to position [0, 0]
click at [648, 338] on input "search" at bounding box center [721, 341] width 221 height 28
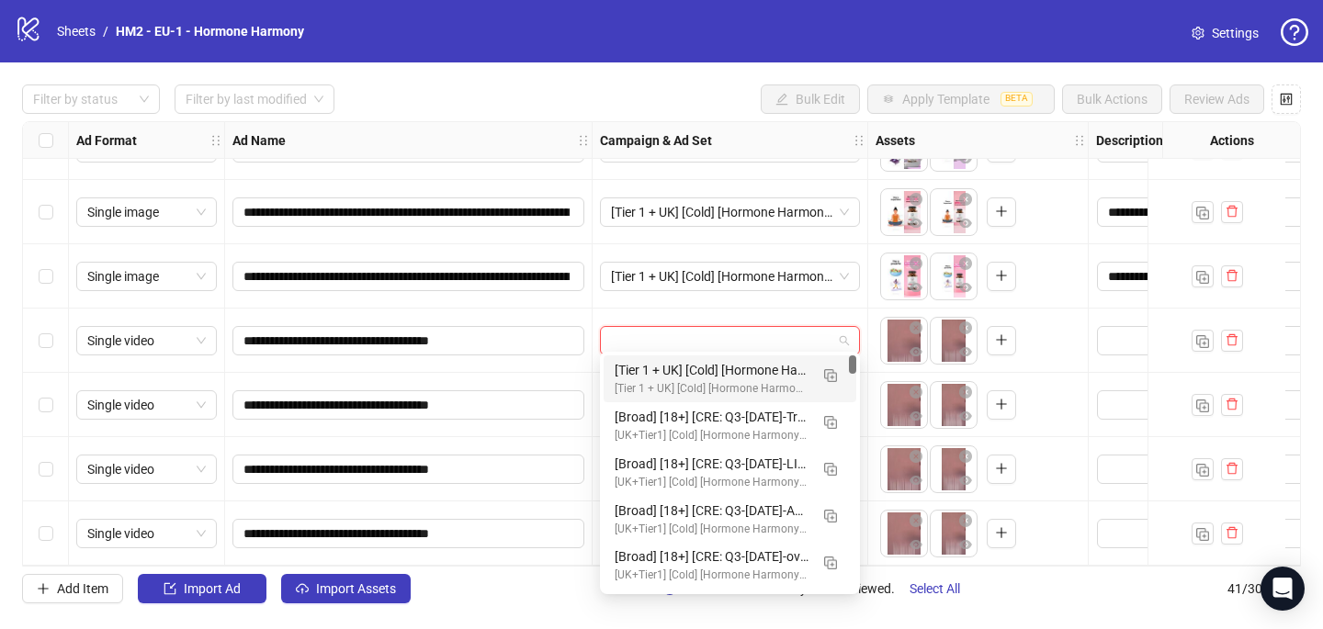
click at [0, 289] on div "**********" at bounding box center [661, 343] width 1323 height 563
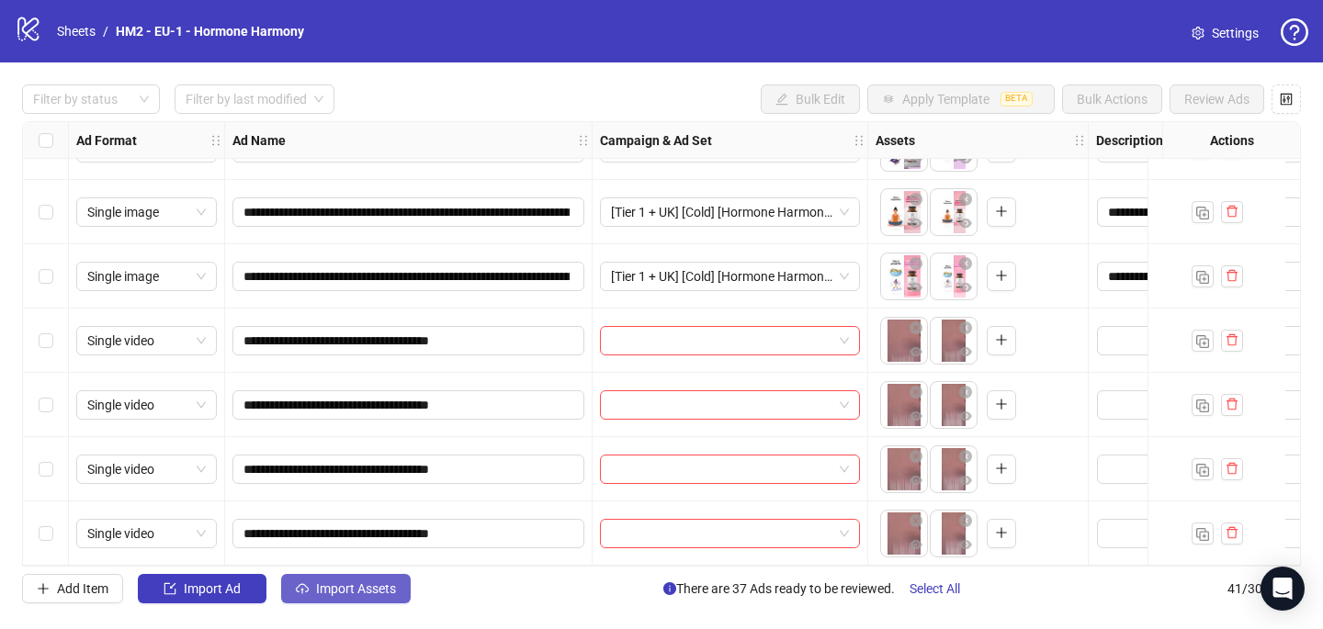
click at [359, 586] on span "Import Assets" at bounding box center [356, 588] width 80 height 15
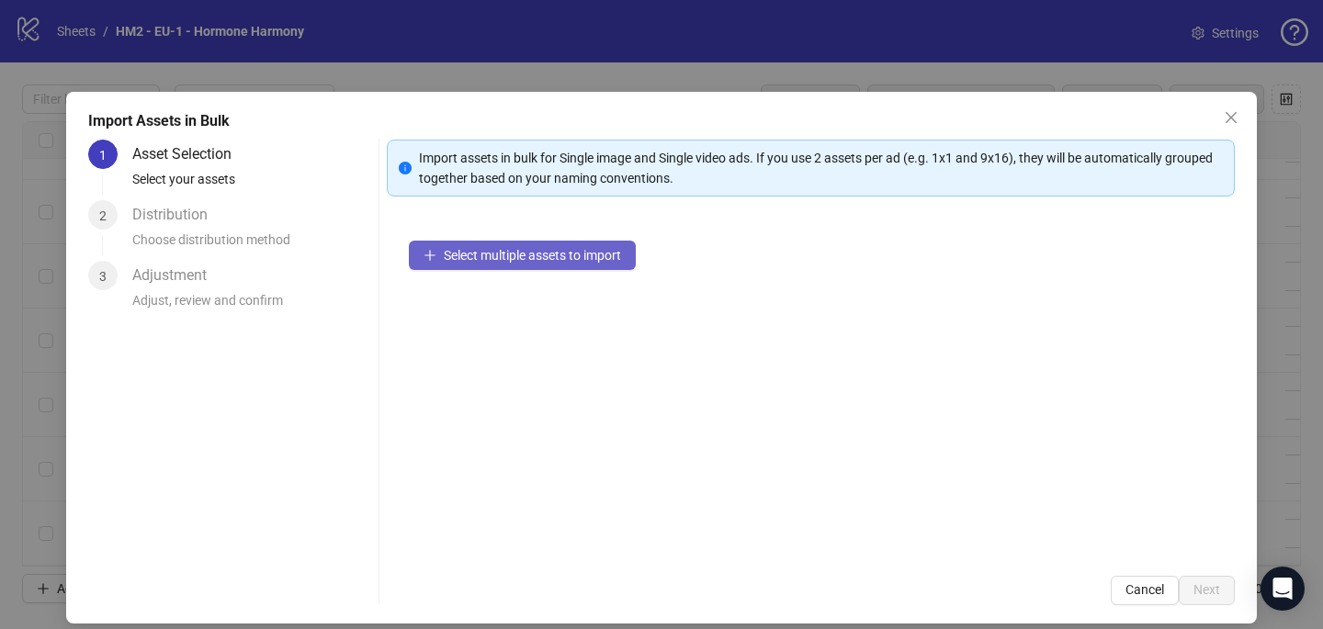
click at [588, 241] on button "Select multiple assets to import" at bounding box center [522, 255] width 227 height 29
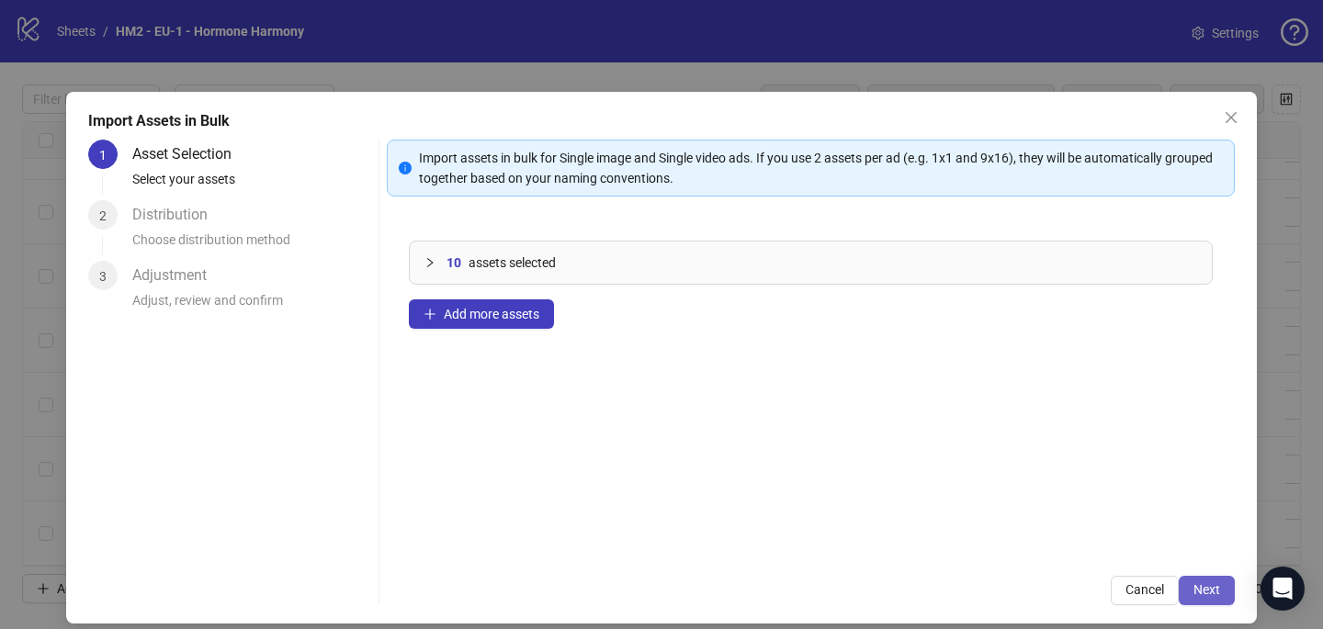
click at [1212, 590] on span "Next" at bounding box center [1206, 589] width 27 height 15
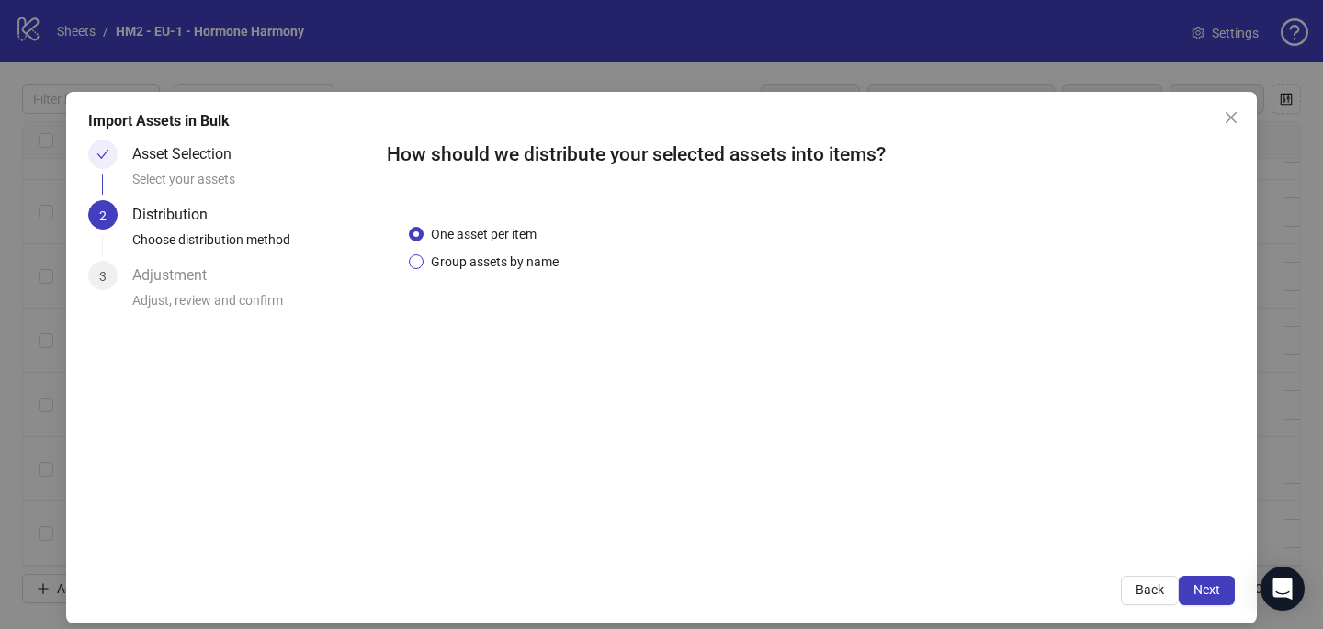
click at [523, 268] on span "Group assets by name" at bounding box center [494, 262] width 142 height 20
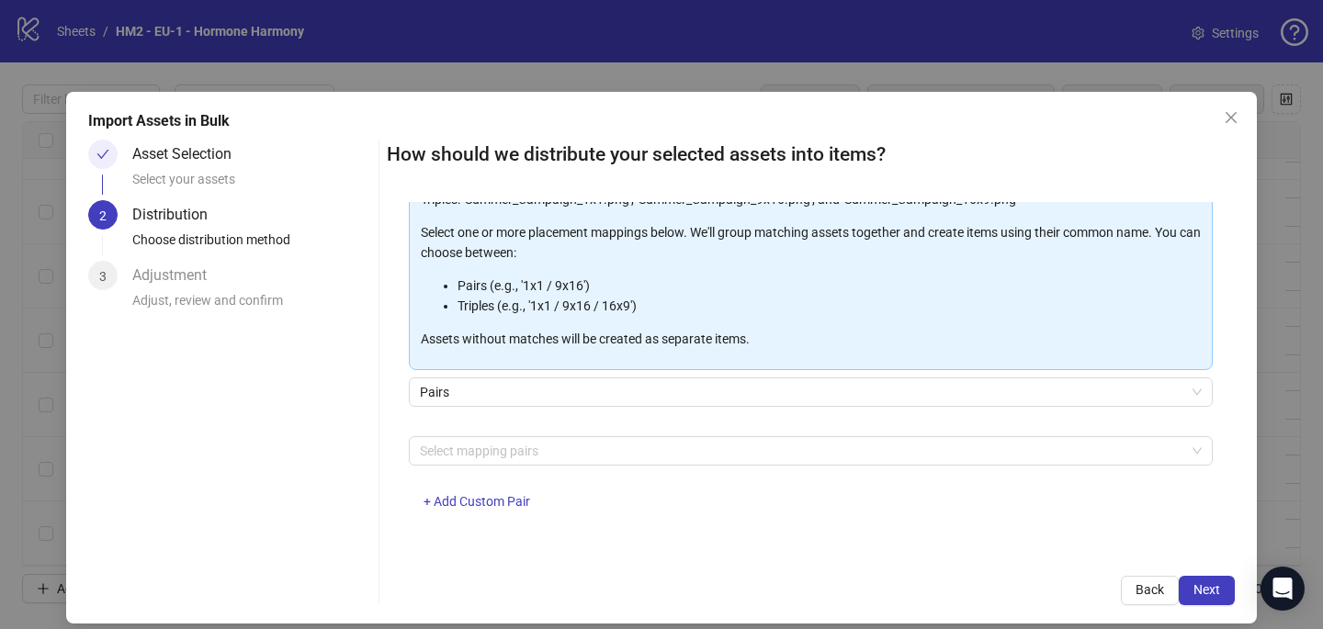
scroll to position [4, 0]
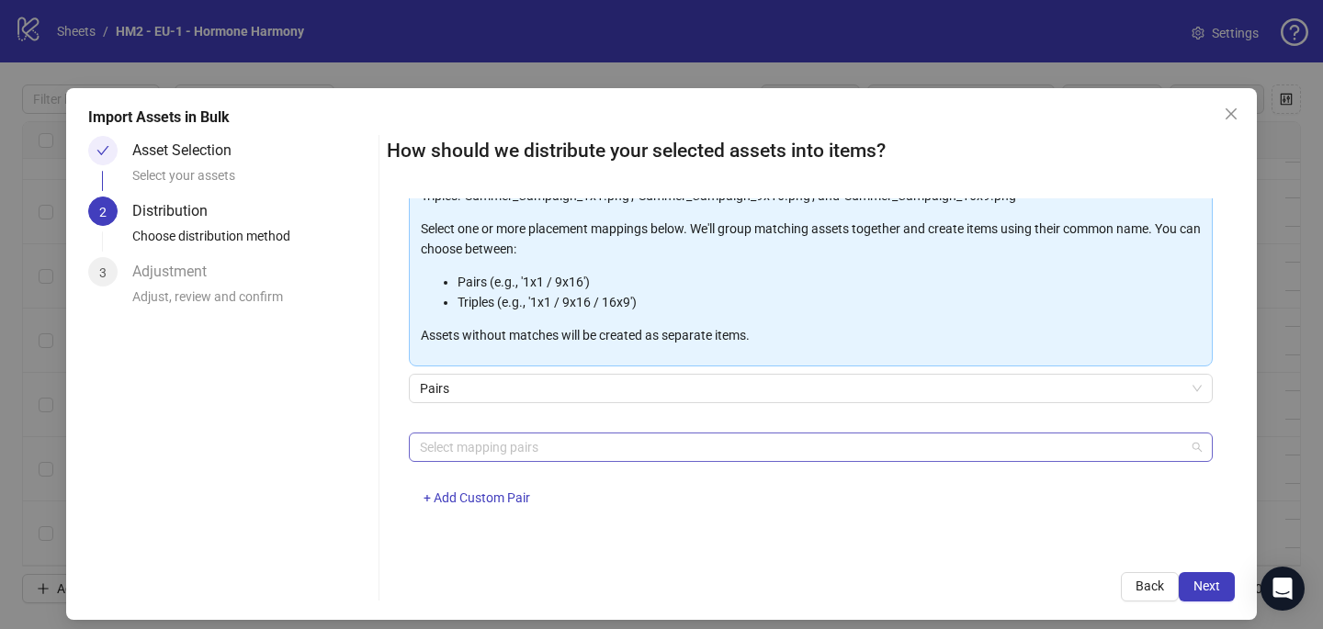
click at [508, 446] on div at bounding box center [800, 447] width 777 height 26
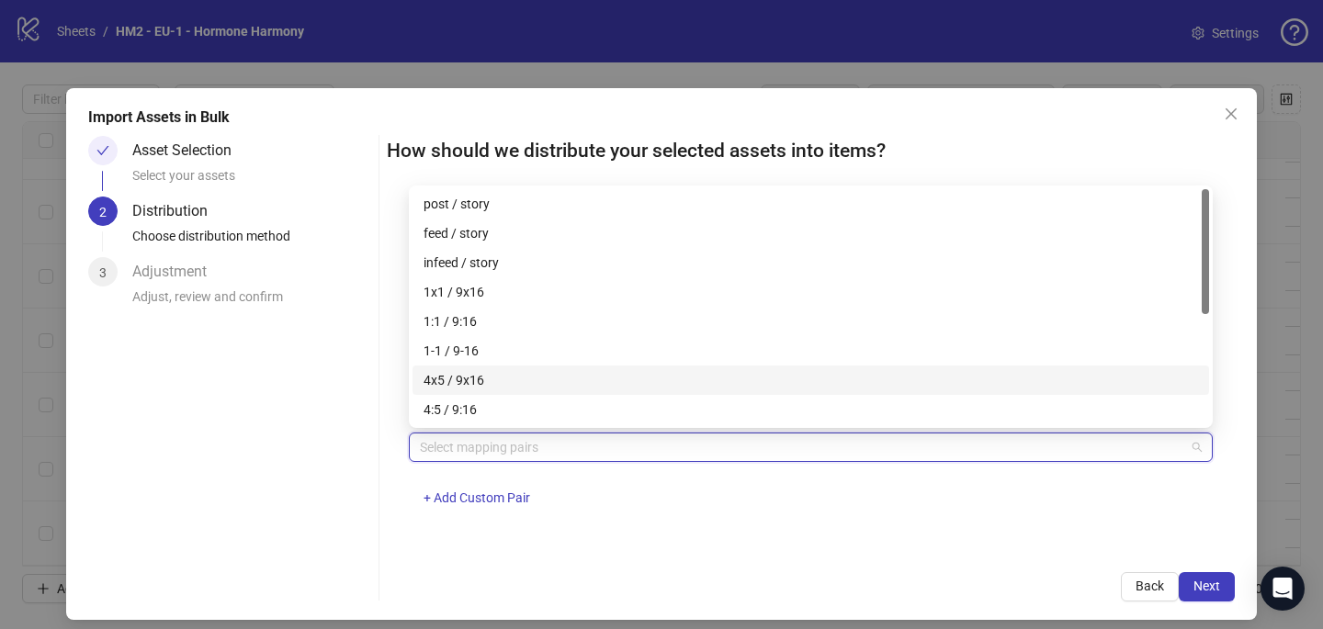
click at [500, 385] on div "4x5 / 9x16" at bounding box center [810, 380] width 774 height 20
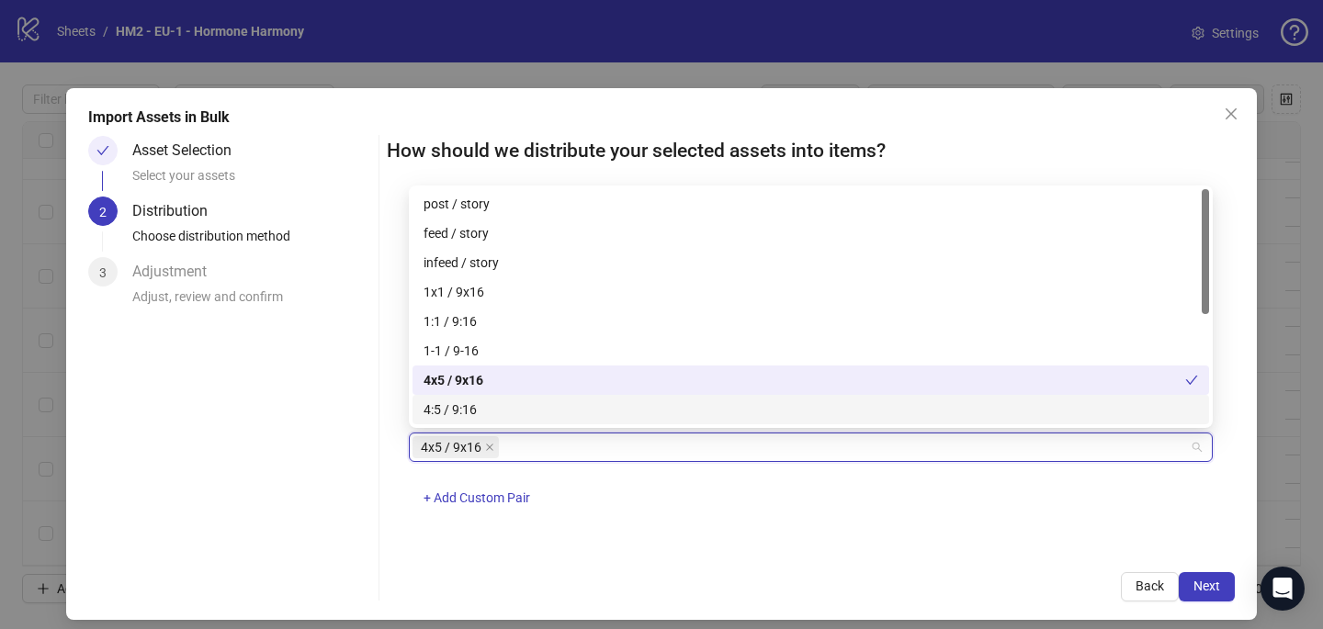
click at [731, 504] on div "4x5 / 9x16 + Add Custom Pair" at bounding box center [811, 481] width 804 height 96
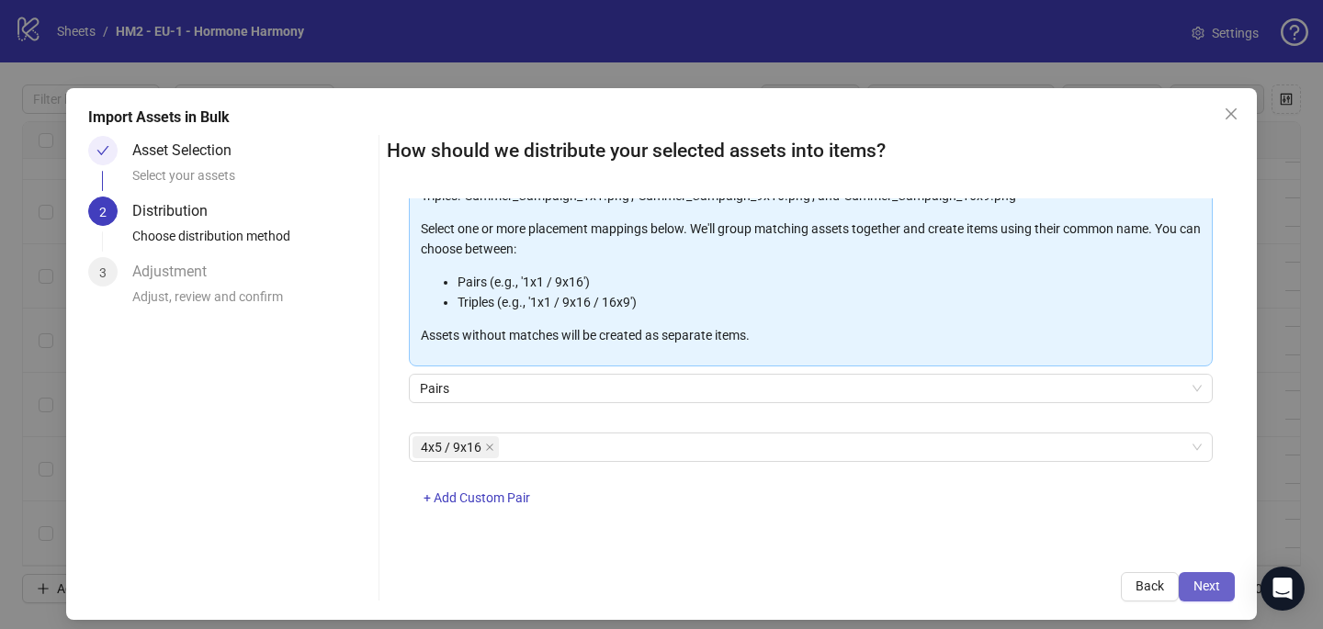
click at [1212, 583] on span "Next" at bounding box center [1206, 586] width 27 height 15
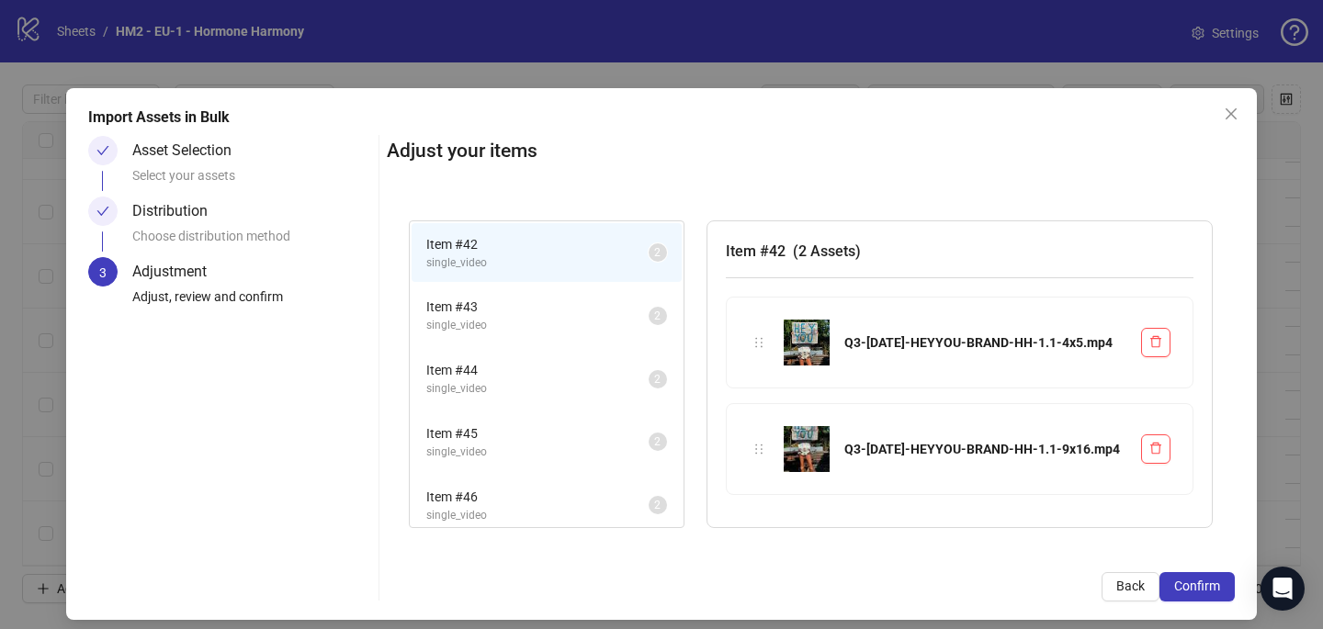
click at [1213, 584] on span "Confirm" at bounding box center [1197, 586] width 46 height 15
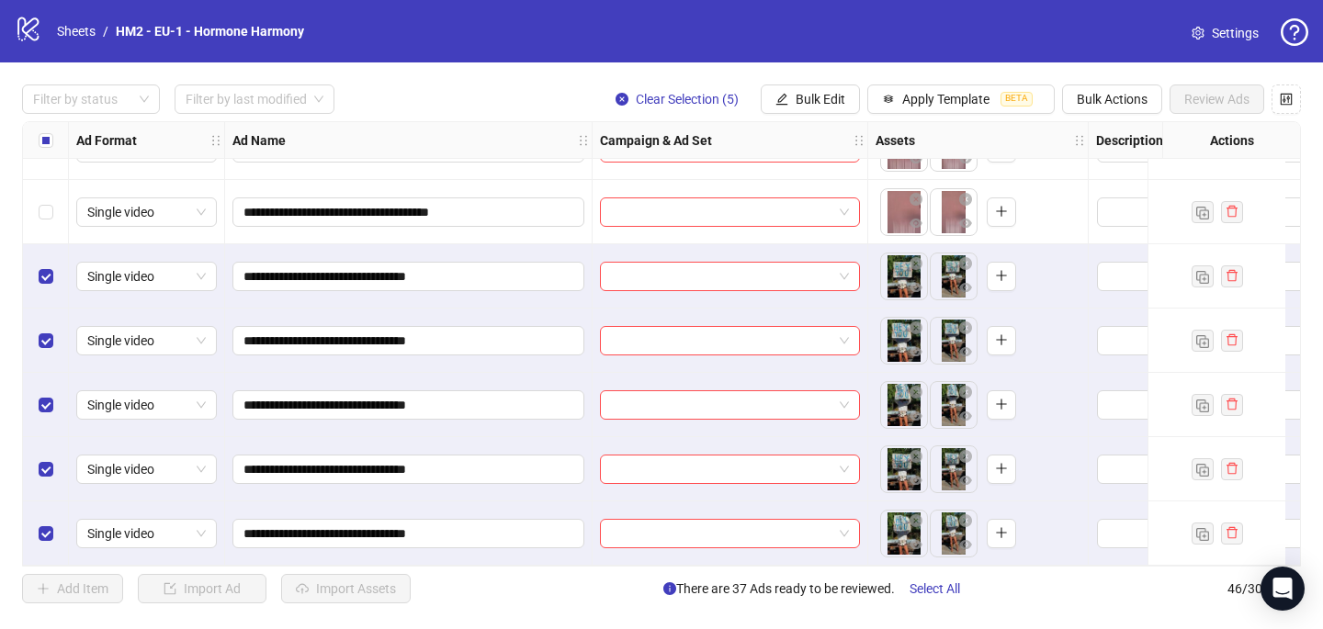
scroll to position [2558, 0]
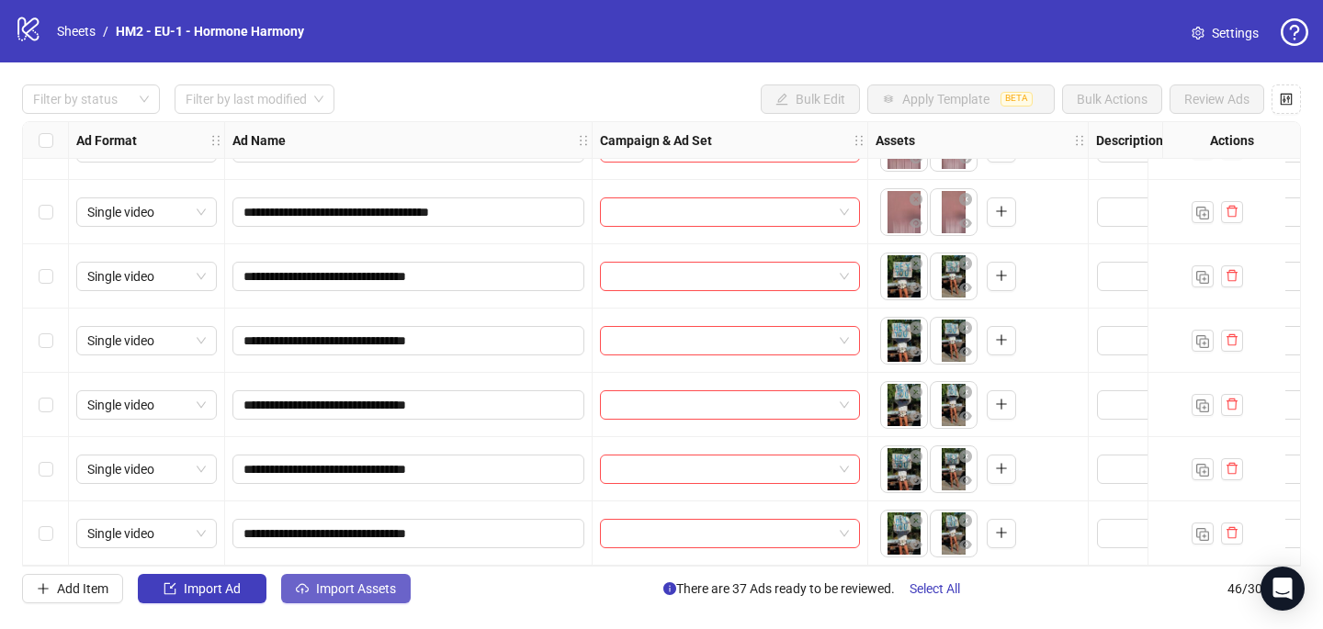
click at [322, 582] on span "Import Assets" at bounding box center [356, 588] width 80 height 15
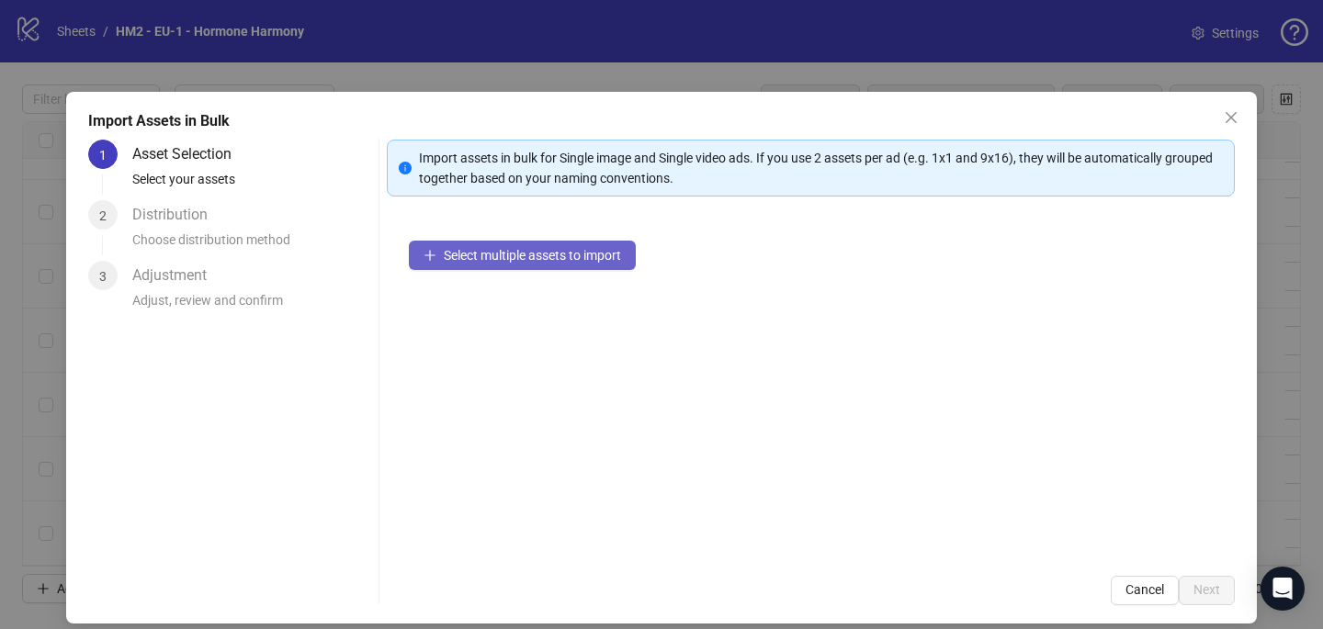
click at [506, 263] on button "Select multiple assets to import" at bounding box center [522, 255] width 227 height 29
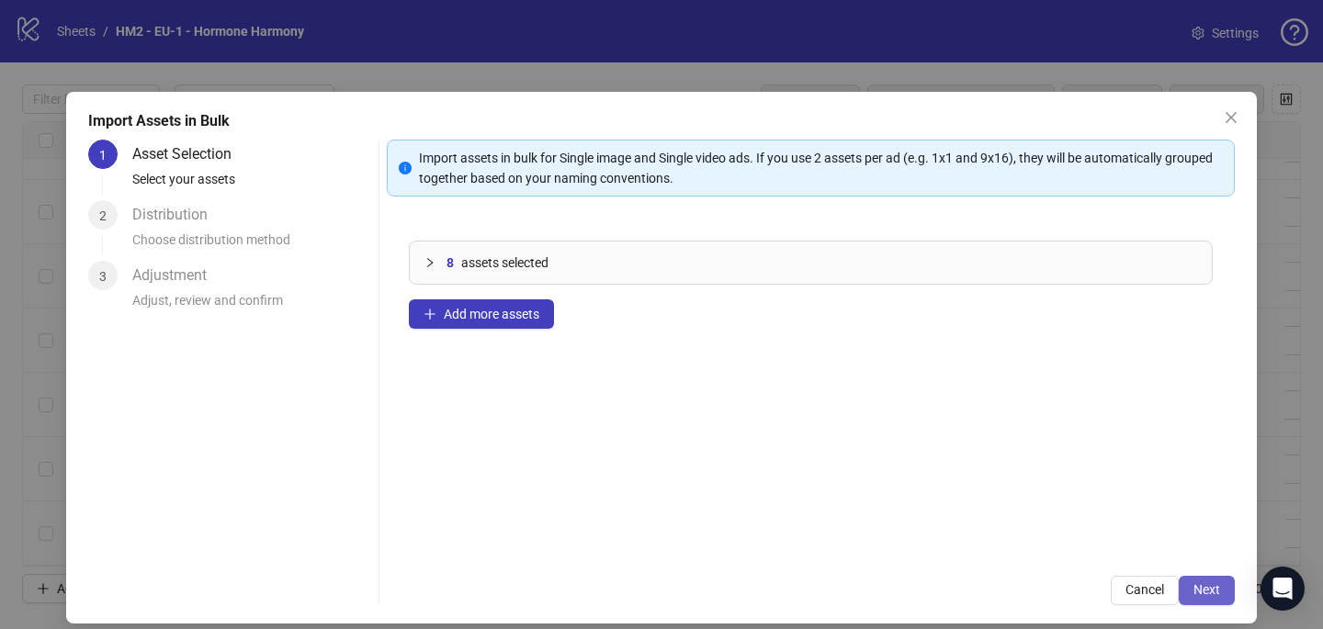
click at [1211, 582] on span "Next" at bounding box center [1206, 589] width 27 height 15
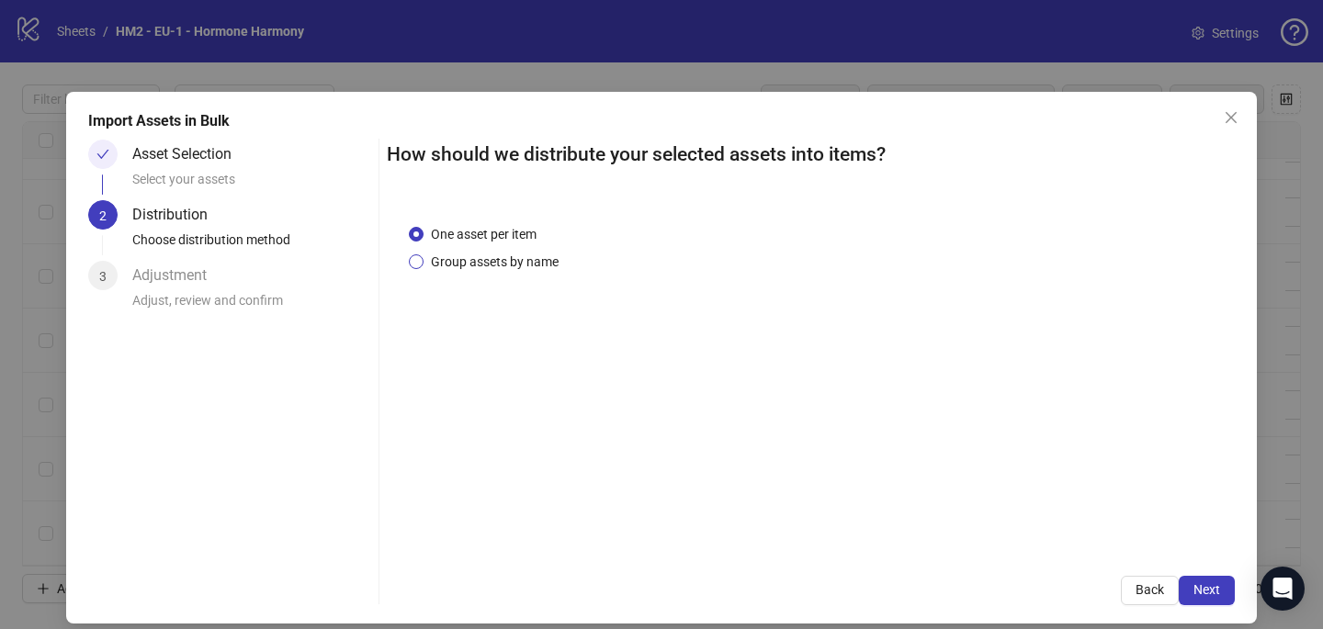
click at [559, 270] on span "Group assets by name" at bounding box center [494, 262] width 142 height 20
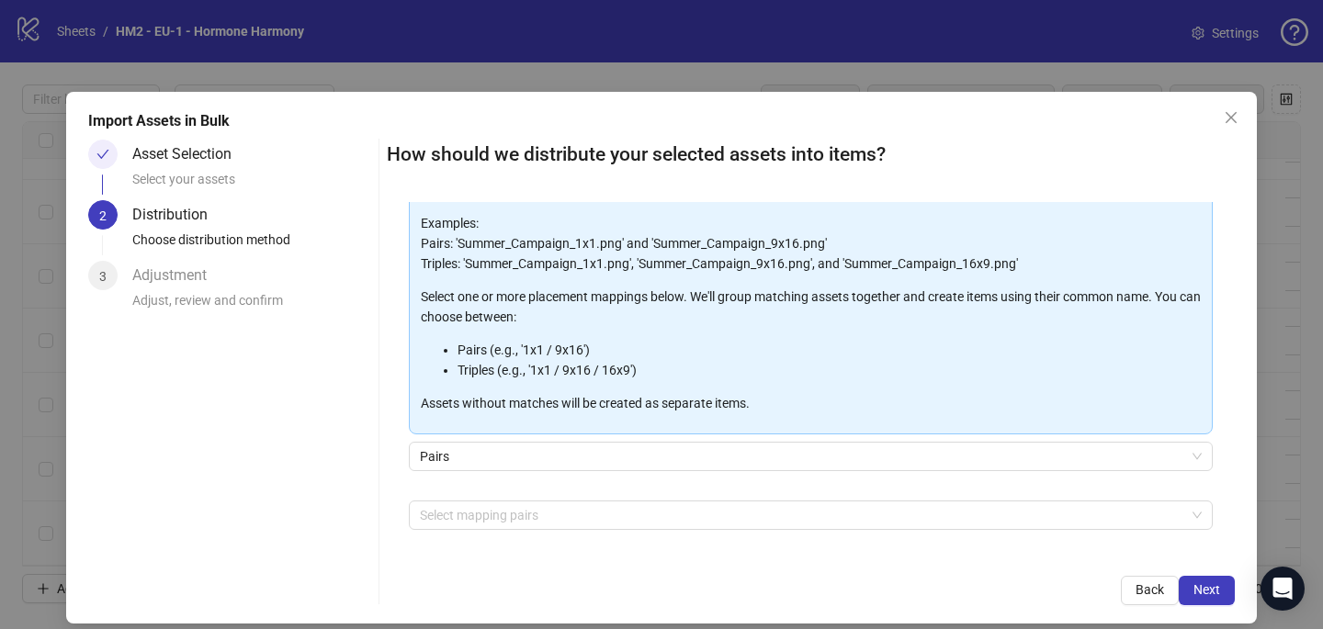
scroll to position [186, 0]
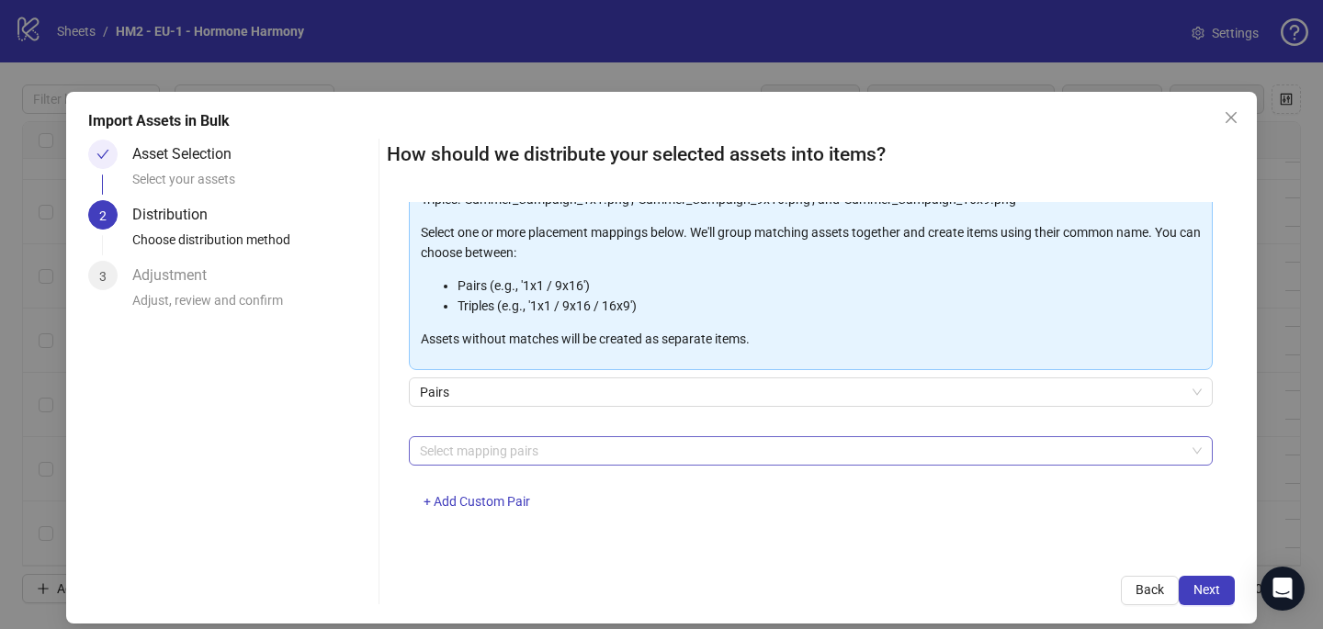
click at [505, 445] on div at bounding box center [800, 451] width 777 height 26
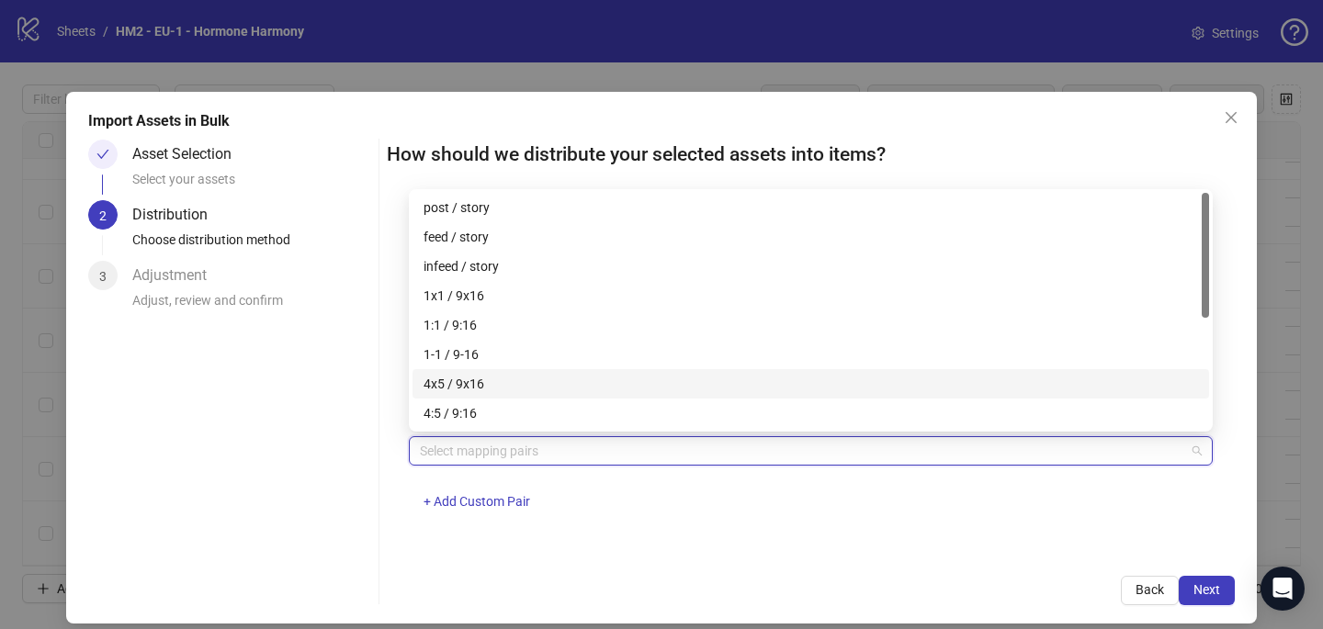
click at [505, 387] on div "4x5 / 9x16" at bounding box center [810, 384] width 774 height 20
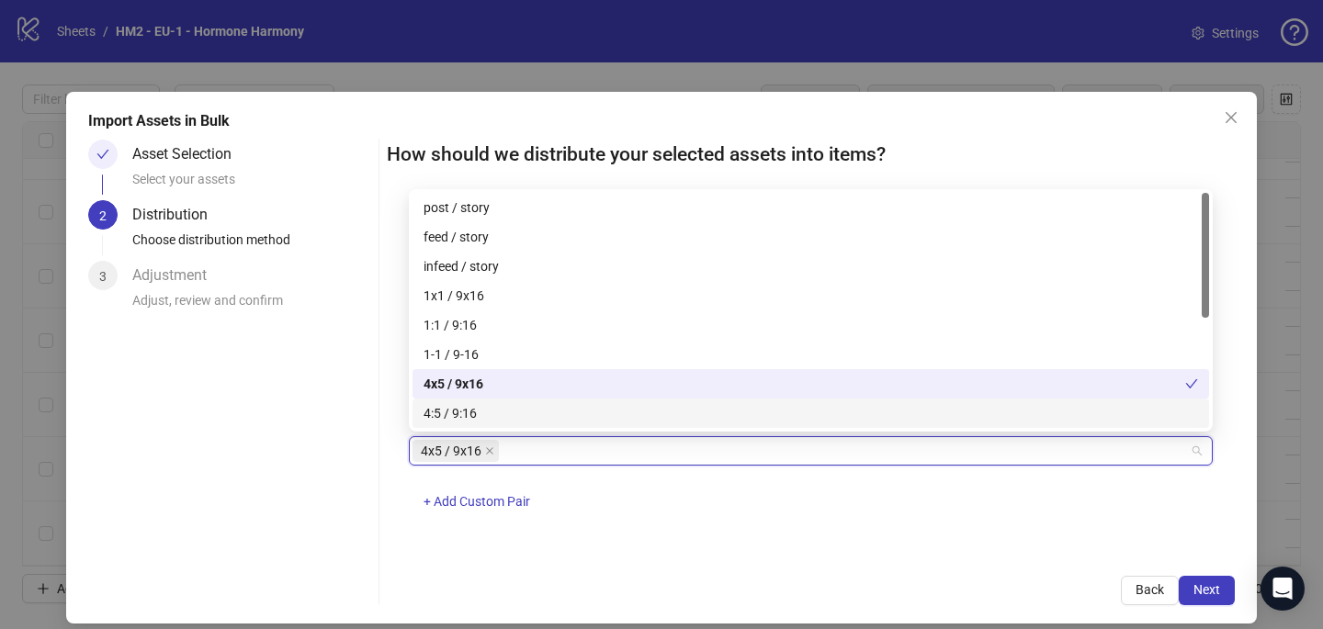
click at [806, 522] on div "4x5 / 9x16 + Add Custom Pair" at bounding box center [811, 484] width 804 height 96
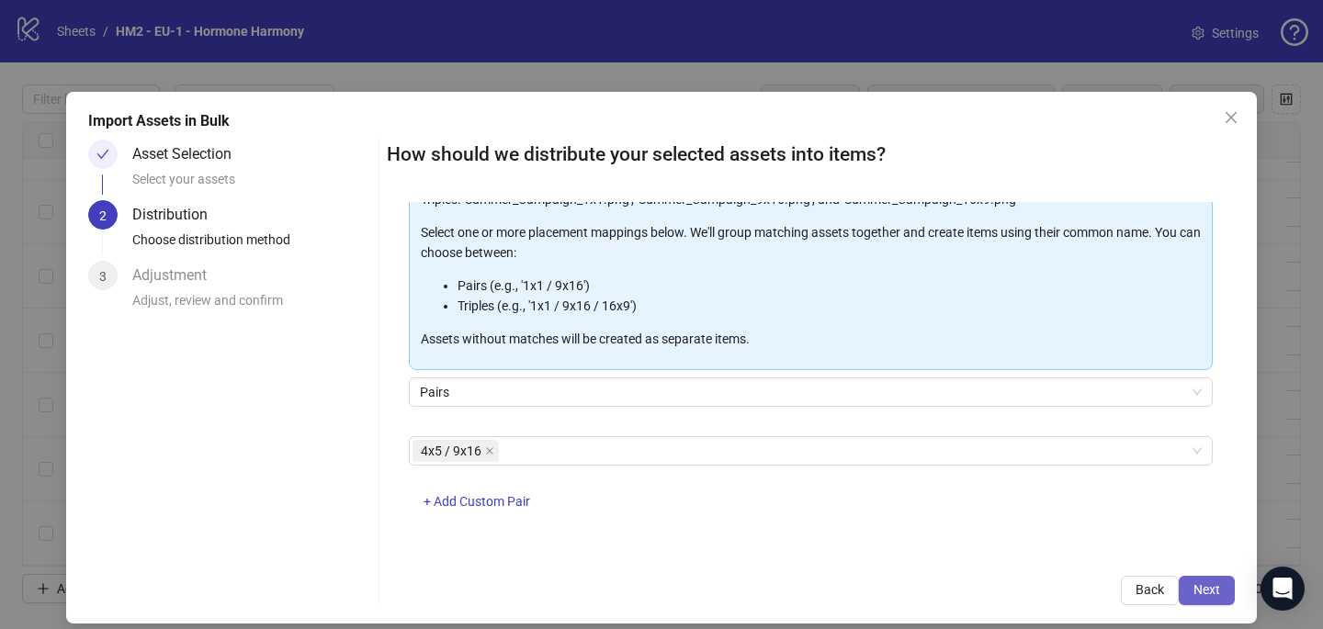
click at [1208, 591] on span "Next" at bounding box center [1206, 589] width 27 height 15
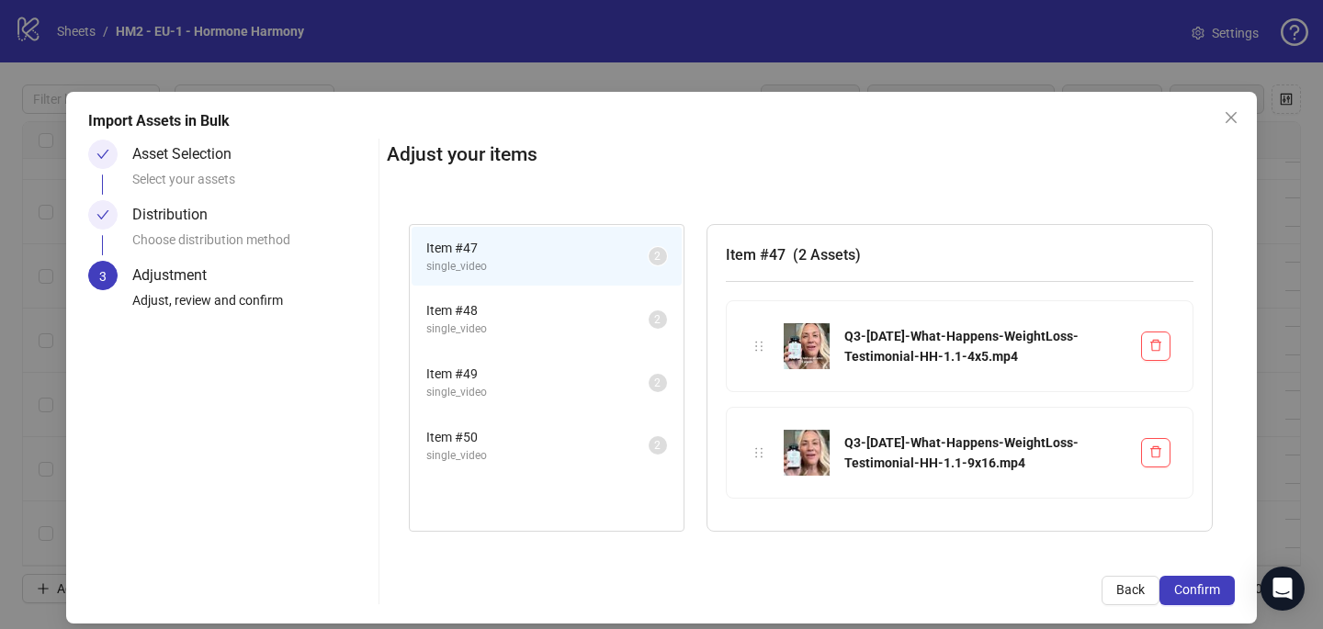
click at [1209, 591] on span "Confirm" at bounding box center [1197, 589] width 46 height 15
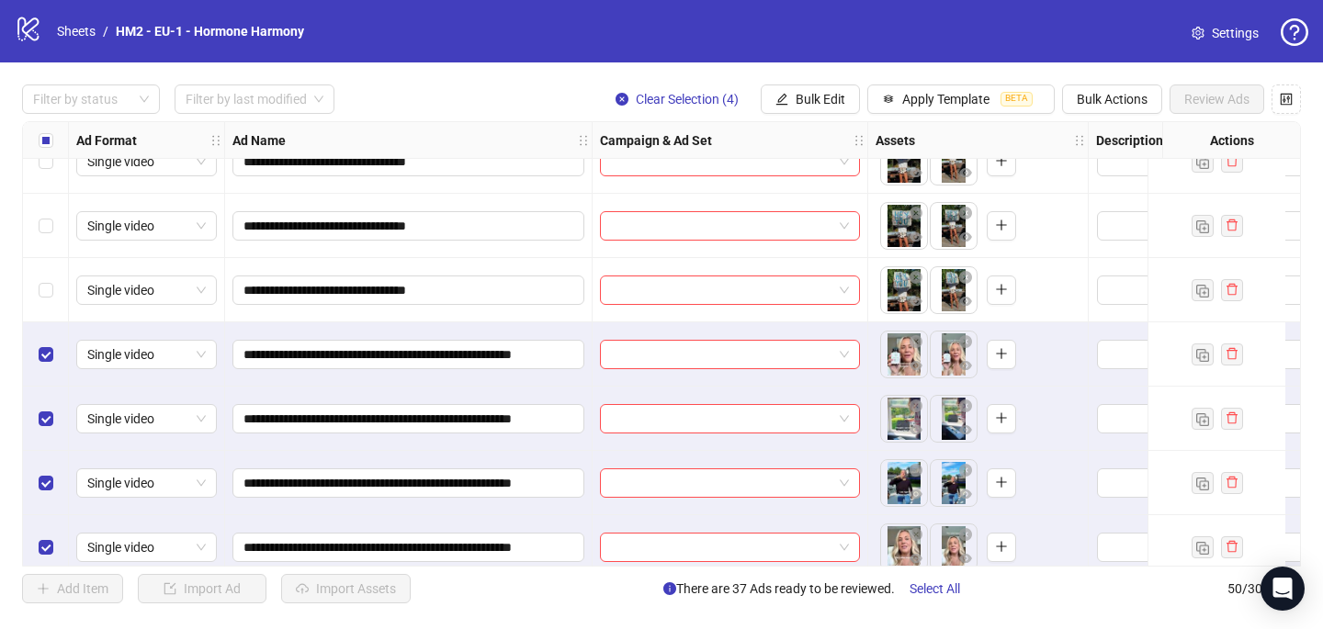
scroll to position [2815, 0]
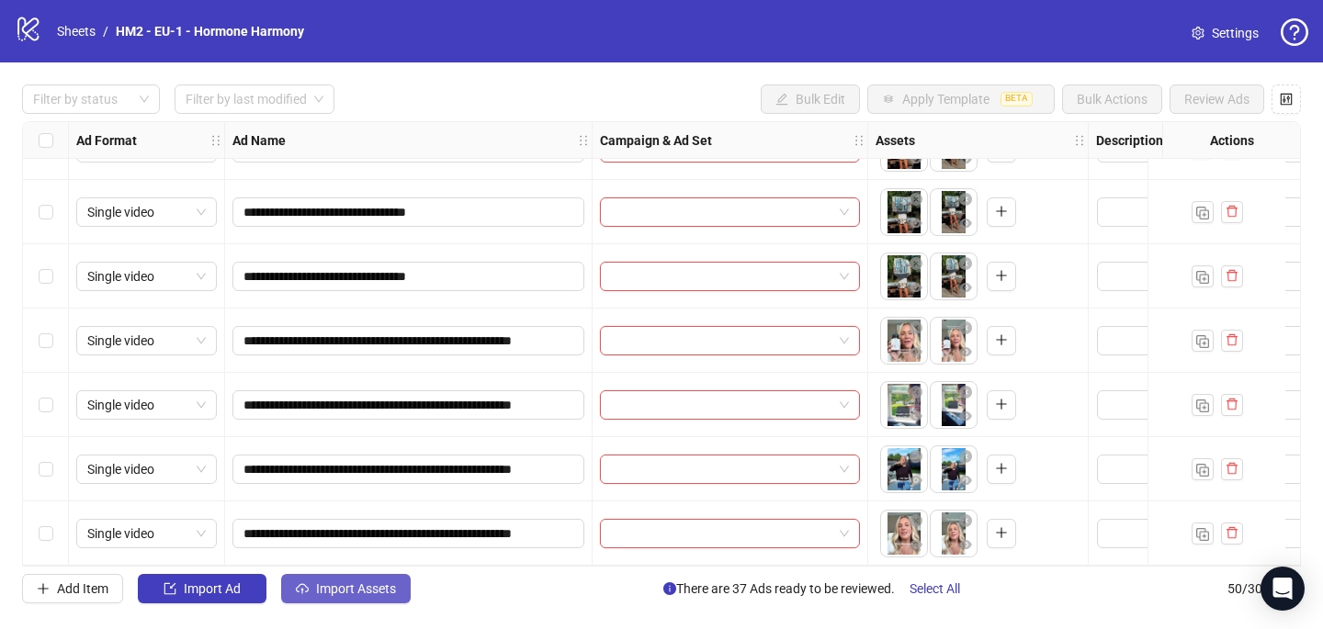
click at [332, 598] on button "Import Assets" at bounding box center [346, 588] width 130 height 29
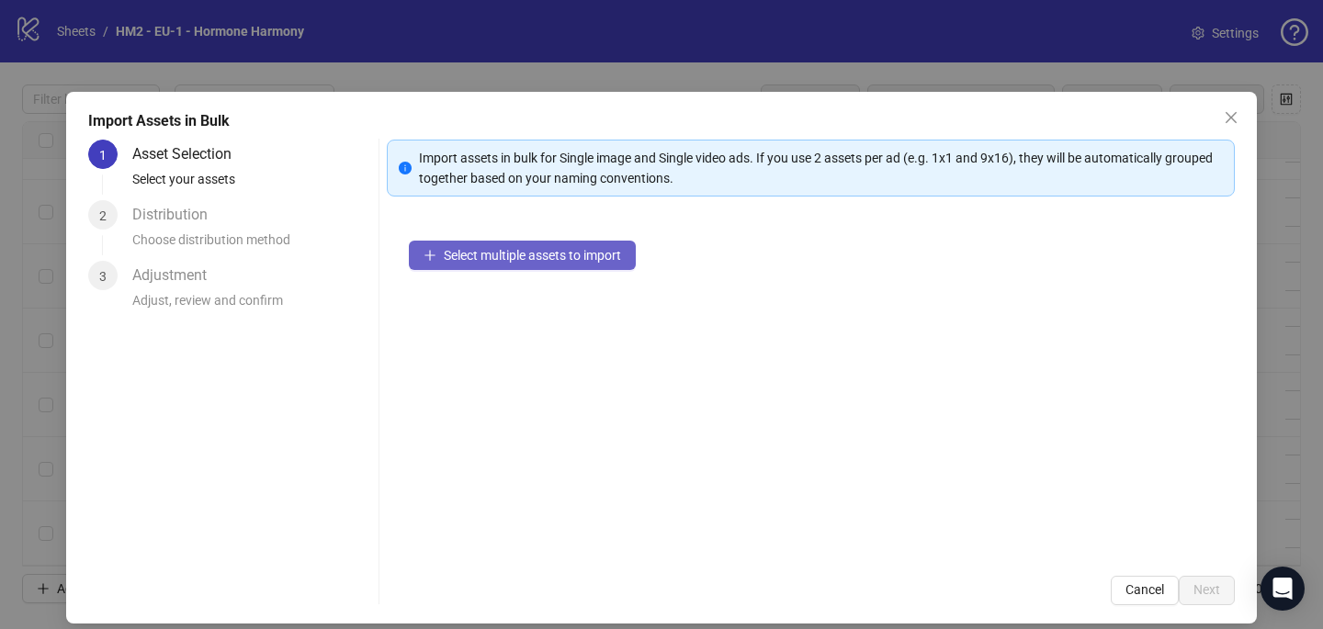
click at [475, 243] on button "Select multiple assets to import" at bounding box center [522, 255] width 227 height 29
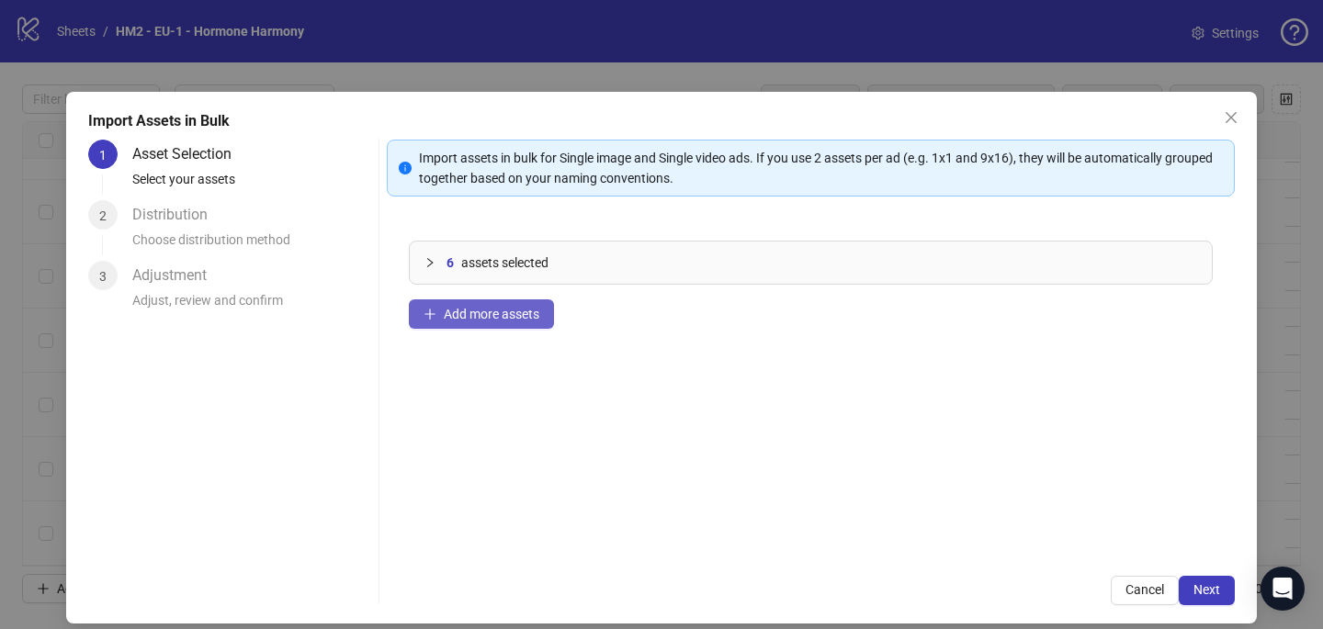
click at [541, 315] on button "Add more assets" at bounding box center [481, 313] width 145 height 29
click at [524, 310] on span "Add more assets" at bounding box center [492, 314] width 96 height 15
click at [543, 316] on button "Add more assets" at bounding box center [481, 313] width 145 height 29
click at [528, 313] on span "Add more assets" at bounding box center [492, 314] width 96 height 15
click at [1218, 588] on span "Next" at bounding box center [1206, 589] width 27 height 15
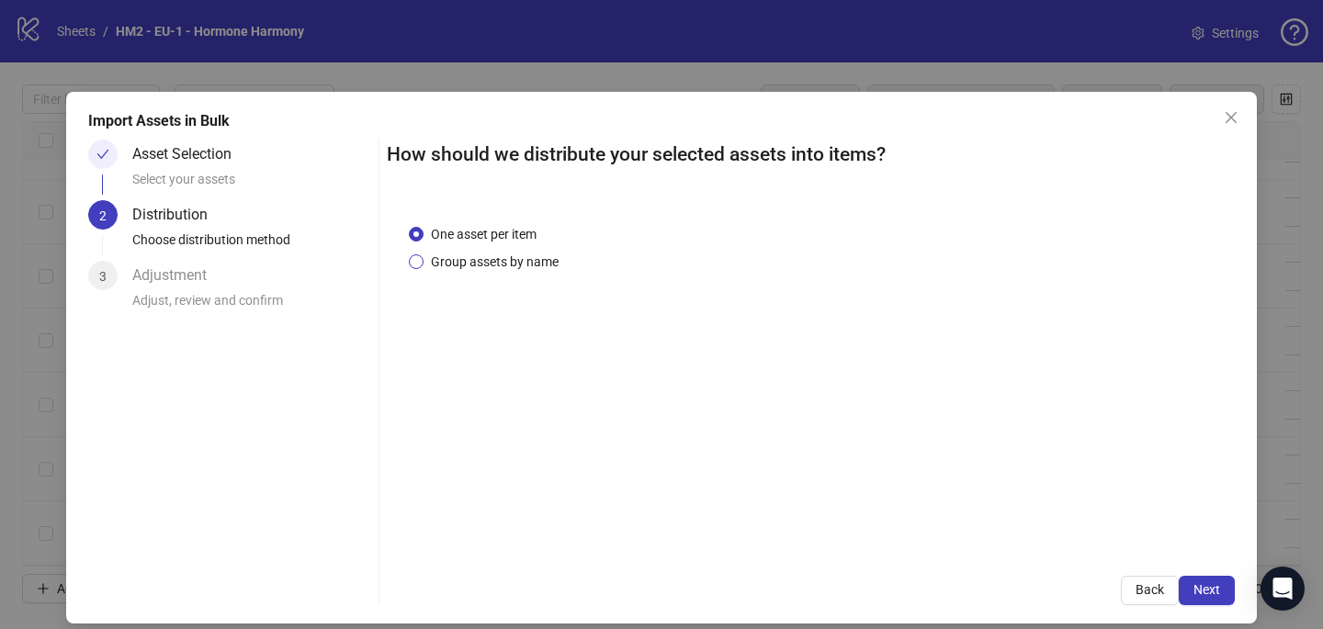
click at [519, 255] on span "Group assets by name" at bounding box center [494, 262] width 142 height 20
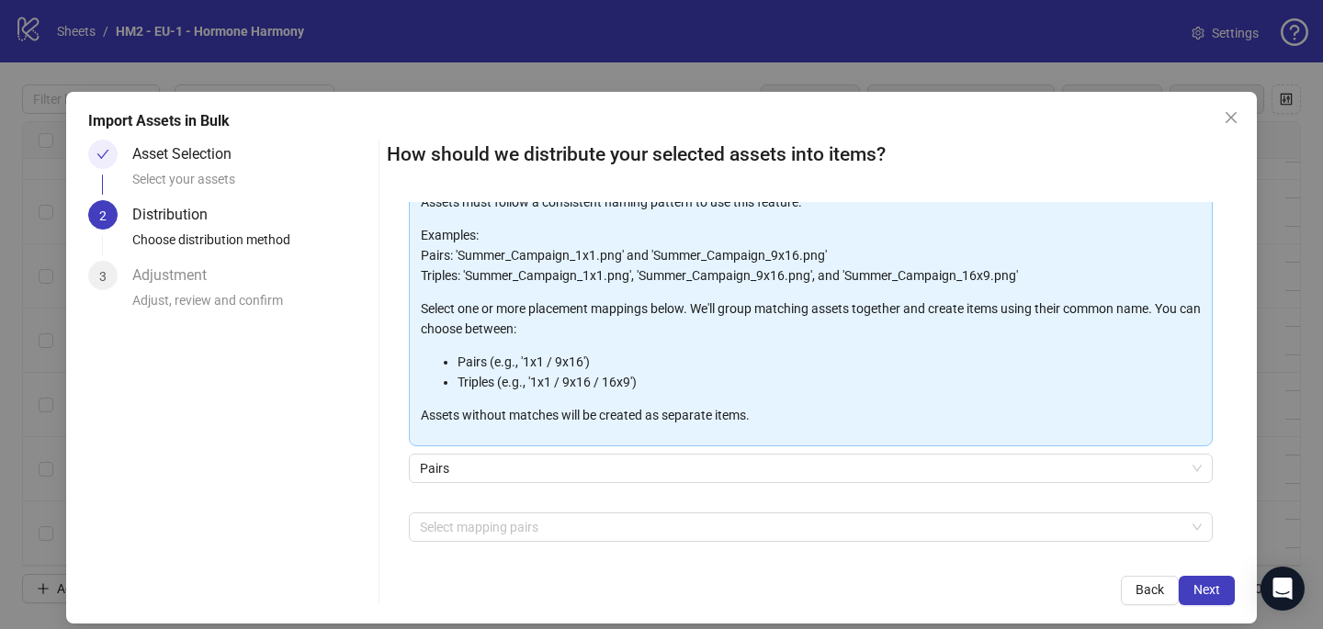
scroll to position [186, 0]
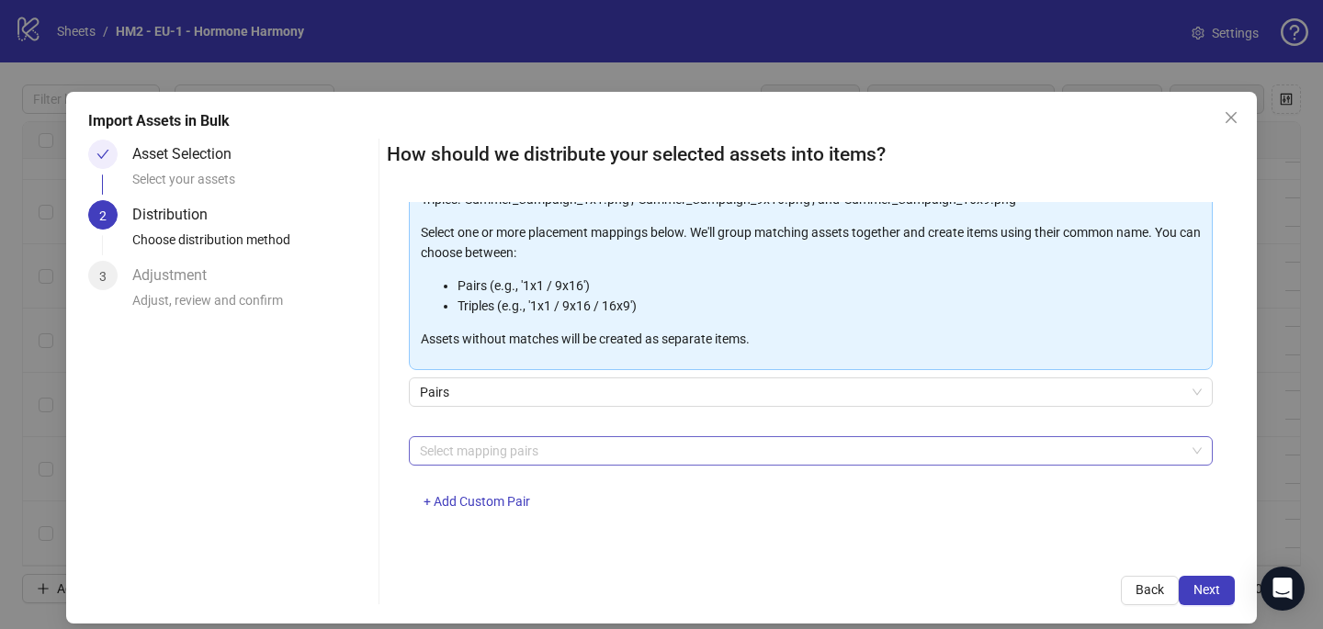
click at [451, 453] on div at bounding box center [800, 451] width 777 height 26
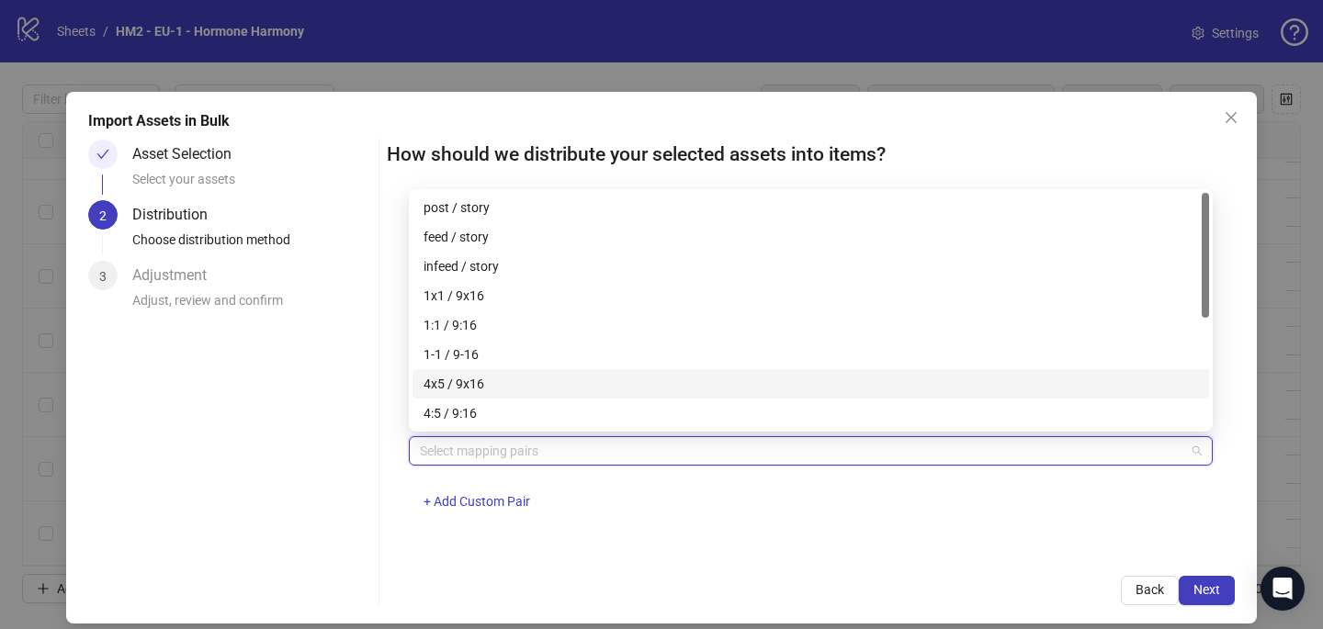
click at [447, 383] on div "4x5 / 9x16" at bounding box center [810, 384] width 774 height 20
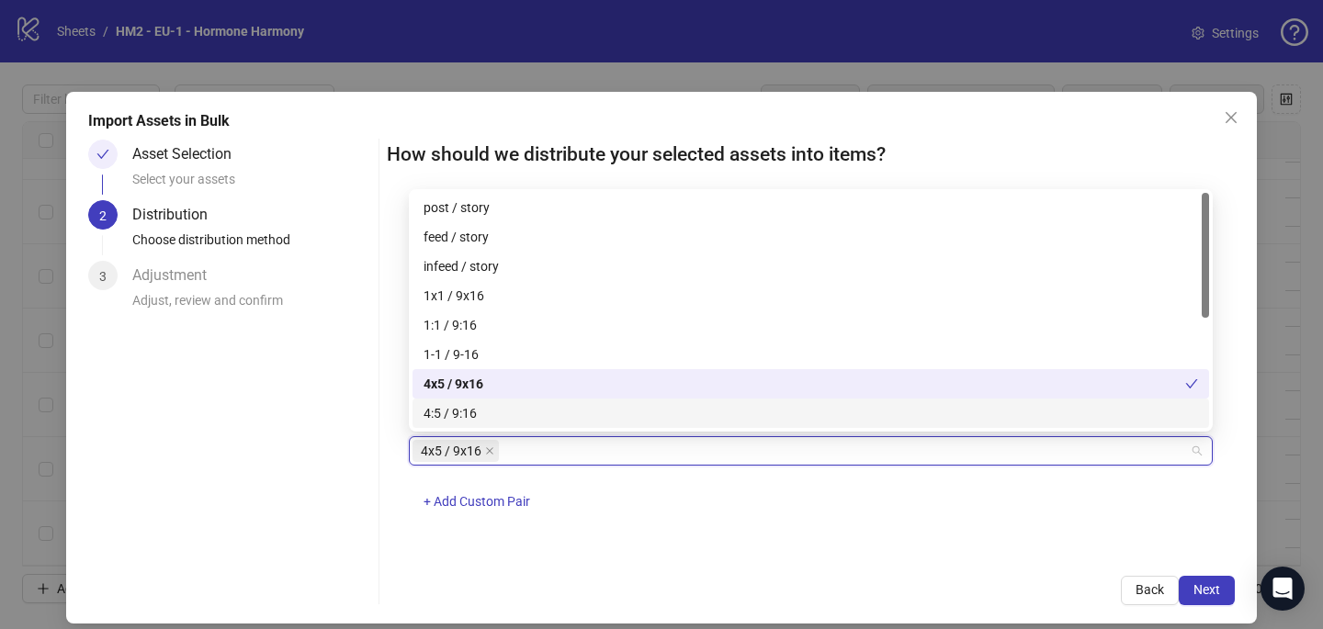
click at [772, 516] on div "4x5 / 9x16 + Add Custom Pair" at bounding box center [811, 484] width 804 height 96
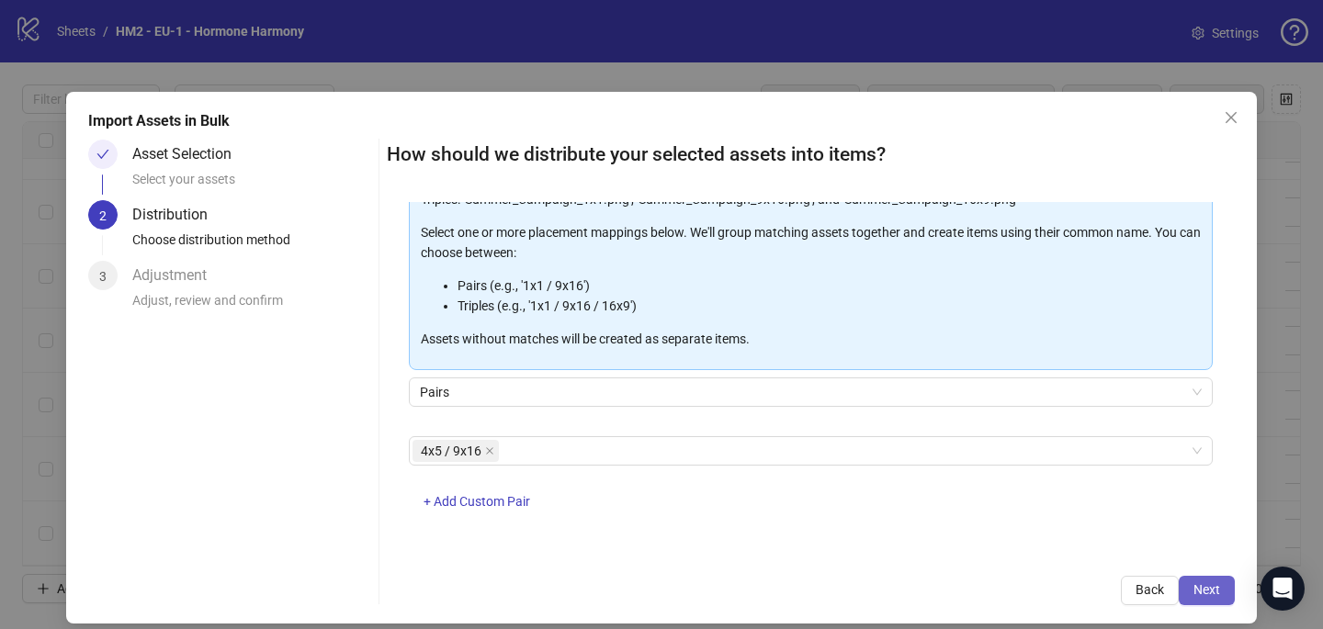
click at [1214, 582] on span "Next" at bounding box center [1206, 589] width 27 height 15
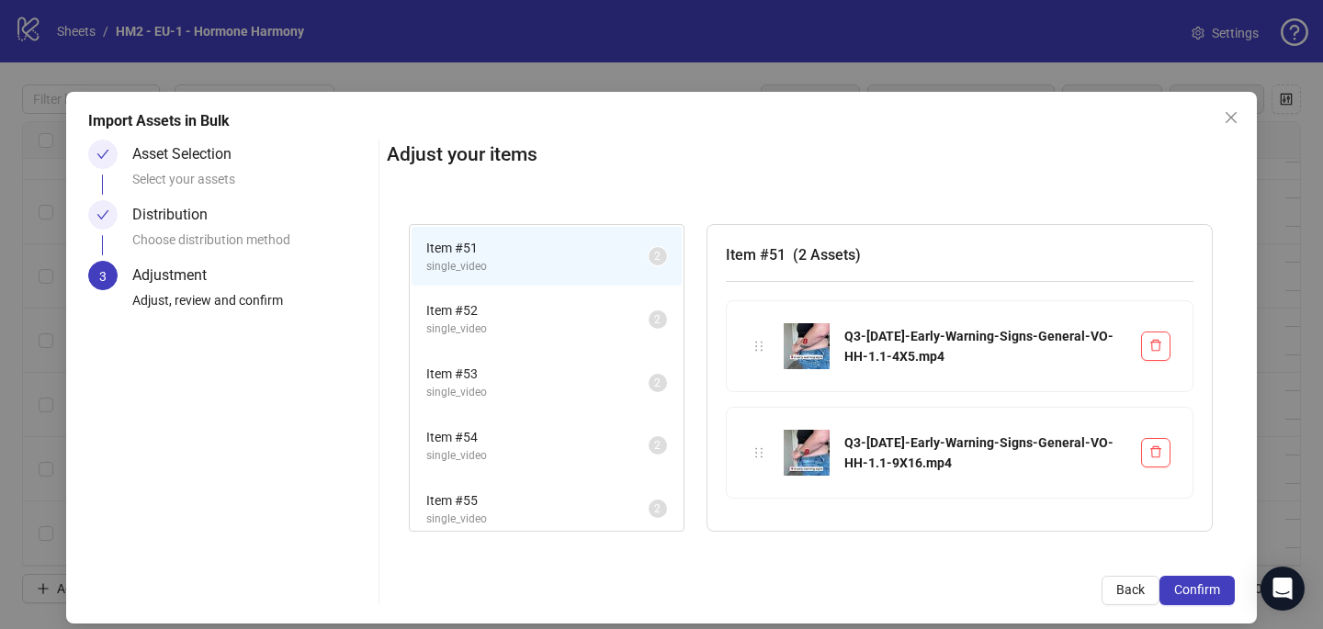
click at [1215, 583] on span "Confirm" at bounding box center [1197, 589] width 46 height 15
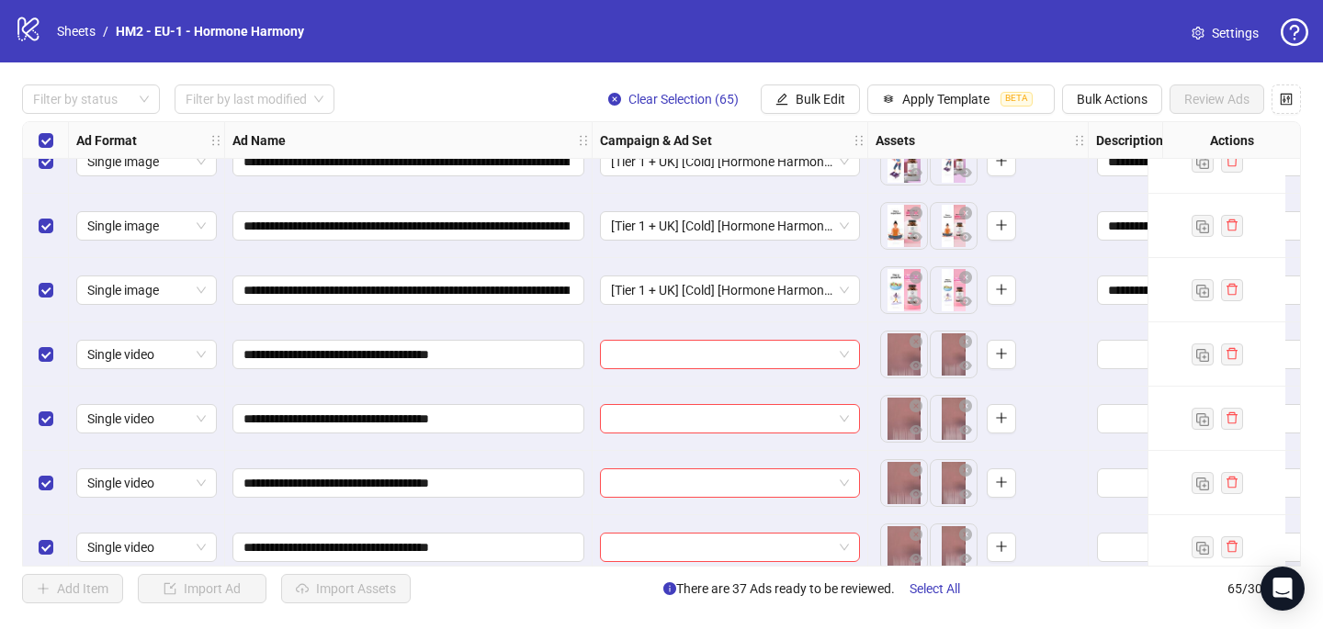
scroll to position [2216, 0]
click at [38, 126] on div "Select all rows" at bounding box center [46, 140] width 46 height 37
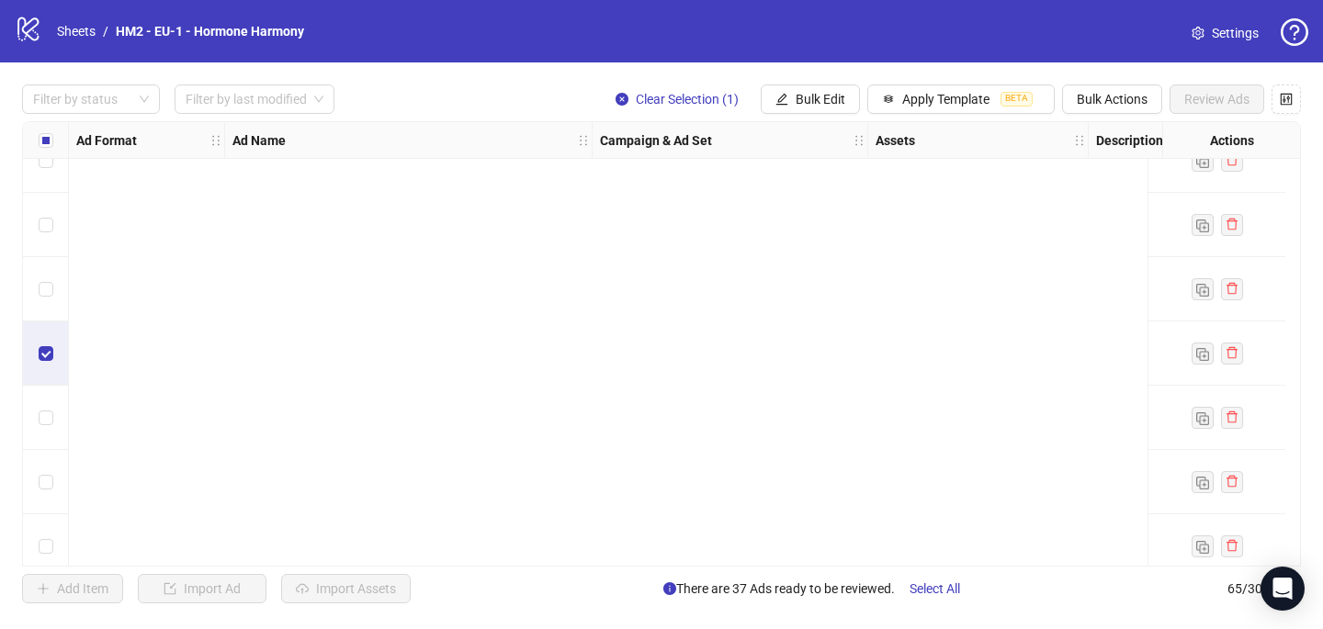
scroll to position [3780, 0]
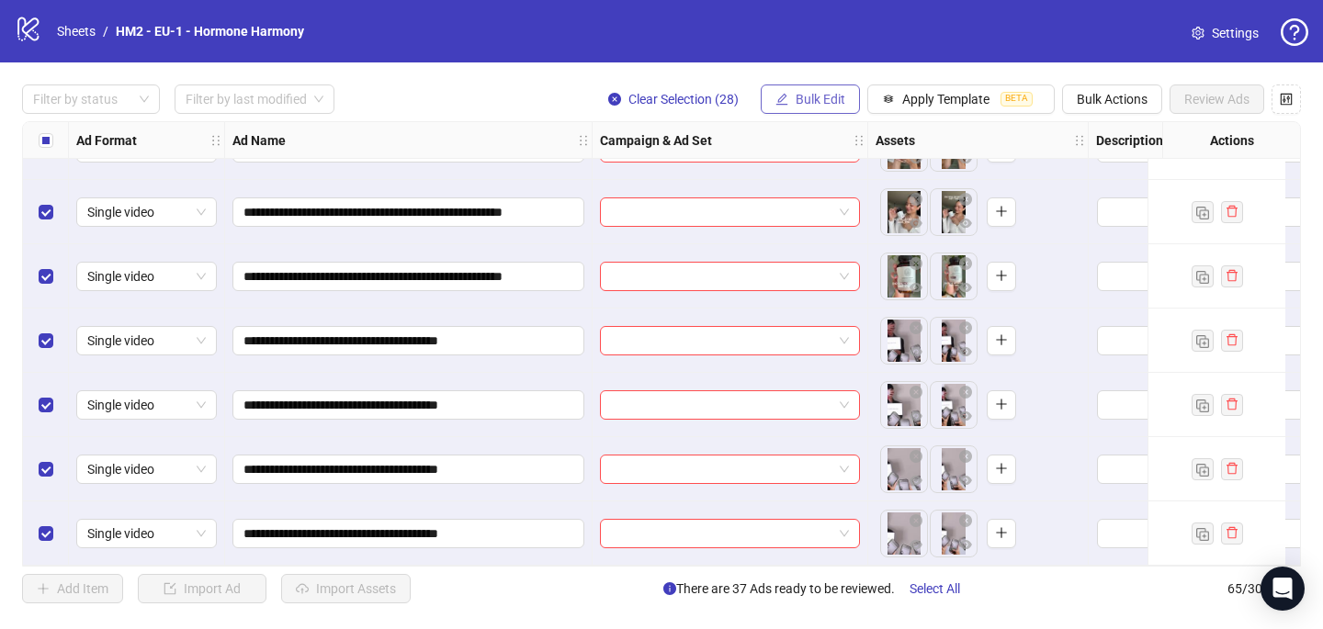
click at [789, 106] on button "Bulk Edit" at bounding box center [809, 98] width 99 height 29
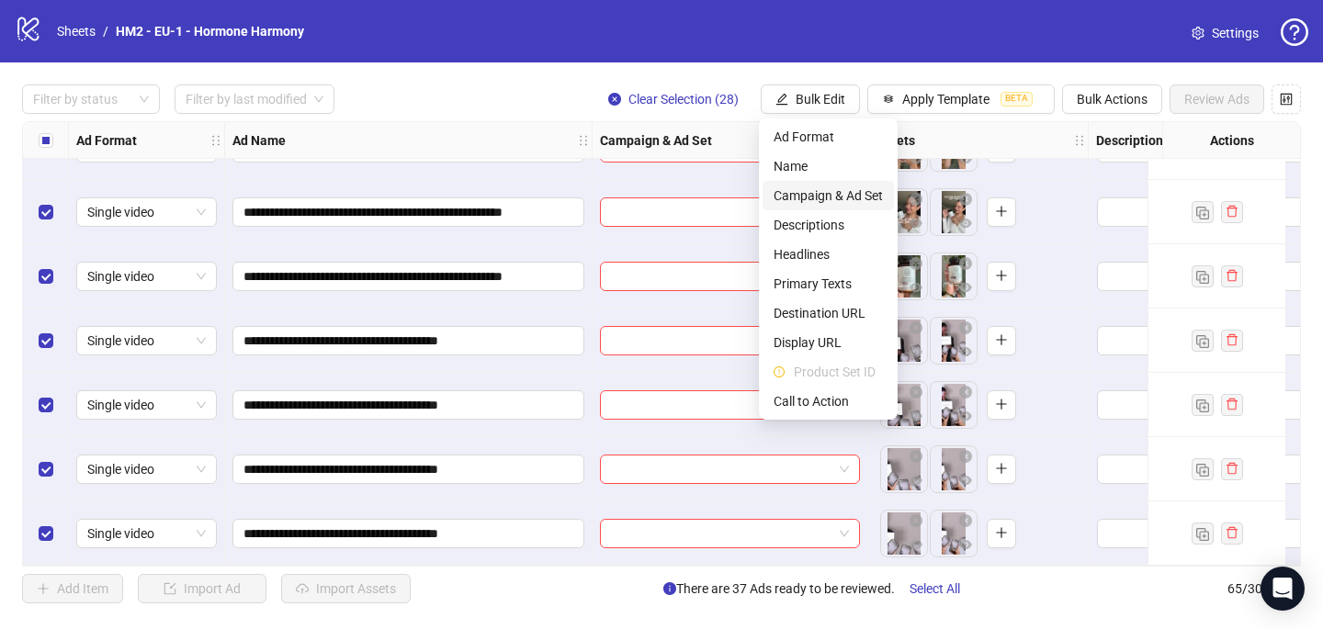
click at [815, 205] on span "Campaign & Ad Set" at bounding box center [827, 196] width 109 height 20
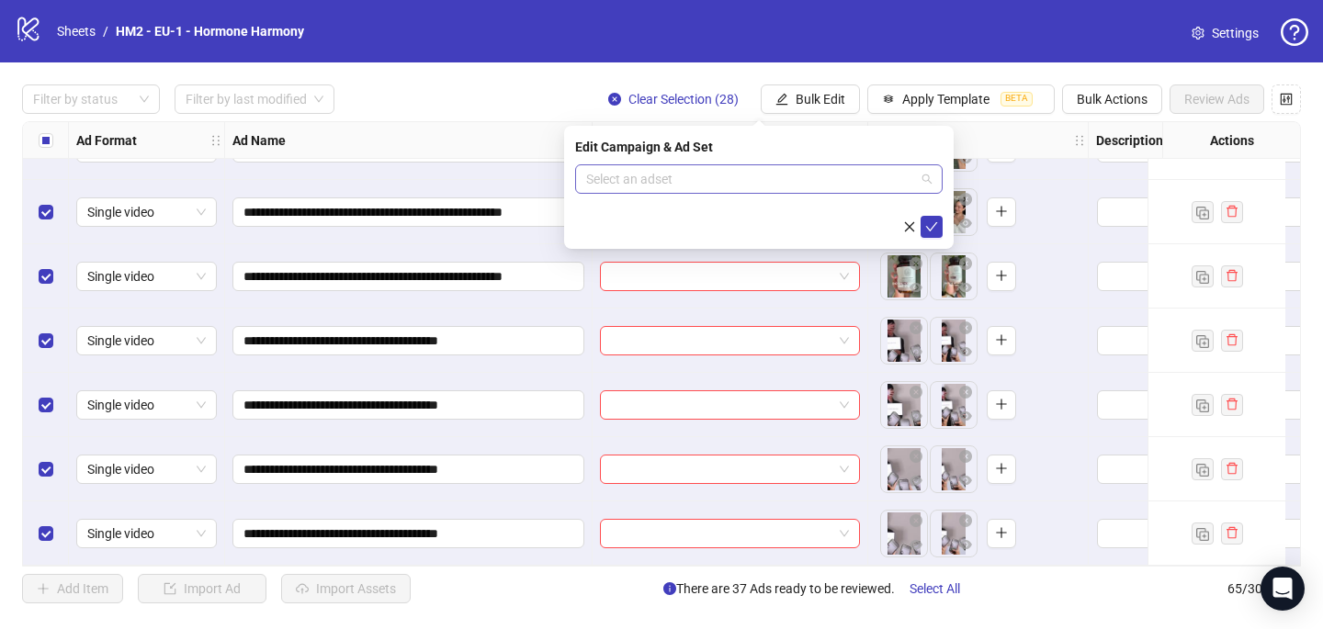
click at [762, 180] on input "search" at bounding box center [750, 179] width 329 height 28
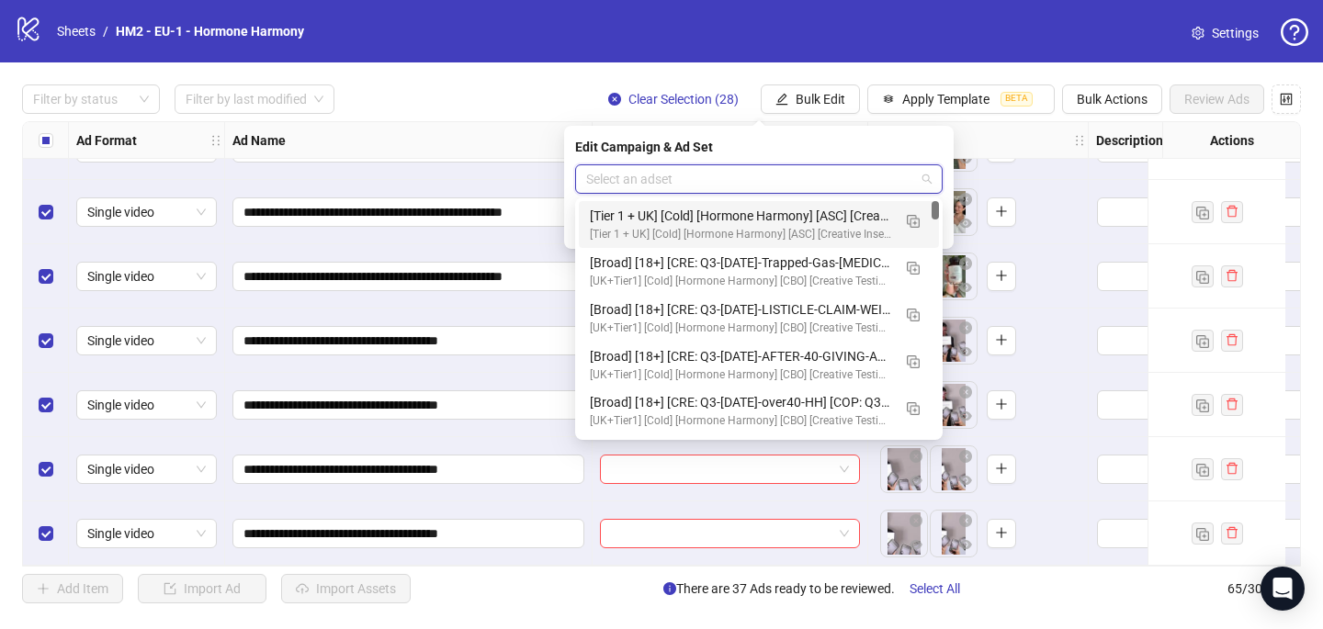
paste input "**********"
type input "**********"
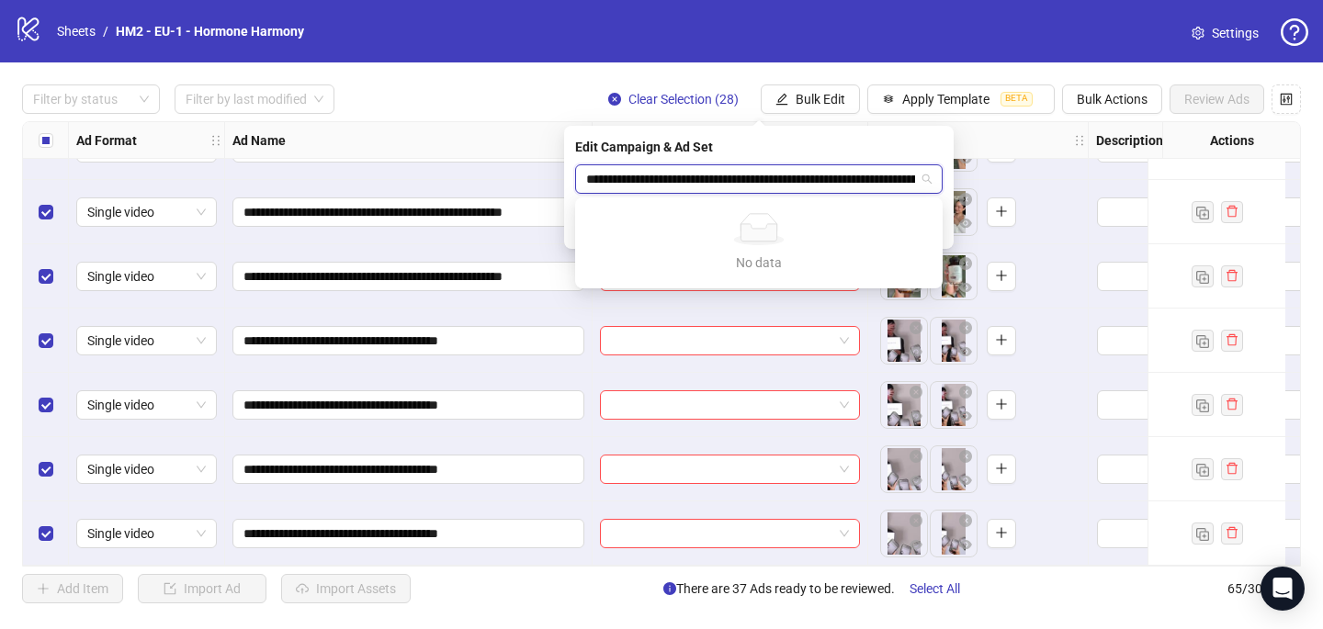
scroll to position [0, 277]
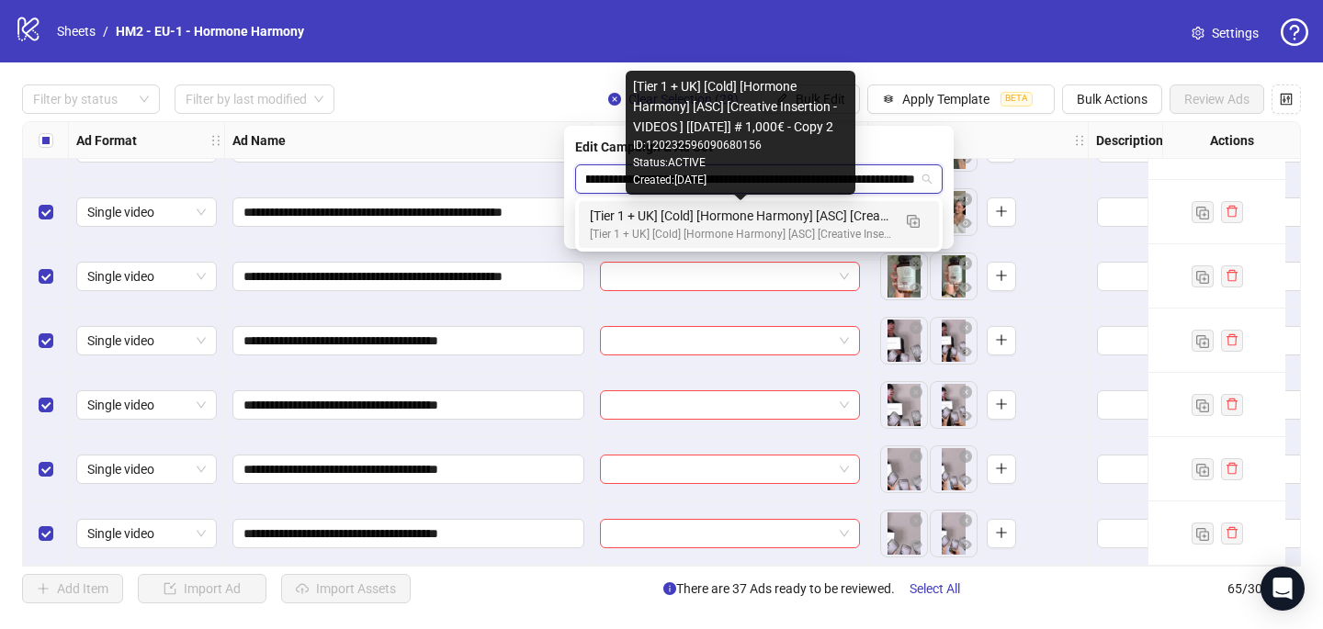
click at [746, 207] on div "[Tier 1 + UK] [Cold] [Hormone Harmony] [ASC] [Creative Insertion -VIDEOS ] [[DA…" at bounding box center [740, 216] width 301 height 20
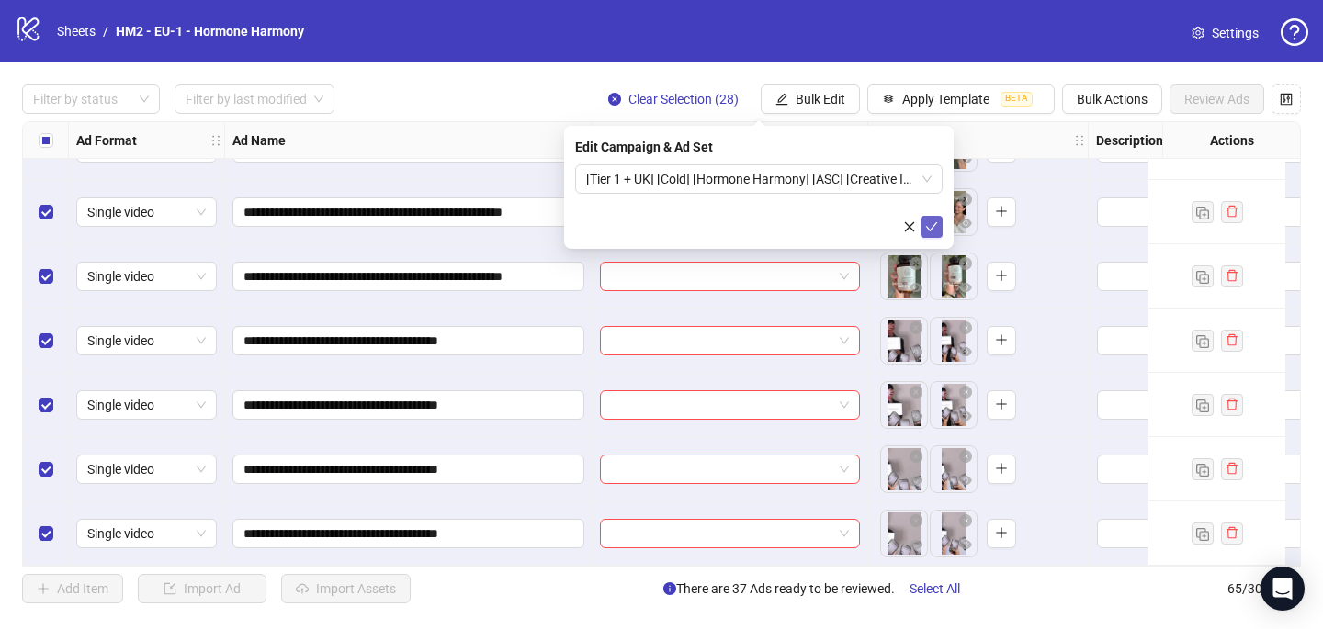
click at [929, 226] on icon "check" at bounding box center [931, 226] width 13 height 13
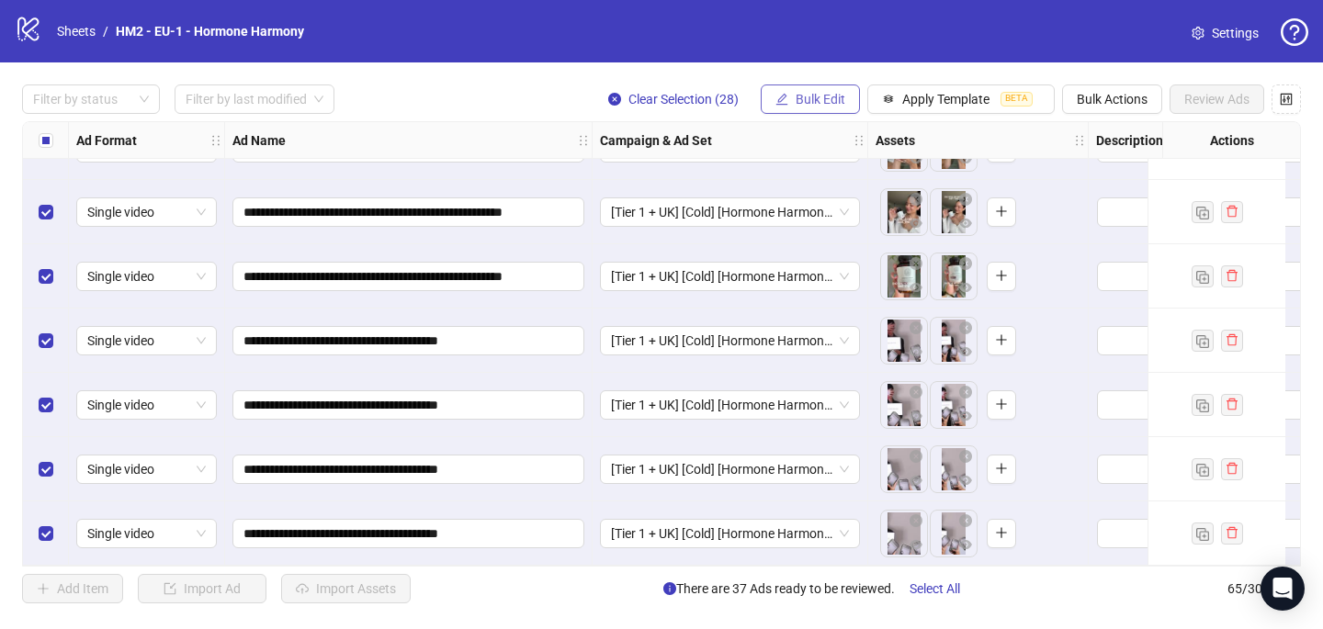
click at [816, 89] on button "Bulk Edit" at bounding box center [809, 98] width 99 height 29
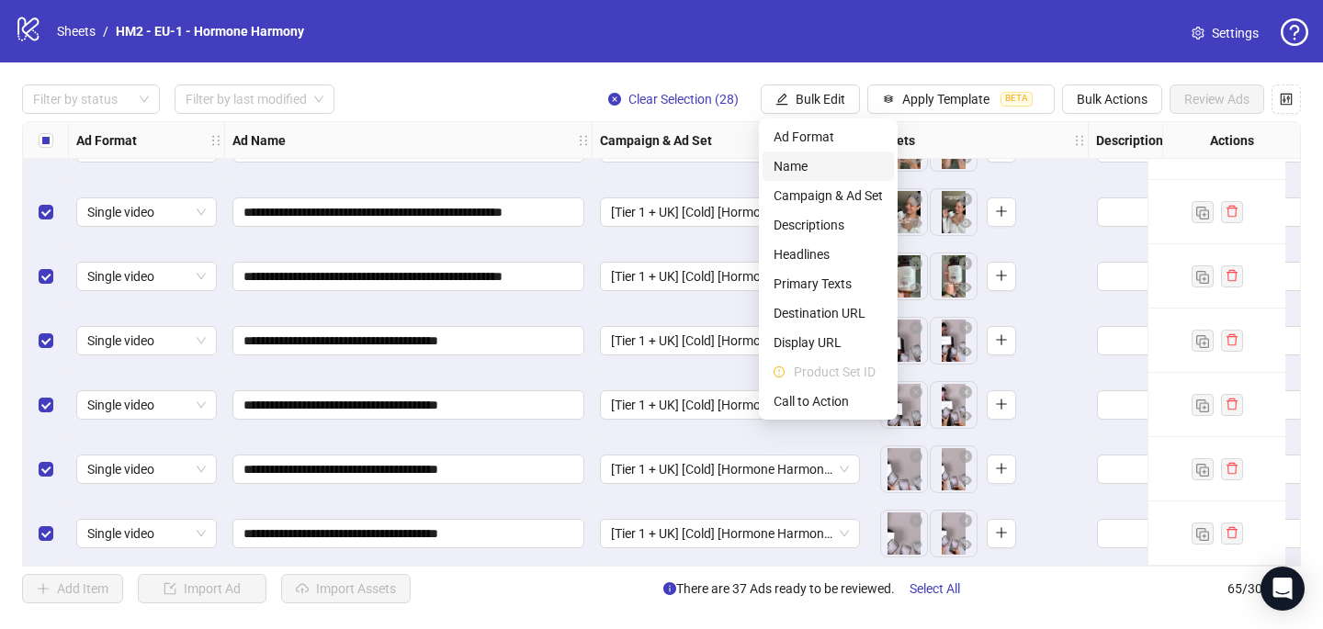
click at [805, 173] on span "Name" at bounding box center [827, 166] width 109 height 20
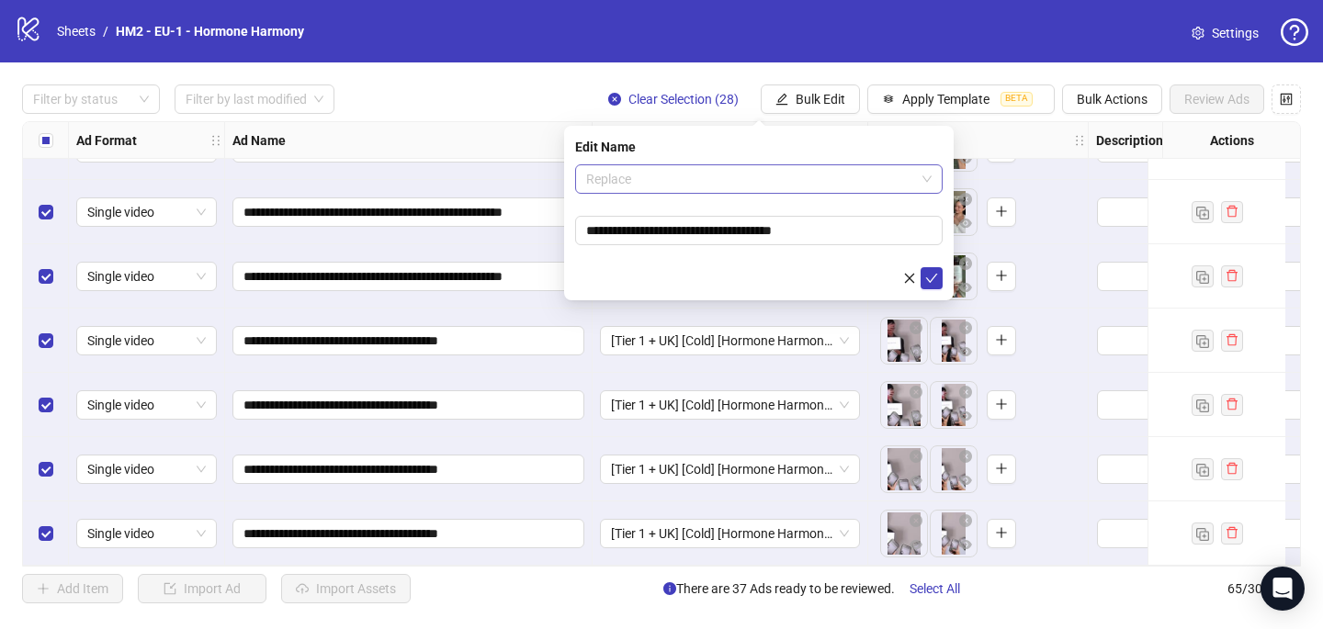
click at [801, 175] on span "Replace" at bounding box center [758, 179] width 345 height 28
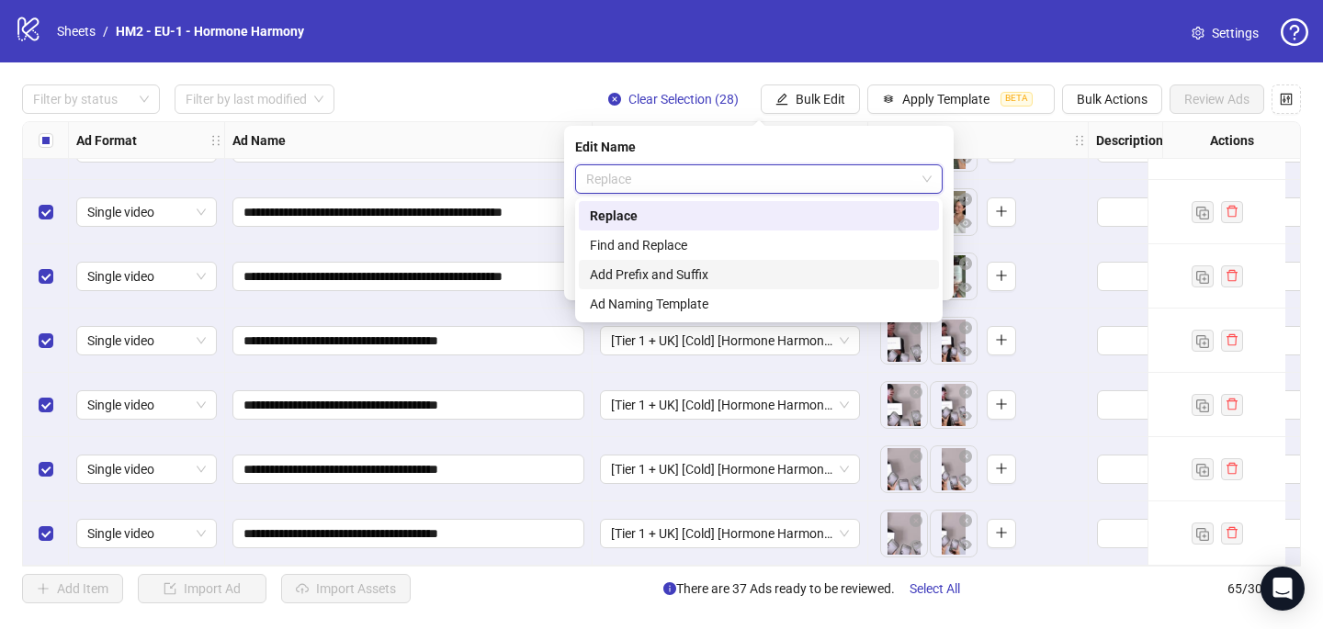
click at [777, 269] on div "Add Prefix and Suffix" at bounding box center [759, 275] width 338 height 20
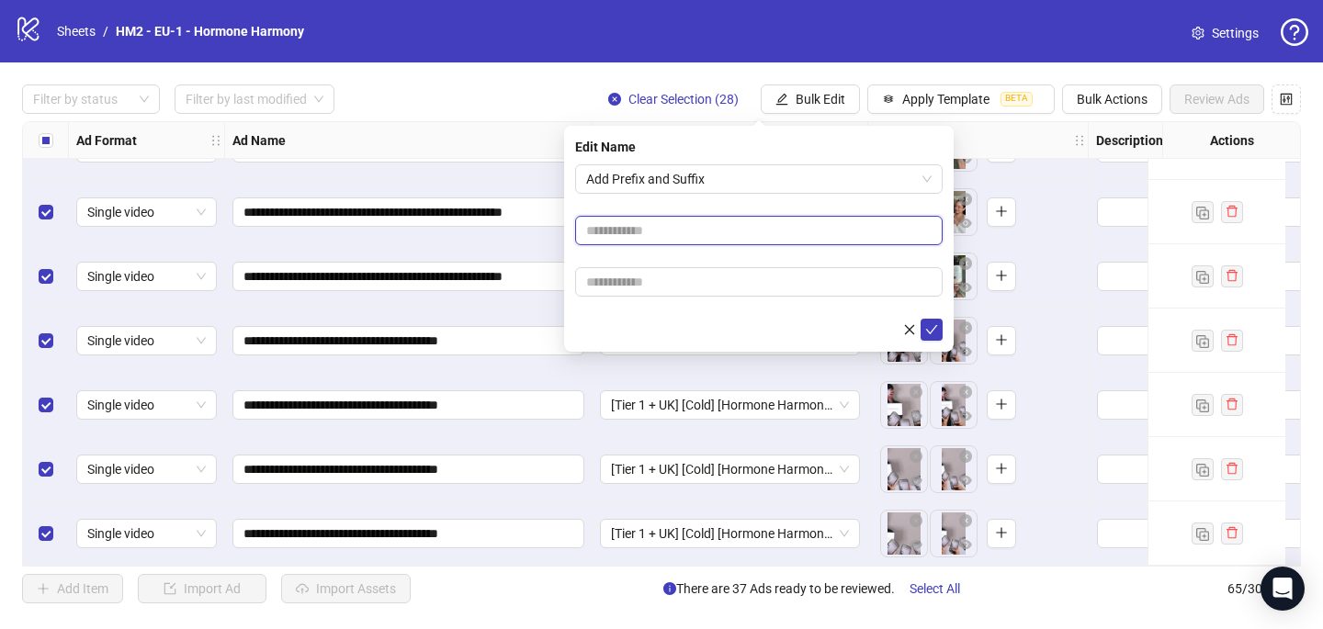
click at [772, 242] on input "text" at bounding box center [758, 230] width 367 height 29
paste input "**********"
type input "**********"
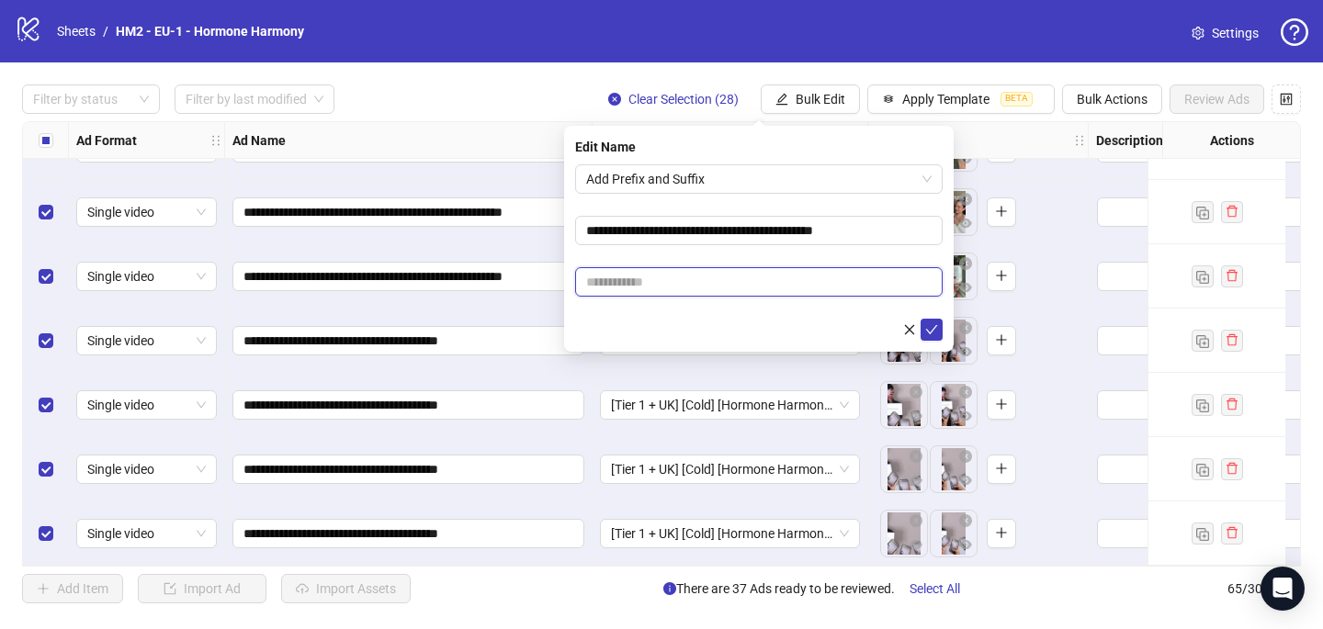
click at [841, 276] on input "text" at bounding box center [758, 281] width 367 height 29
paste input "**********"
type input "**********"
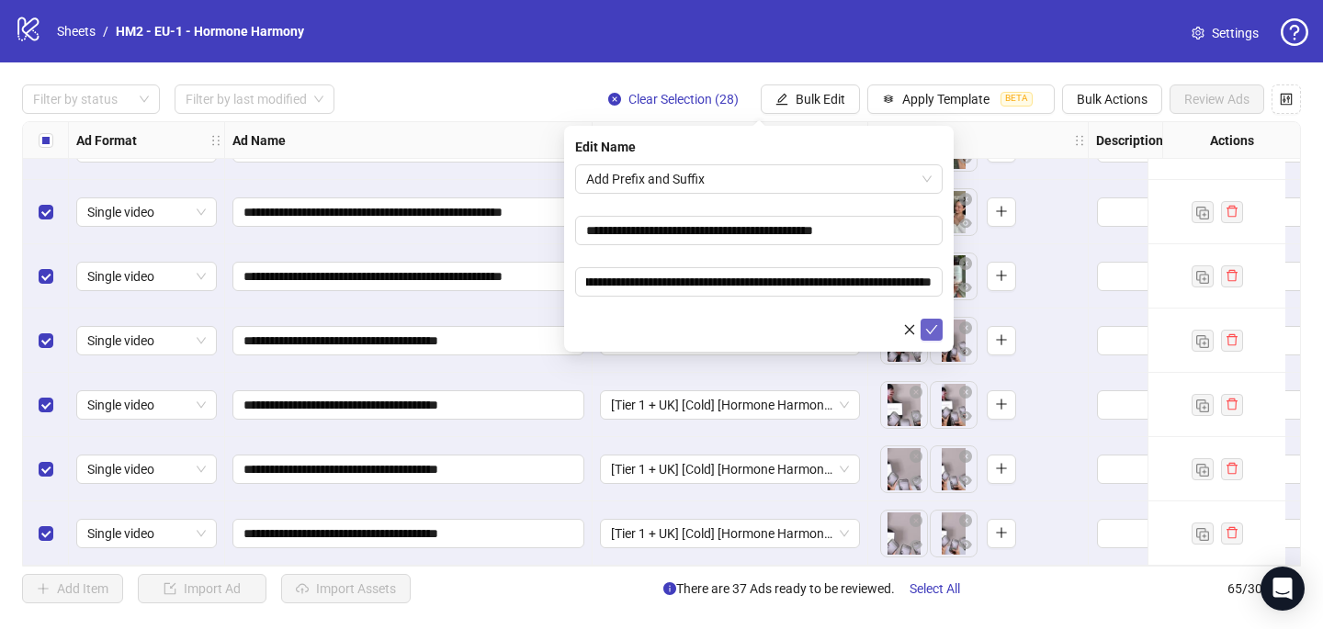
click at [929, 329] on icon "check" at bounding box center [931, 329] width 13 height 13
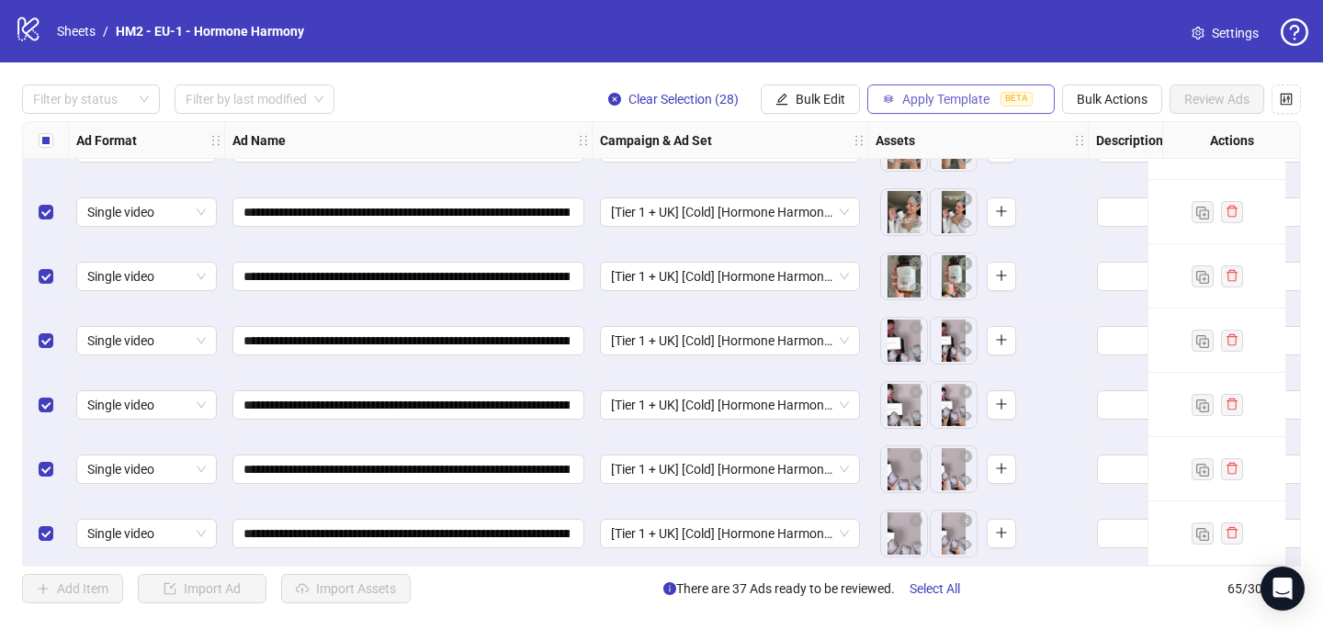
click at [1003, 97] on span "BETA" at bounding box center [1016, 99] width 32 height 15
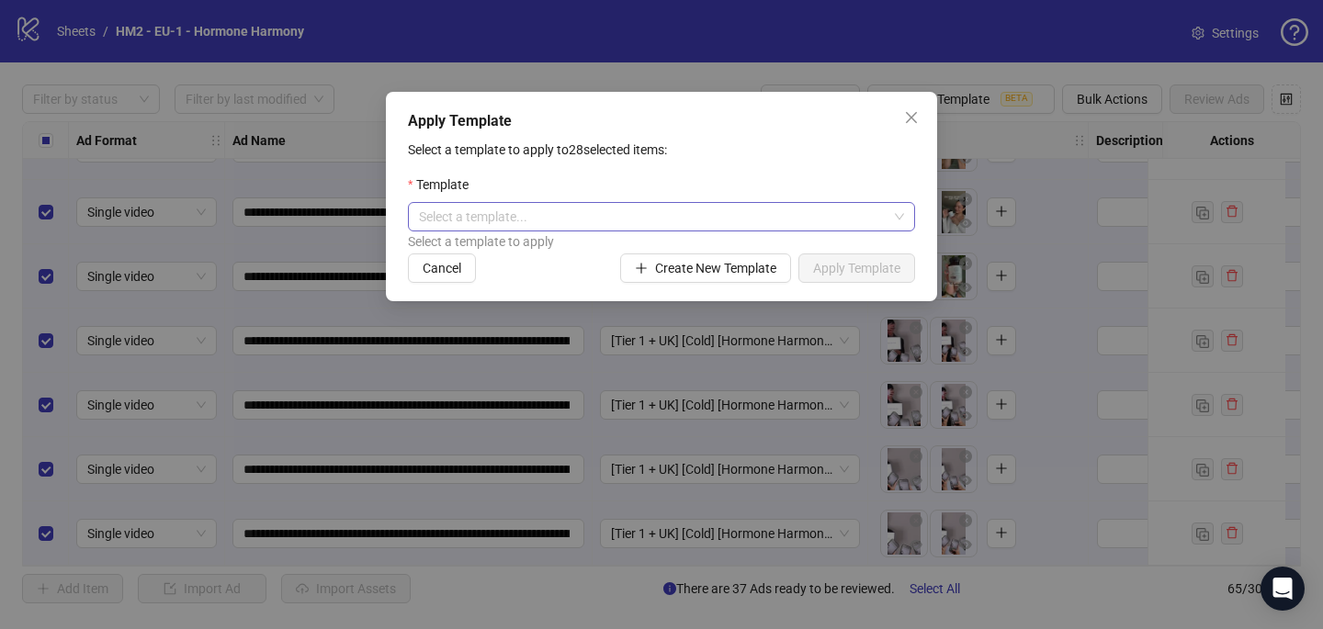
click at [715, 223] on input "search" at bounding box center [653, 217] width 468 height 28
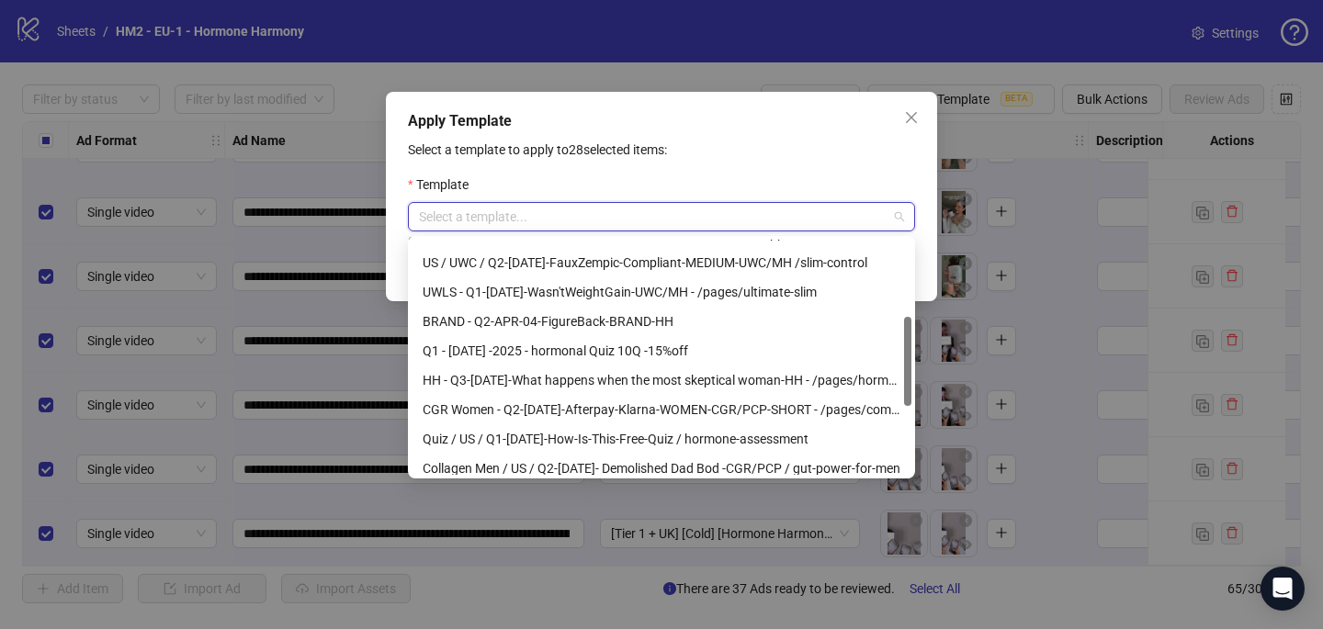
scroll to position [203, 0]
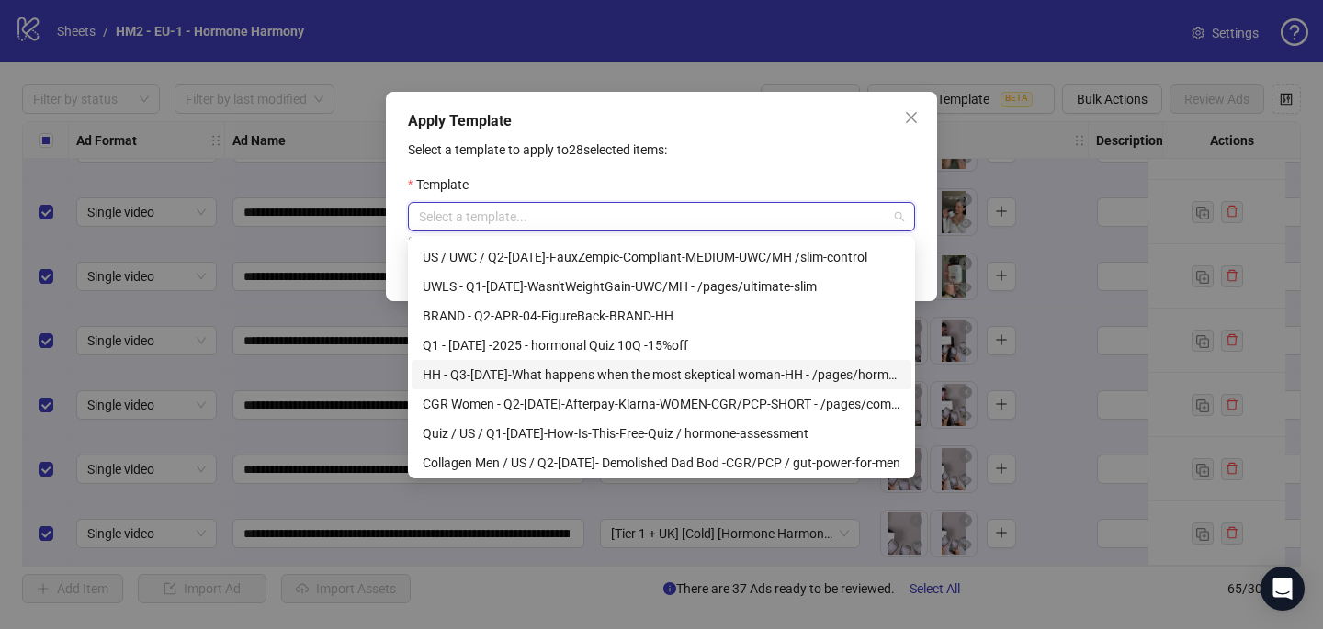
click at [671, 372] on div "HH - Q3-[DATE]-What happens when the most skeptical woman-HH - /pages/hormonal-…" at bounding box center [661, 375] width 478 height 20
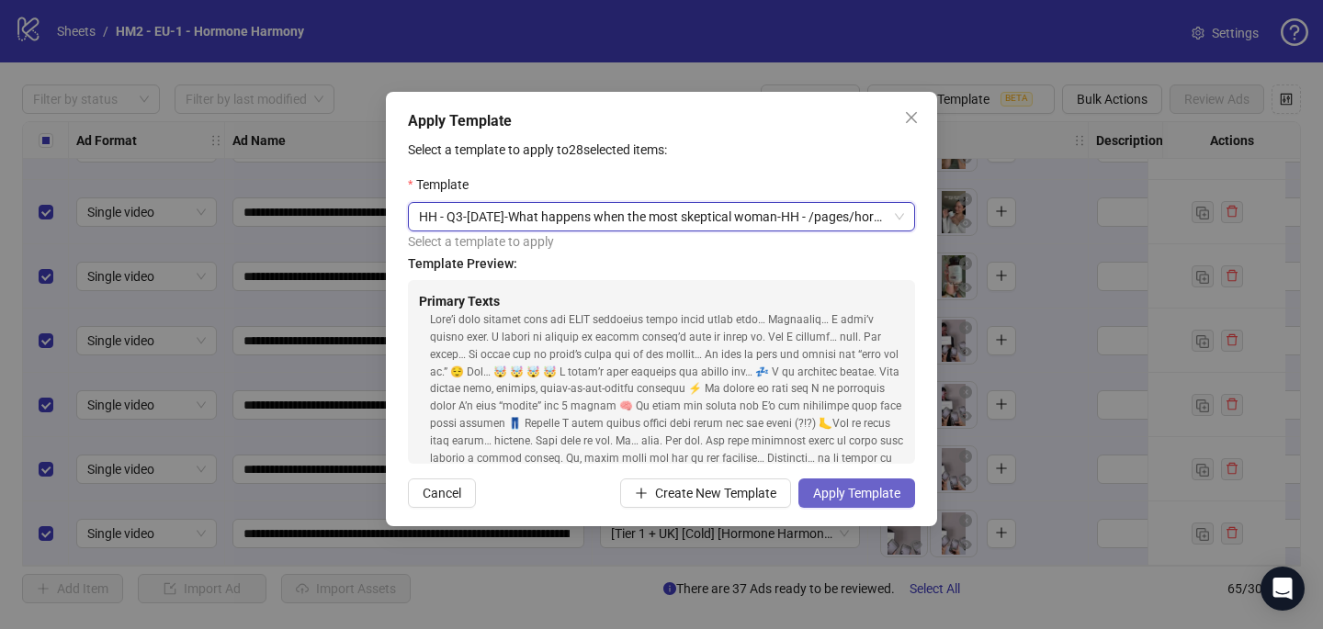
click at [882, 491] on span "Apply Template" at bounding box center [856, 493] width 87 height 15
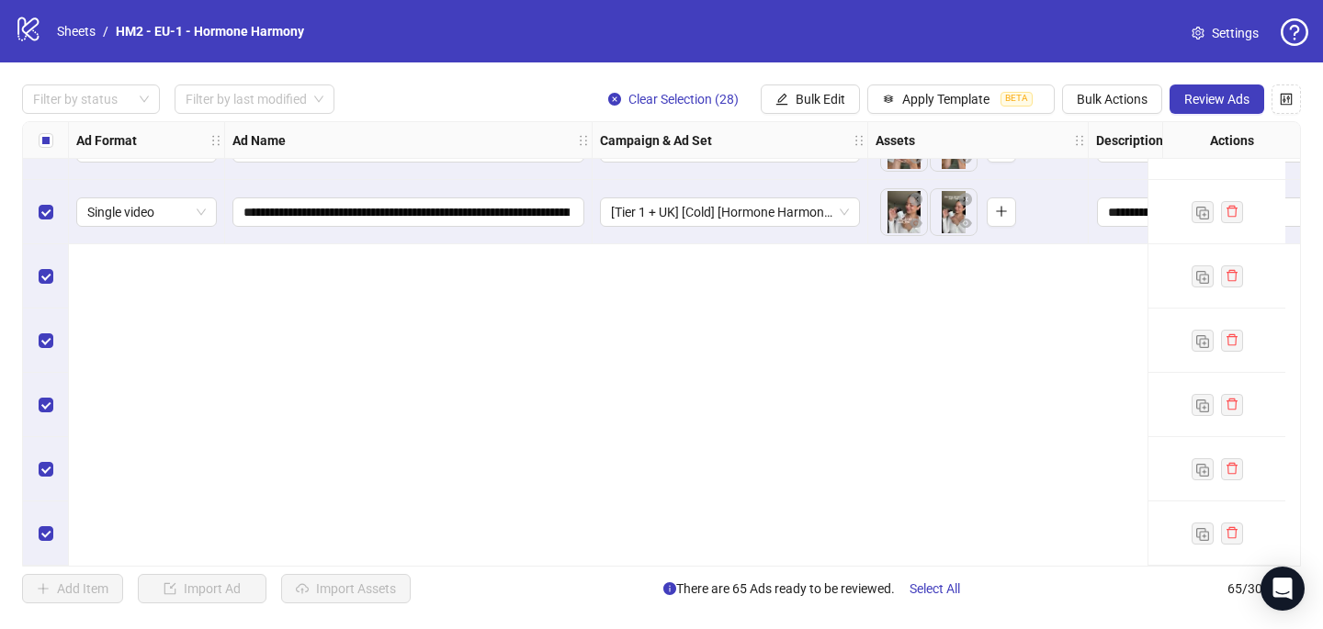
scroll to position [2763, 1]
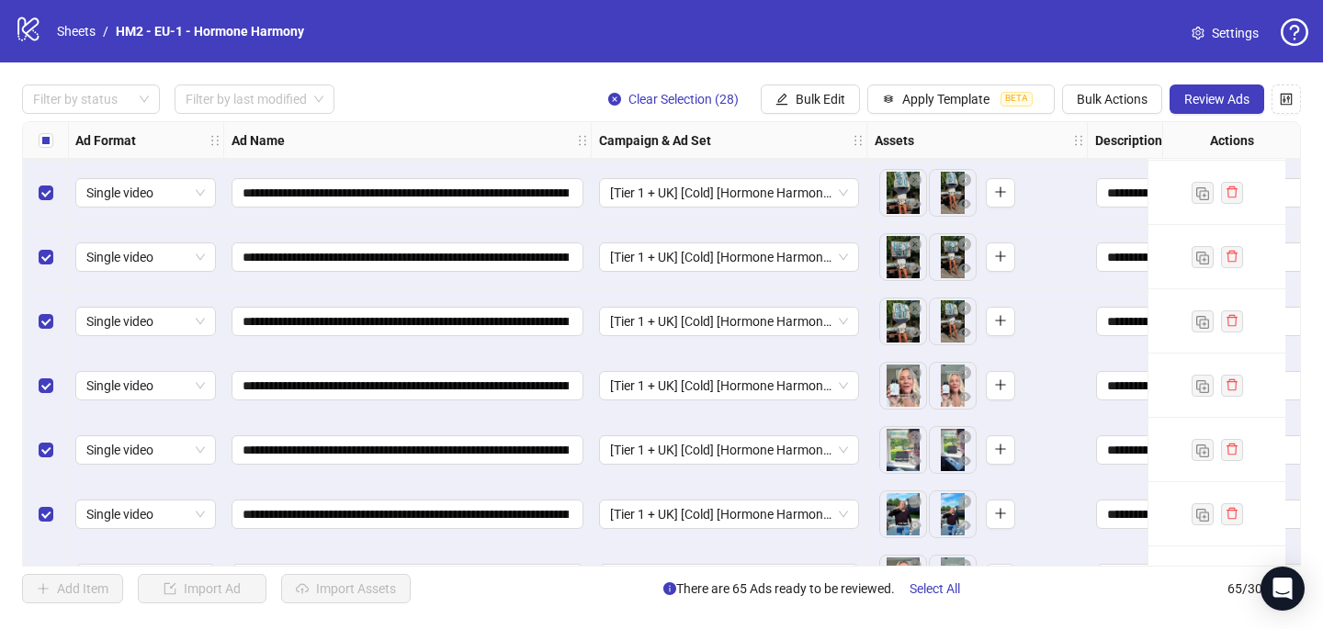
click at [48, 150] on div "Select all rows" at bounding box center [46, 140] width 46 height 37
click at [1225, 106] on span "Review Ads" at bounding box center [1216, 99] width 65 height 15
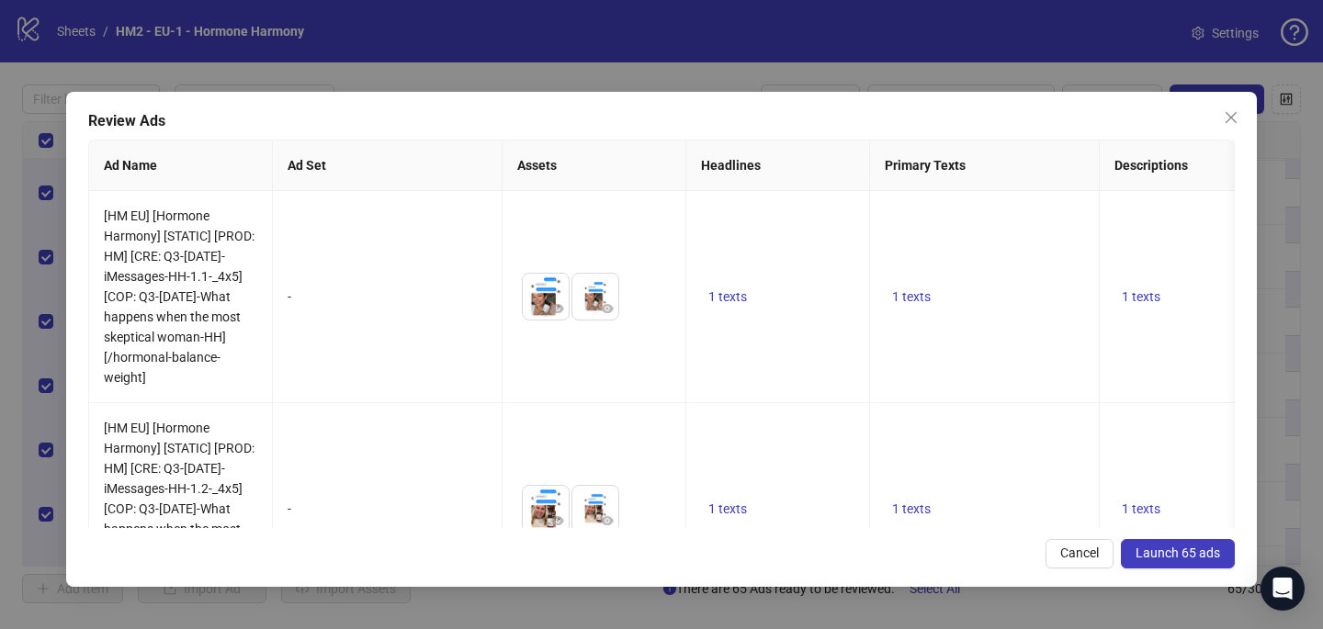
click at [1164, 553] on span "Launch 65 ads" at bounding box center [1177, 553] width 84 height 15
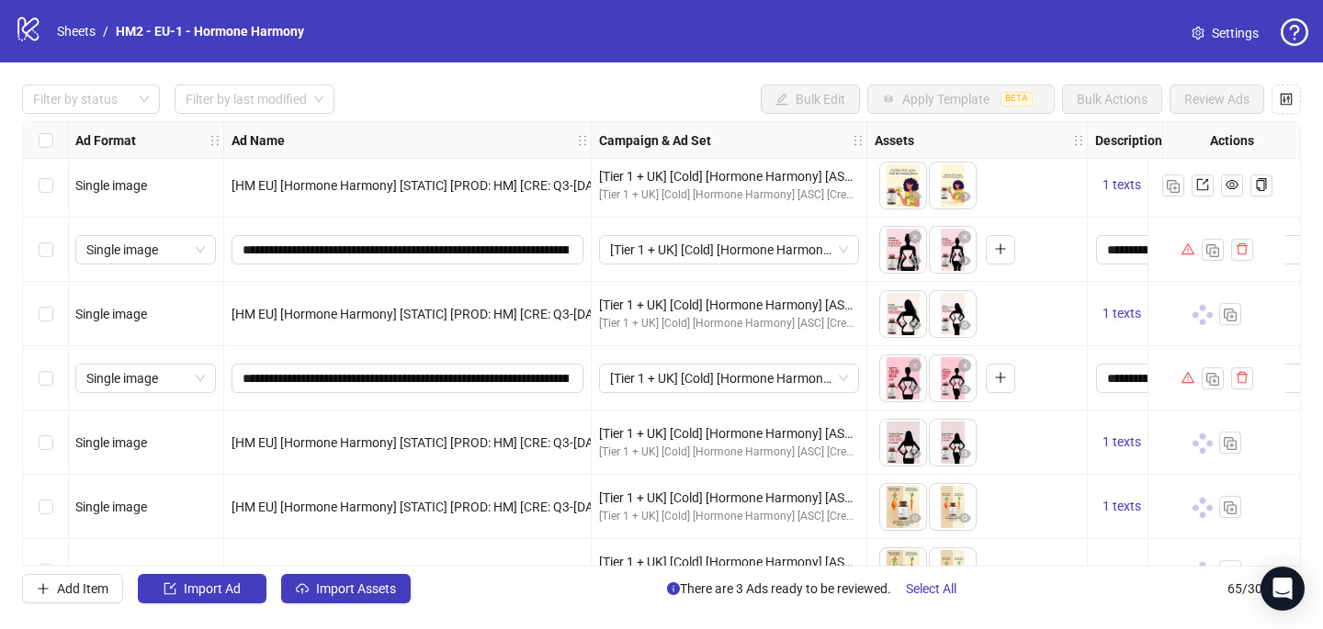
scroll to position [643, 1]
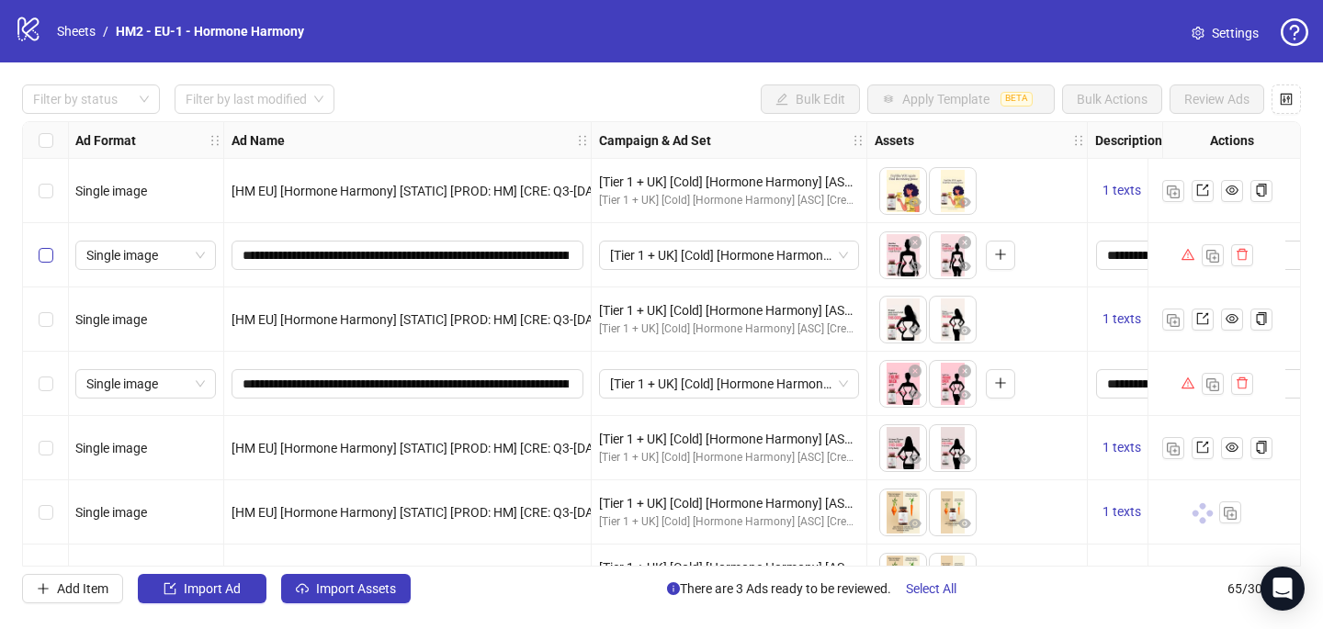
click at [51, 264] on label "Select row 12" at bounding box center [46, 255] width 15 height 20
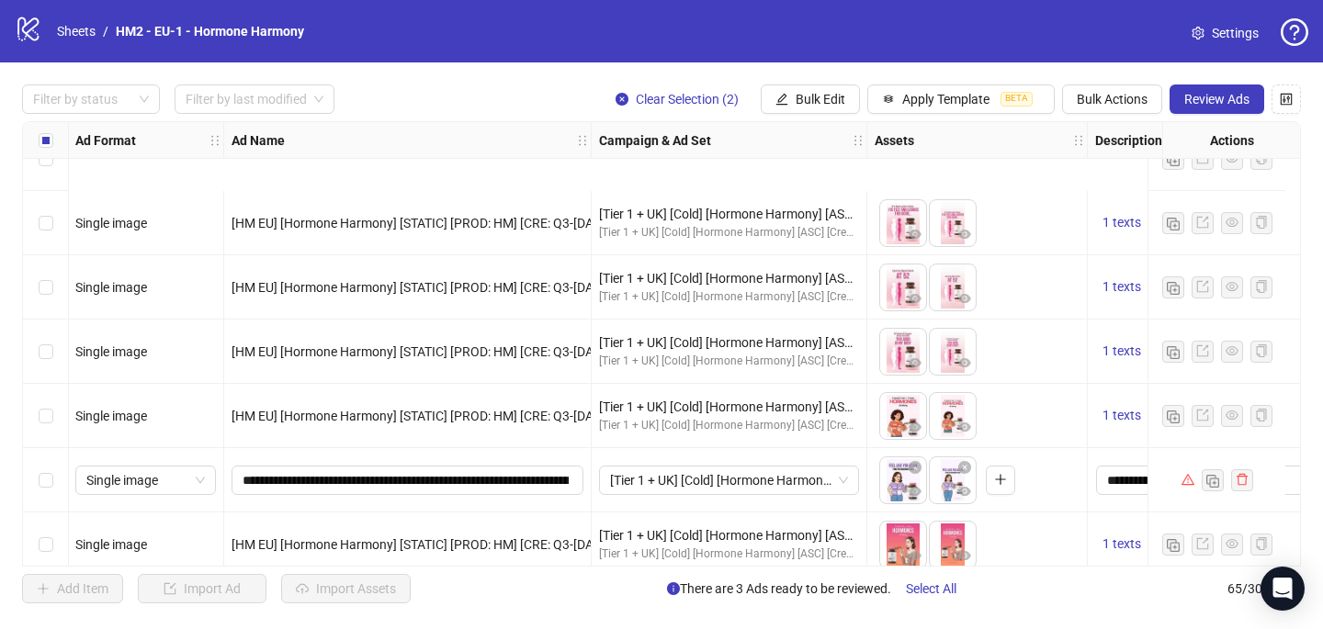
scroll to position [435, 1]
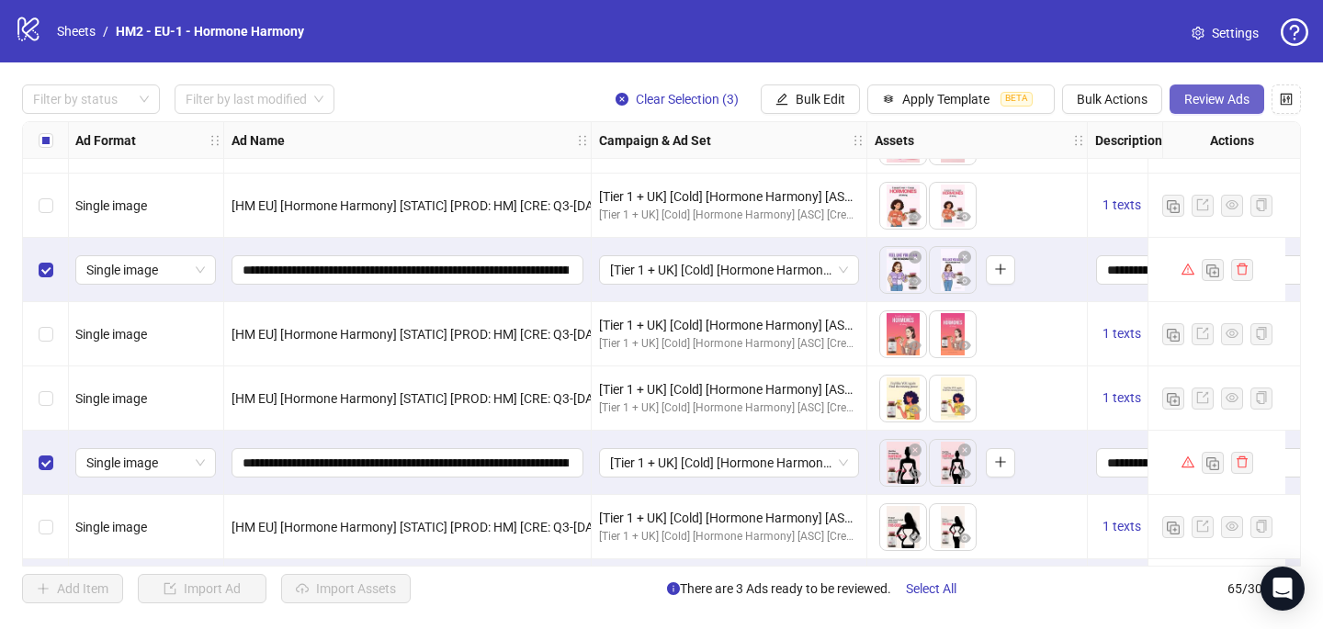
click at [1241, 100] on span "Review Ads" at bounding box center [1216, 99] width 65 height 15
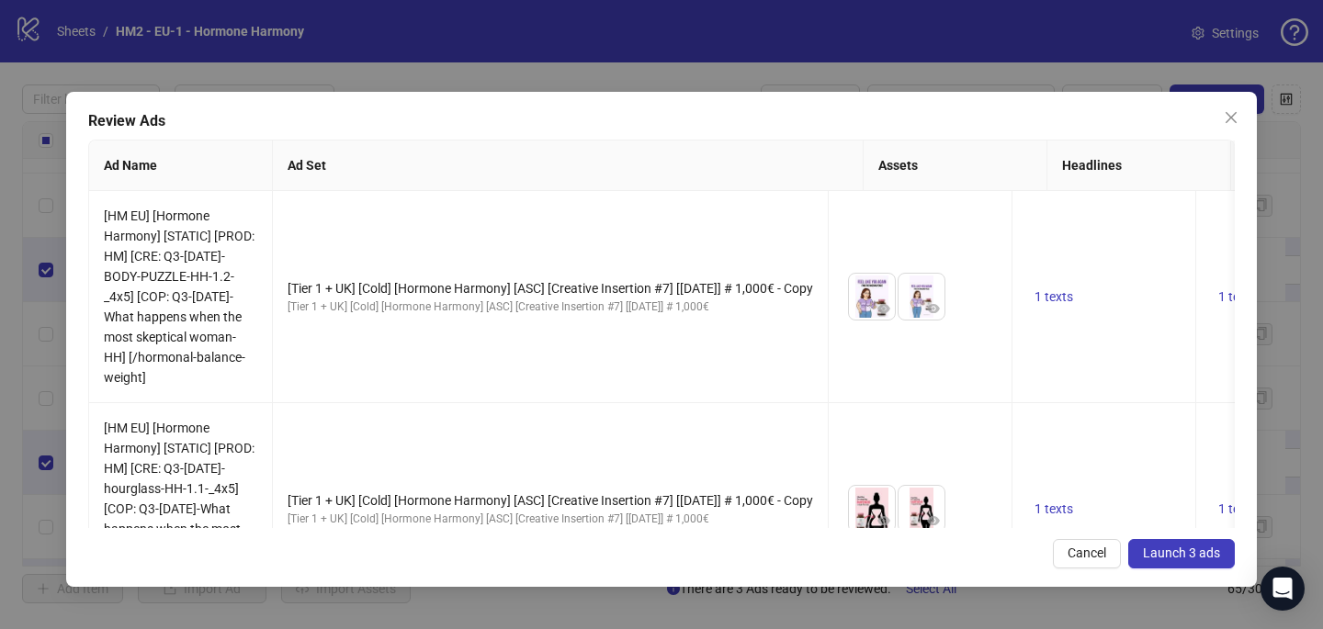
click at [1160, 551] on span "Launch 3 ads" at bounding box center [1181, 553] width 77 height 15
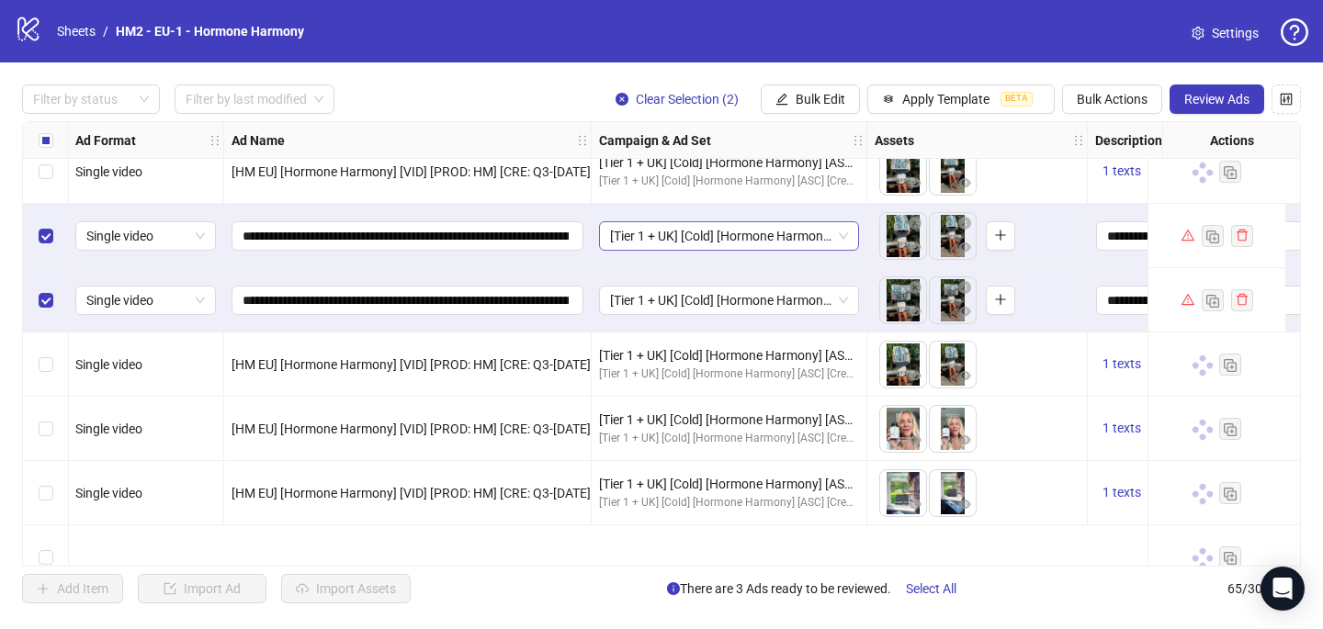
scroll to position [2548, 1]
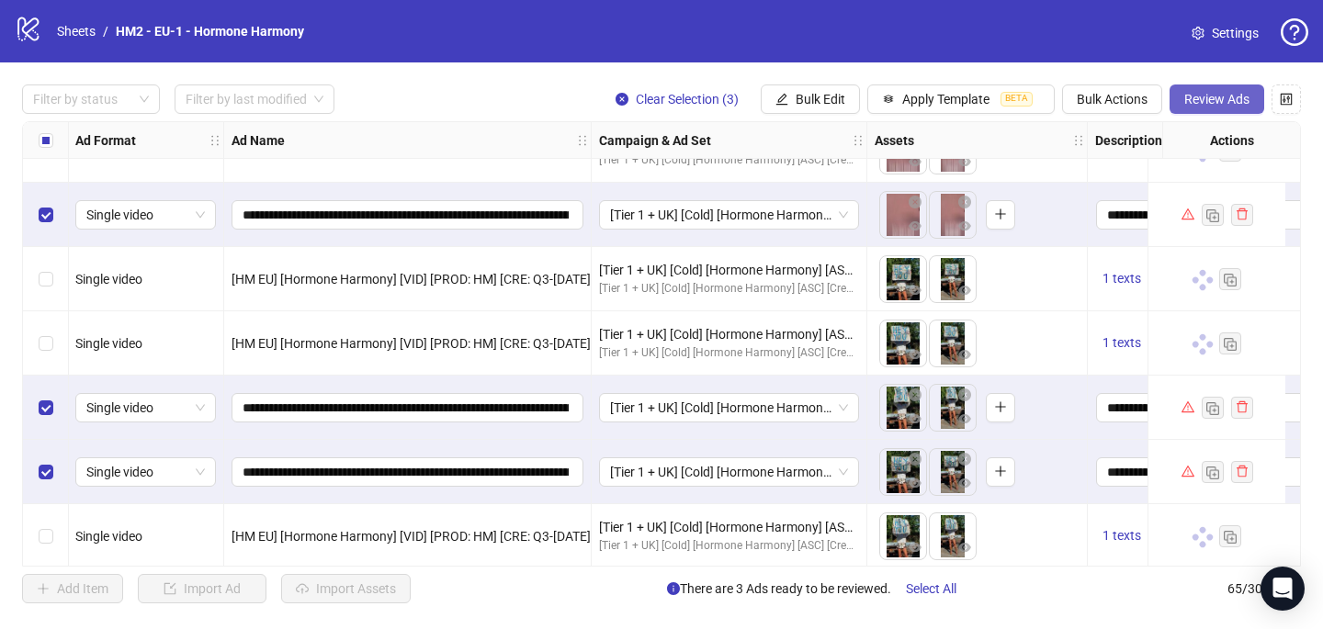
click at [1202, 101] on span "Review Ads" at bounding box center [1216, 99] width 65 height 15
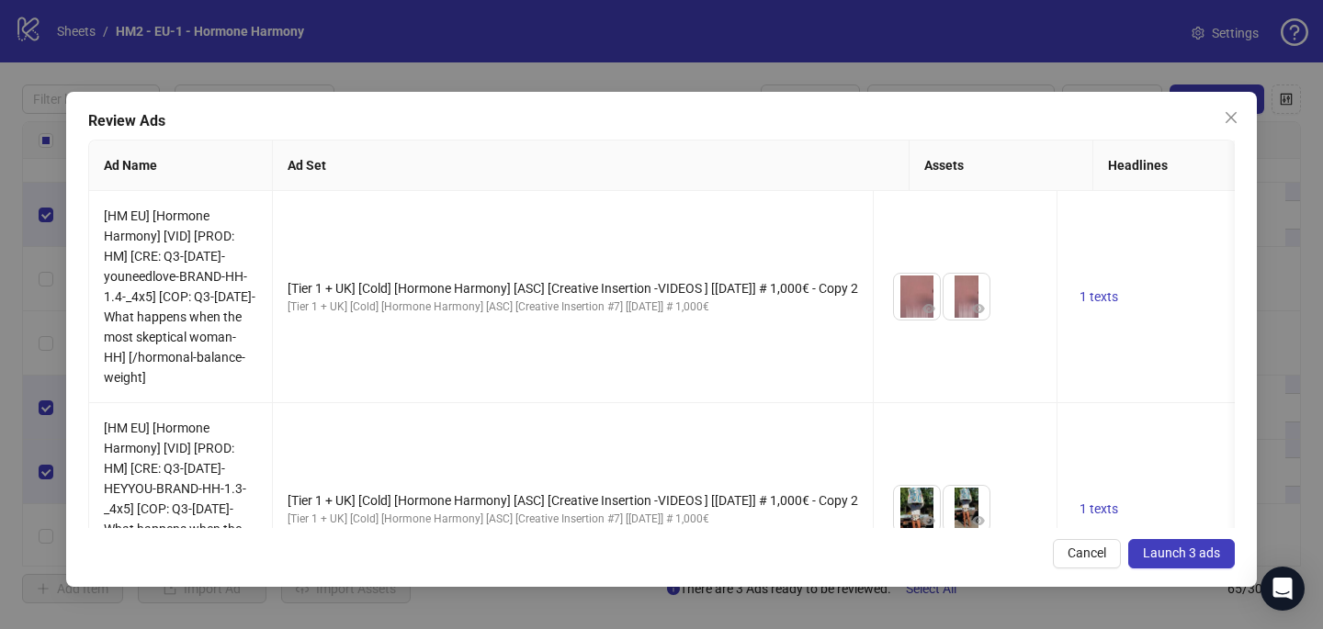
click at [1206, 563] on button "Launch 3 ads" at bounding box center [1181, 553] width 107 height 29
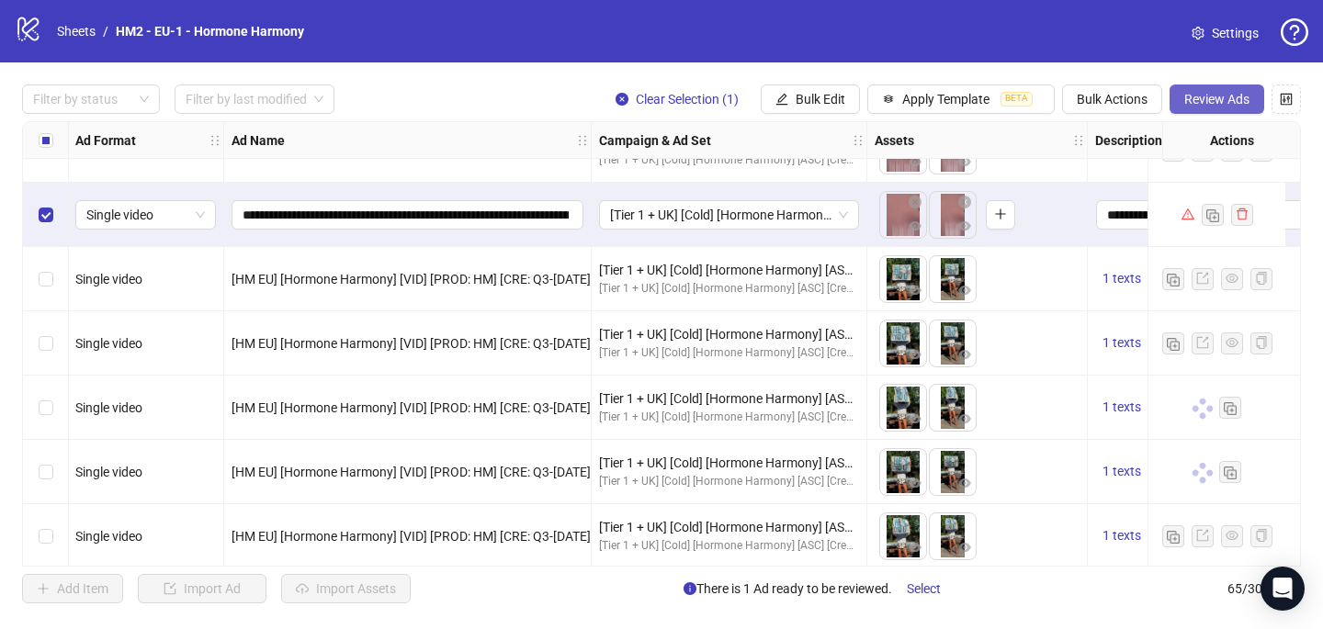
click at [1220, 100] on span "Review Ads" at bounding box center [1216, 99] width 65 height 15
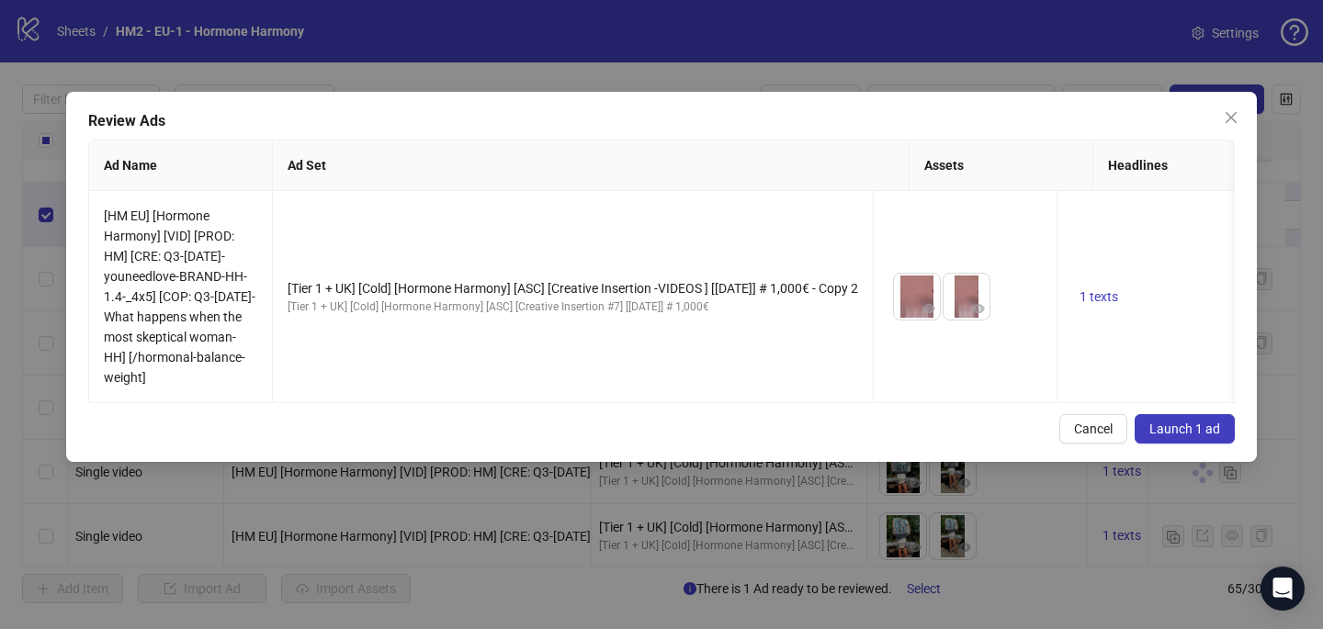
click at [1204, 431] on span "Launch 1 ad" at bounding box center [1184, 429] width 71 height 15
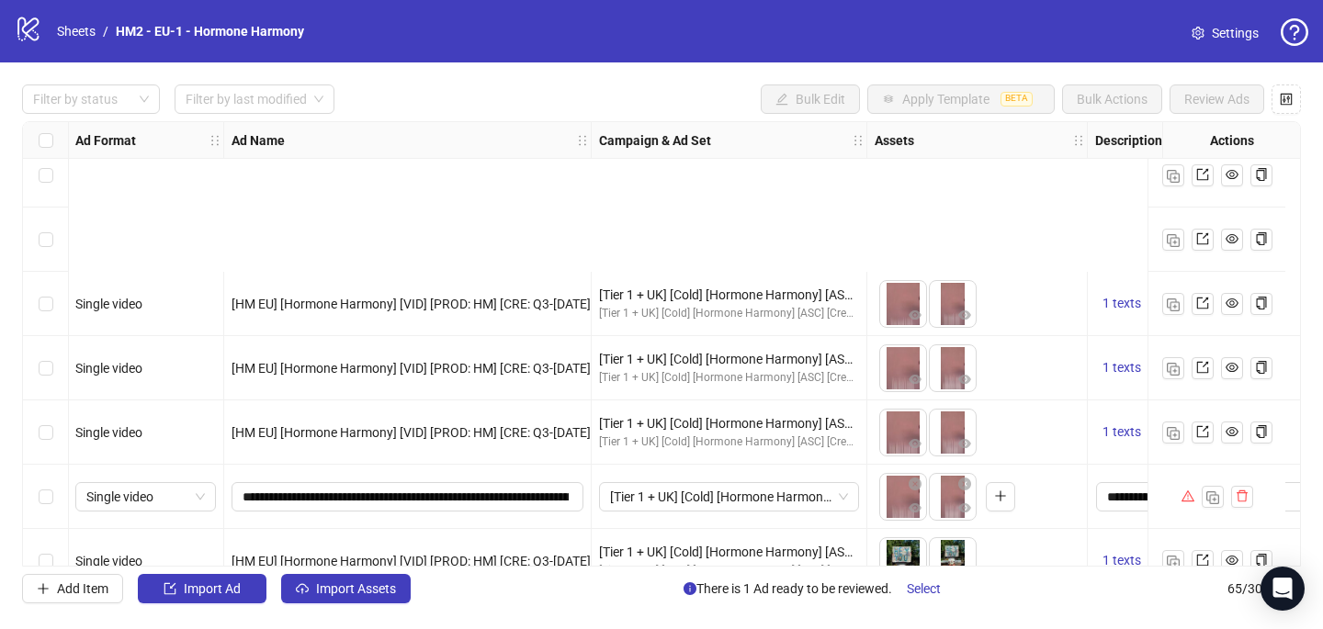
scroll to position [2485, 1]
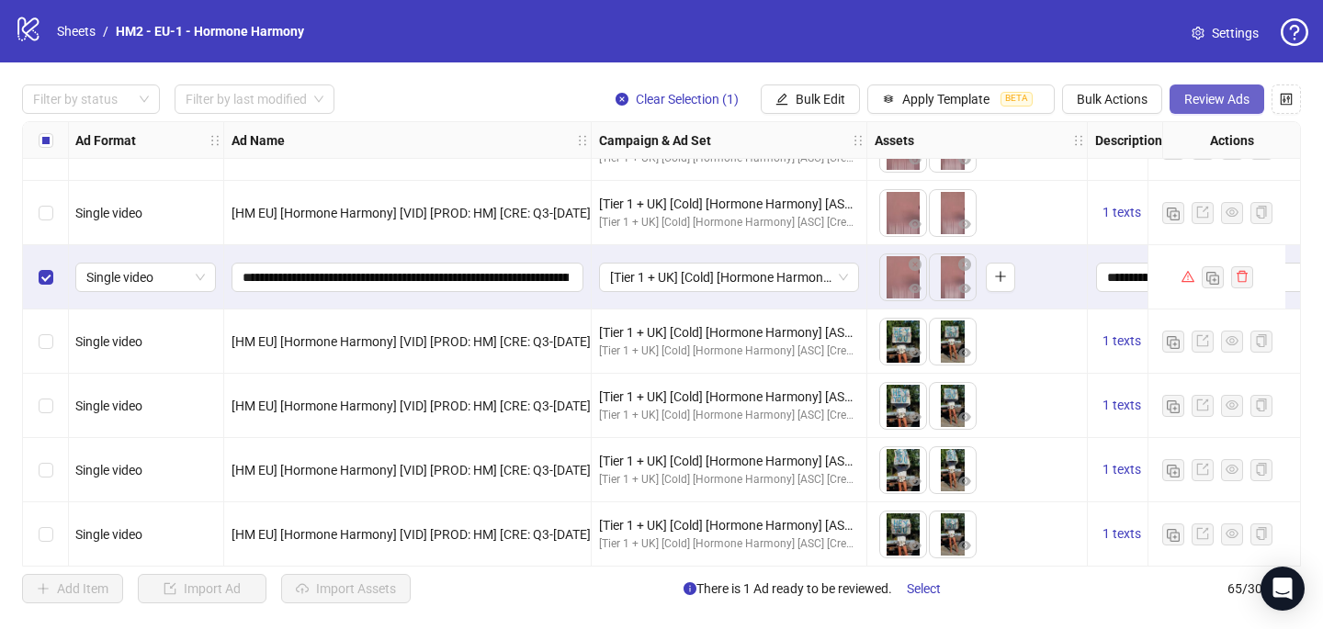
click at [1215, 106] on span "Review Ads" at bounding box center [1216, 99] width 65 height 15
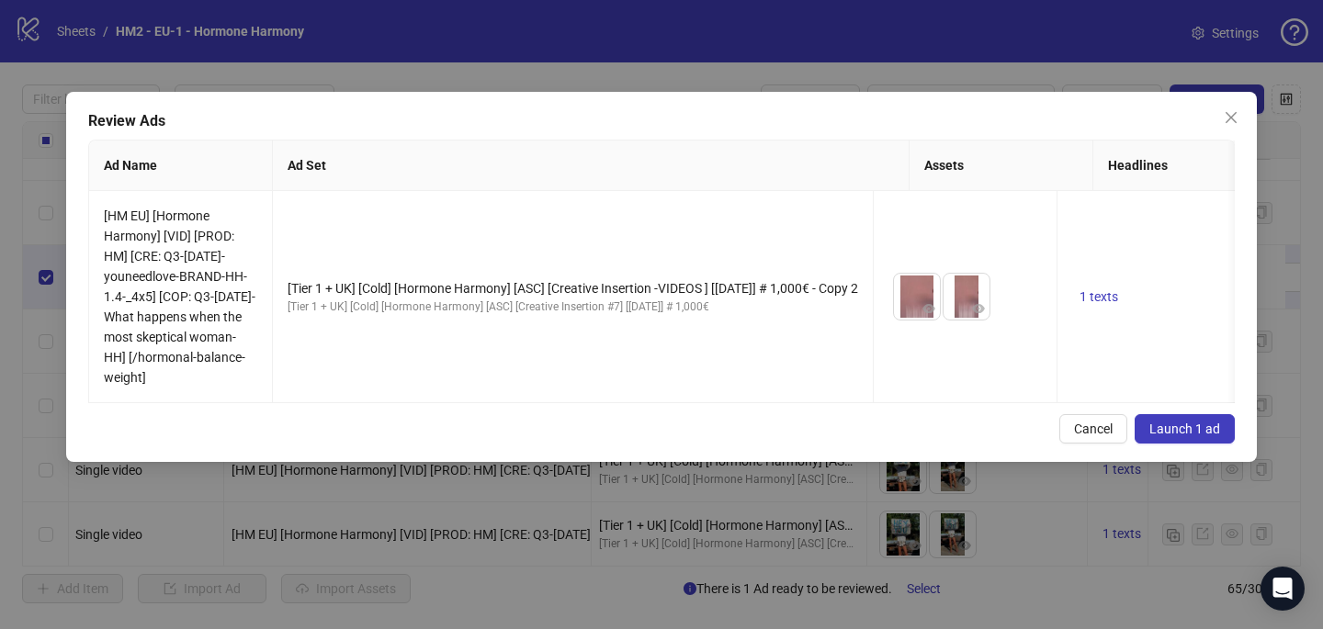
click at [1177, 441] on button "Launch 1 ad" at bounding box center [1184, 428] width 100 height 29
